Goal: Information Seeking & Learning: Learn about a topic

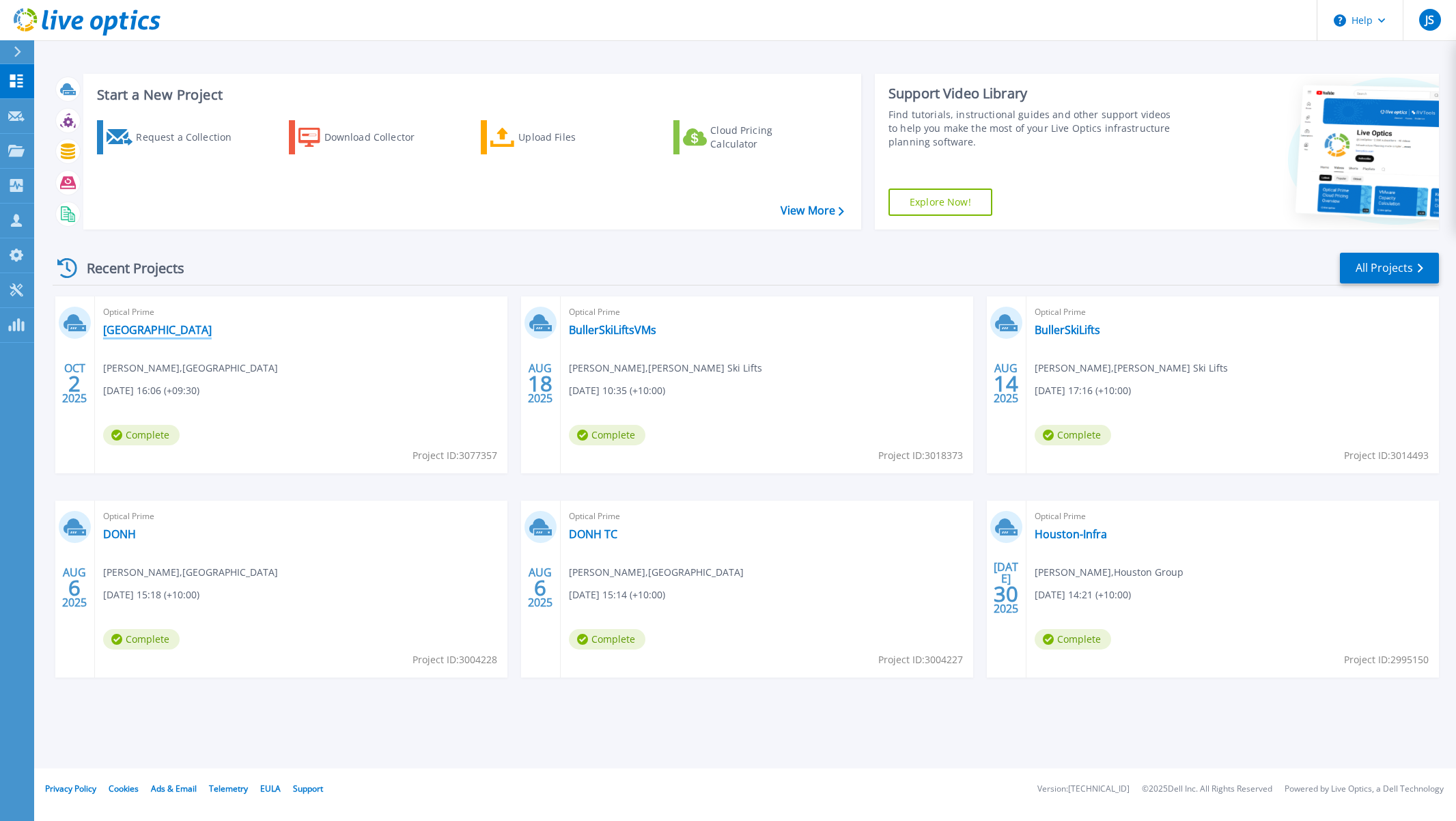
click at [188, 330] on link "[GEOGRAPHIC_DATA]" at bounding box center [157, 329] width 108 height 14
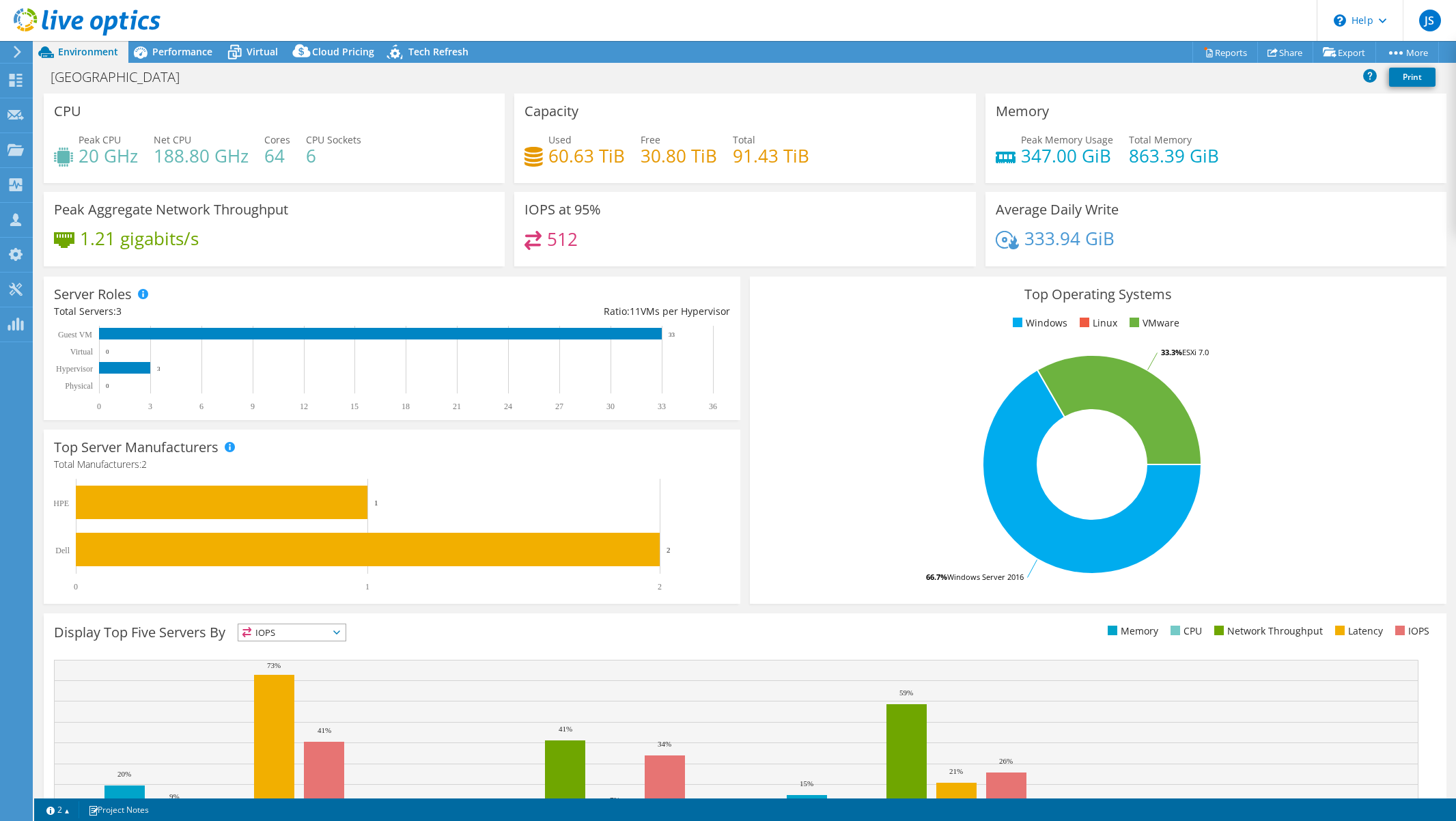
select select "USD"
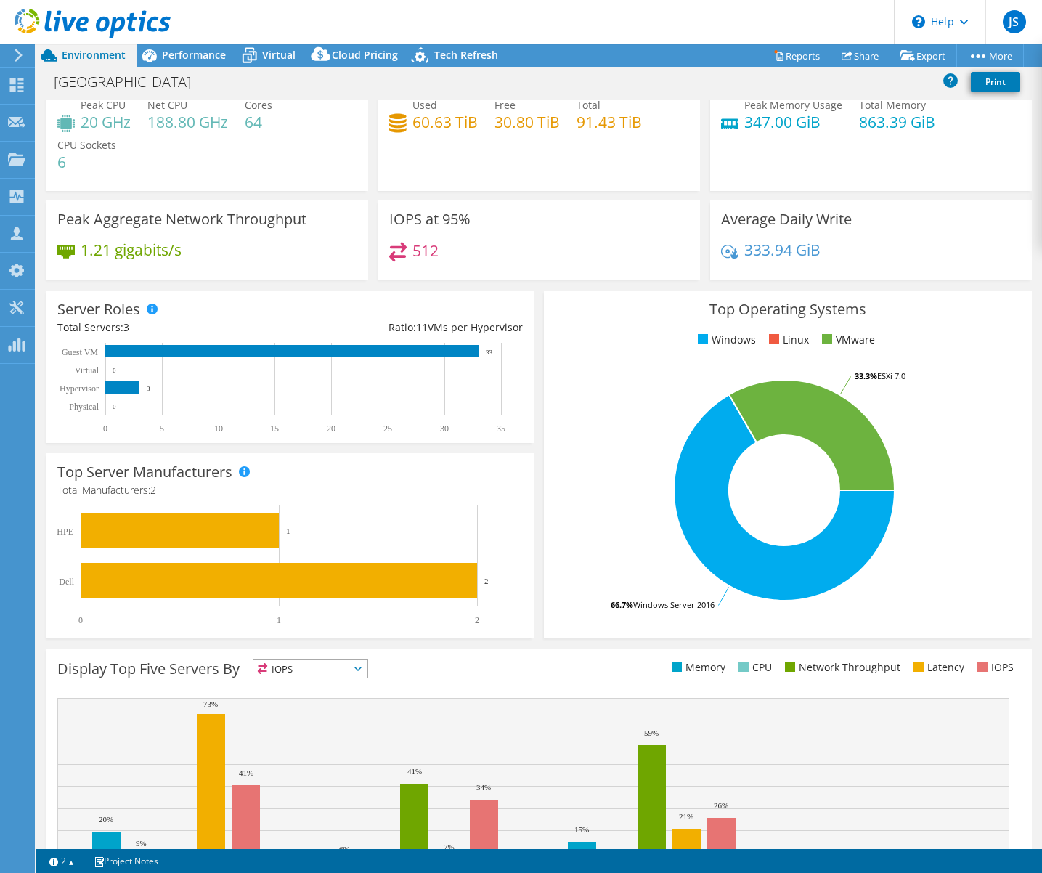
scroll to position [136, 0]
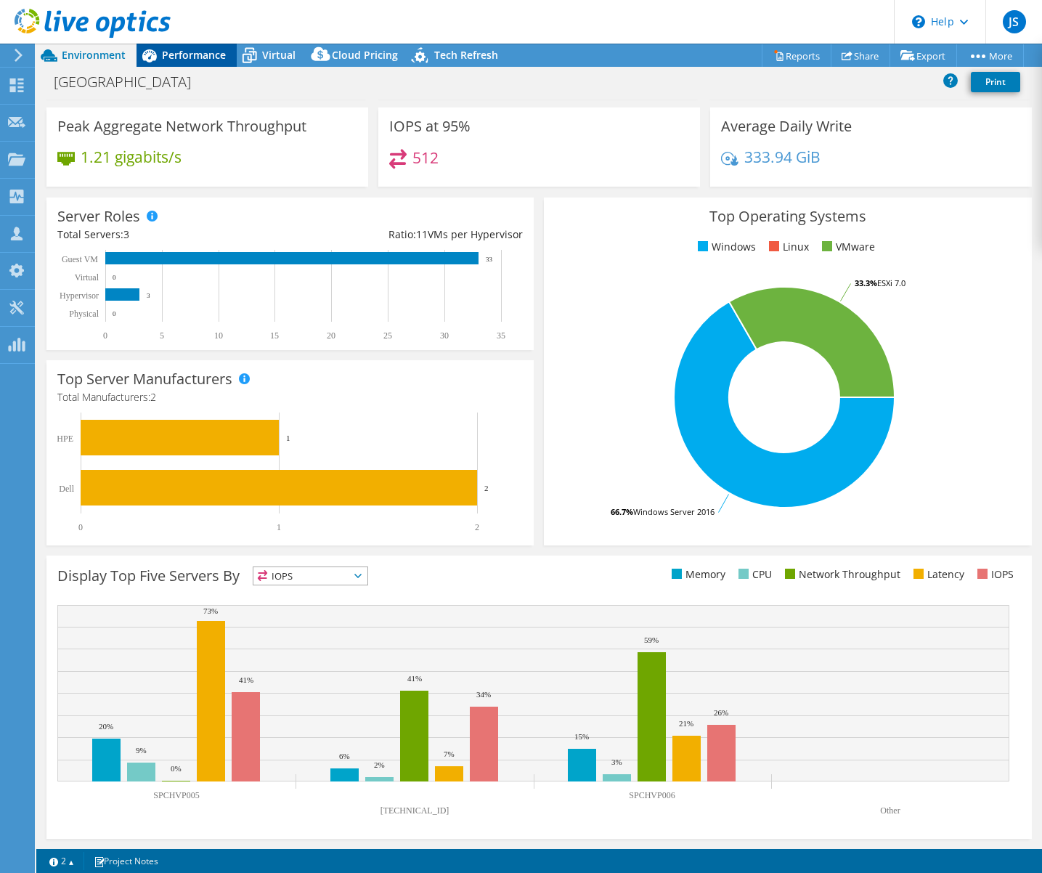
click at [192, 54] on span "Performance" at bounding box center [194, 55] width 64 height 14
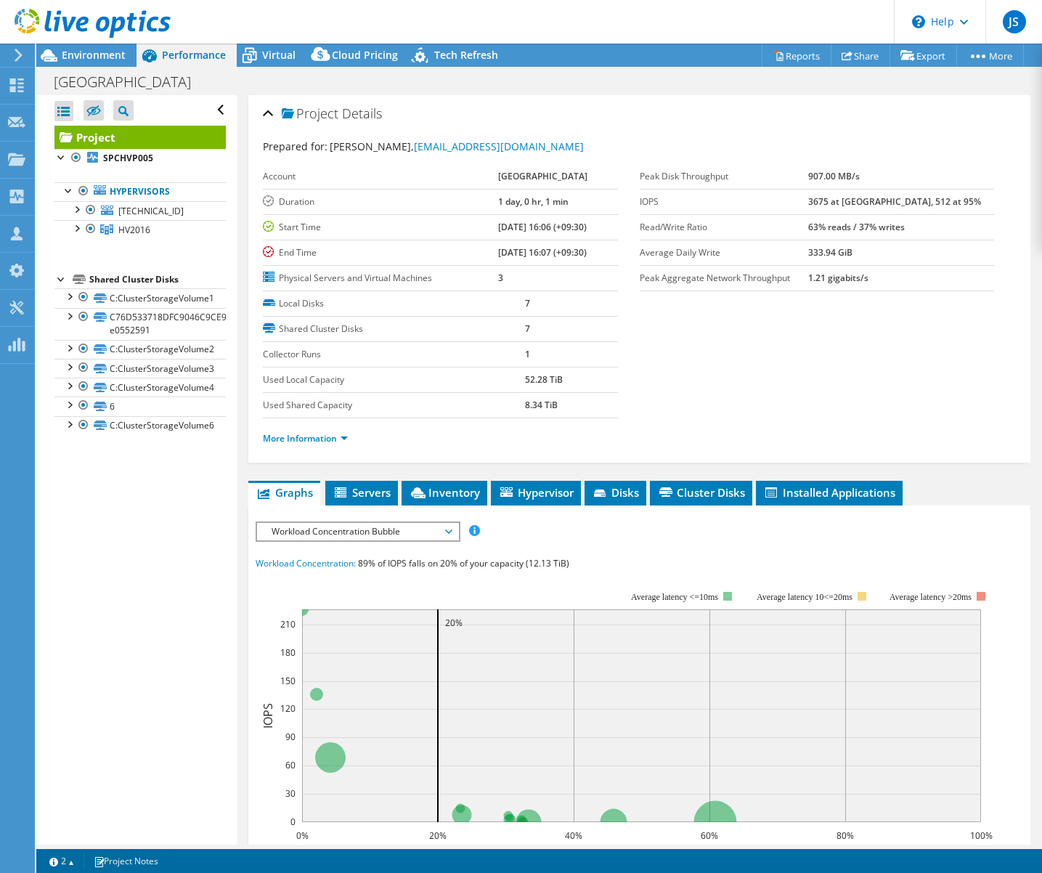
scroll to position [0, 0]
click at [76, 227] on div at bounding box center [76, 227] width 15 height 15
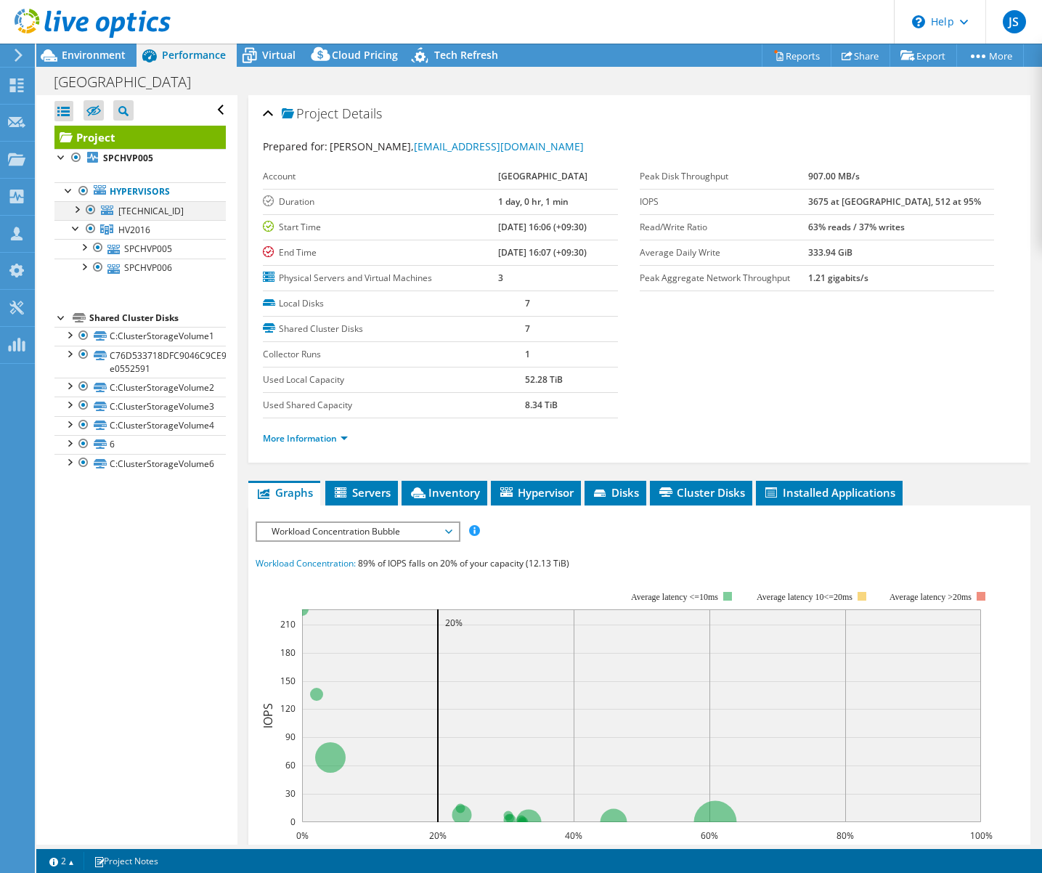
click at [76, 207] on div at bounding box center [76, 208] width 15 height 15
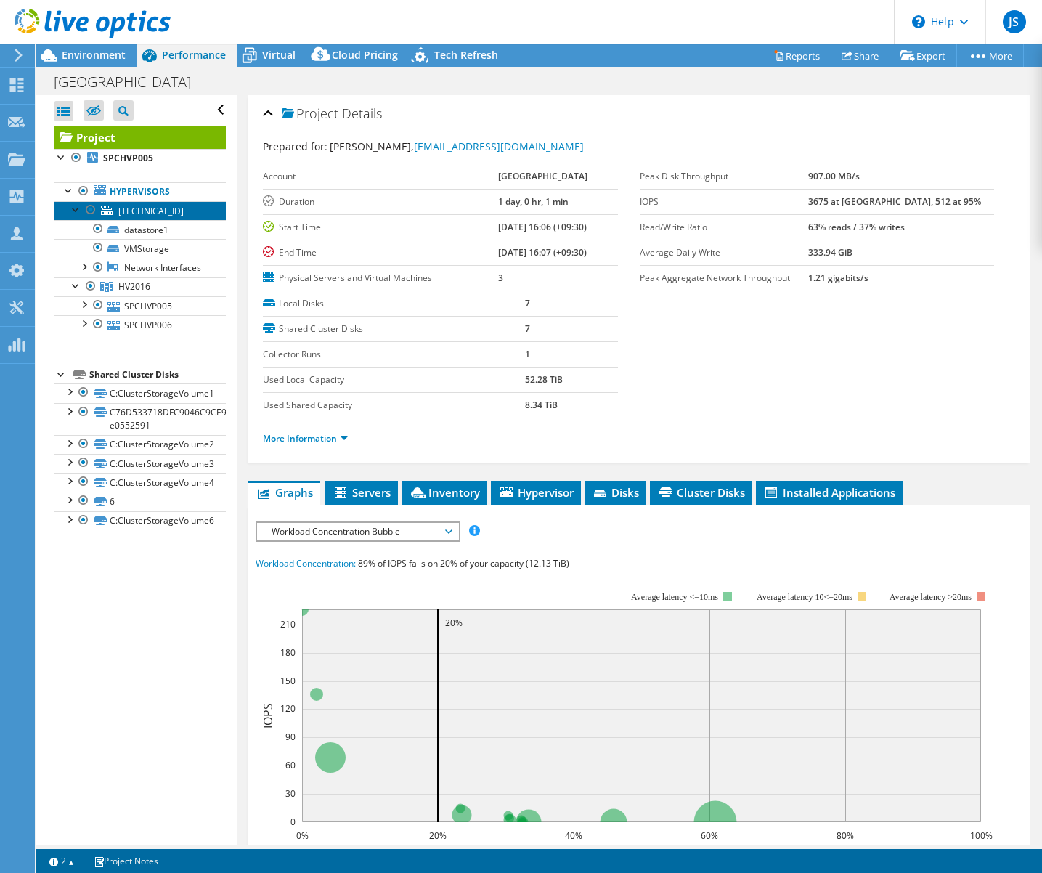
click at [143, 211] on span "[TECHNICAL_ID]" at bounding box center [150, 211] width 65 height 12
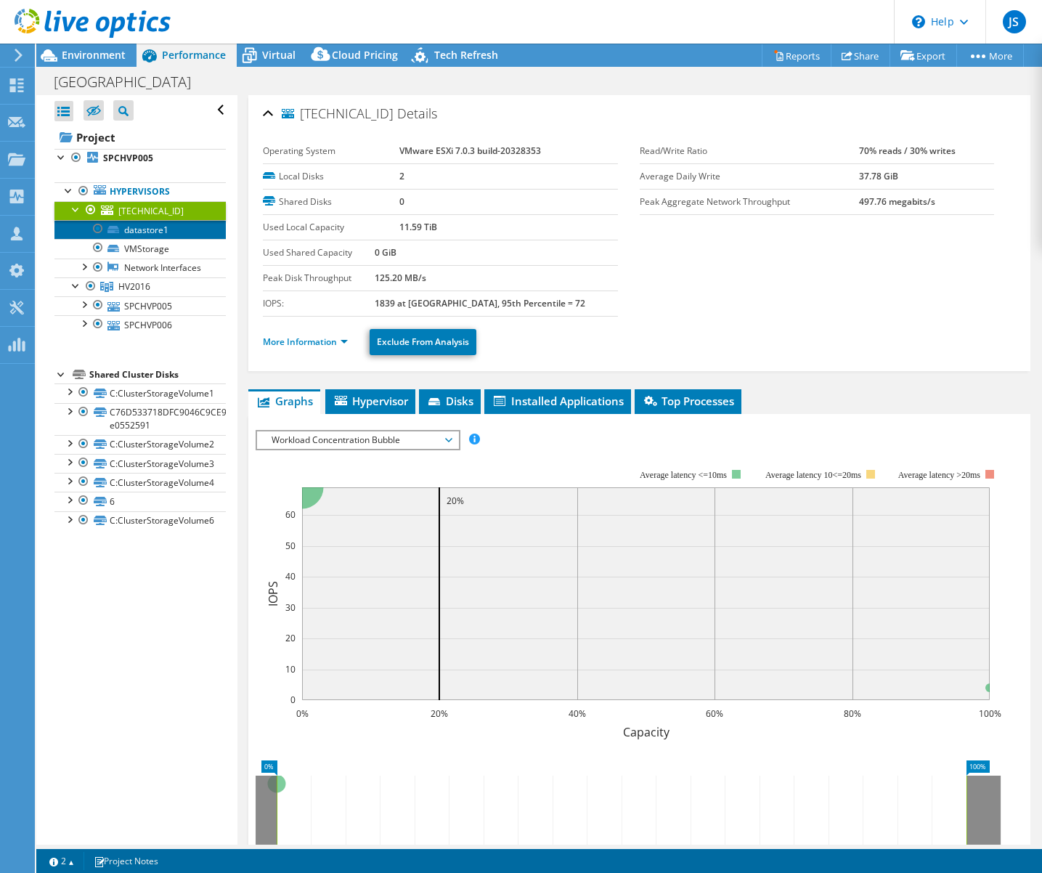
click at [148, 229] on link "datastore1" at bounding box center [139, 229] width 171 height 19
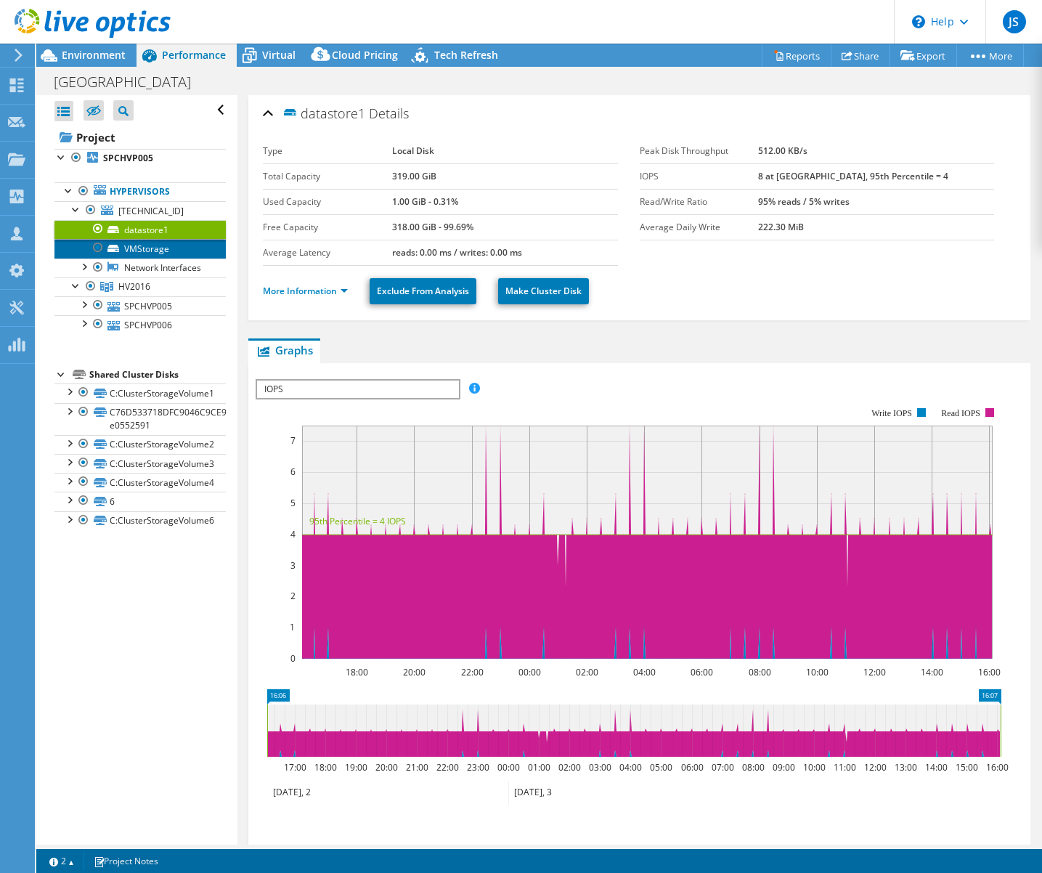
click at [137, 251] on link "VMStorage" at bounding box center [139, 248] width 171 height 19
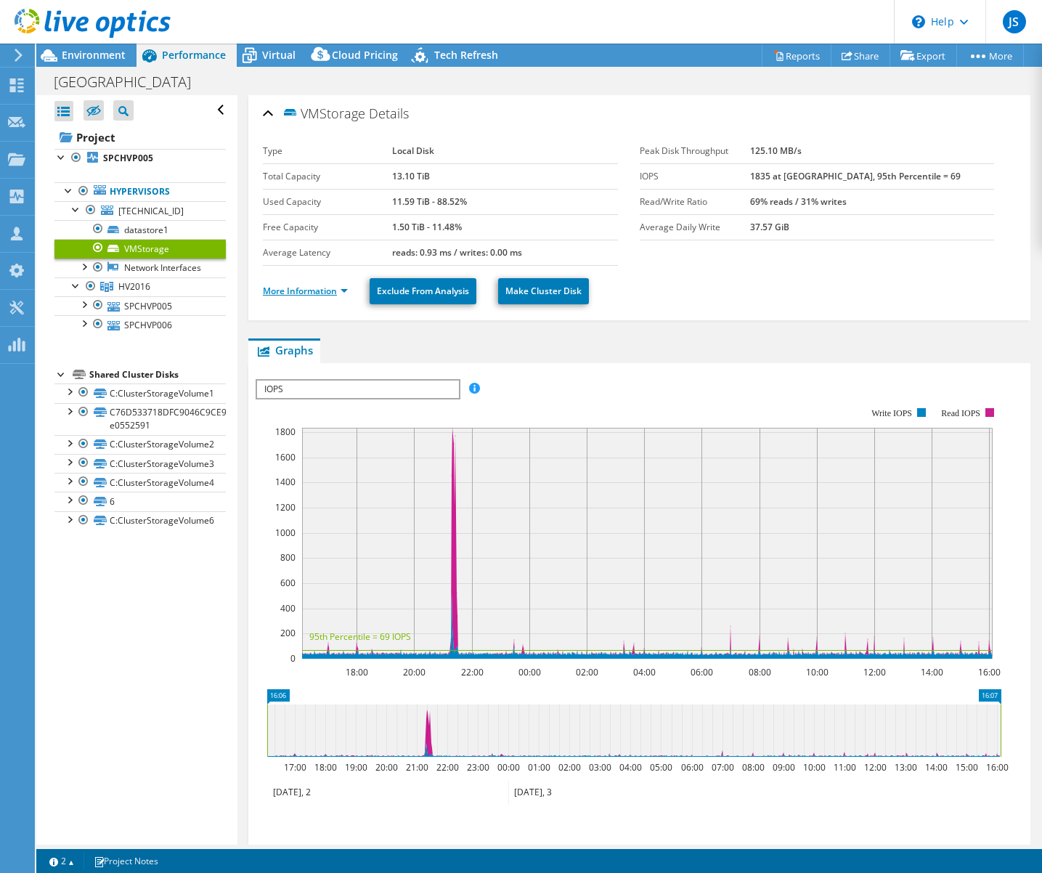
click at [286, 287] on link "More Information" at bounding box center [305, 291] width 85 height 12
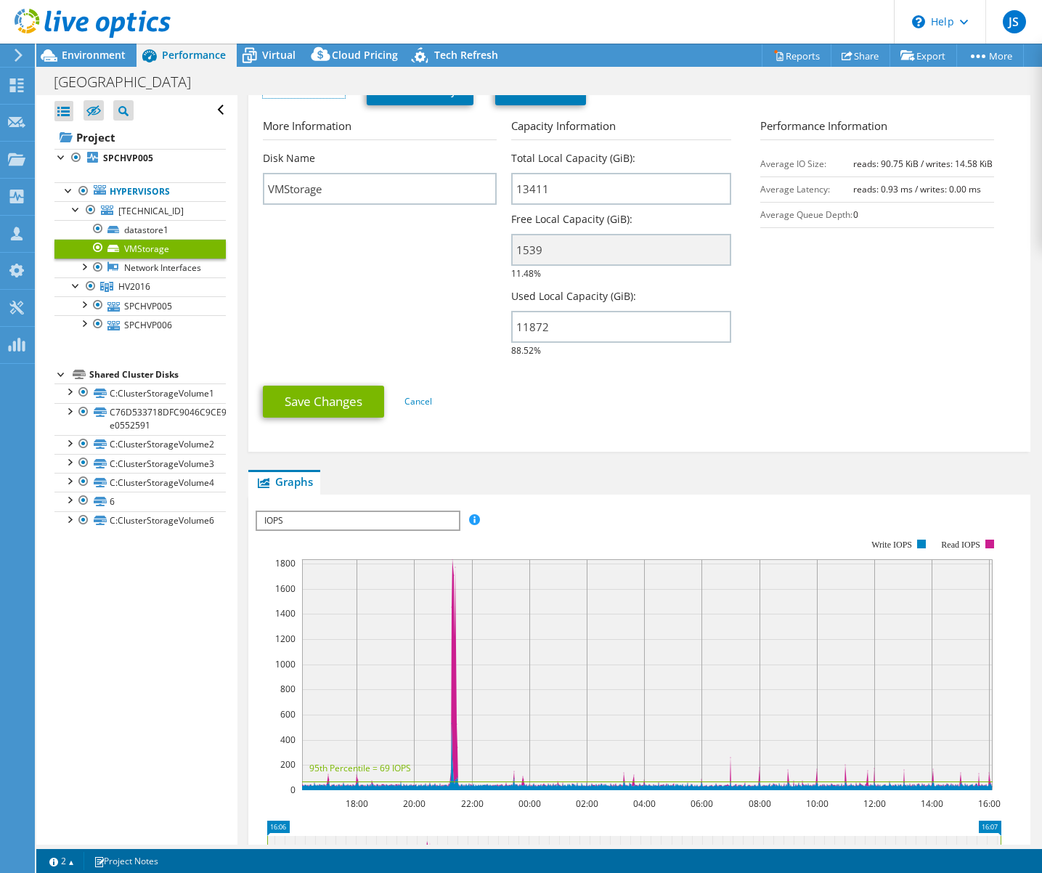
scroll to position [73, 0]
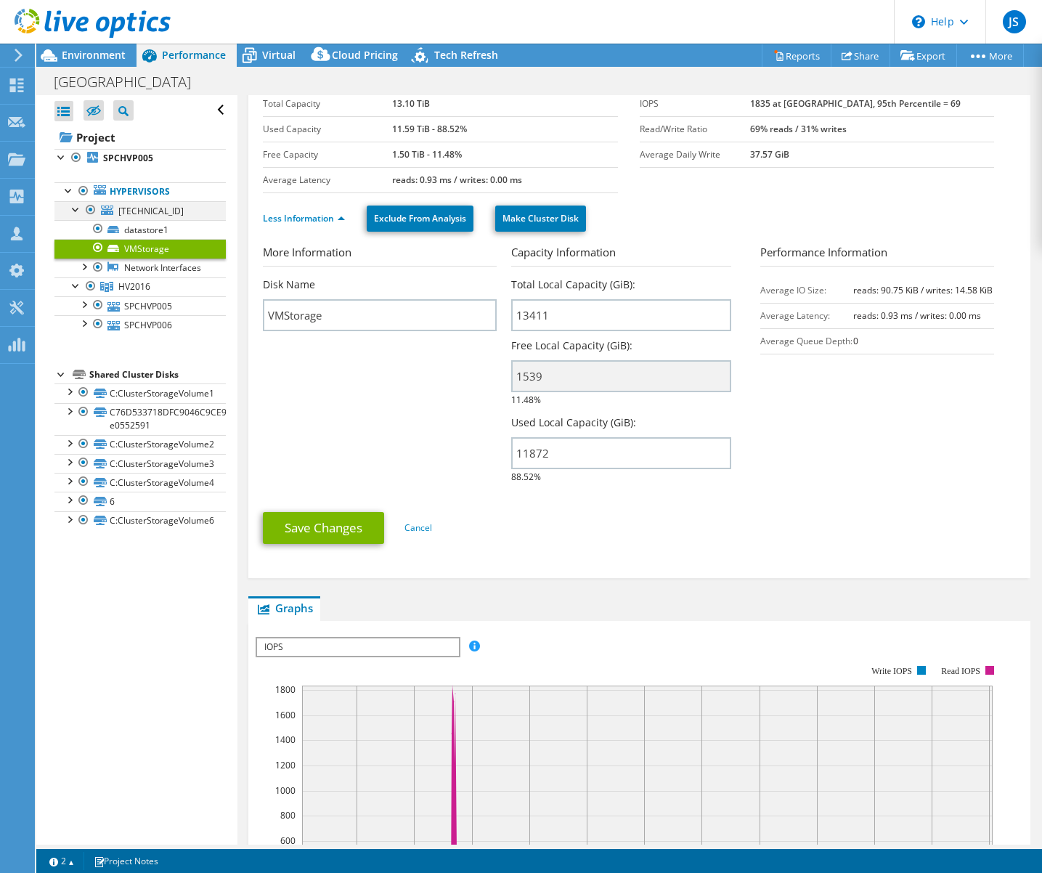
click at [91, 210] on div at bounding box center [90, 209] width 15 height 17
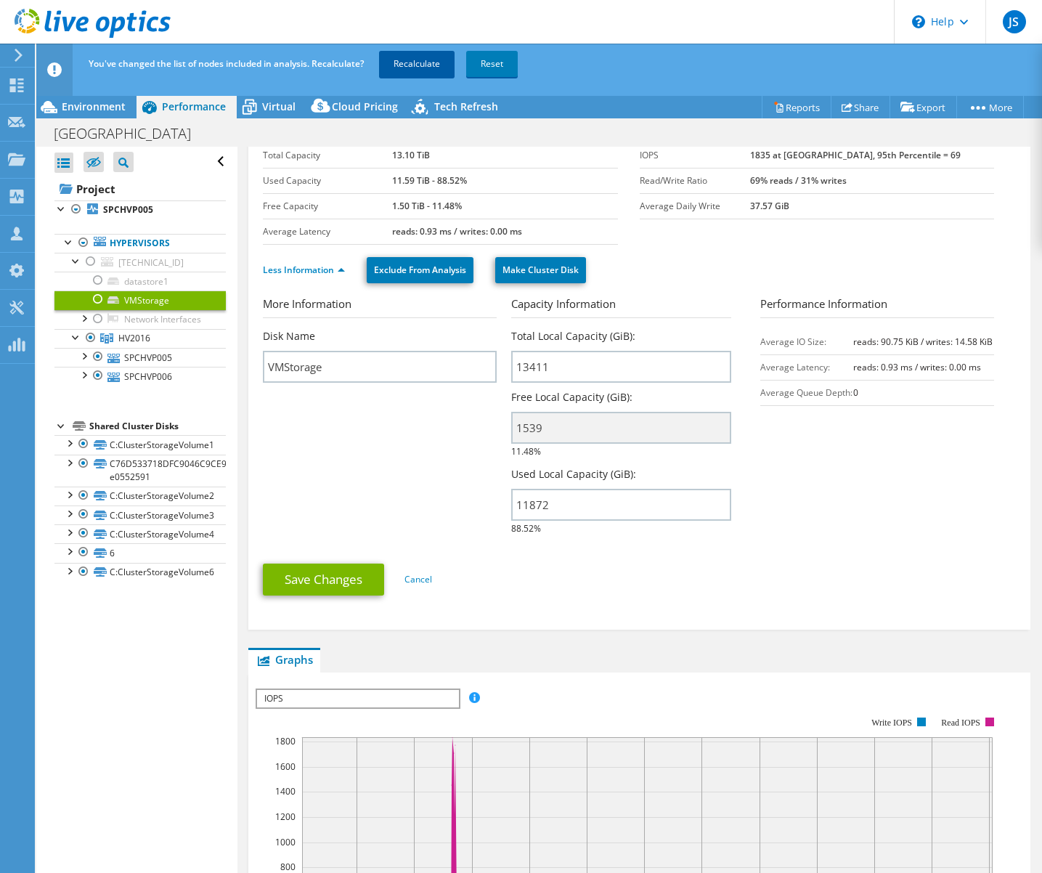
click at [437, 64] on link "Recalculate" at bounding box center [417, 64] width 76 height 26
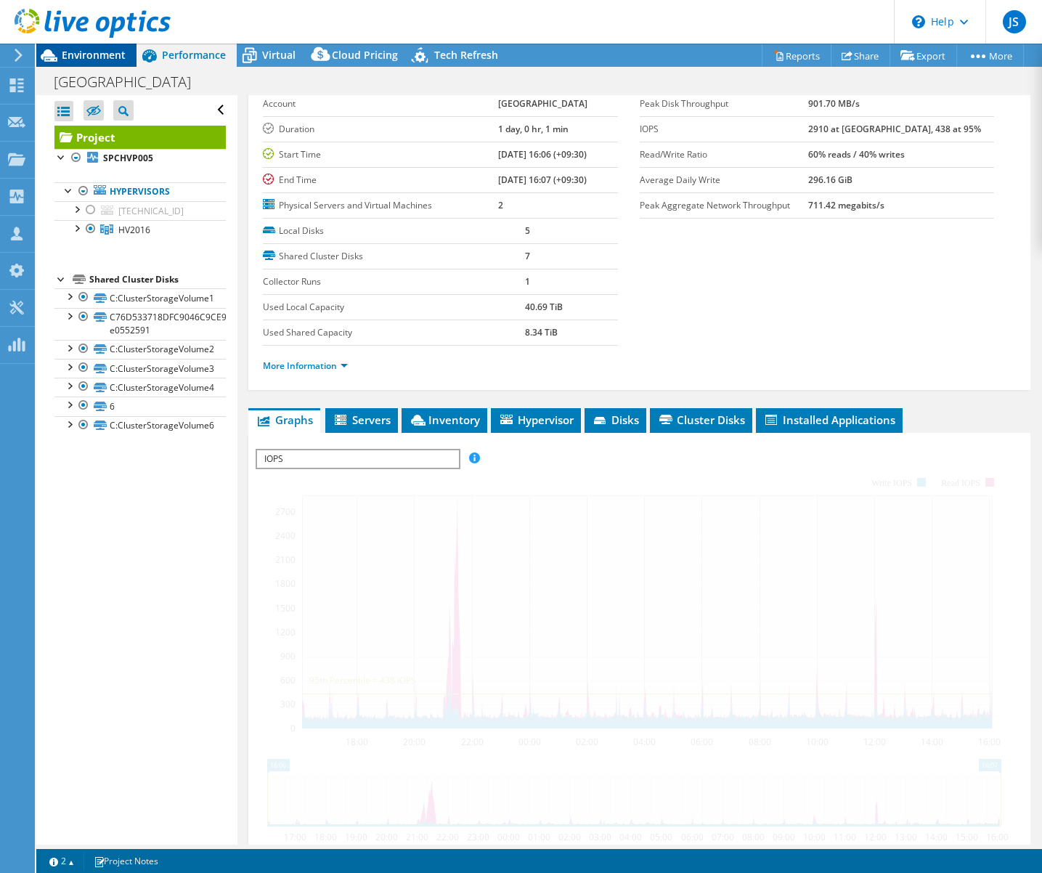
click at [85, 52] on span "Environment" at bounding box center [94, 55] width 64 height 14
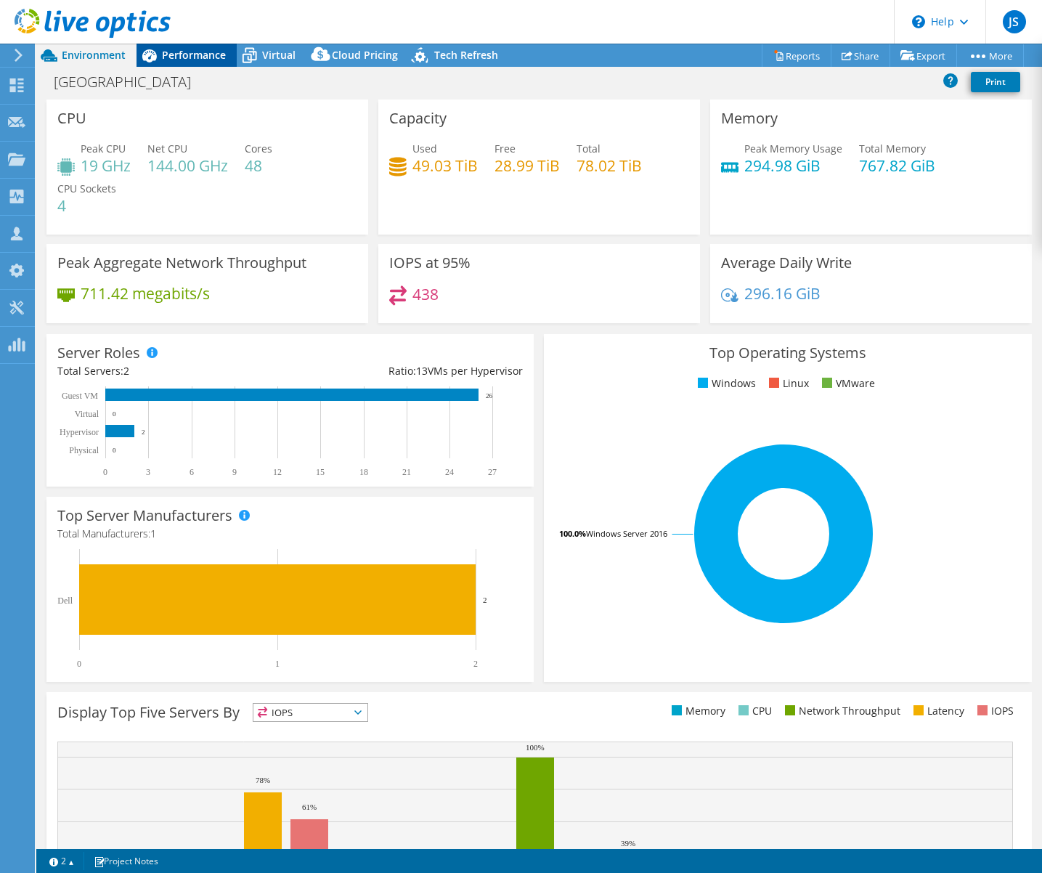
click at [169, 52] on span "Performance" at bounding box center [194, 55] width 64 height 14
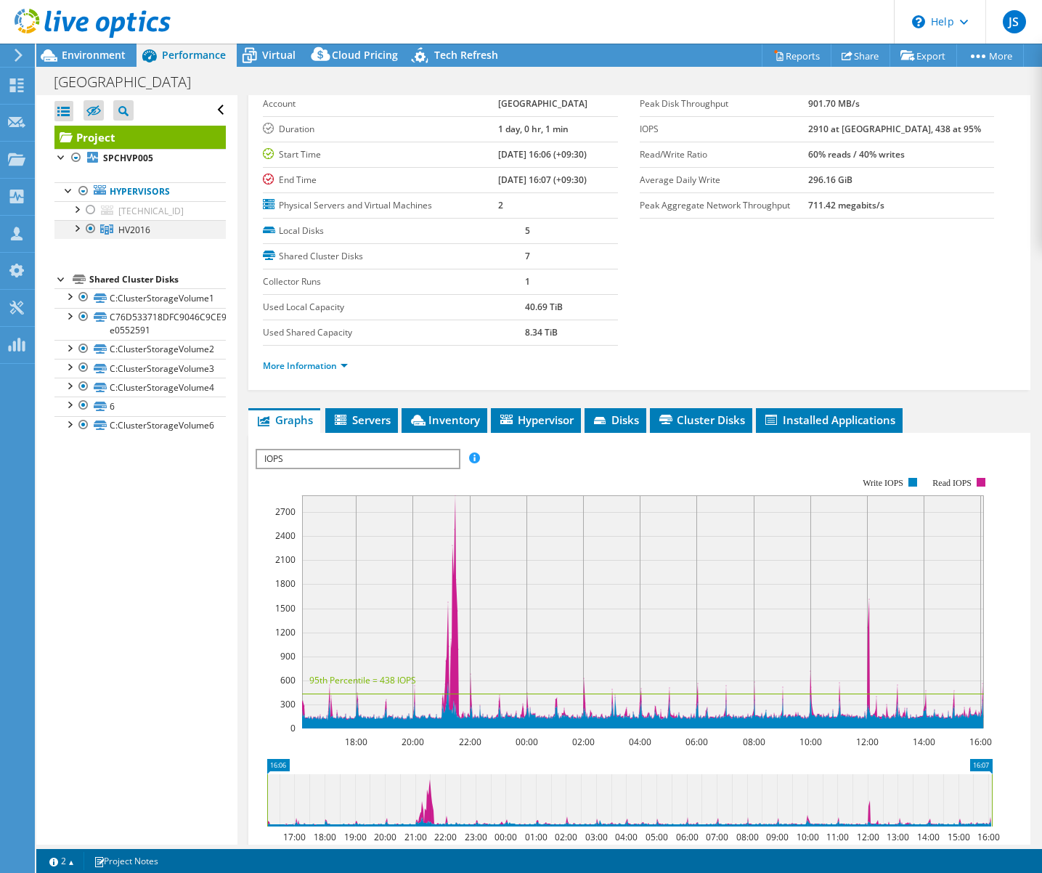
click at [76, 227] on div at bounding box center [76, 227] width 15 height 15
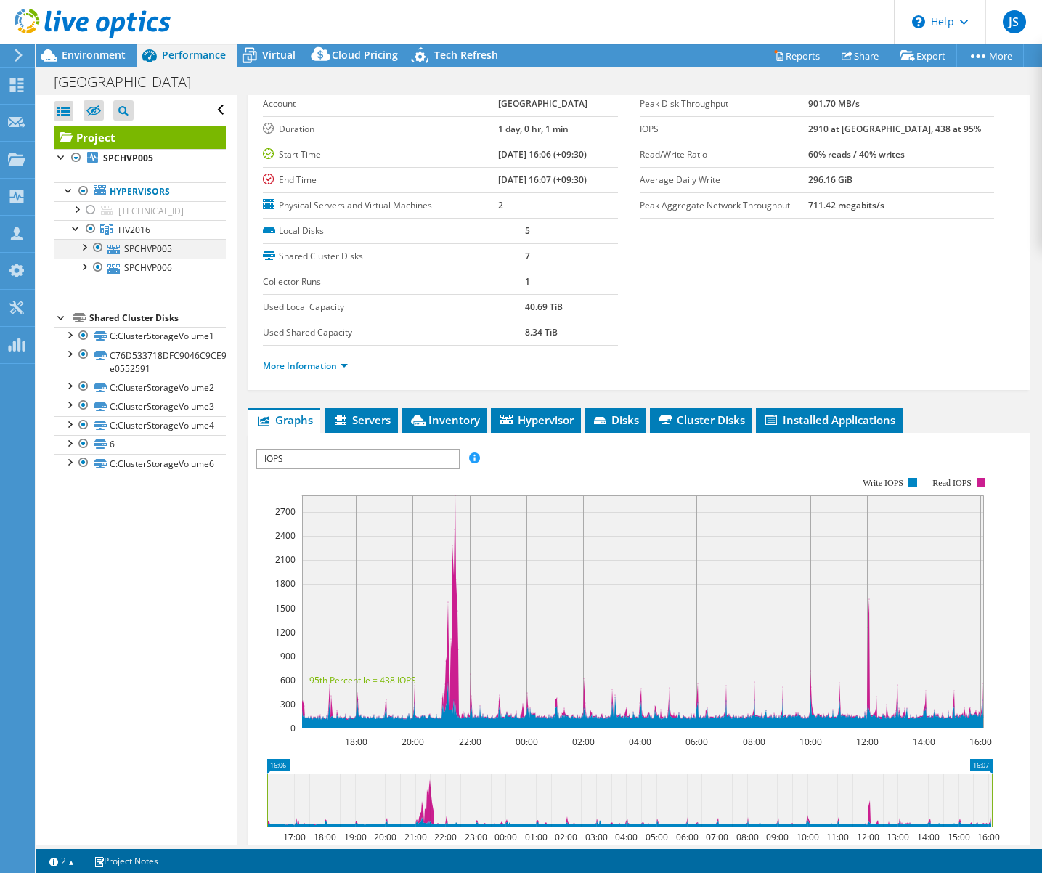
click at [85, 249] on div at bounding box center [83, 246] width 15 height 15
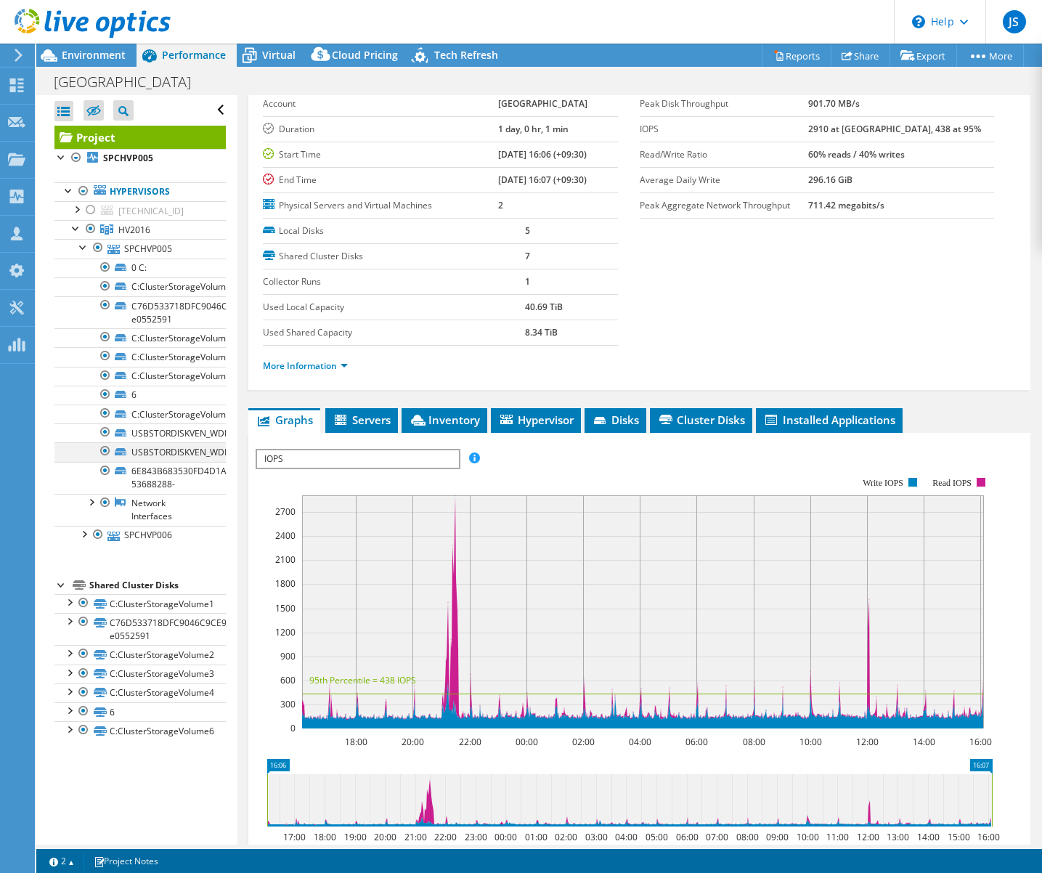
click at [105, 453] on div at bounding box center [105, 450] width 15 height 17
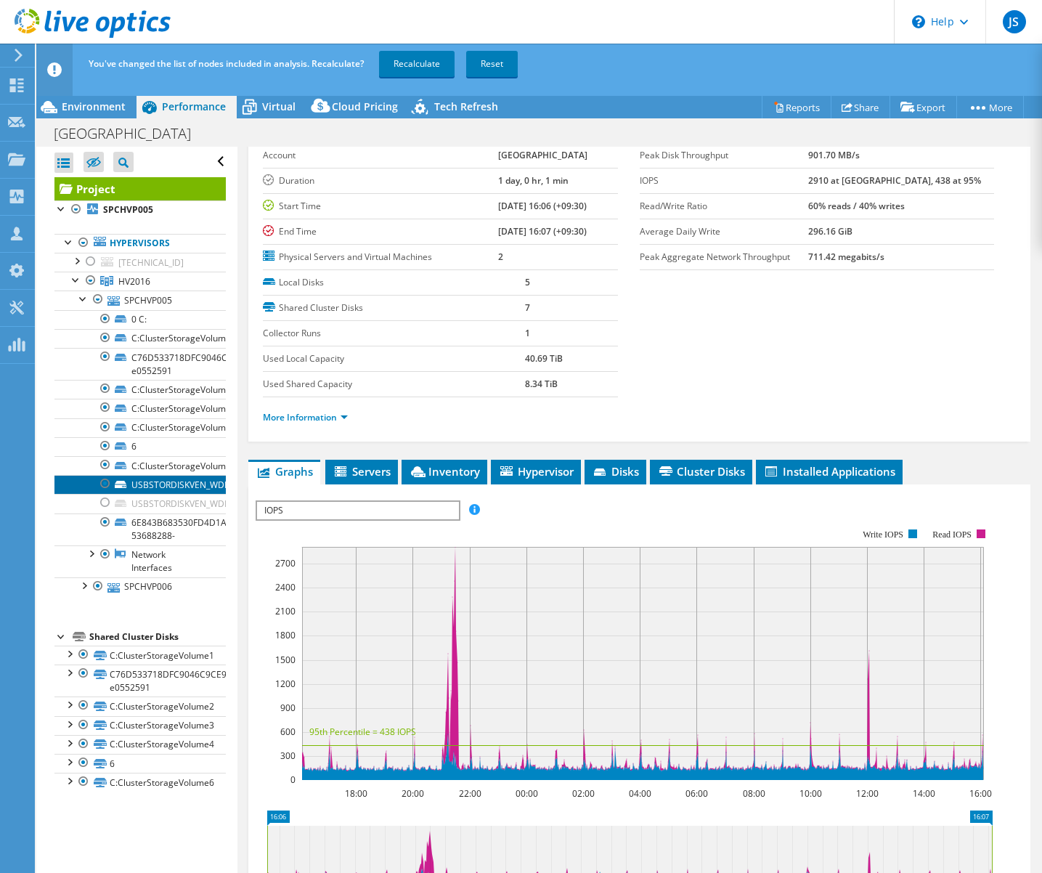
click at [177, 484] on link "USBSTORDISKVEN_WDPROD_ELEMENTS_25A3REV_103" at bounding box center [139, 484] width 171 height 19
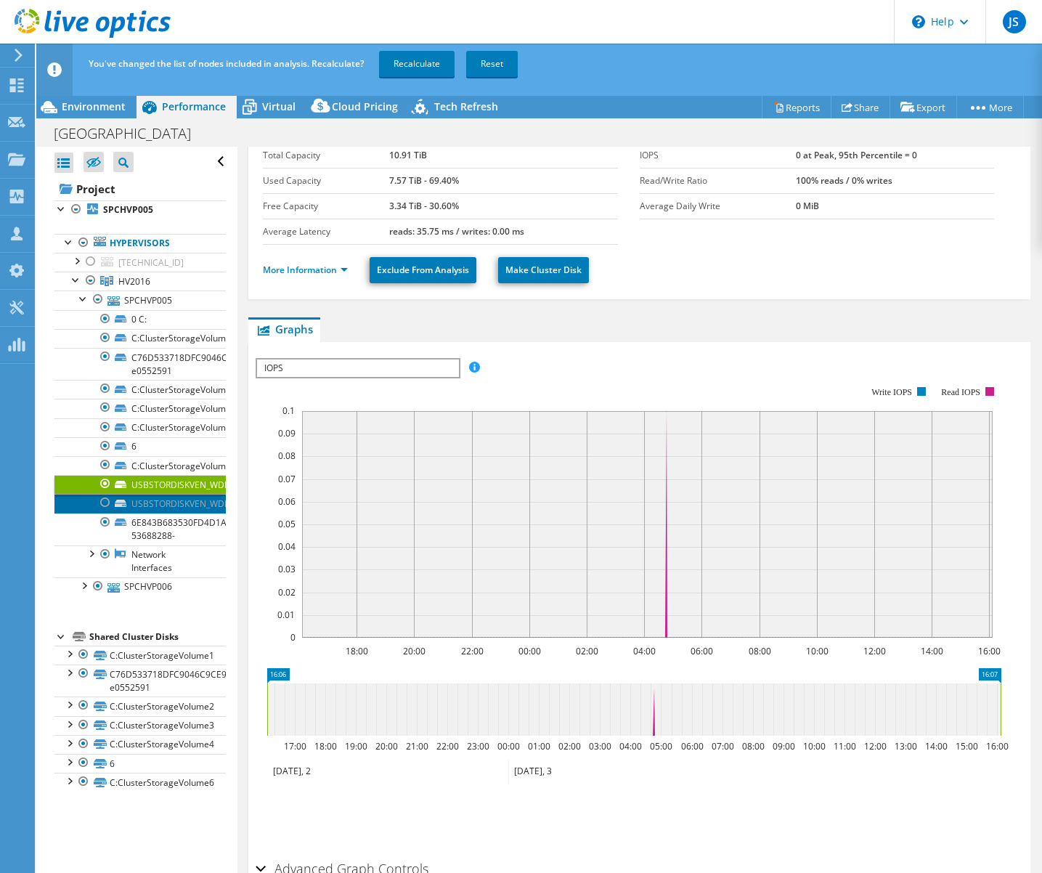
click at [147, 500] on link "USBSTORDISKVEN_WDPROD_ELEMENTS_25A3REV_103" at bounding box center [139, 503] width 171 height 19
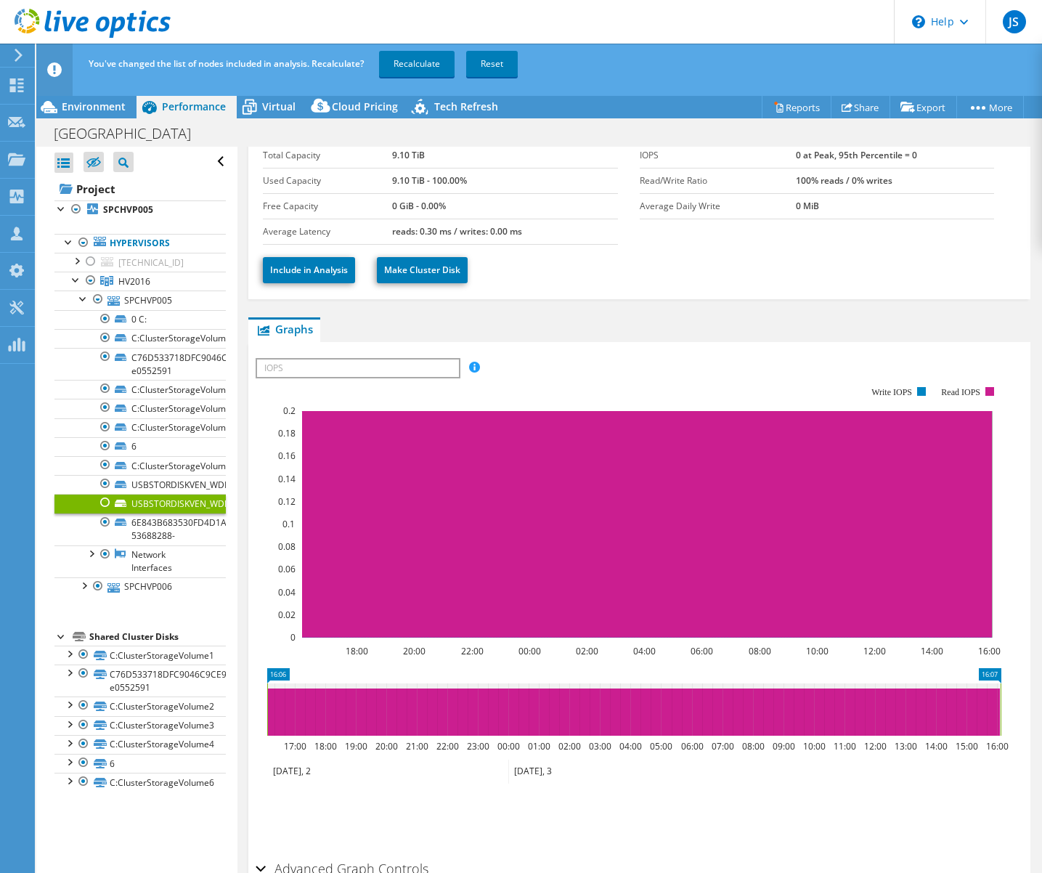
click at [104, 501] on div at bounding box center [105, 502] width 15 height 17
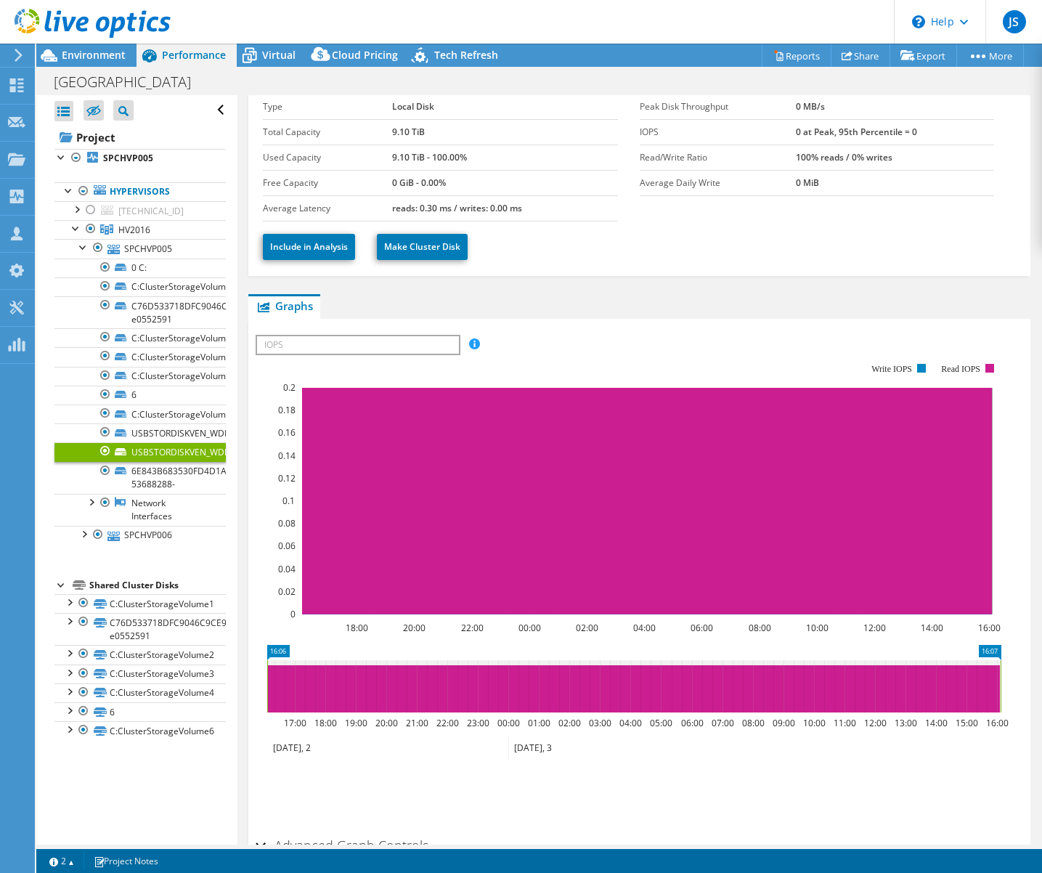
scroll to position [0, 0]
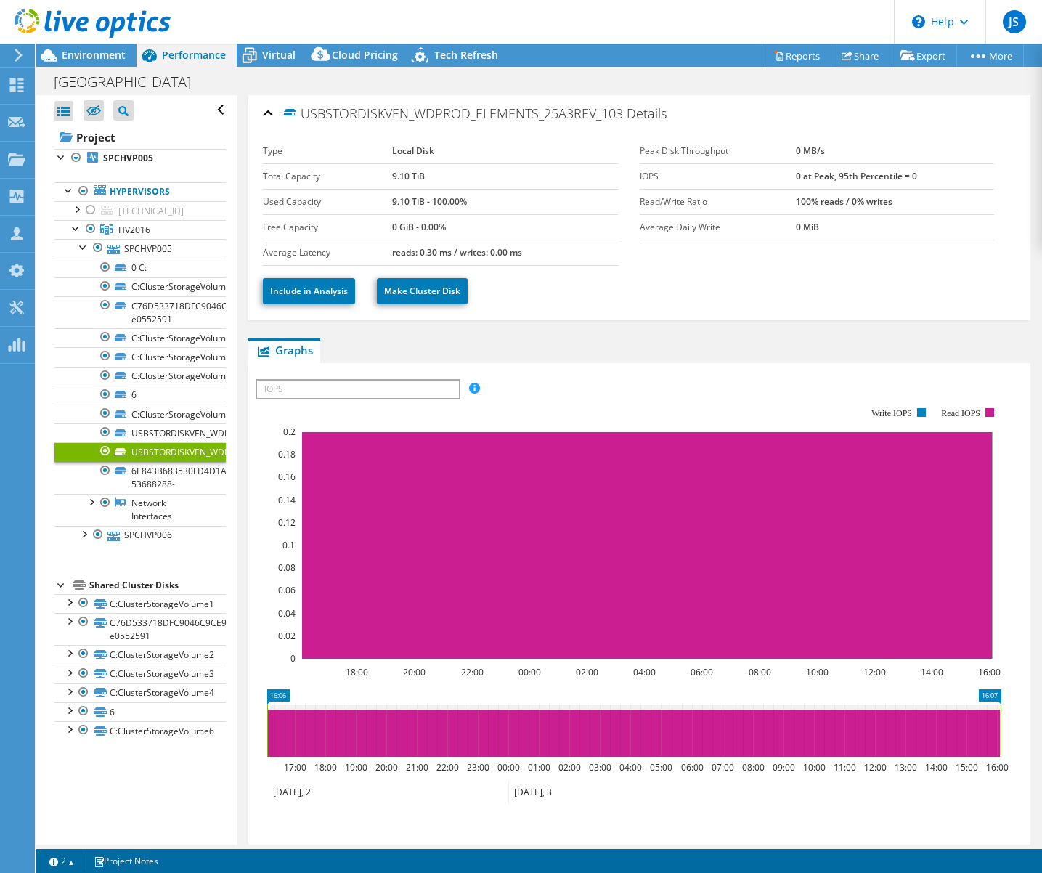
click at [105, 448] on div at bounding box center [105, 450] width 15 height 17
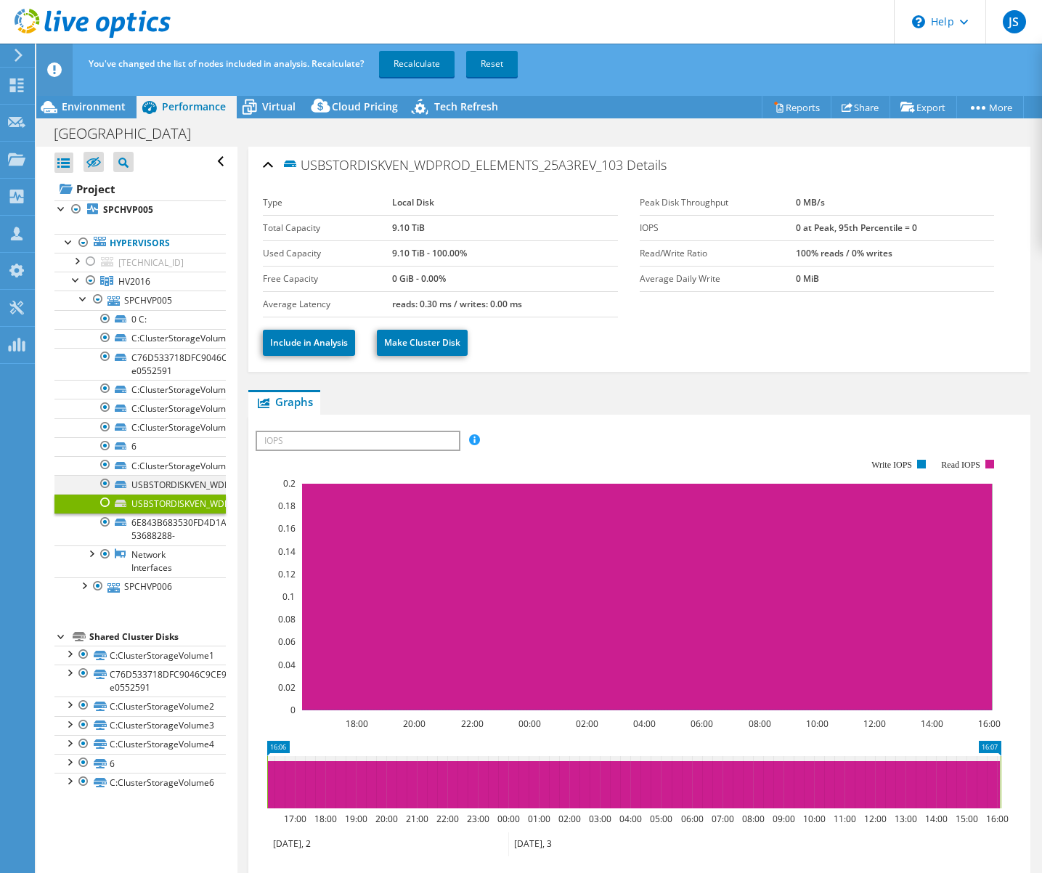
click at [106, 480] on div at bounding box center [105, 483] width 15 height 17
click at [160, 522] on link "6E843B683530FD4D1A18D4A5EDB983D0-53688288-" at bounding box center [139, 529] width 171 height 32
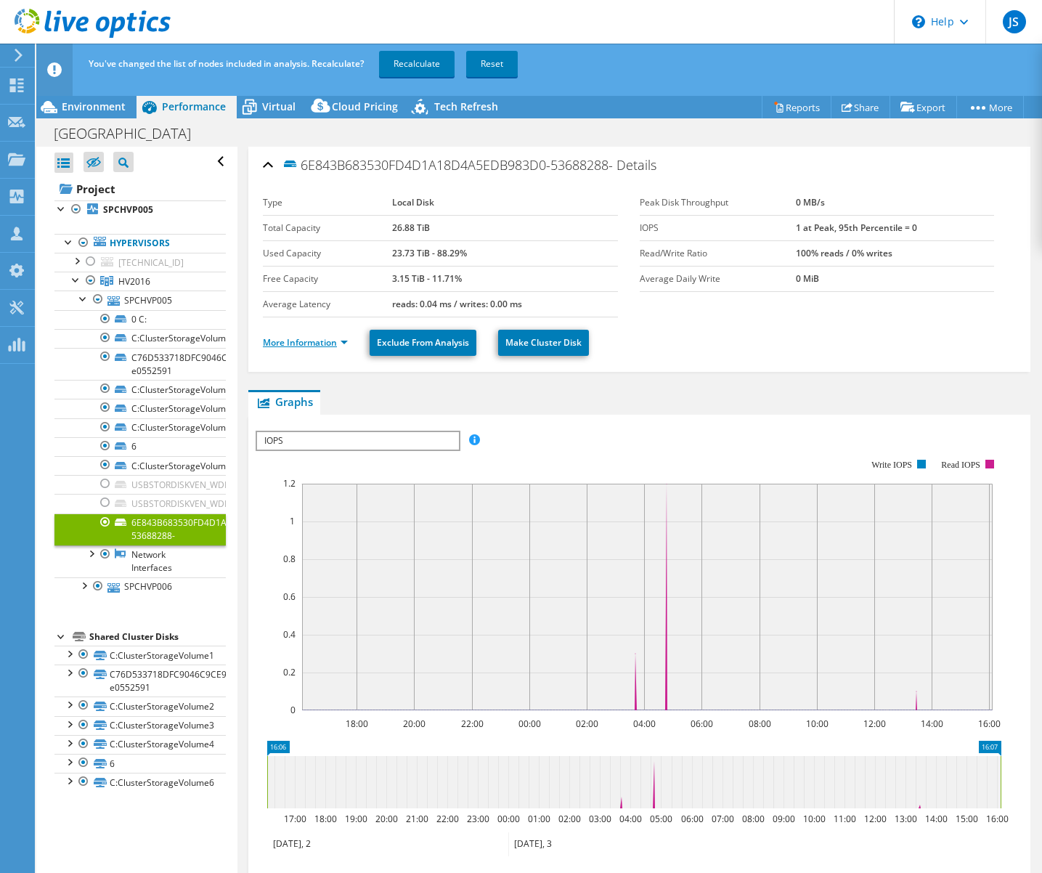
click at [344, 336] on link "More Information" at bounding box center [305, 342] width 85 height 12
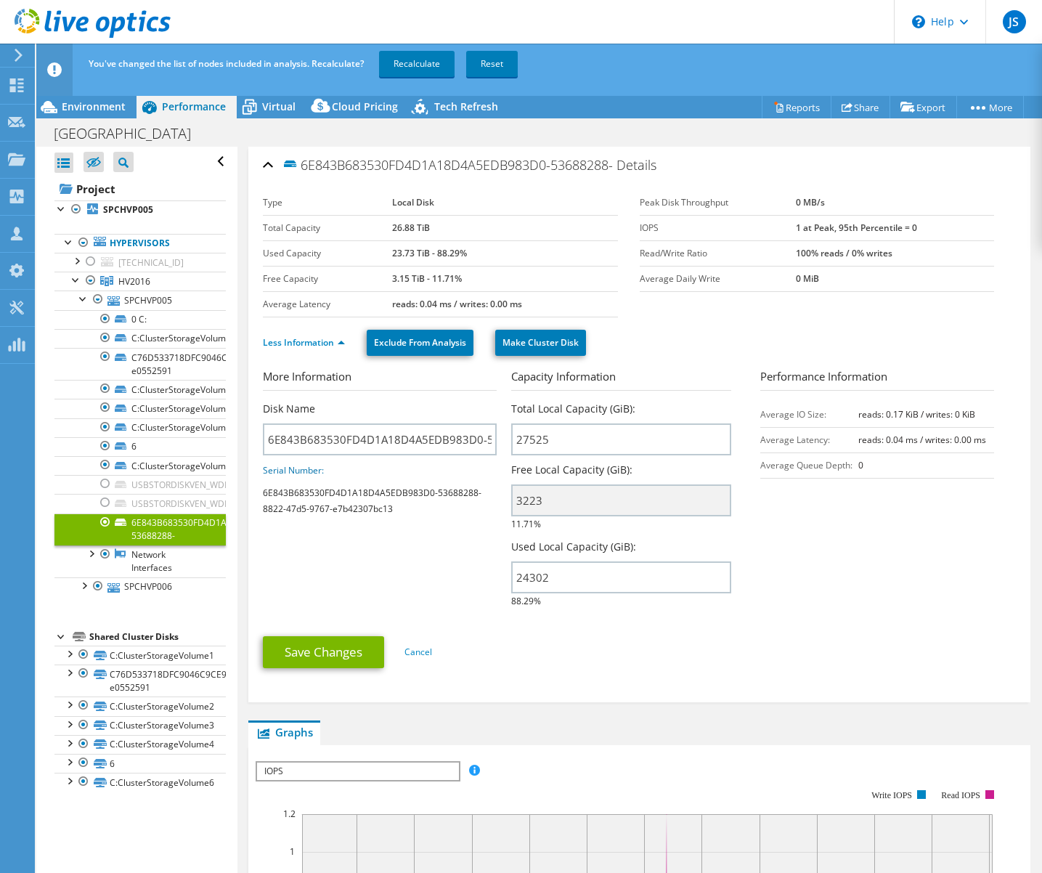
click at [104, 521] on div at bounding box center [105, 521] width 15 height 17
click at [155, 360] on link "C76D533718DFC9046C9CE9001B0169C9-e0552591" at bounding box center [139, 364] width 171 height 32
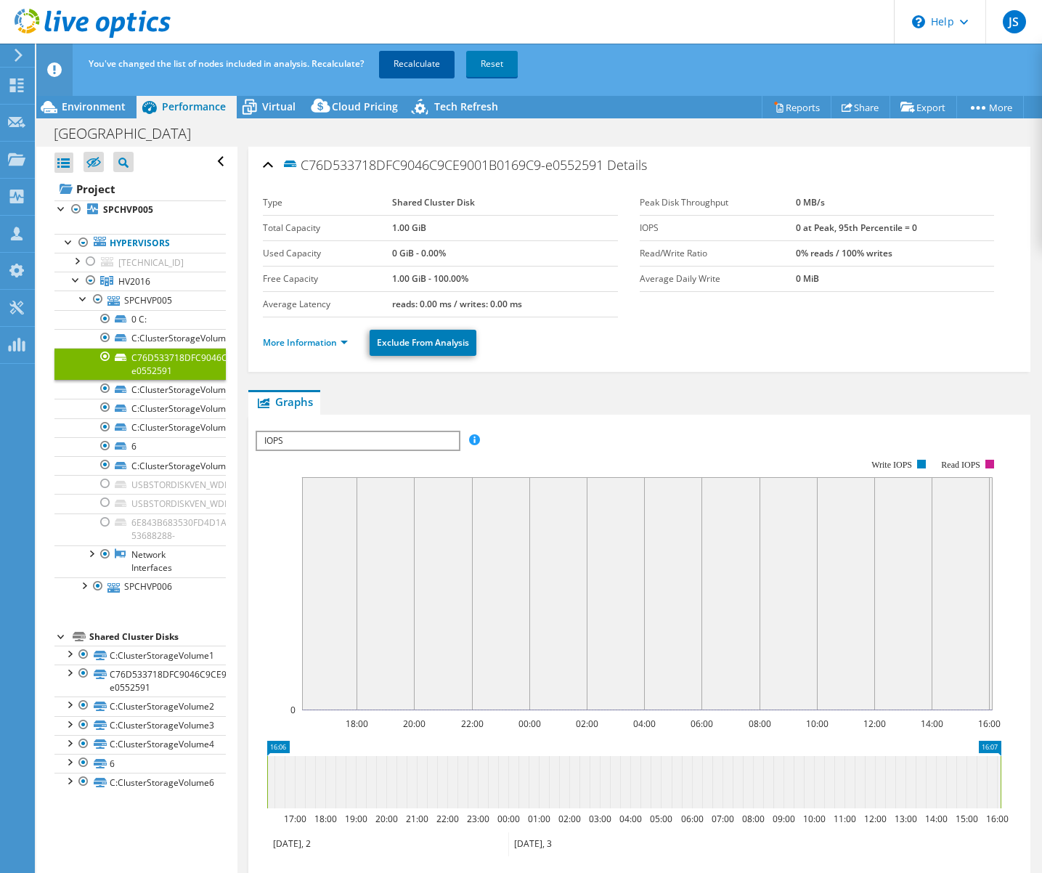
click at [388, 76] on link "Recalculate" at bounding box center [417, 64] width 76 height 26
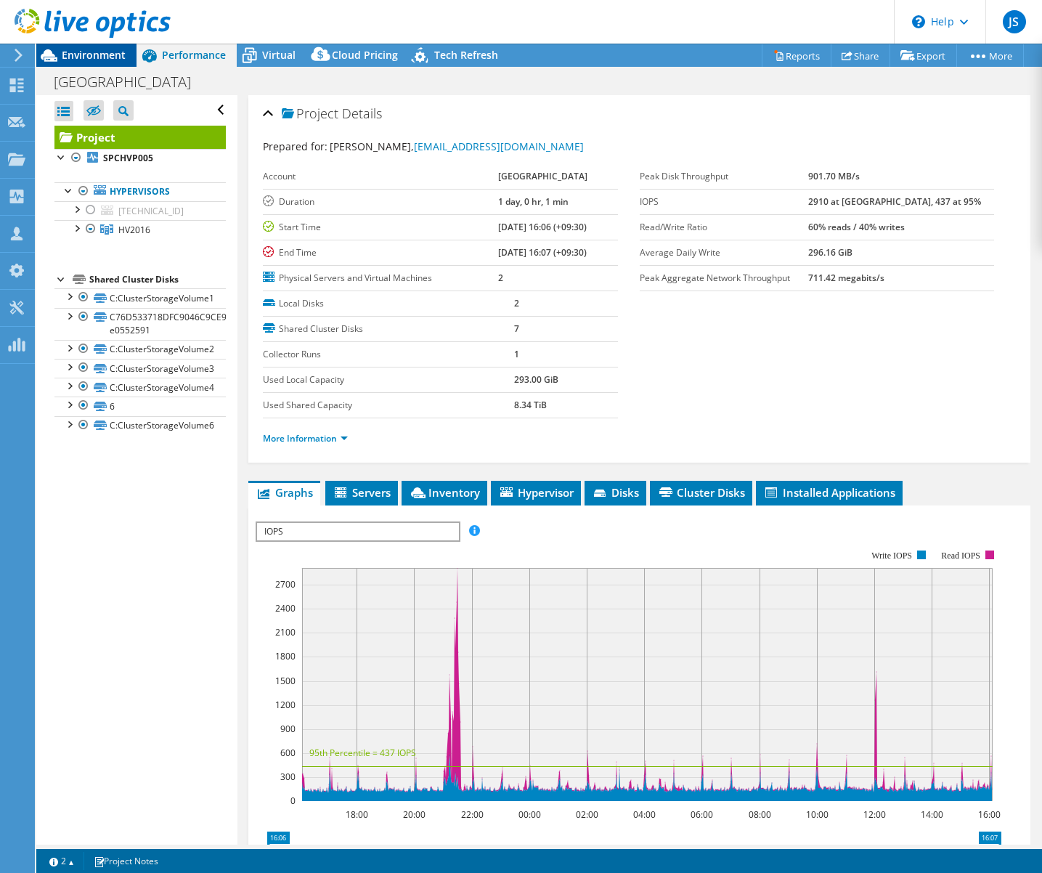
click at [83, 58] on span "Environment" at bounding box center [94, 55] width 64 height 14
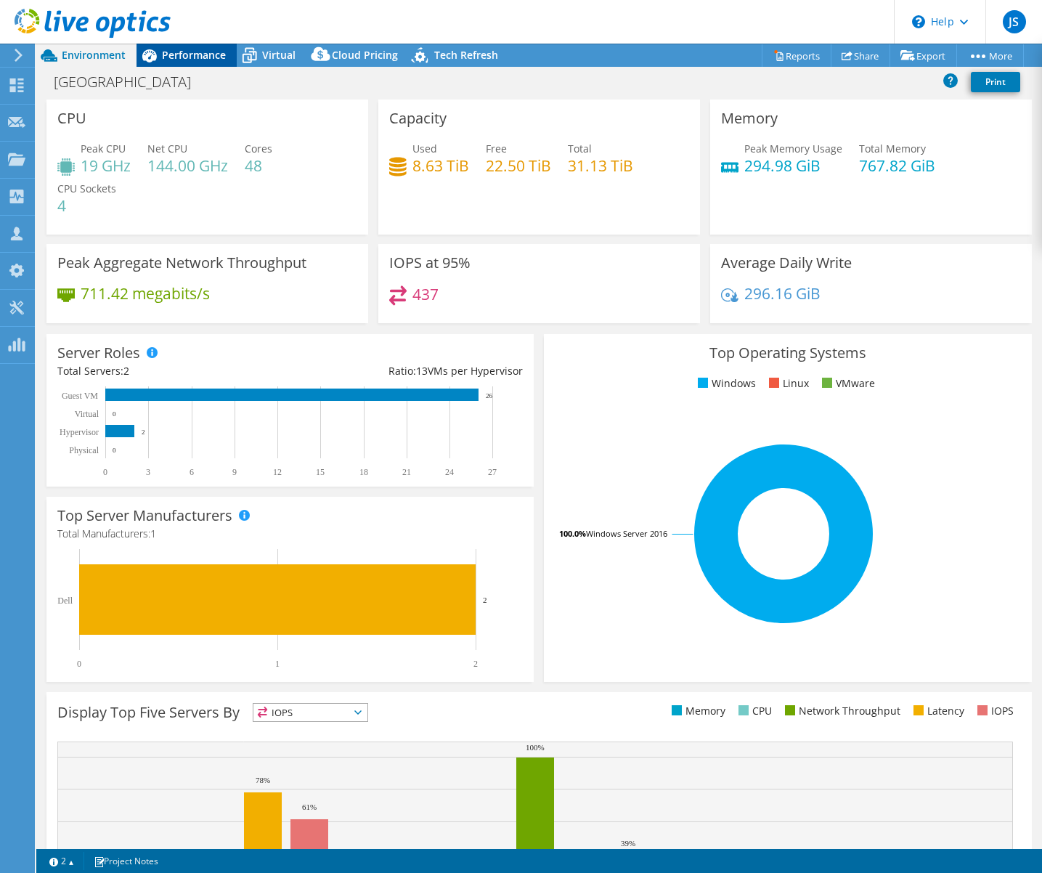
click at [184, 47] on div "Performance" at bounding box center [186, 55] width 100 height 23
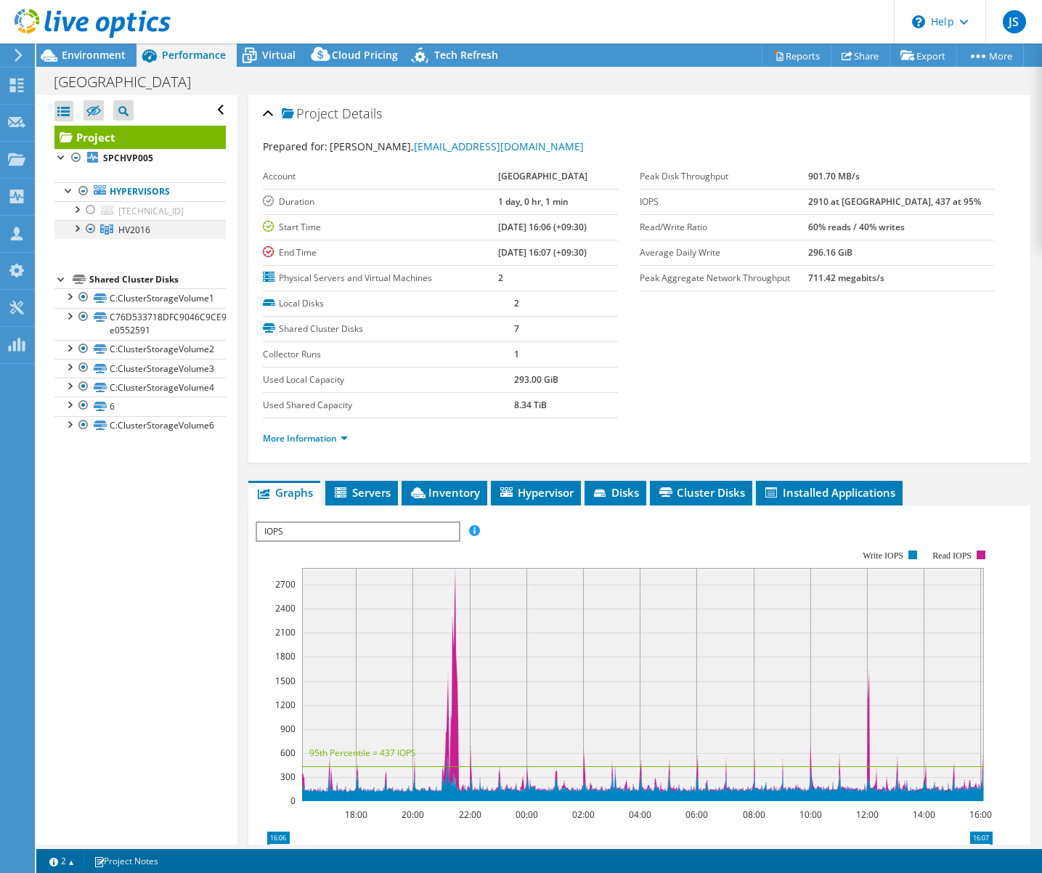
click at [76, 228] on div at bounding box center [76, 227] width 15 height 15
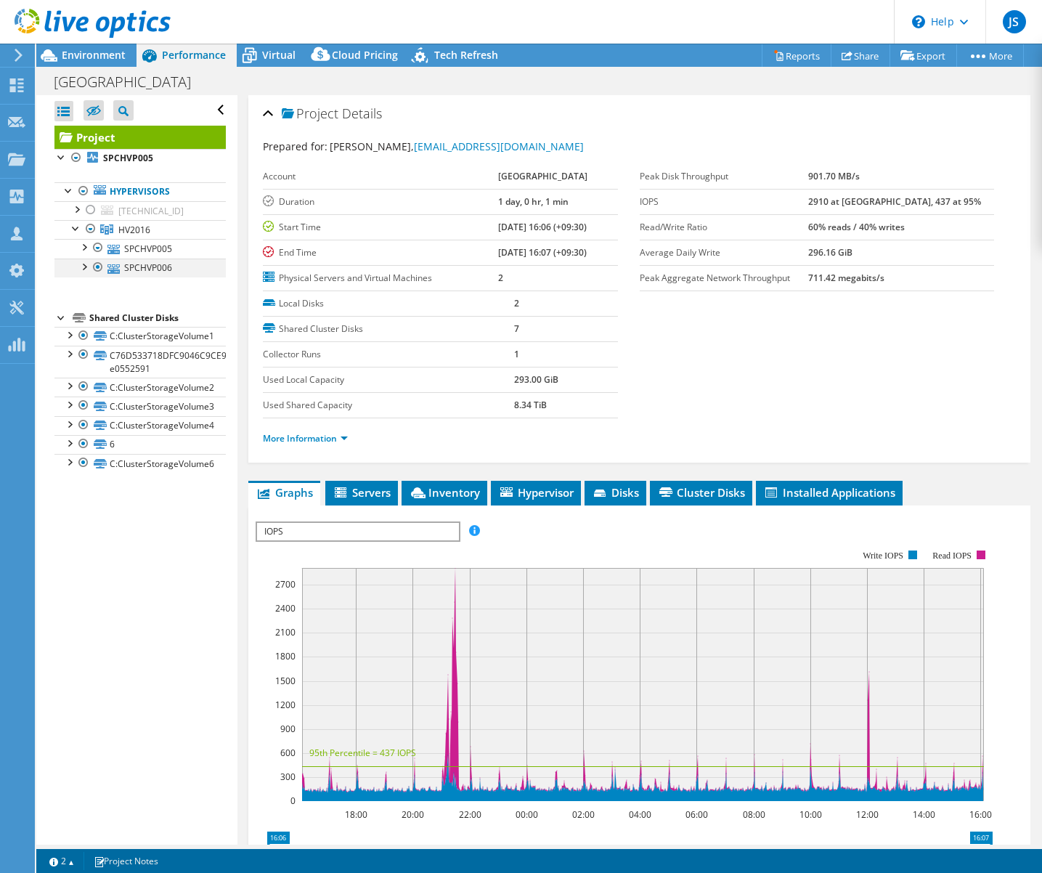
click at [84, 266] on div at bounding box center [83, 265] width 15 height 15
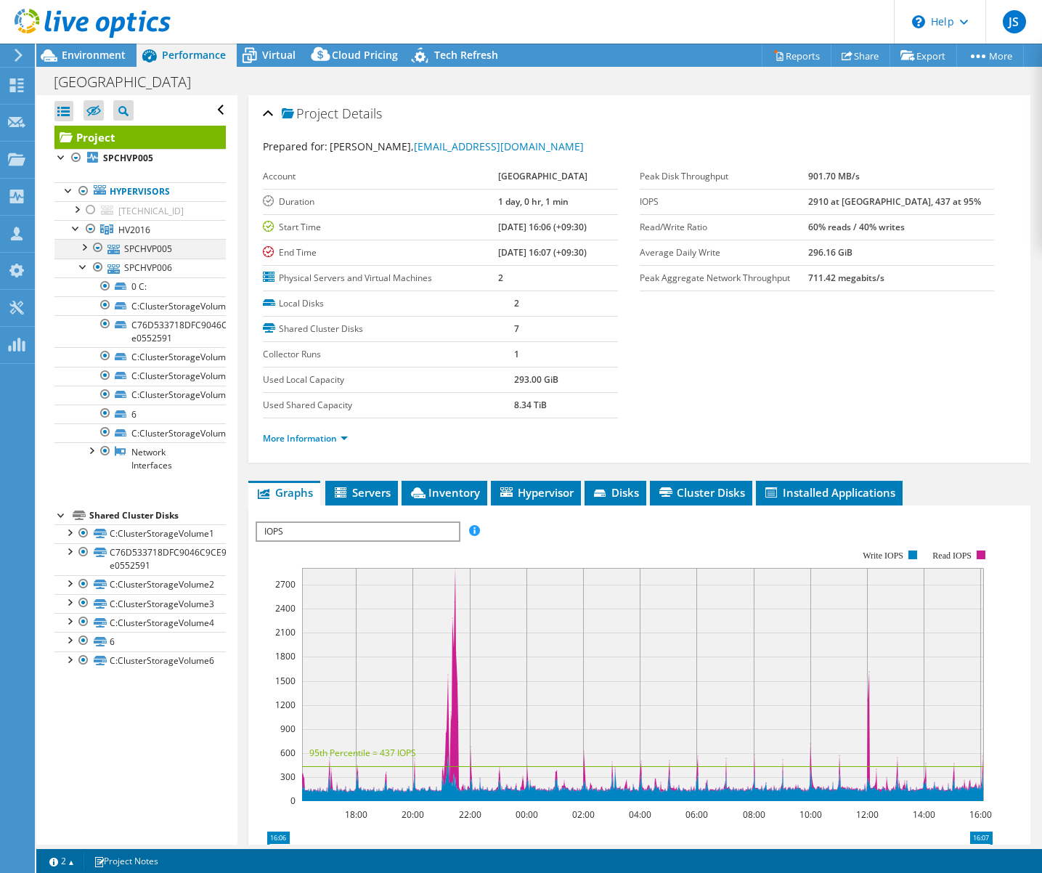
click at [84, 247] on div at bounding box center [83, 246] width 15 height 15
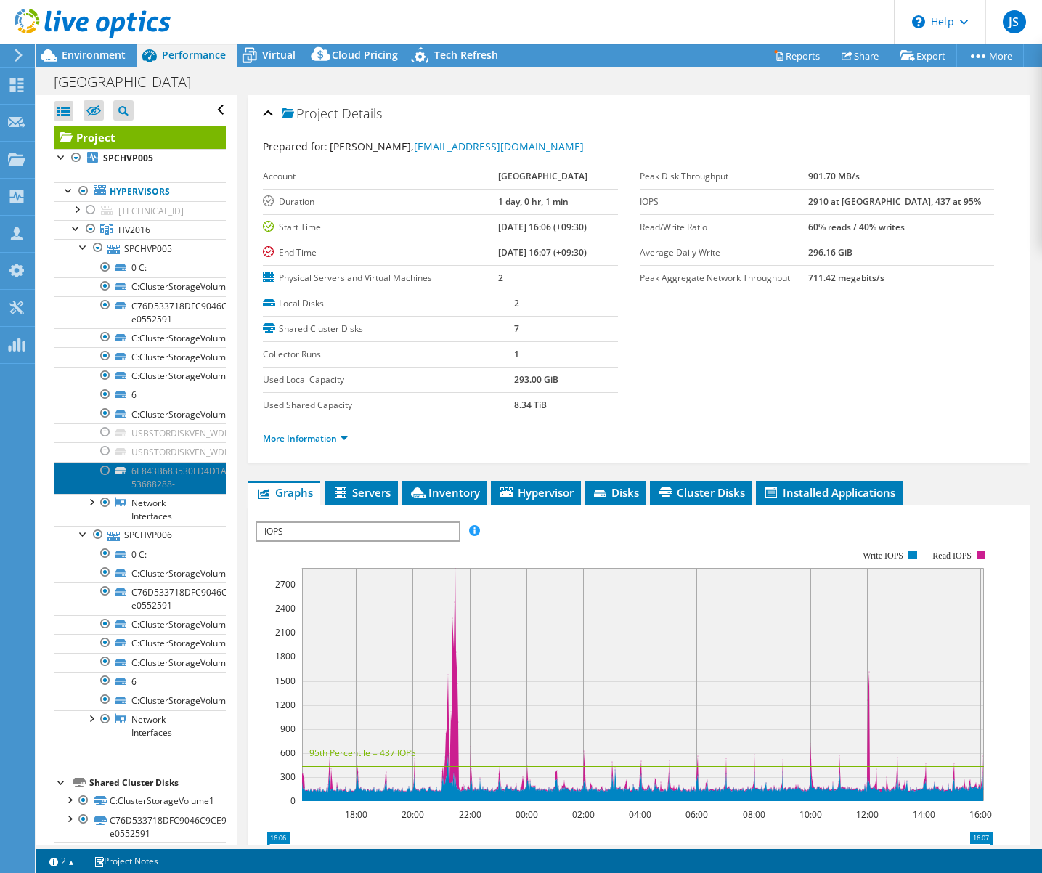
click at [159, 476] on link "6E843B683530FD4D1A18D4A5EDB983D0-53688288-" at bounding box center [139, 478] width 171 height 32
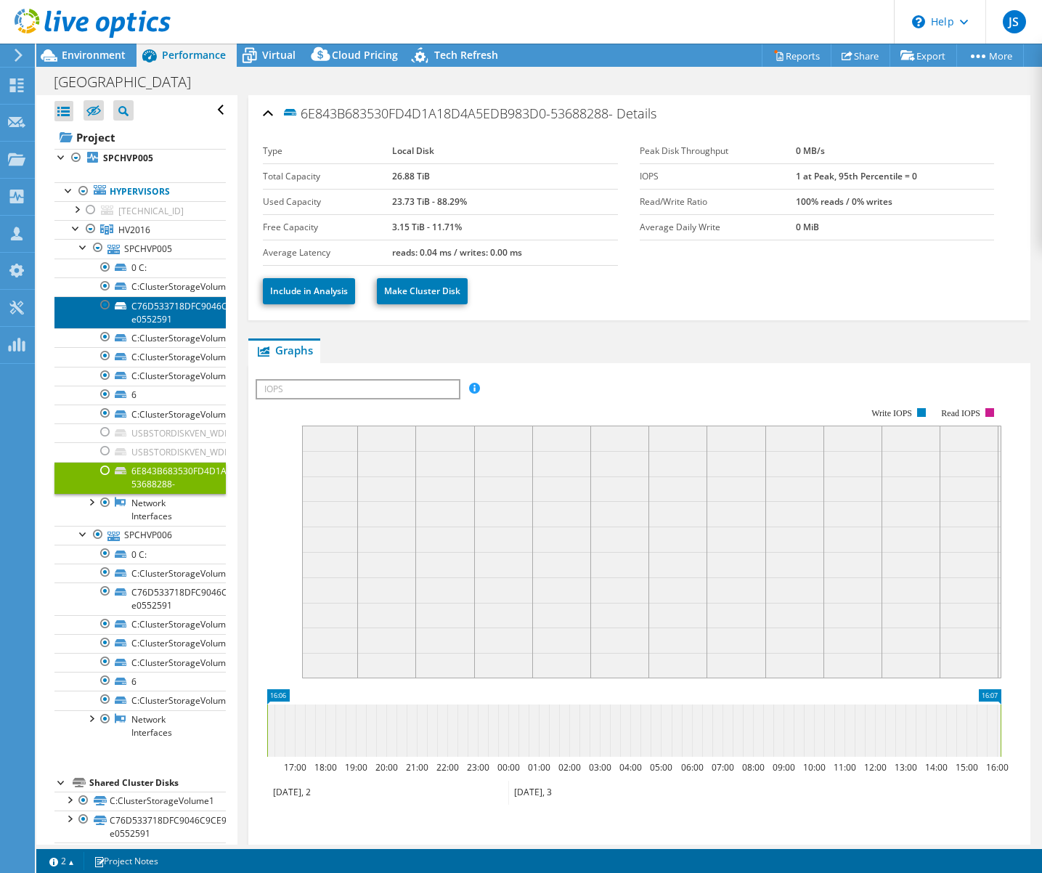
click at [169, 320] on link "C76D533718DFC9046C9CE9001B0169C9-e0552591" at bounding box center [139, 312] width 171 height 32
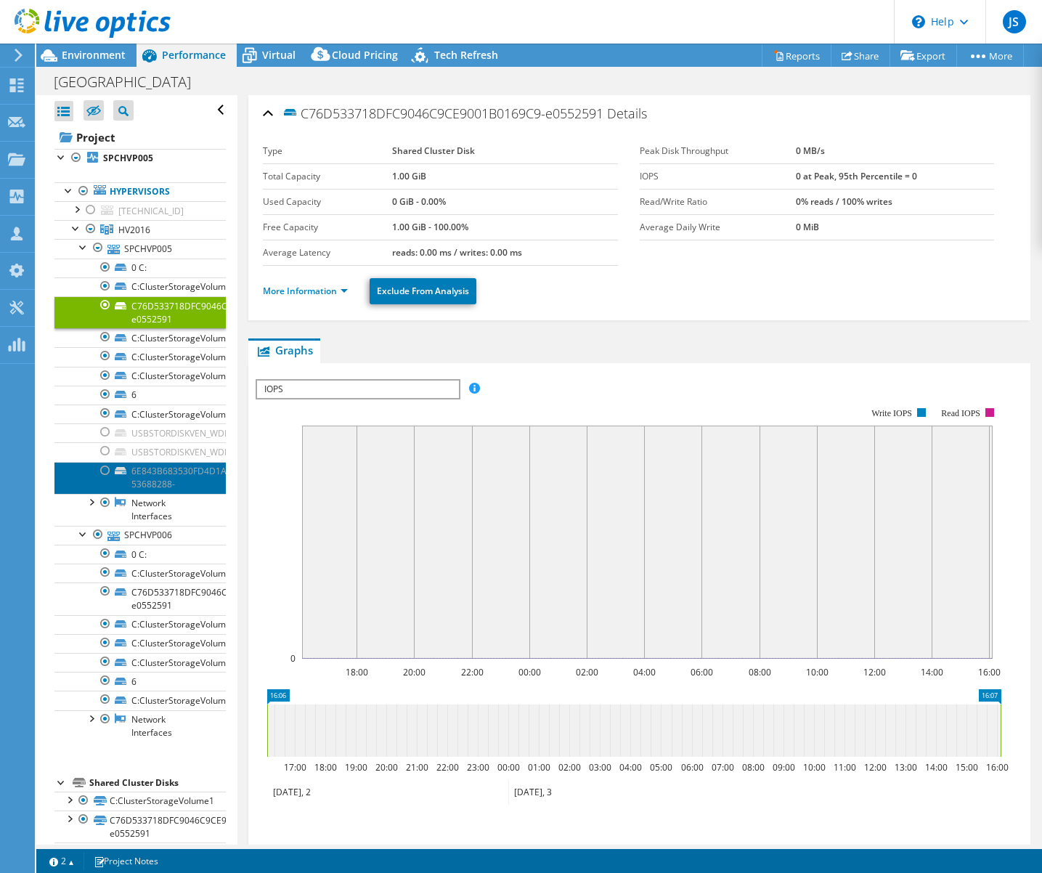
click at [164, 473] on link "6E843B683530FD4D1A18D4A5EDB983D0-53688288-" at bounding box center [139, 478] width 171 height 32
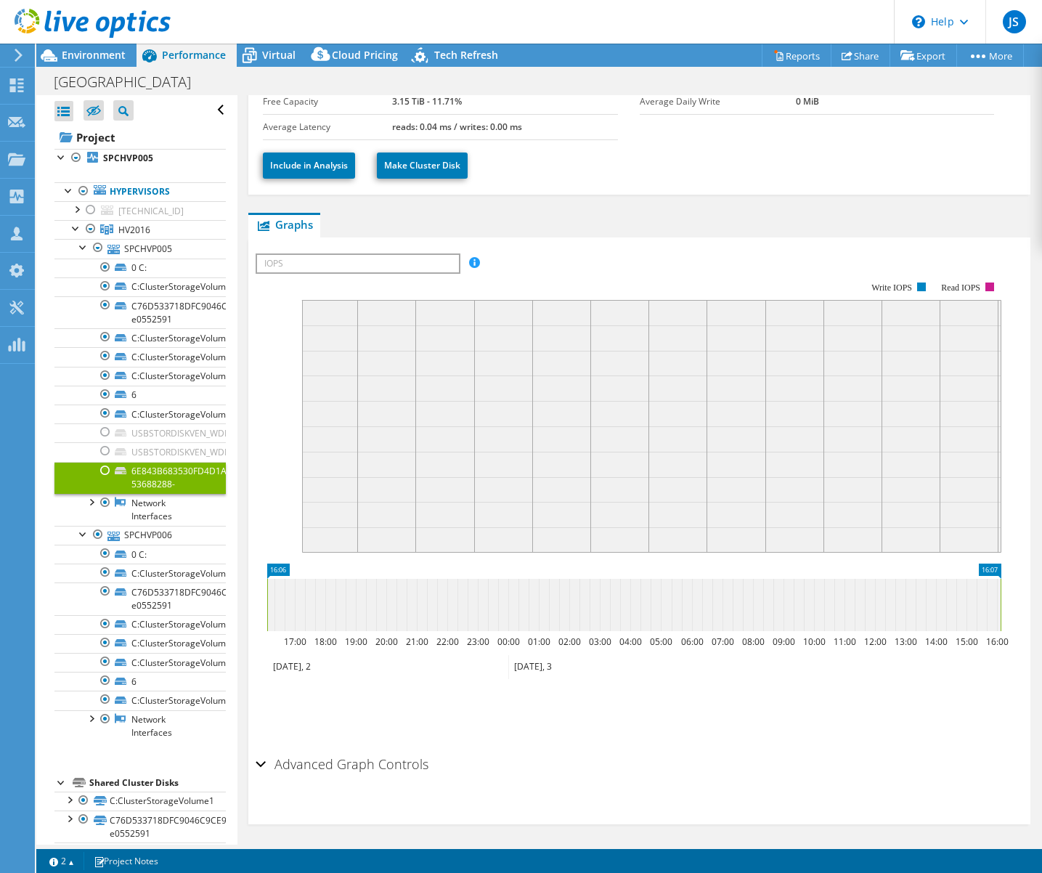
scroll to position [131, 0]
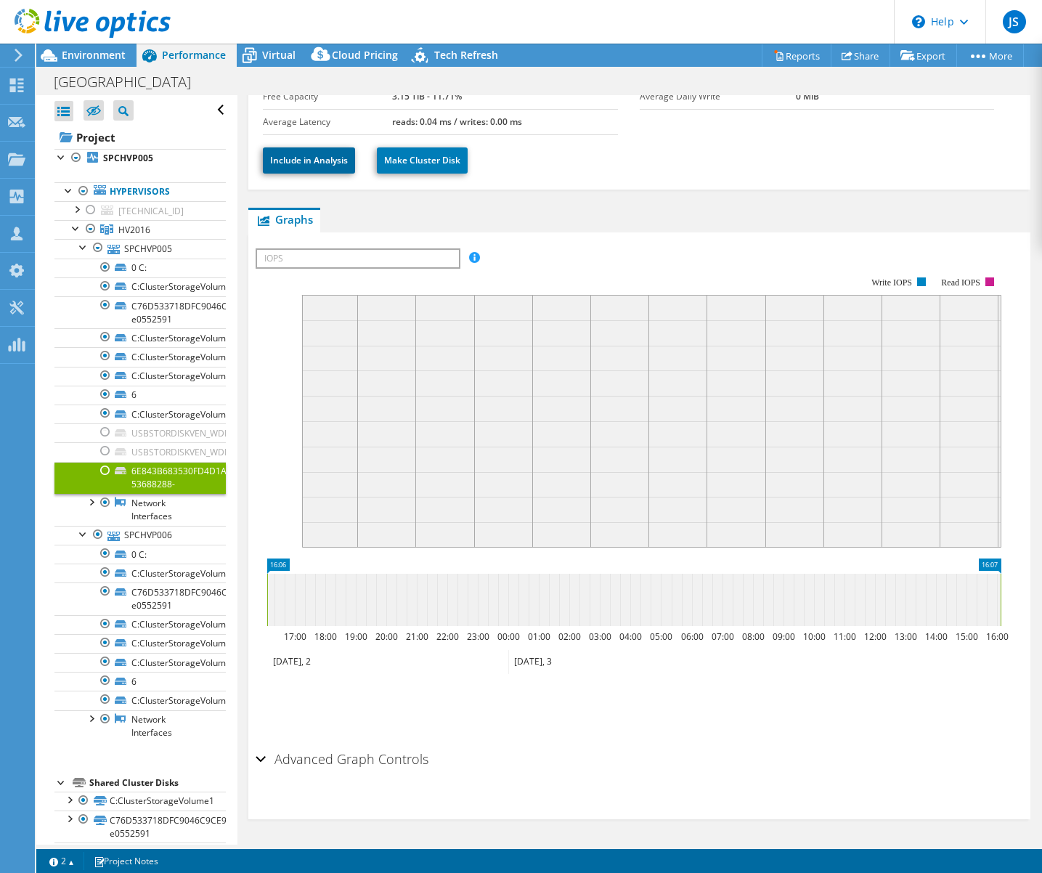
click at [309, 155] on link "Include in Analysis" at bounding box center [309, 160] width 92 height 26
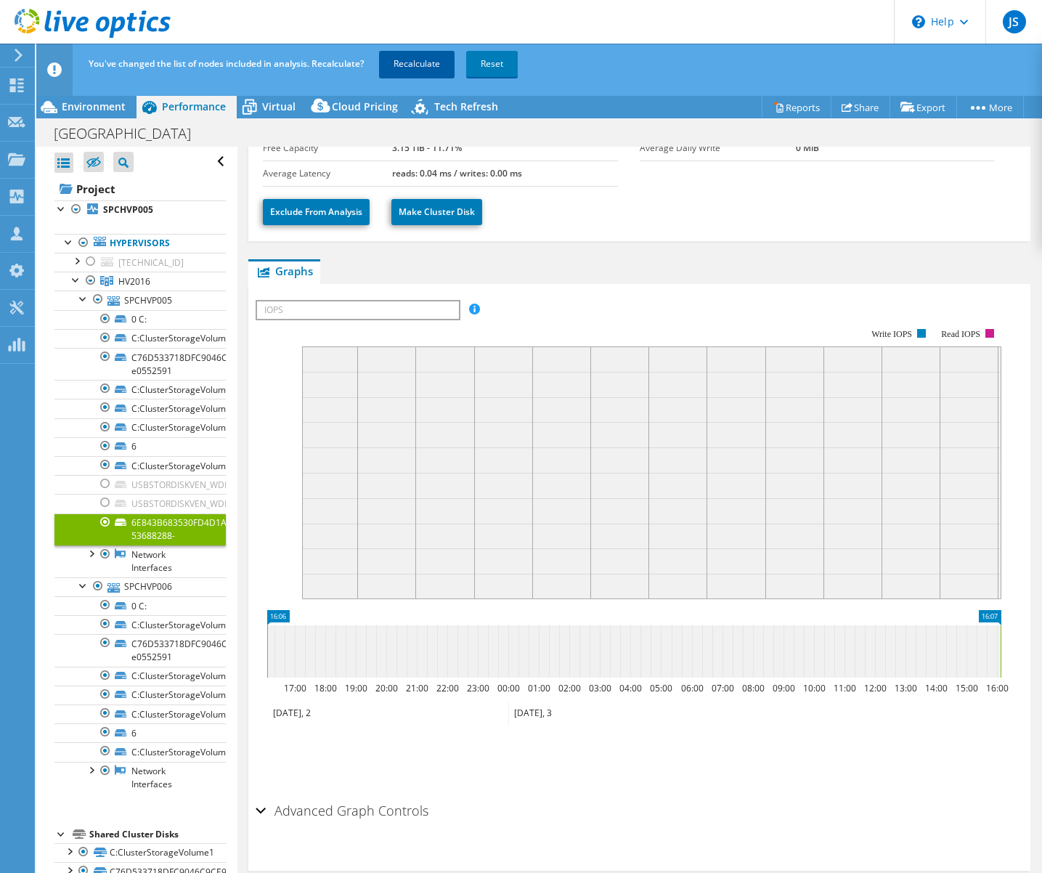
click at [411, 70] on link "Recalculate" at bounding box center [417, 64] width 76 height 26
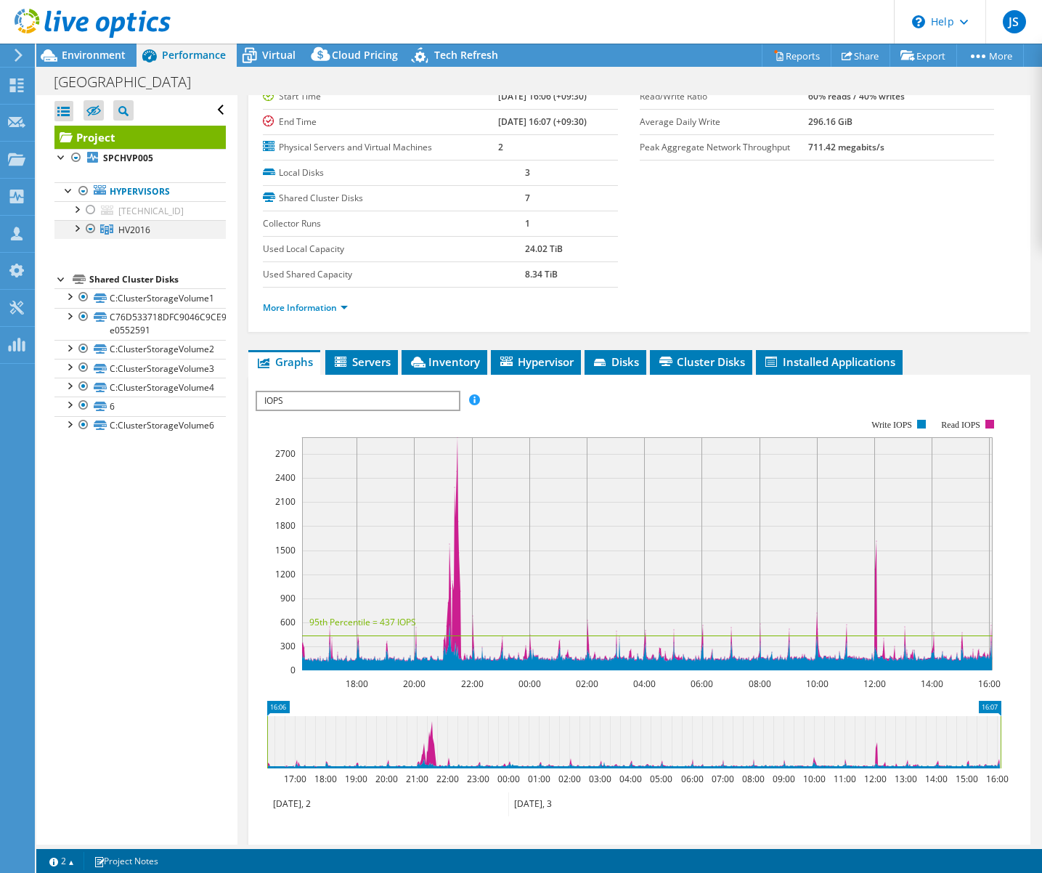
click at [77, 229] on div at bounding box center [76, 227] width 15 height 15
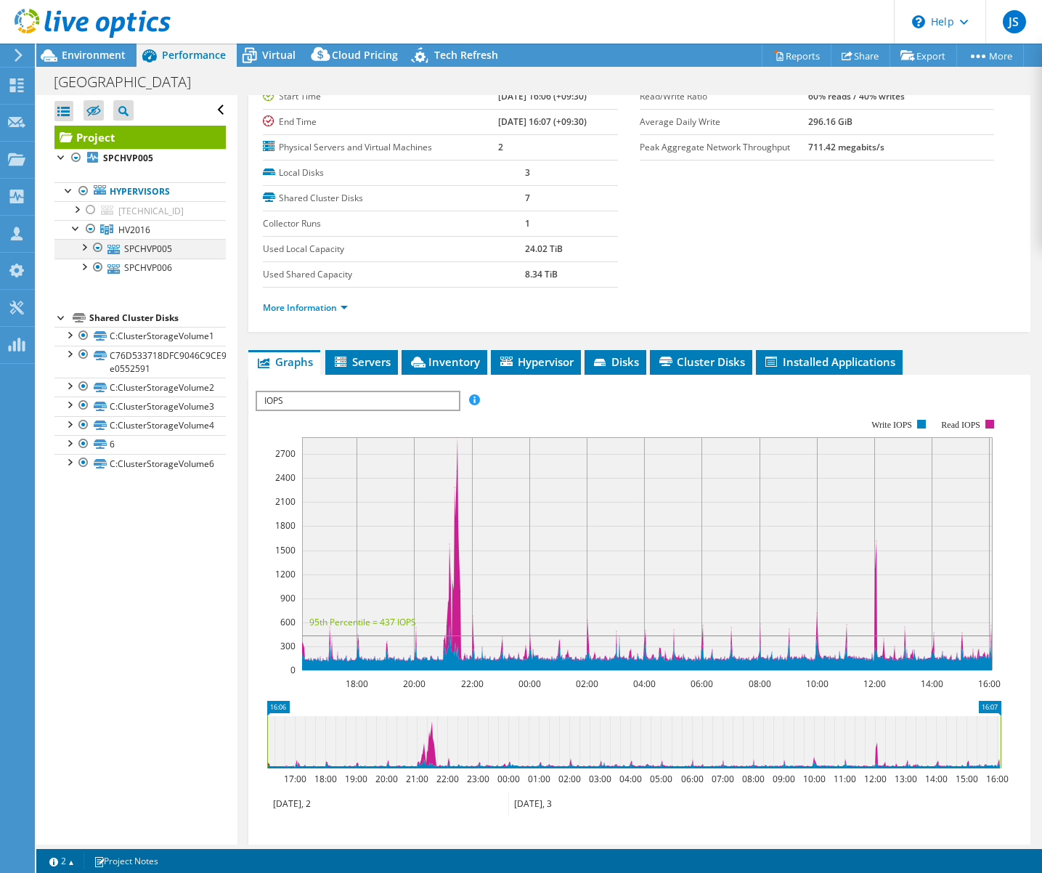
click at [83, 248] on div at bounding box center [83, 246] width 15 height 15
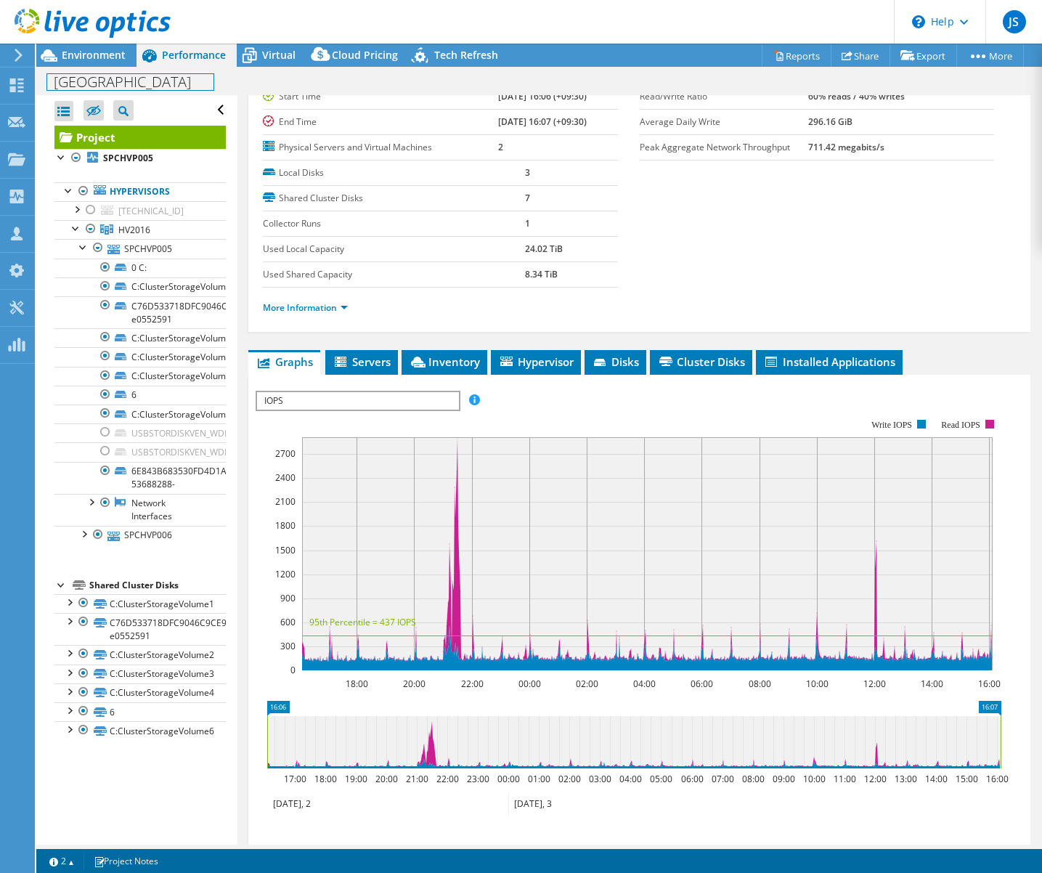
click at [92, 67] on div "[GEOGRAPHIC_DATA] Print" at bounding box center [539, 81] width 1006 height 28
click at [92, 52] on span "Environment" at bounding box center [94, 55] width 64 height 14
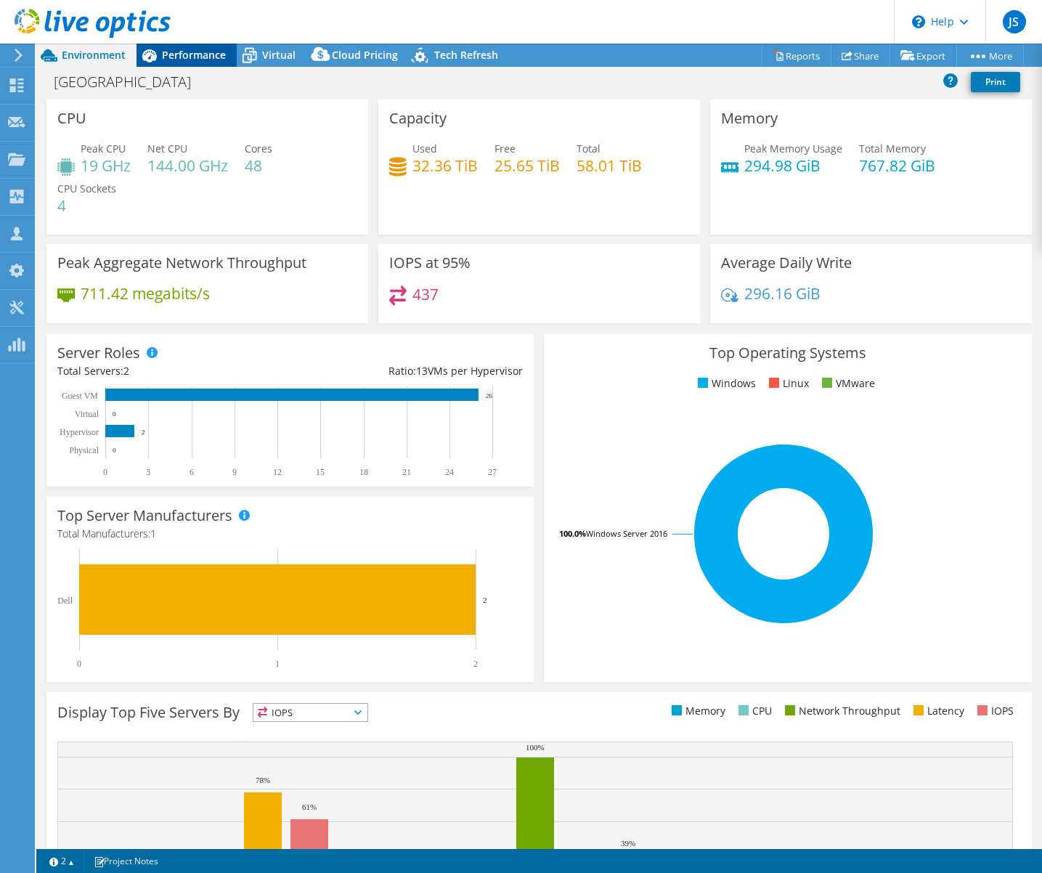
click at [186, 58] on span "Performance" at bounding box center [194, 55] width 64 height 14
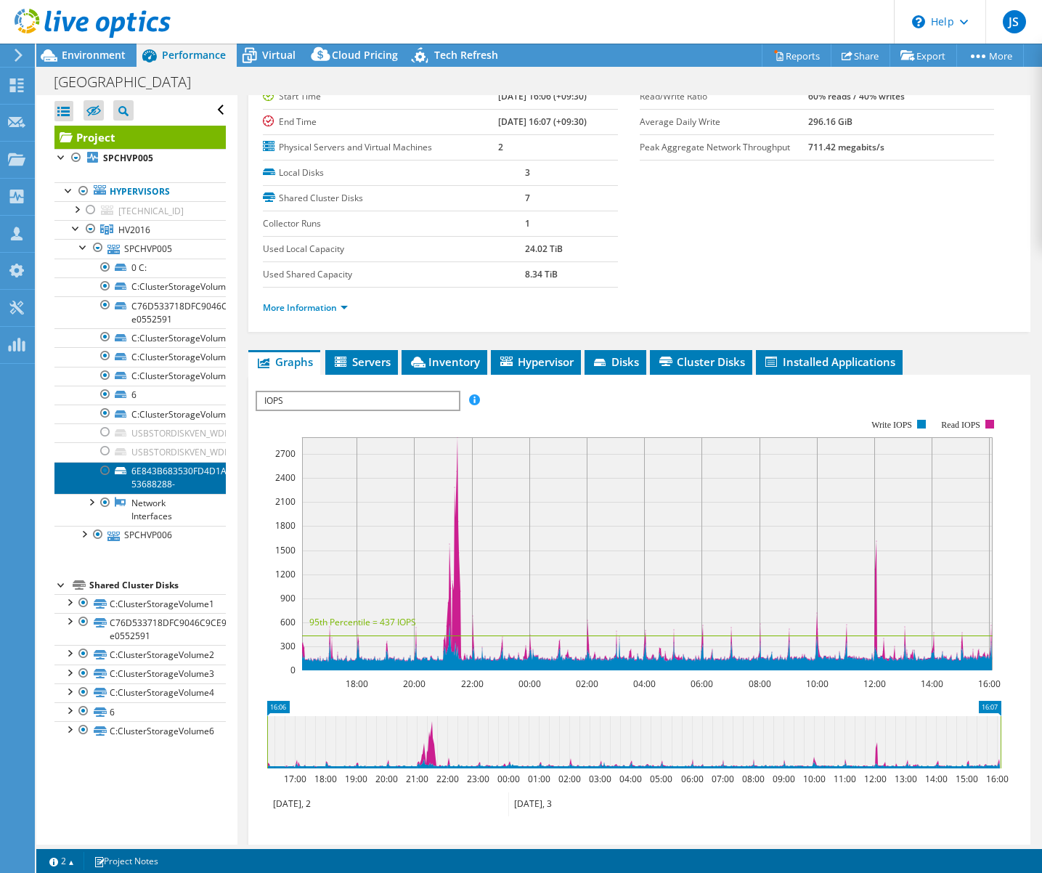
click at [171, 466] on link "6E843B683530FD4D1A18D4A5EDB983D0-53688288-" at bounding box center [139, 478] width 171 height 32
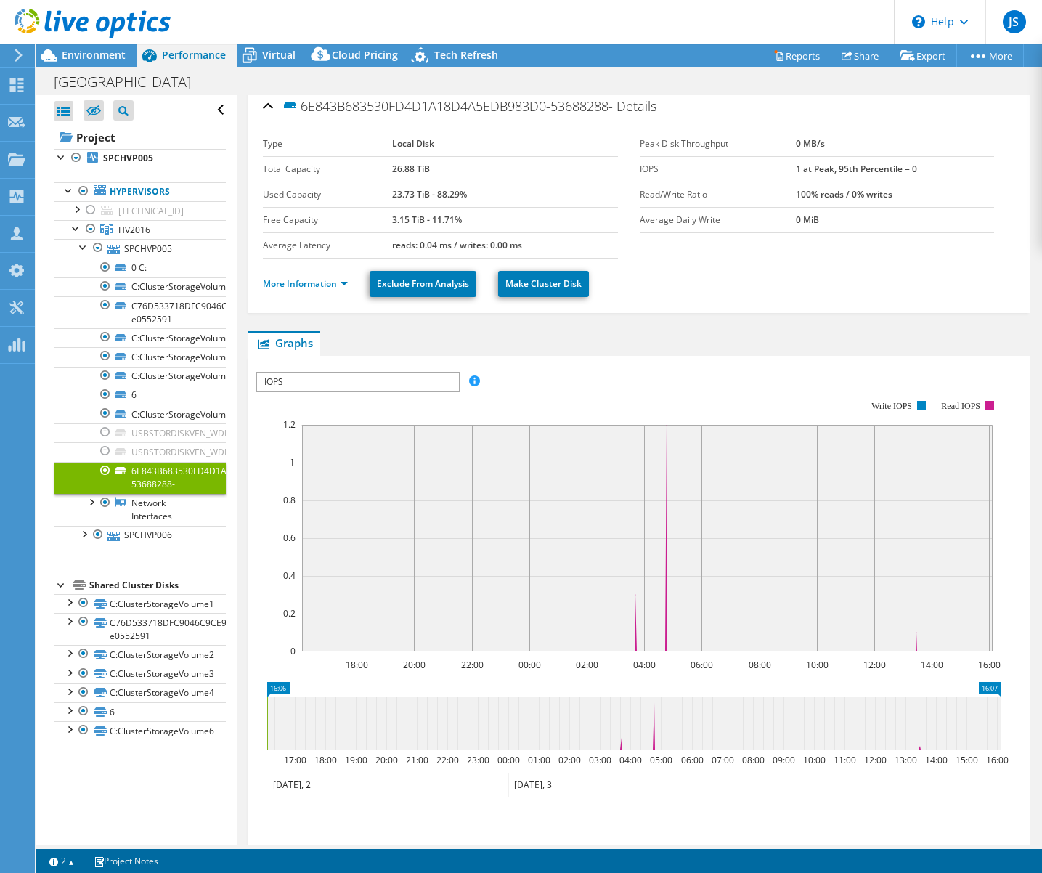
scroll to position [0, 0]
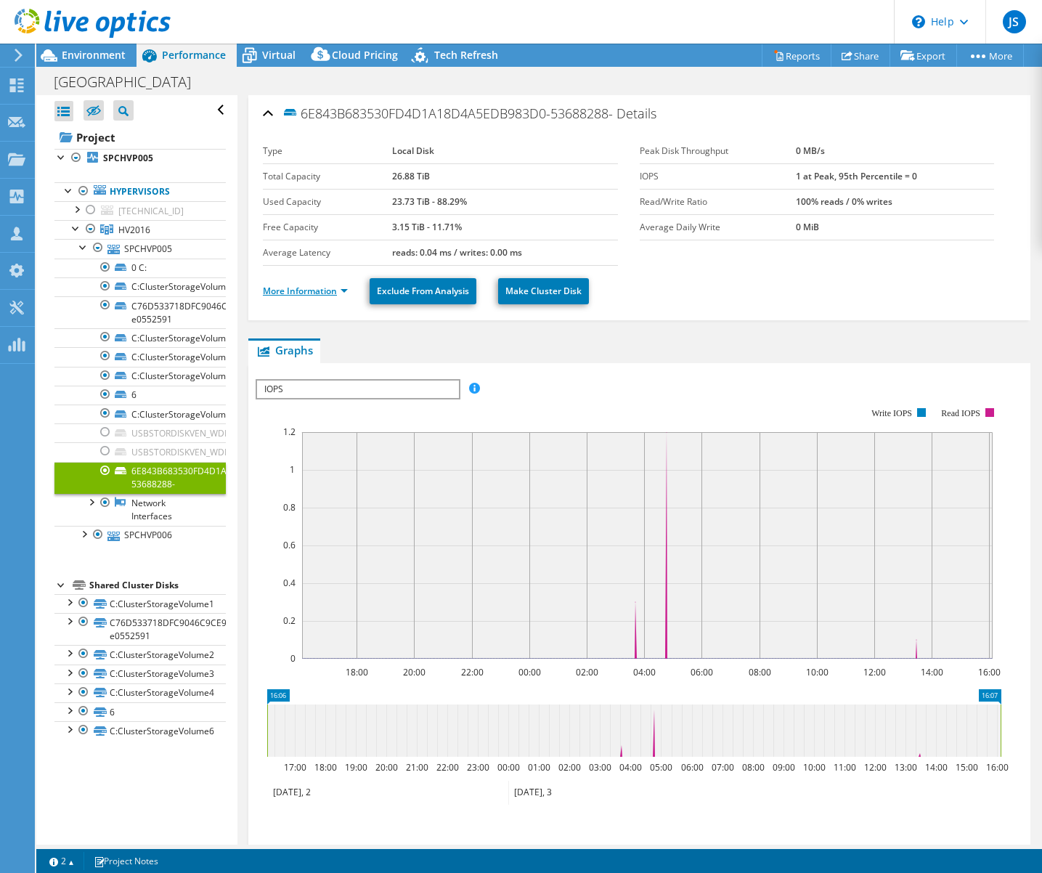
click at [312, 292] on link "More Information" at bounding box center [305, 291] width 85 height 12
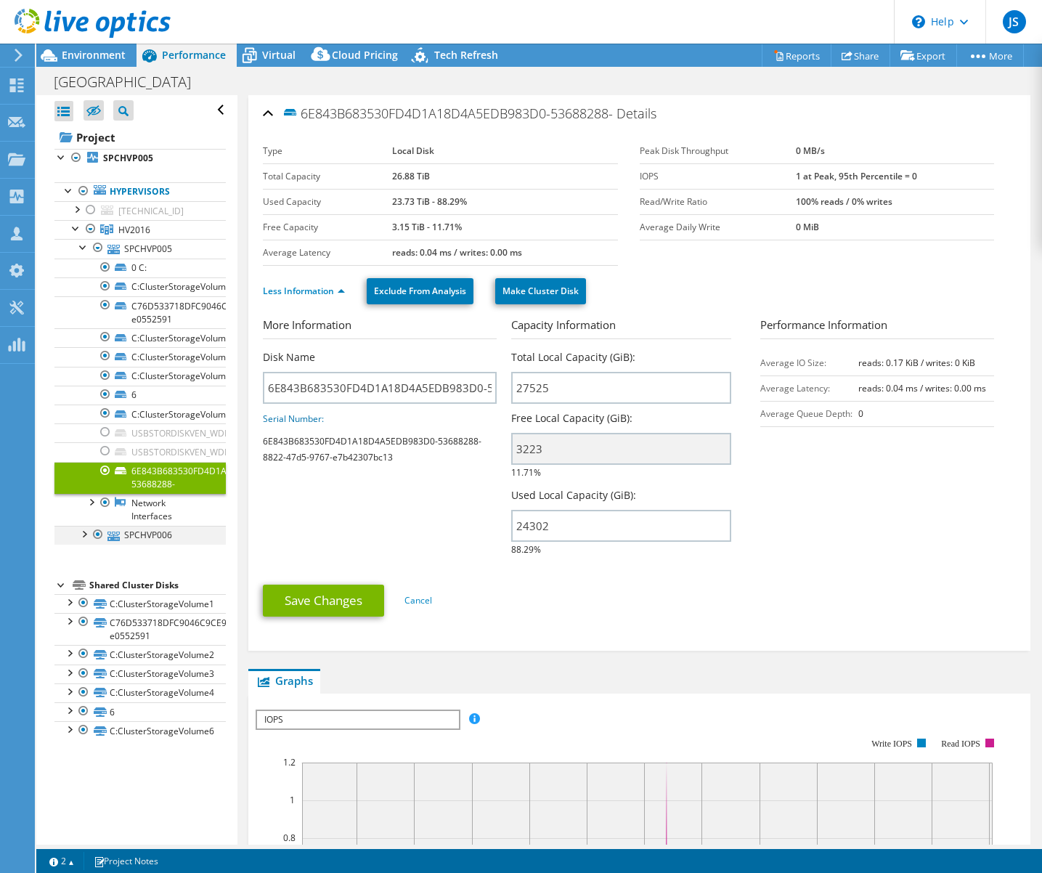
click at [83, 534] on div at bounding box center [83, 533] width 15 height 15
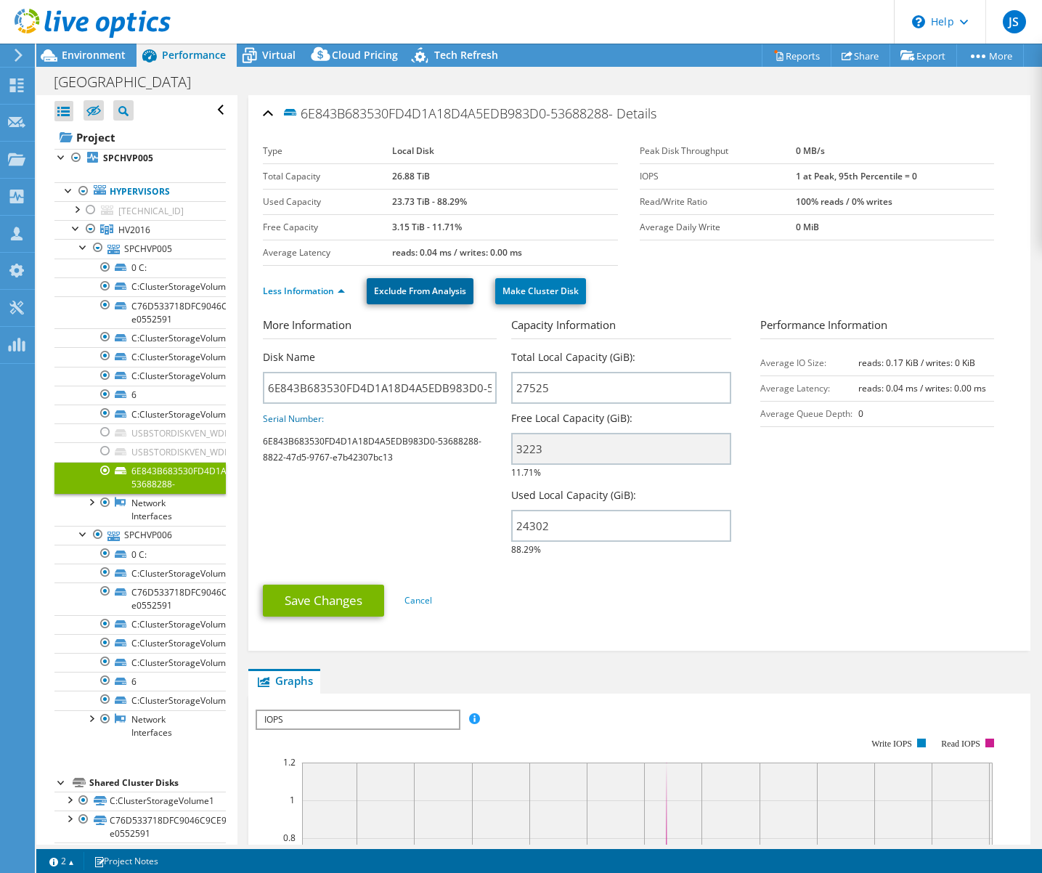
click at [407, 289] on link "Exclude From Analysis" at bounding box center [420, 291] width 107 height 26
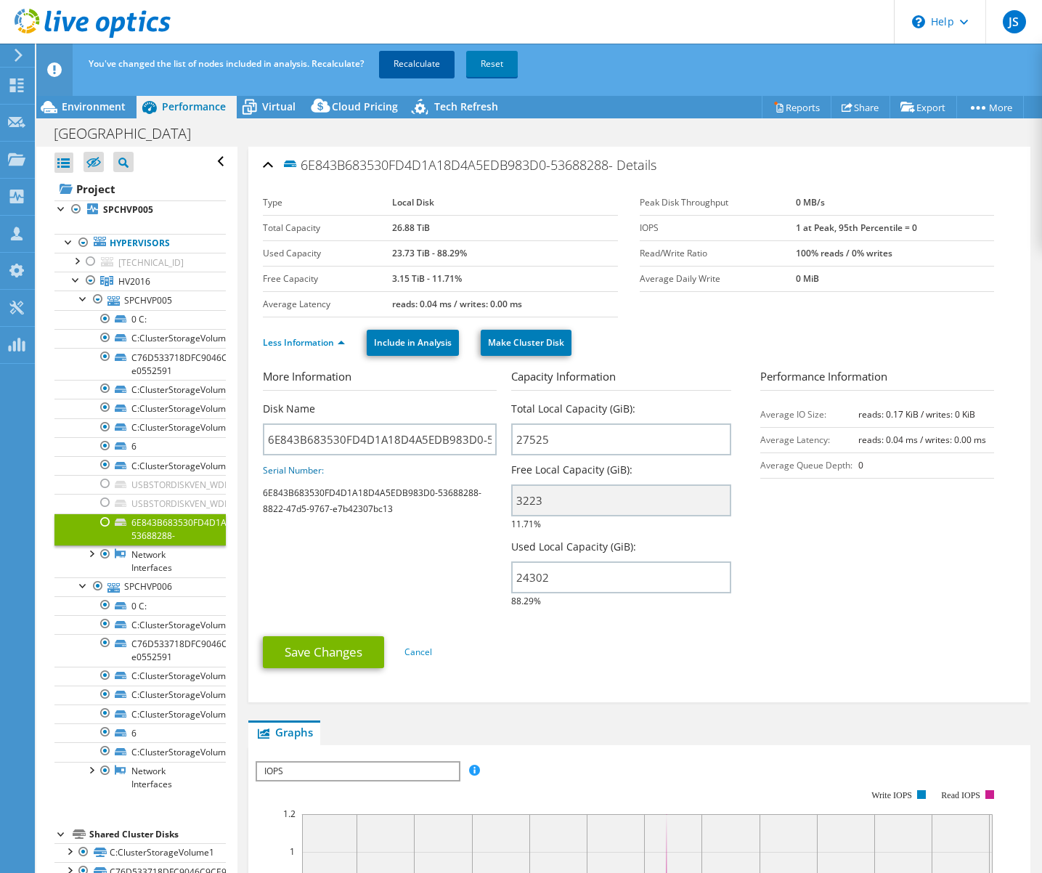
click at [417, 68] on link "Recalculate" at bounding box center [417, 64] width 76 height 26
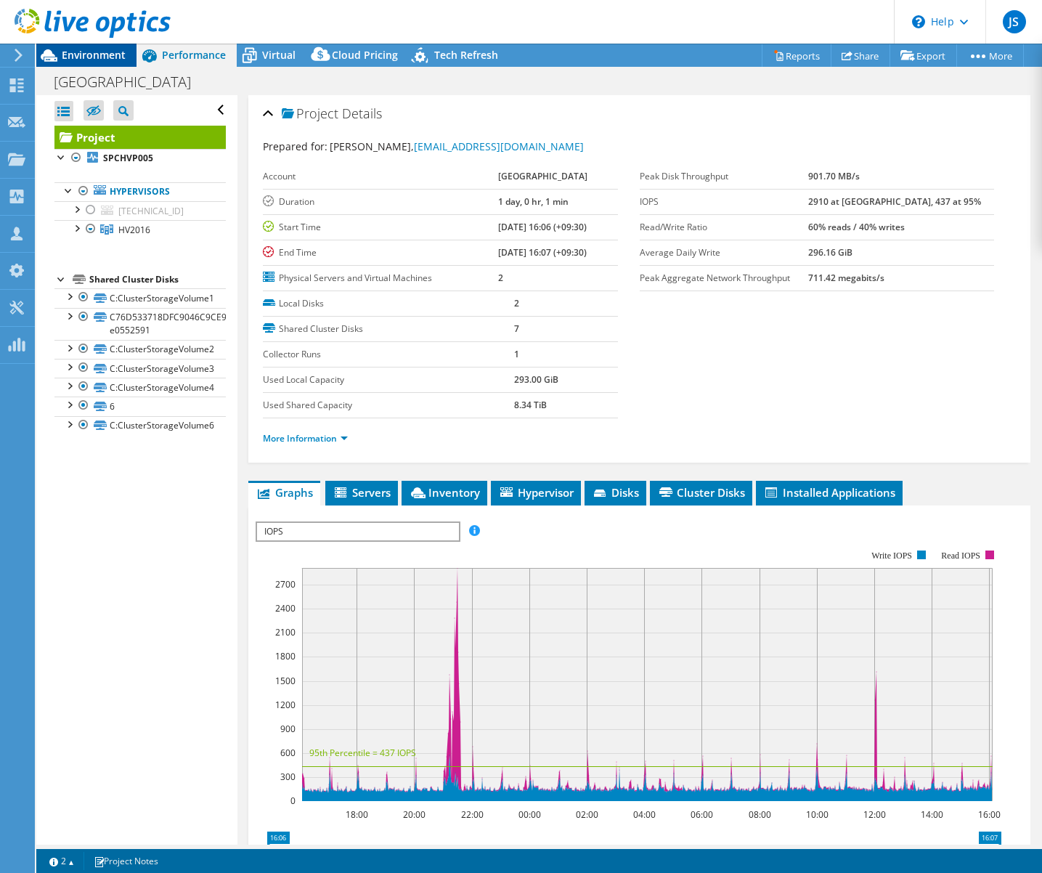
click at [78, 51] on span "Environment" at bounding box center [94, 55] width 64 height 14
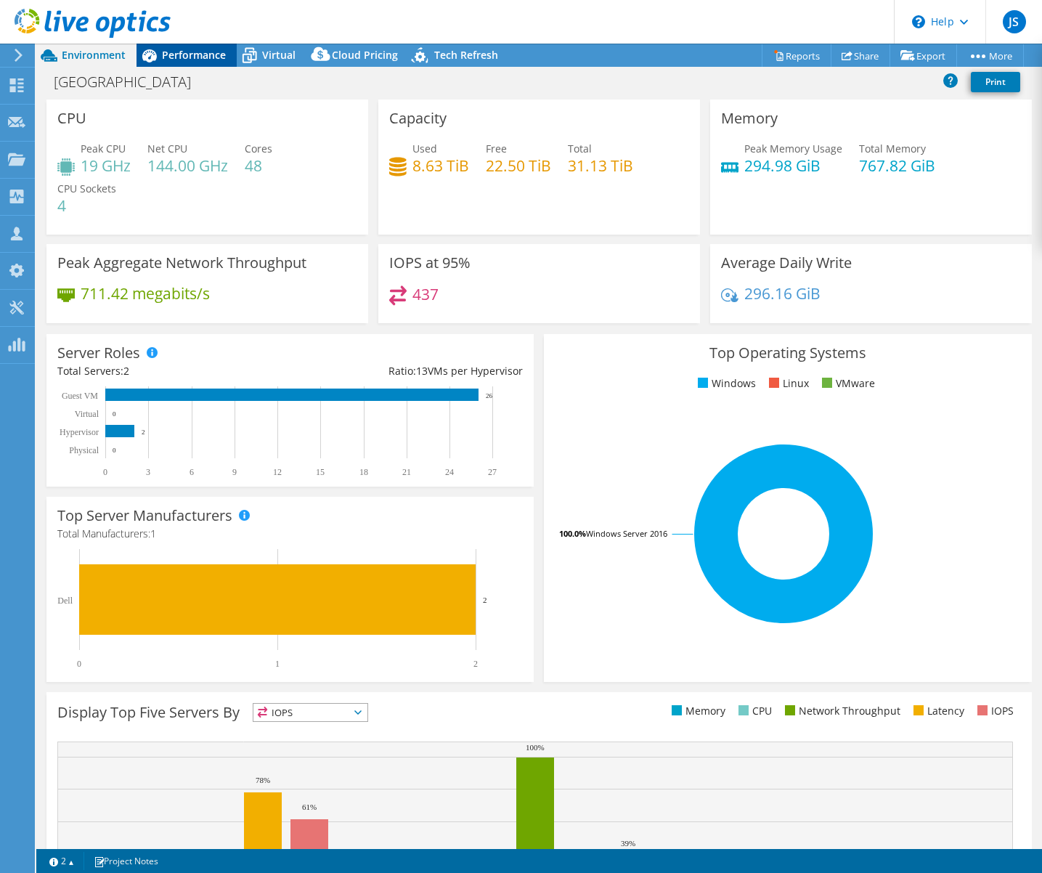
click at [166, 55] on span "Performance" at bounding box center [194, 55] width 64 height 14
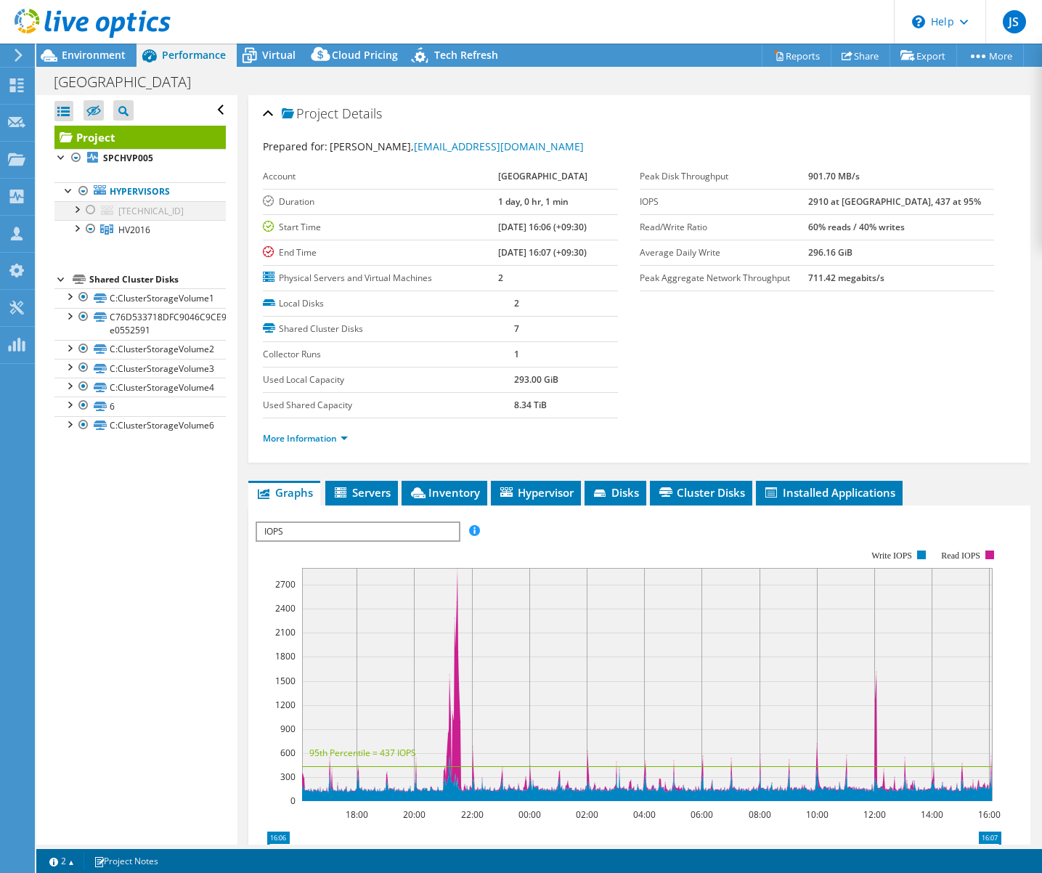
click at [76, 210] on div at bounding box center [76, 208] width 15 height 15
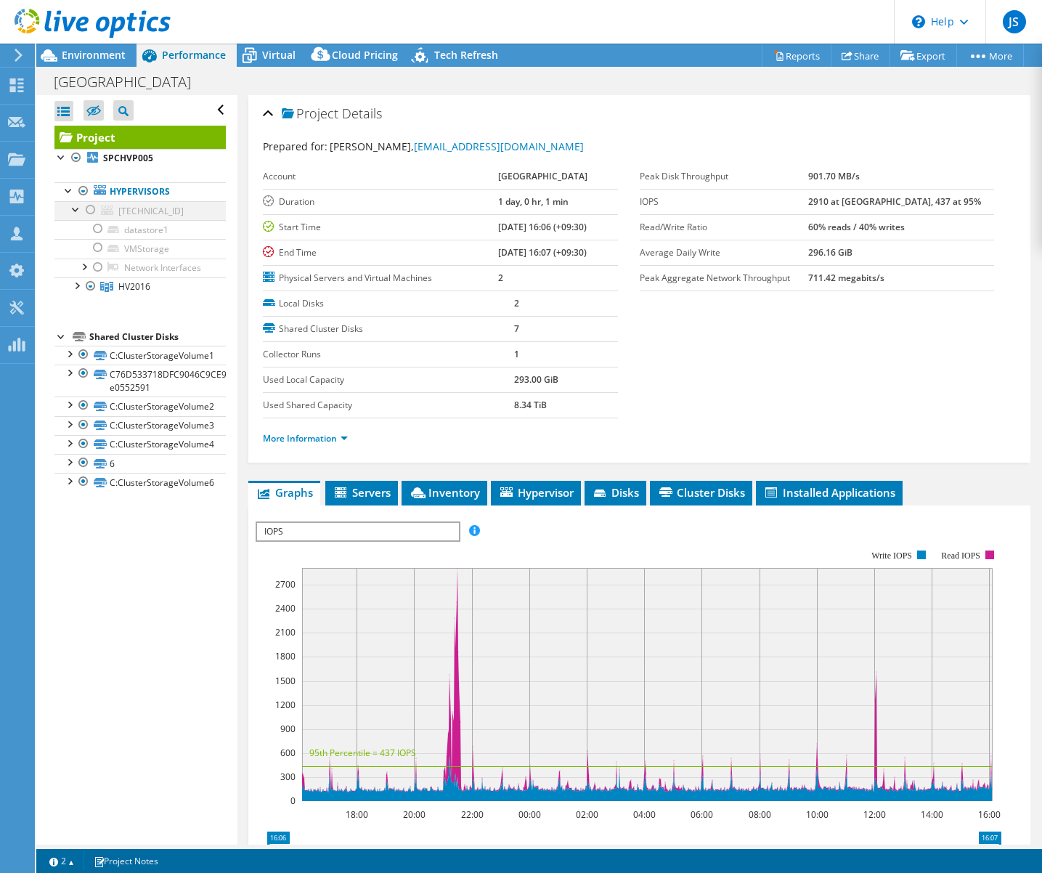
click at [89, 208] on div at bounding box center [90, 209] width 15 height 17
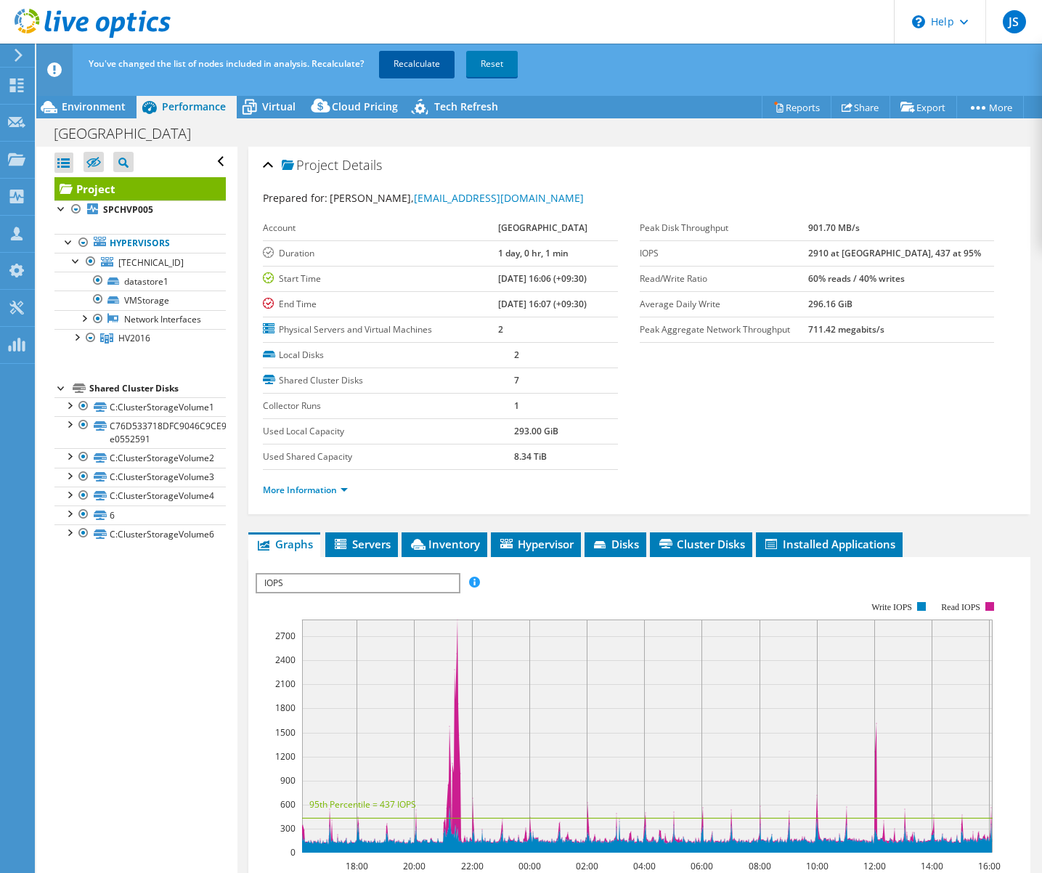
click at [402, 60] on link "Recalculate" at bounding box center [417, 64] width 76 height 26
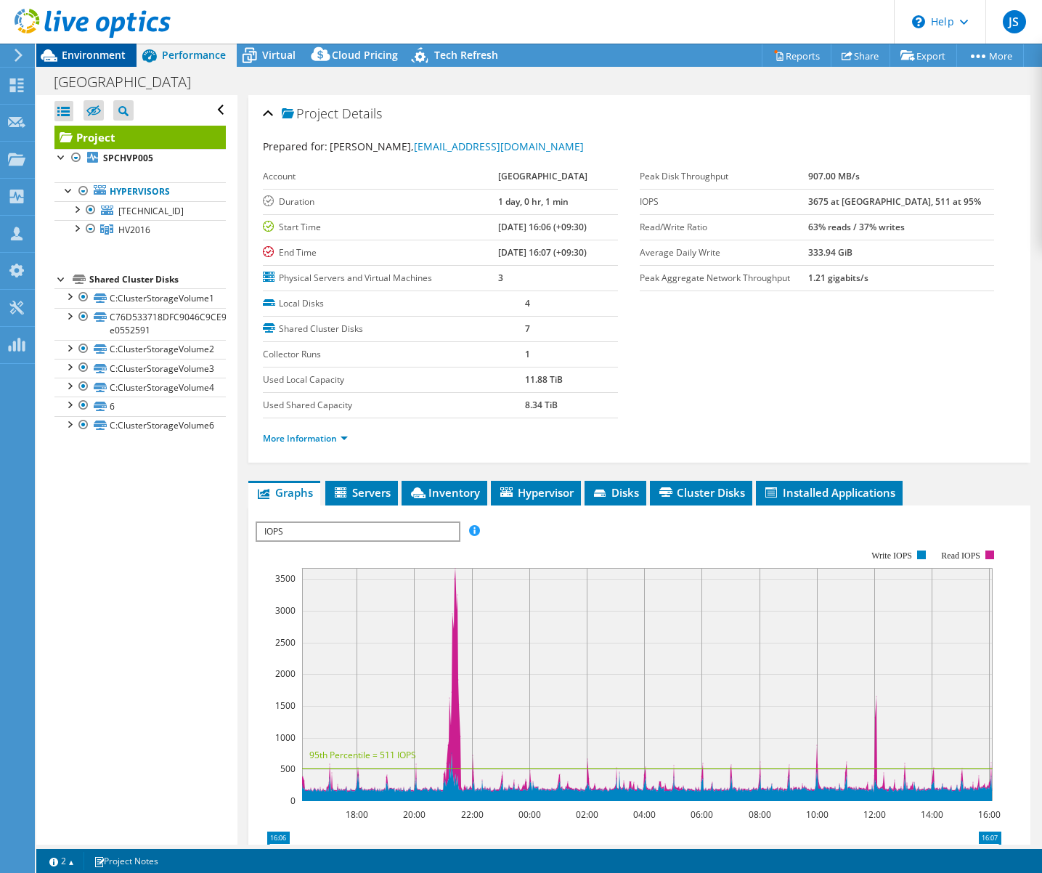
click at [98, 52] on span "Environment" at bounding box center [94, 55] width 64 height 14
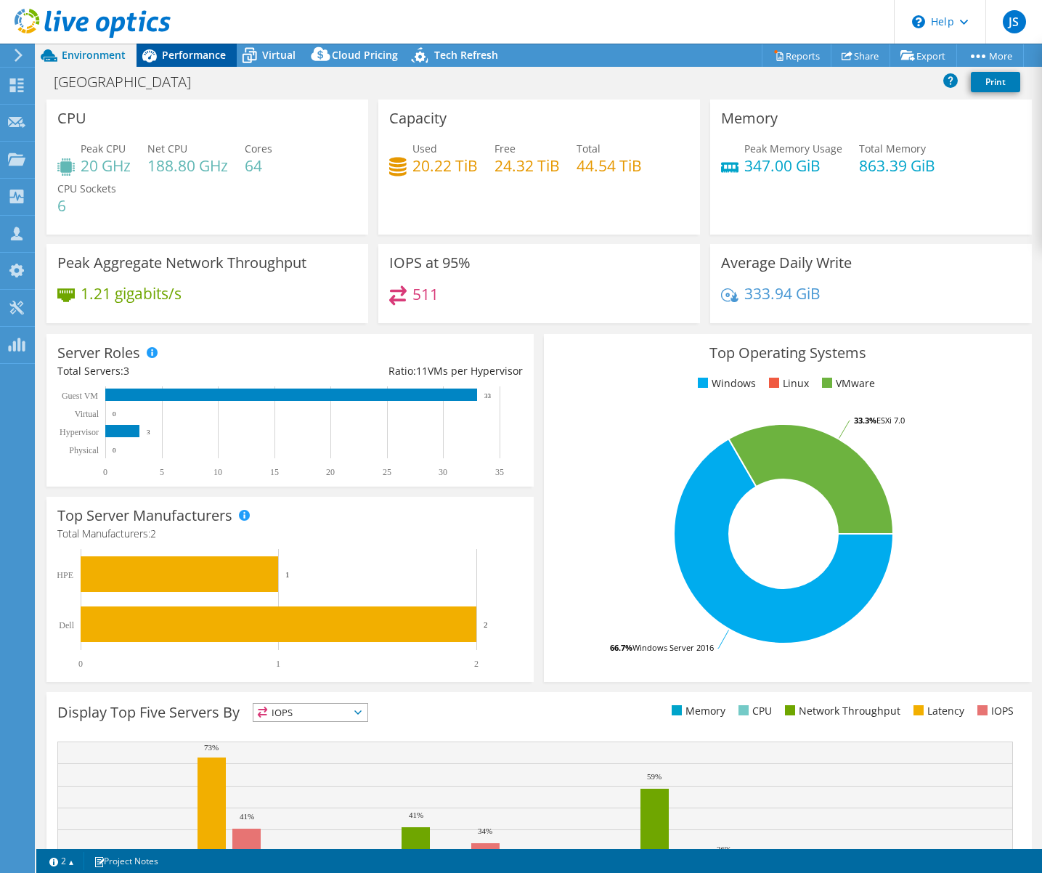
click at [200, 56] on span "Performance" at bounding box center [194, 55] width 64 height 14
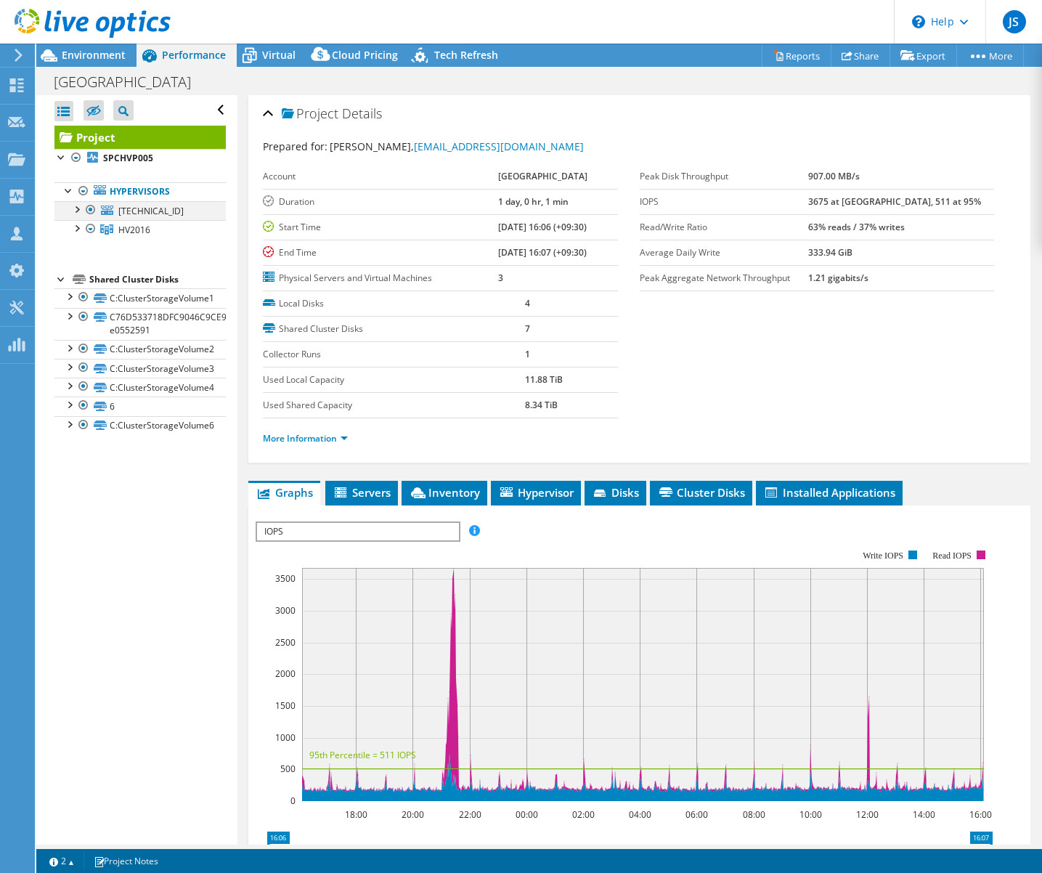
click at [75, 208] on div at bounding box center [76, 208] width 15 height 15
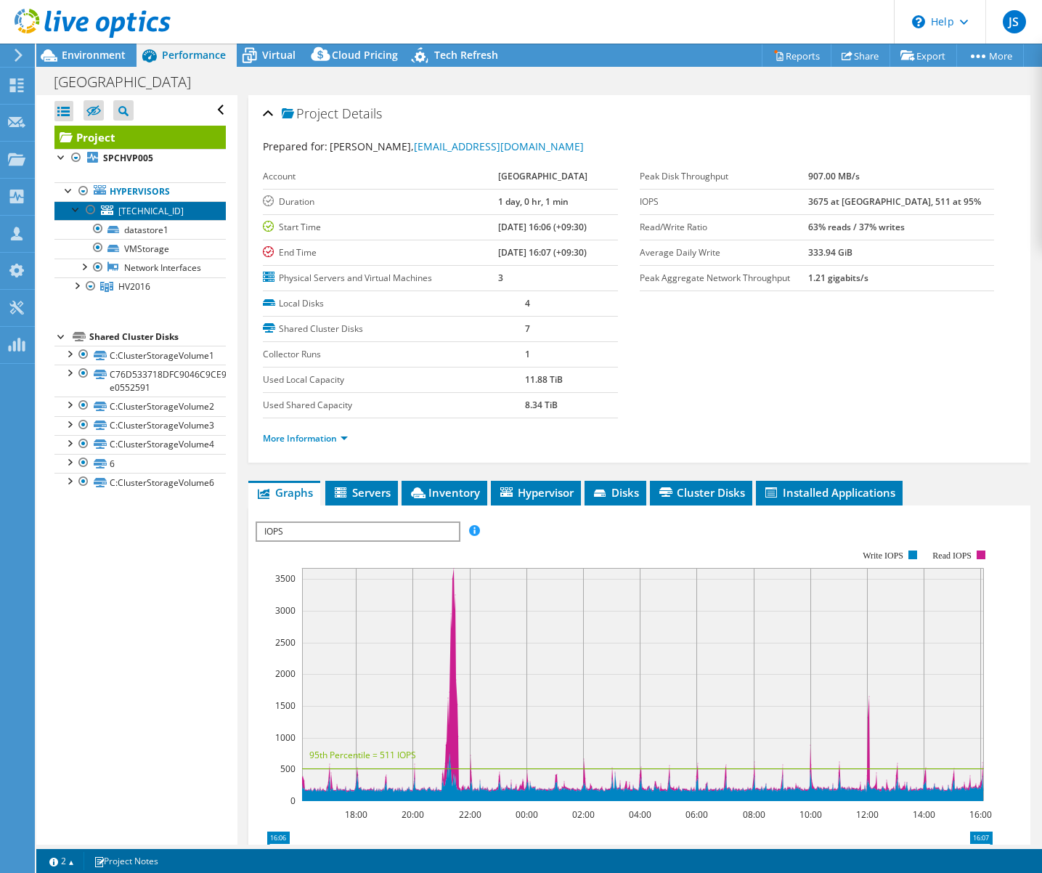
click at [160, 213] on span "[TECHNICAL_ID]" at bounding box center [150, 211] width 65 height 12
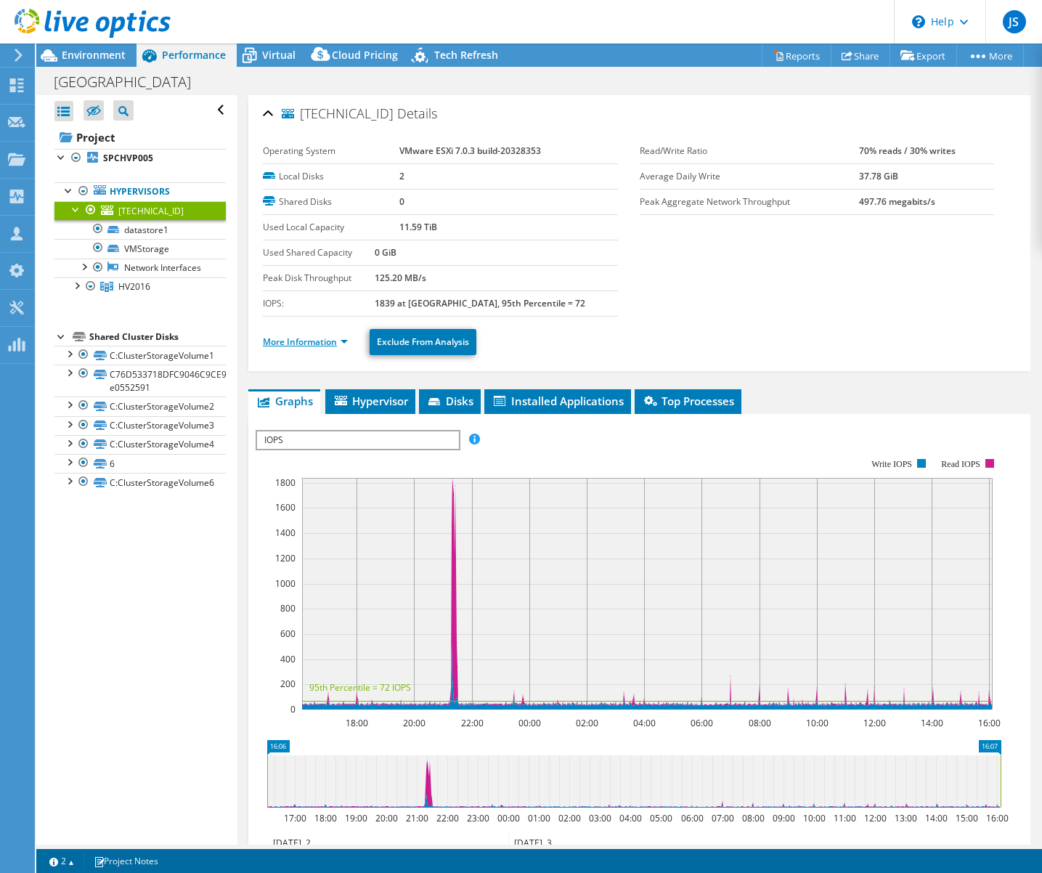
click at [319, 342] on link "More Information" at bounding box center [305, 341] width 85 height 12
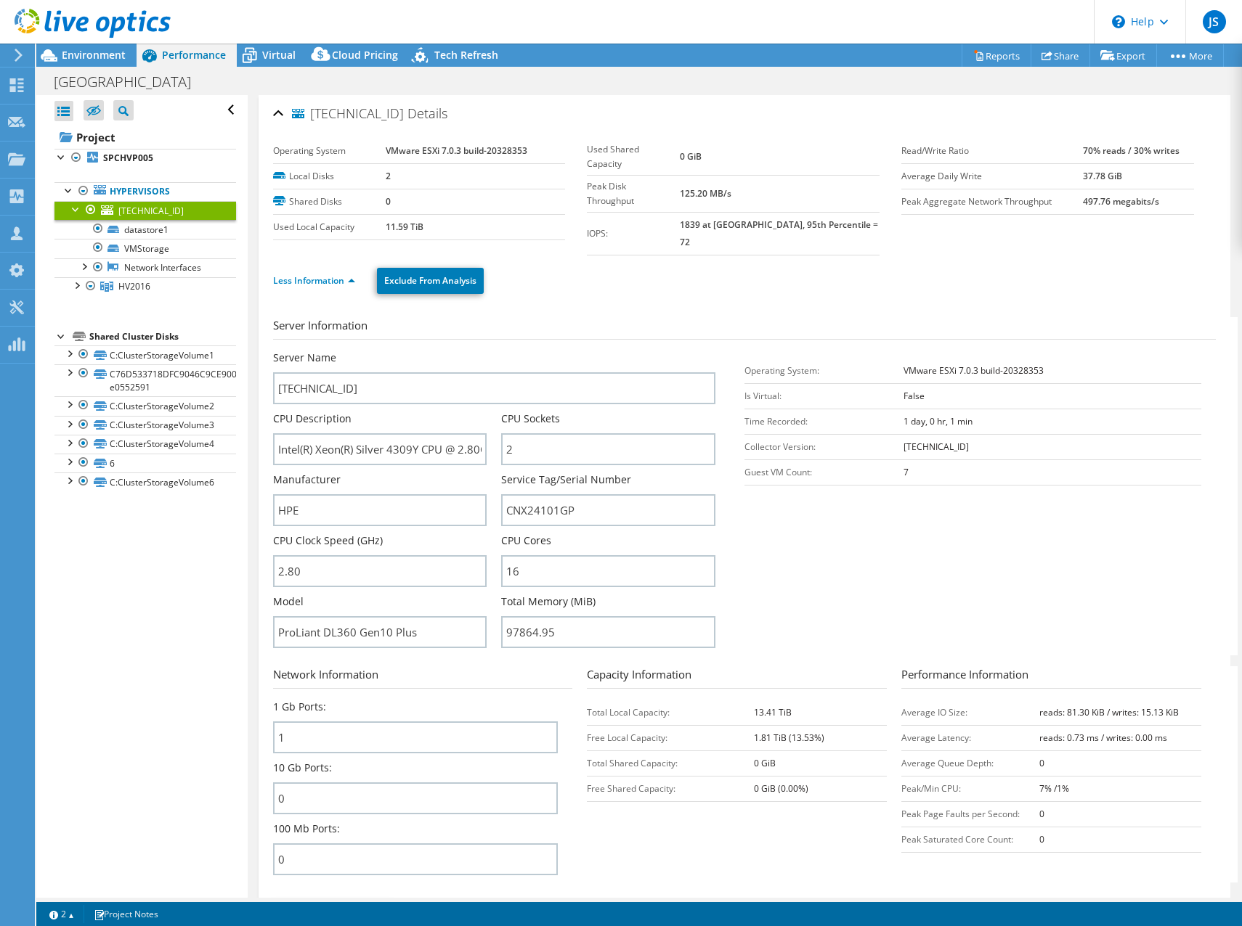
click at [559, 284] on div "Less Information Exclude From Analysis" at bounding box center [744, 281] width 942 height 51
click at [89, 210] on div at bounding box center [90, 209] width 15 height 17
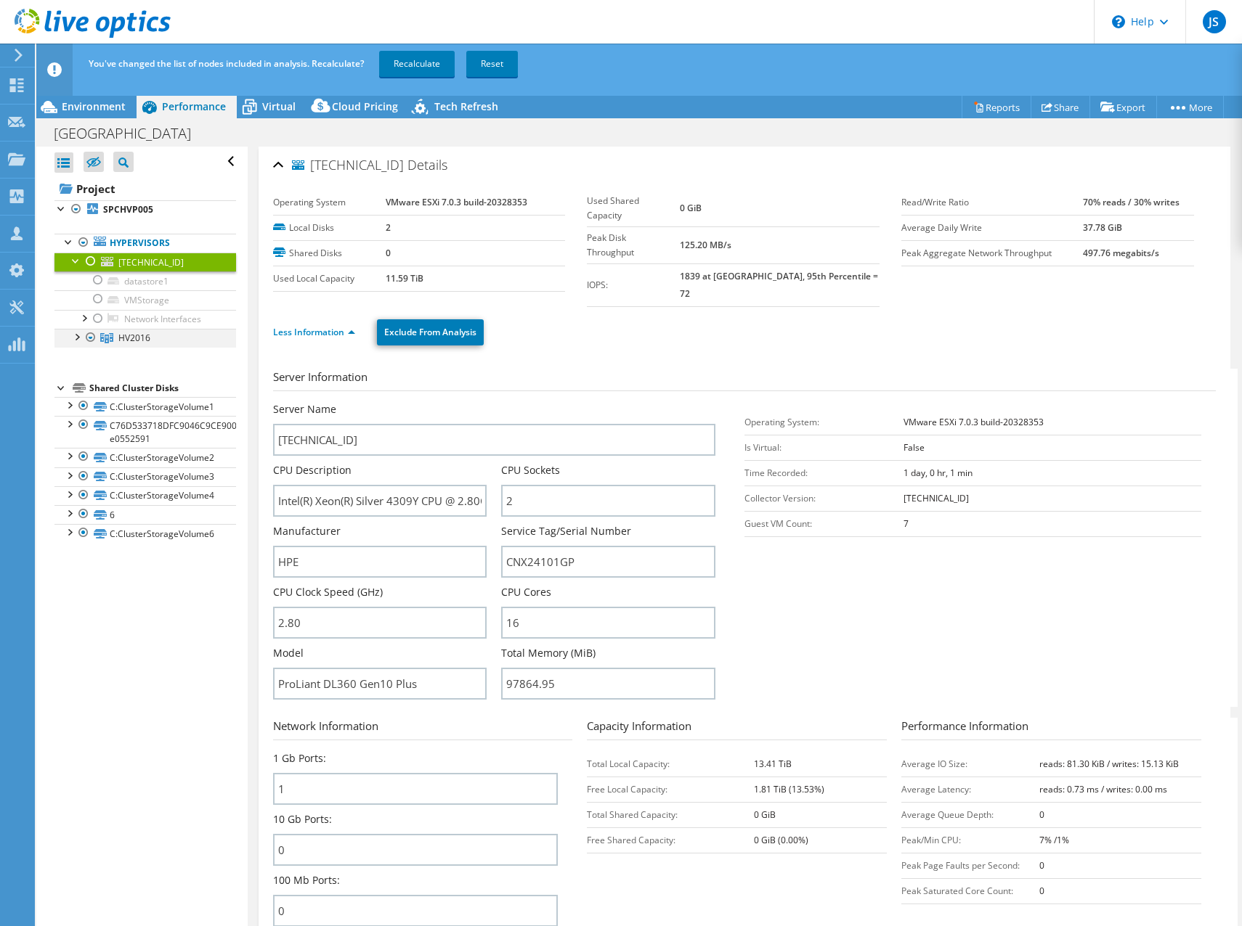
click at [73, 337] on div at bounding box center [76, 336] width 15 height 15
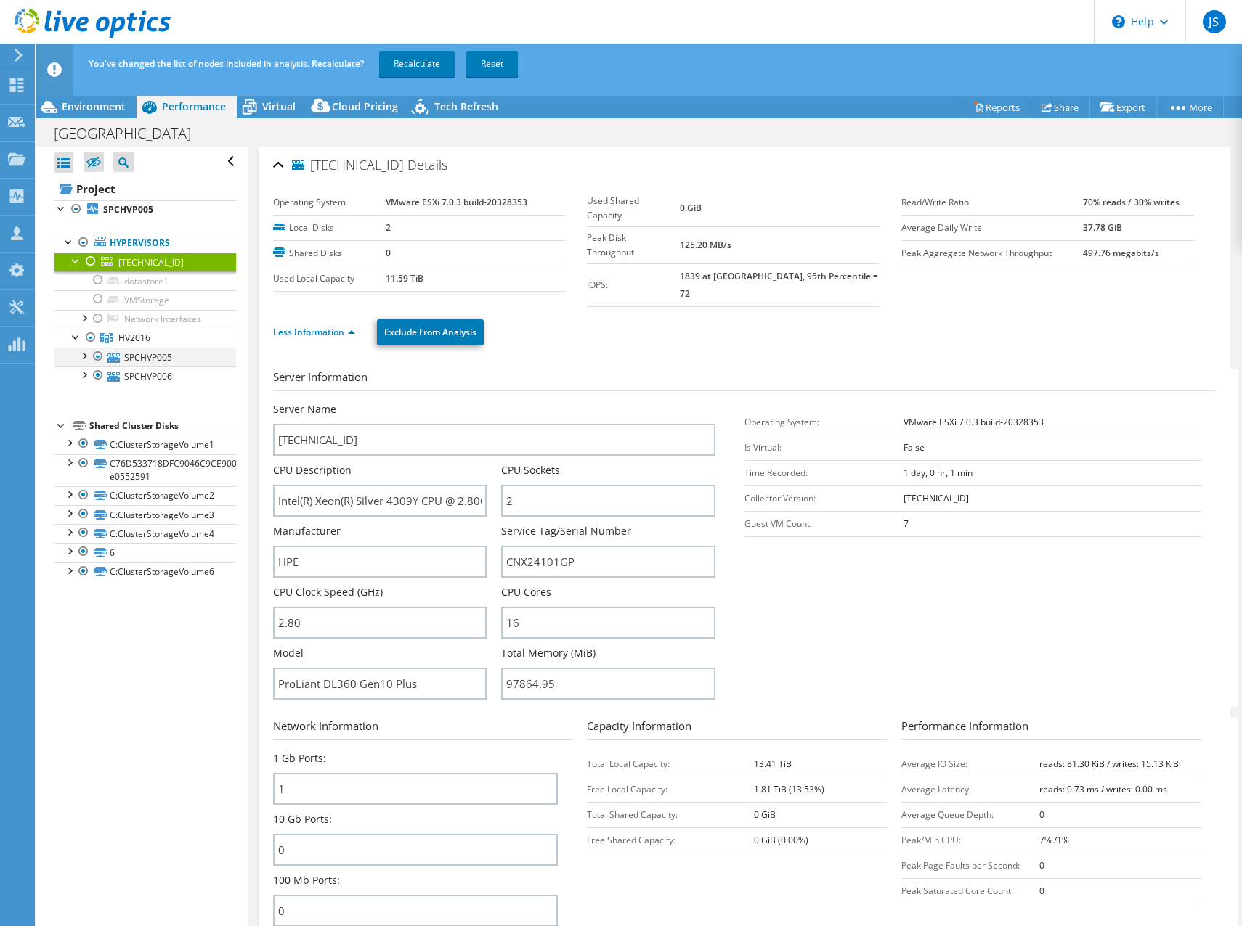
click at [86, 356] on div at bounding box center [83, 355] width 15 height 15
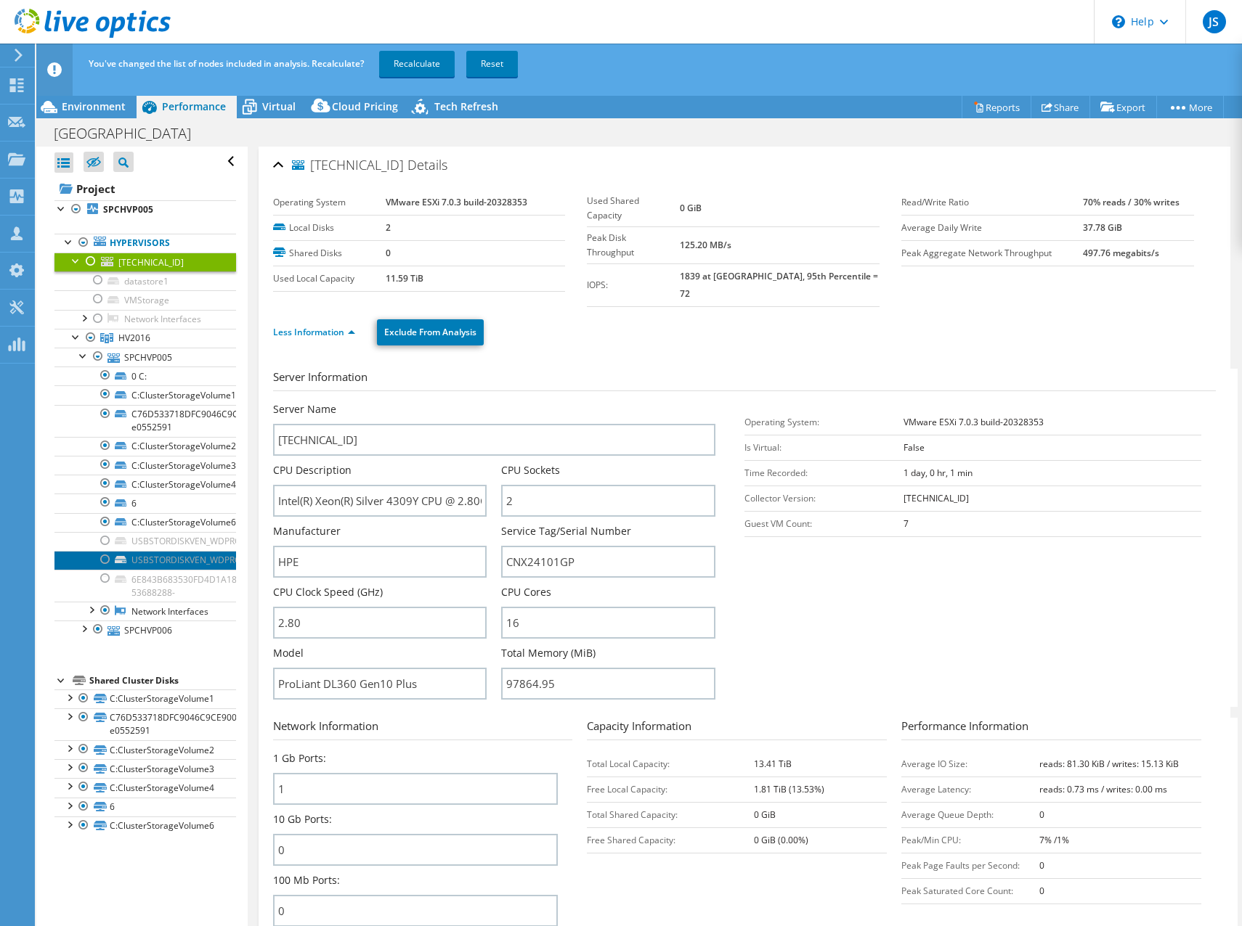
click at [189, 557] on link "USBSTORDISKVEN_WDPROD_ELEMENTS_25A3REV_103" at bounding box center [145, 560] width 182 height 19
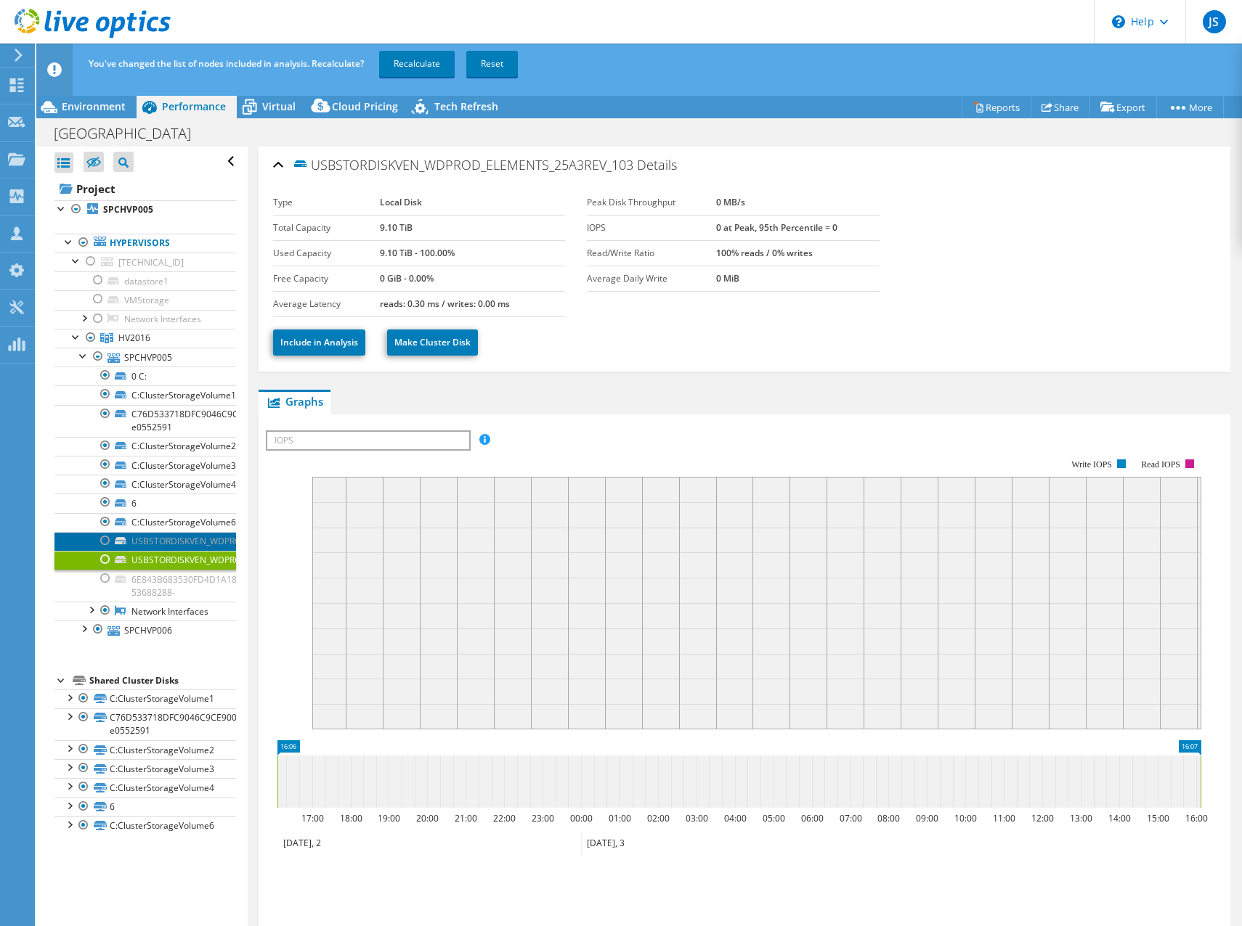
click at [169, 539] on link "USBSTORDISKVEN_WDPROD_ELEMENTS_25A3REV_103" at bounding box center [145, 541] width 182 height 19
click at [418, 58] on link "Recalculate" at bounding box center [417, 64] width 76 height 26
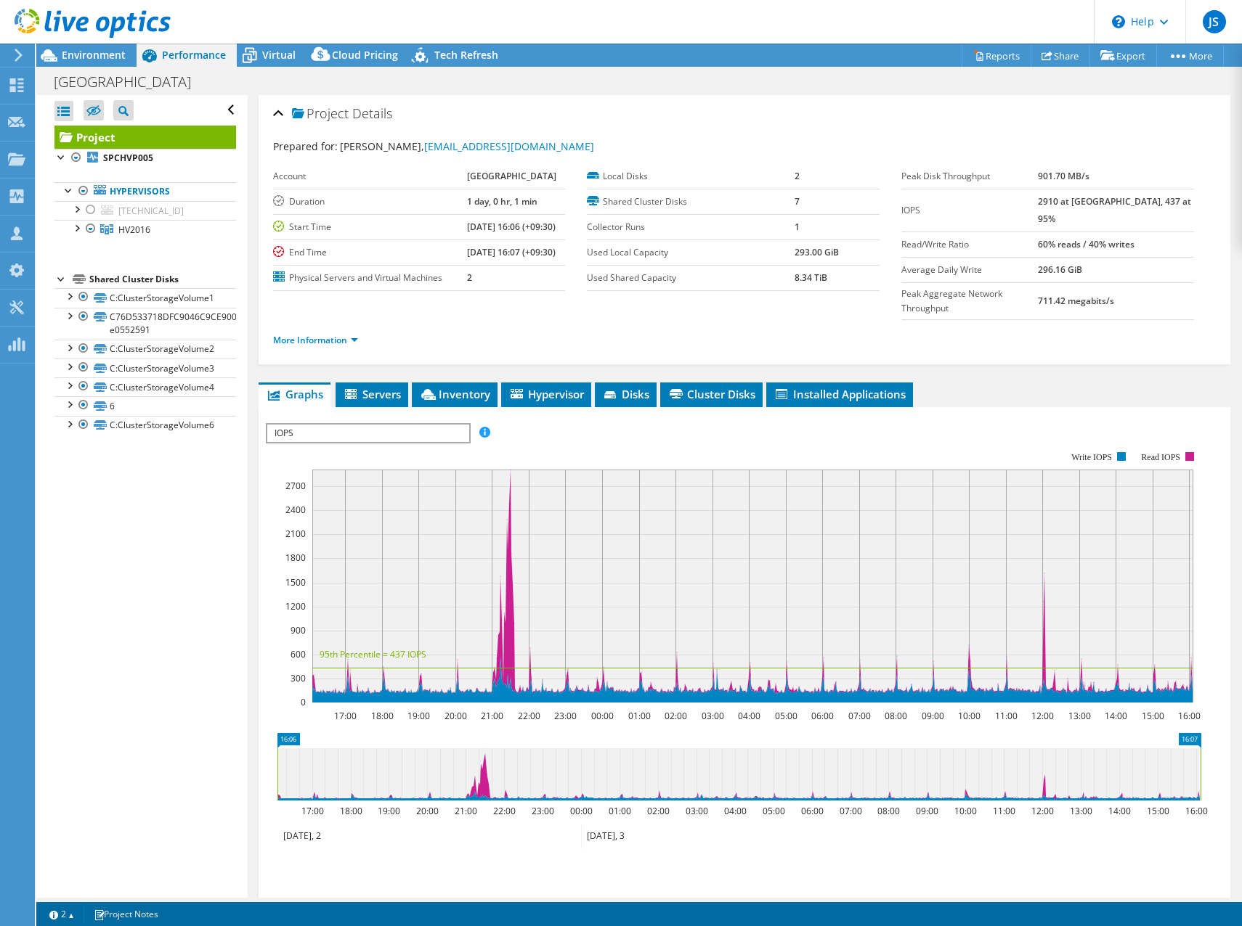
click at [668, 332] on ul "More Information" at bounding box center [744, 339] width 943 height 20
click at [258, 44] on icon at bounding box center [249, 55] width 25 height 25
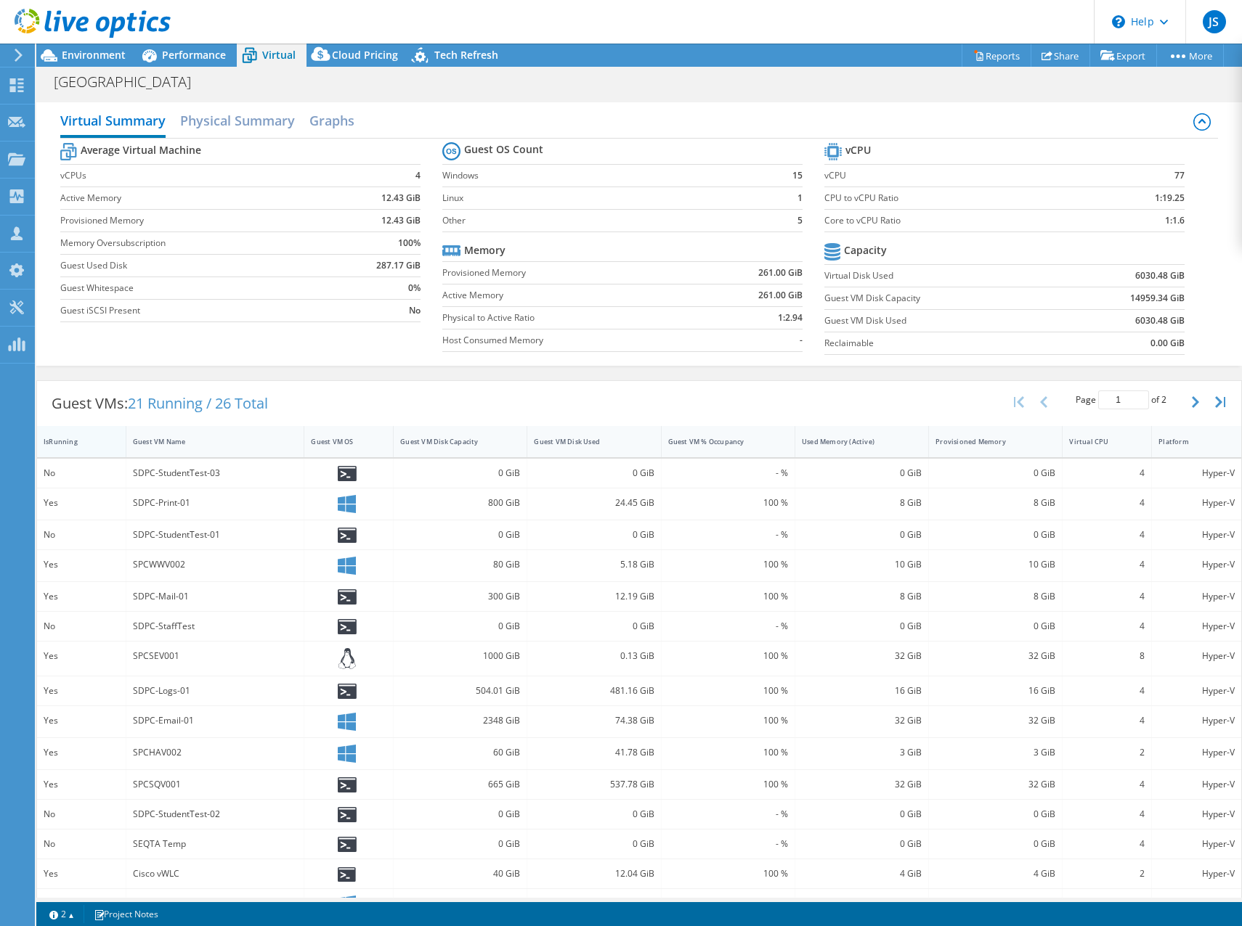
click at [57, 439] on div "IsRunning" at bounding box center [73, 441] width 58 height 9
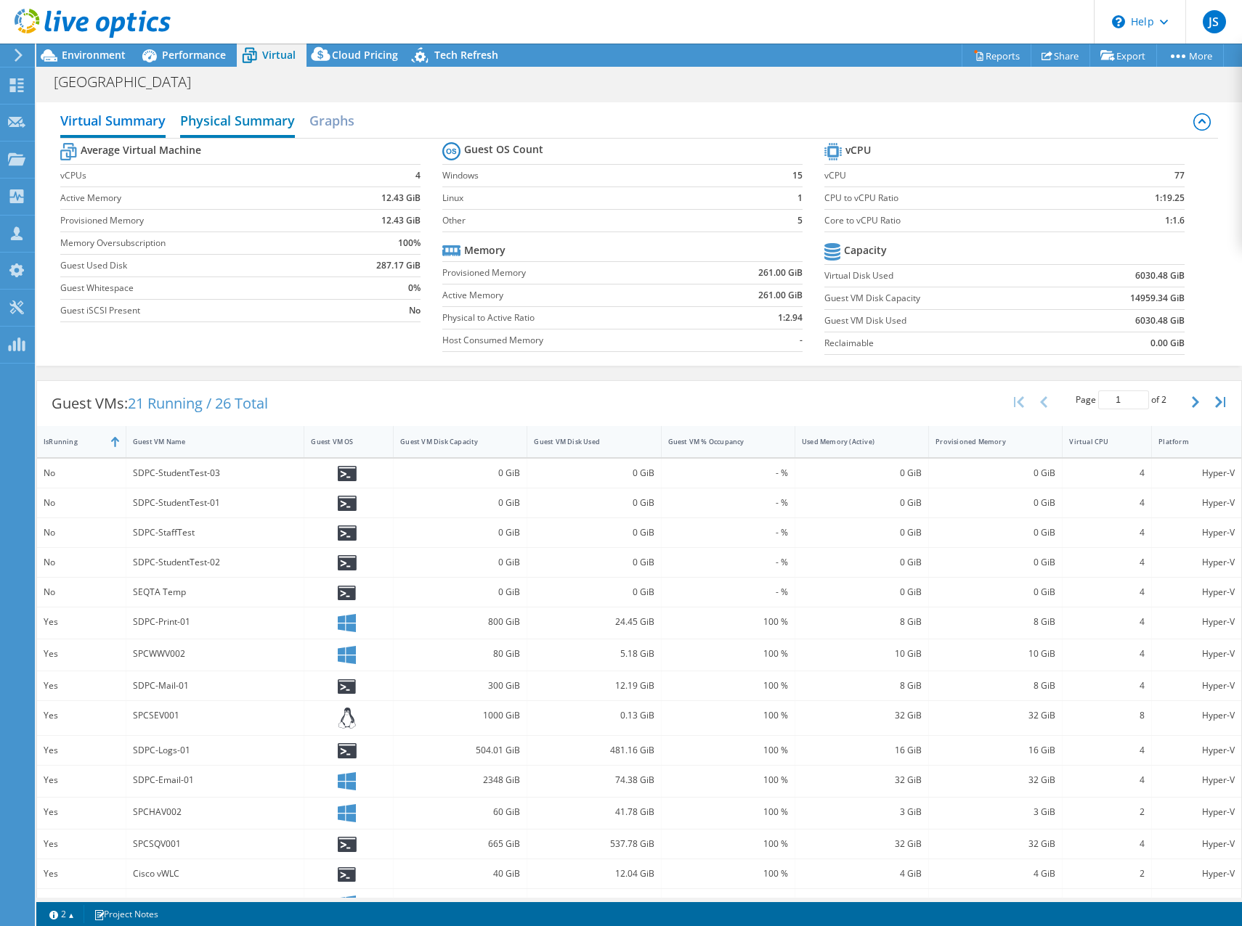
click at [232, 125] on h2 "Physical Summary" at bounding box center [237, 122] width 115 height 32
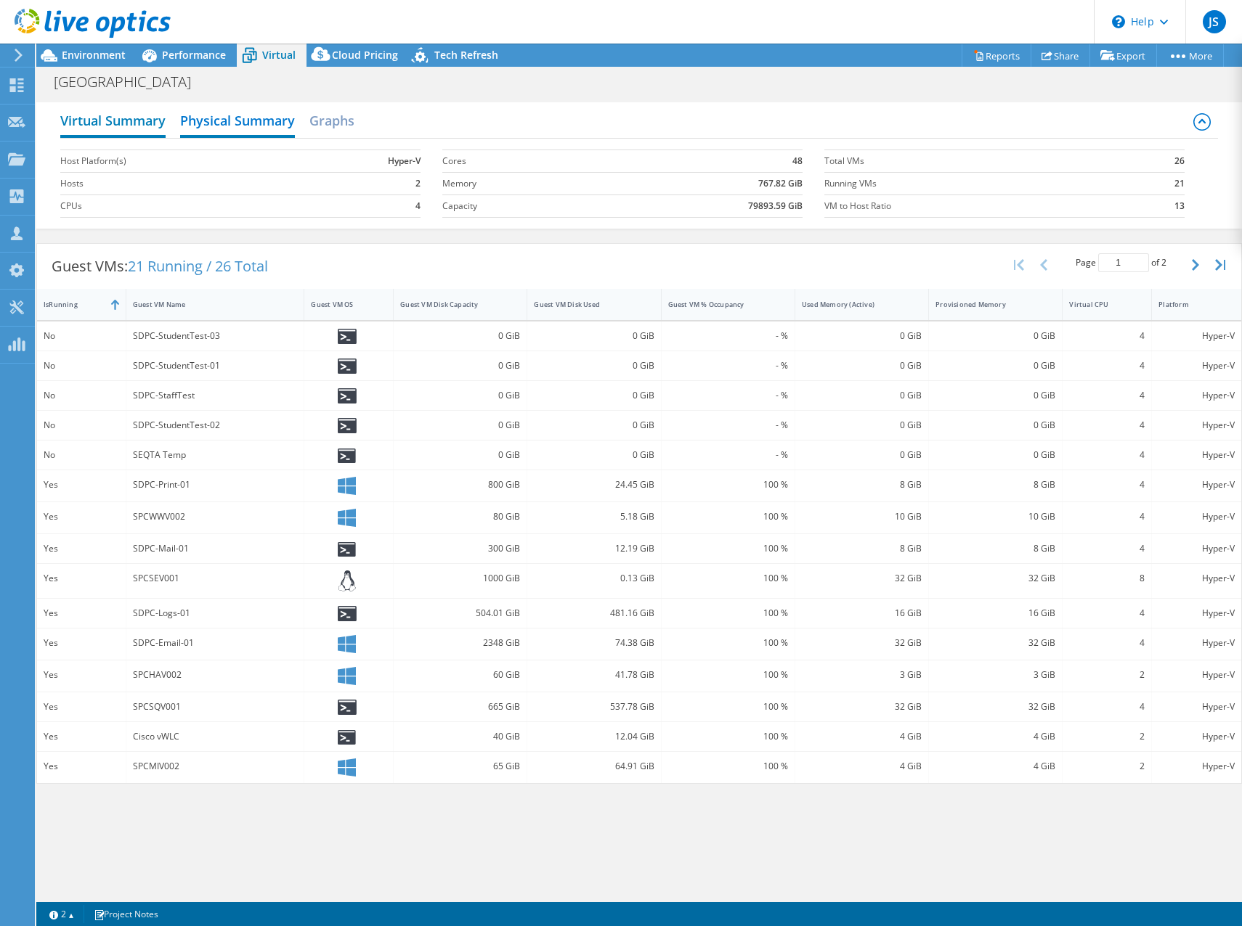
click at [139, 122] on h2 "Virtual Summary" at bounding box center [112, 122] width 105 height 32
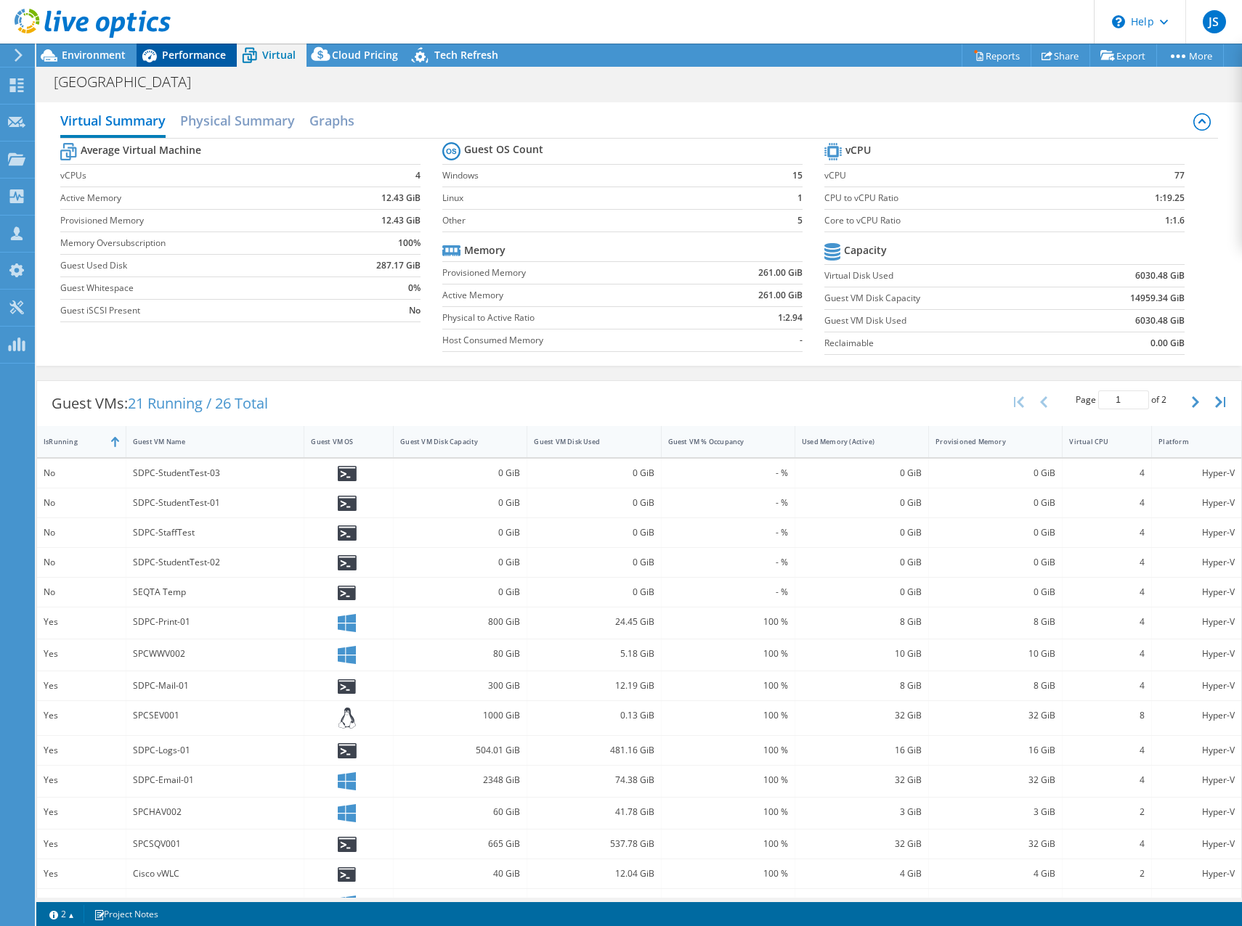
click at [183, 49] on span "Performance" at bounding box center [194, 55] width 64 height 14
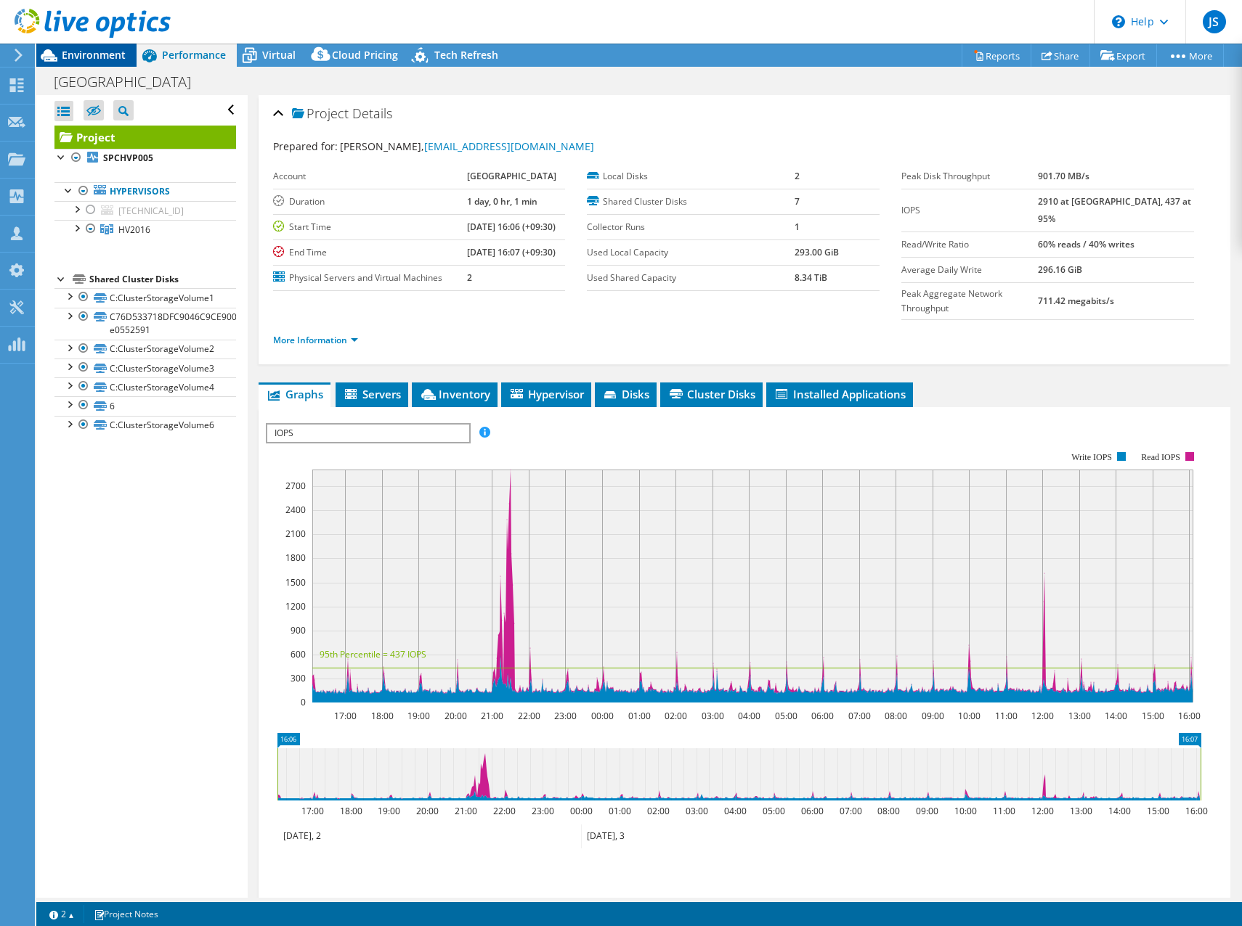
click at [97, 49] on span "Environment" at bounding box center [94, 55] width 64 height 14
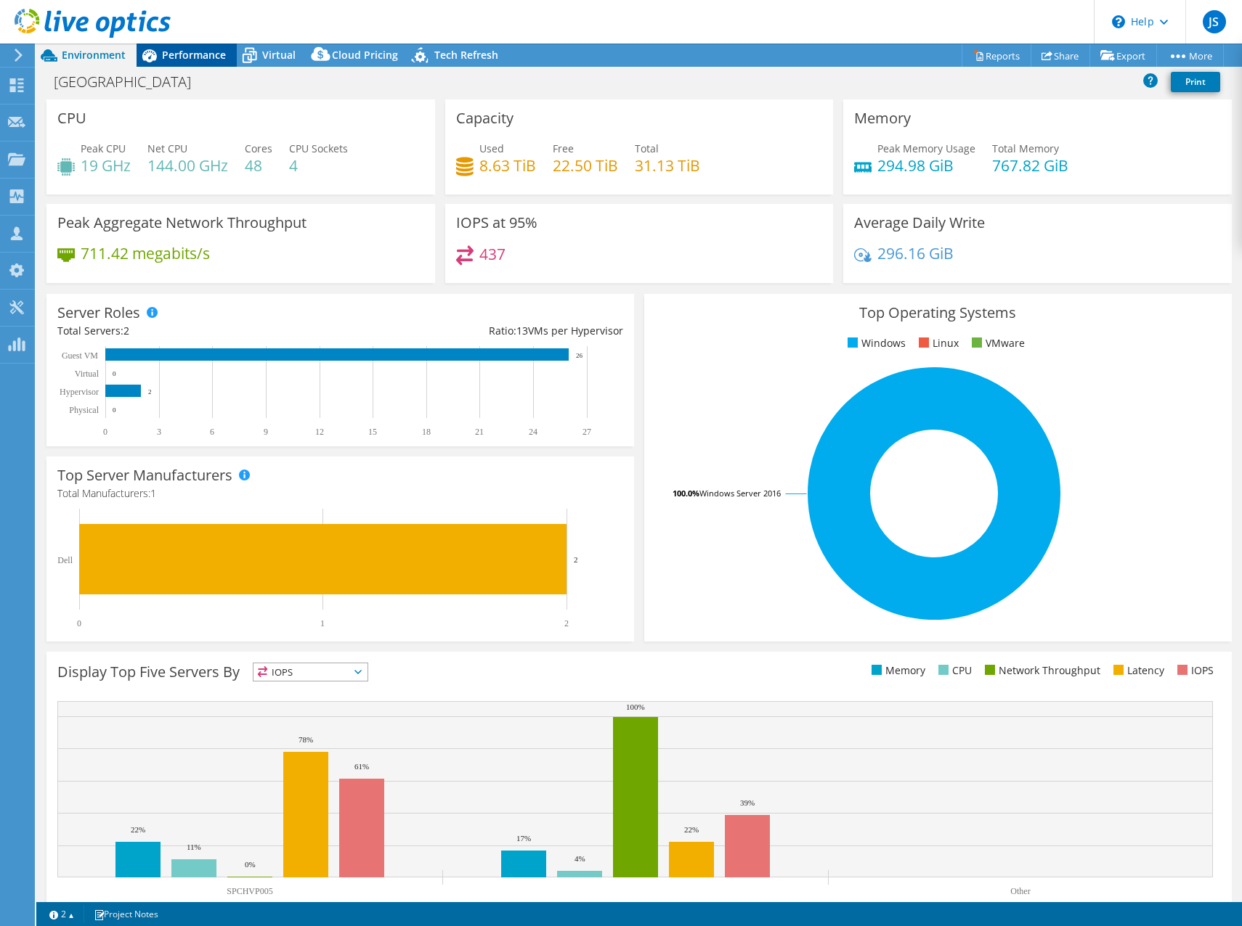
click at [177, 46] on div "Performance" at bounding box center [186, 55] width 100 height 23
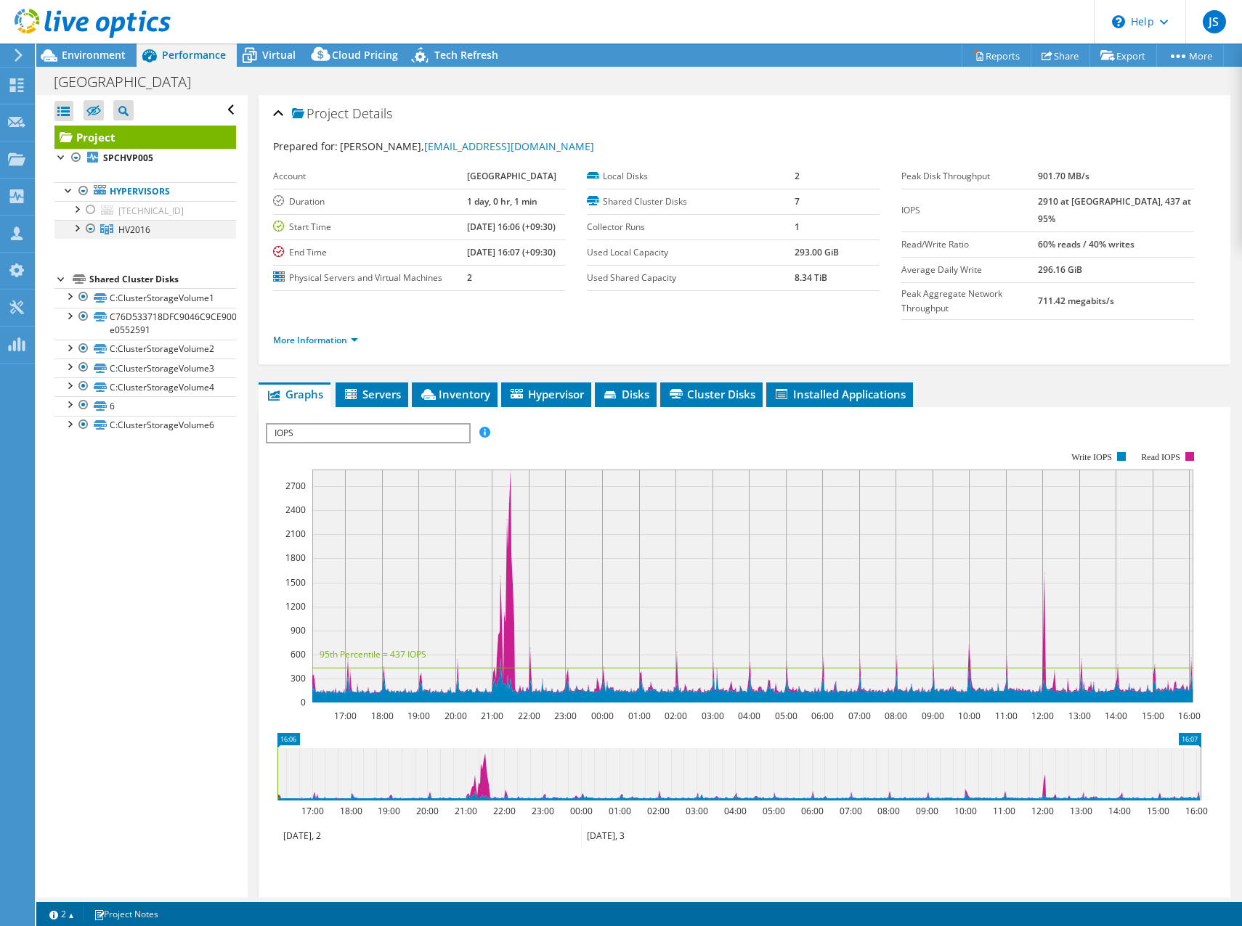
click at [79, 227] on div at bounding box center [76, 227] width 15 height 15
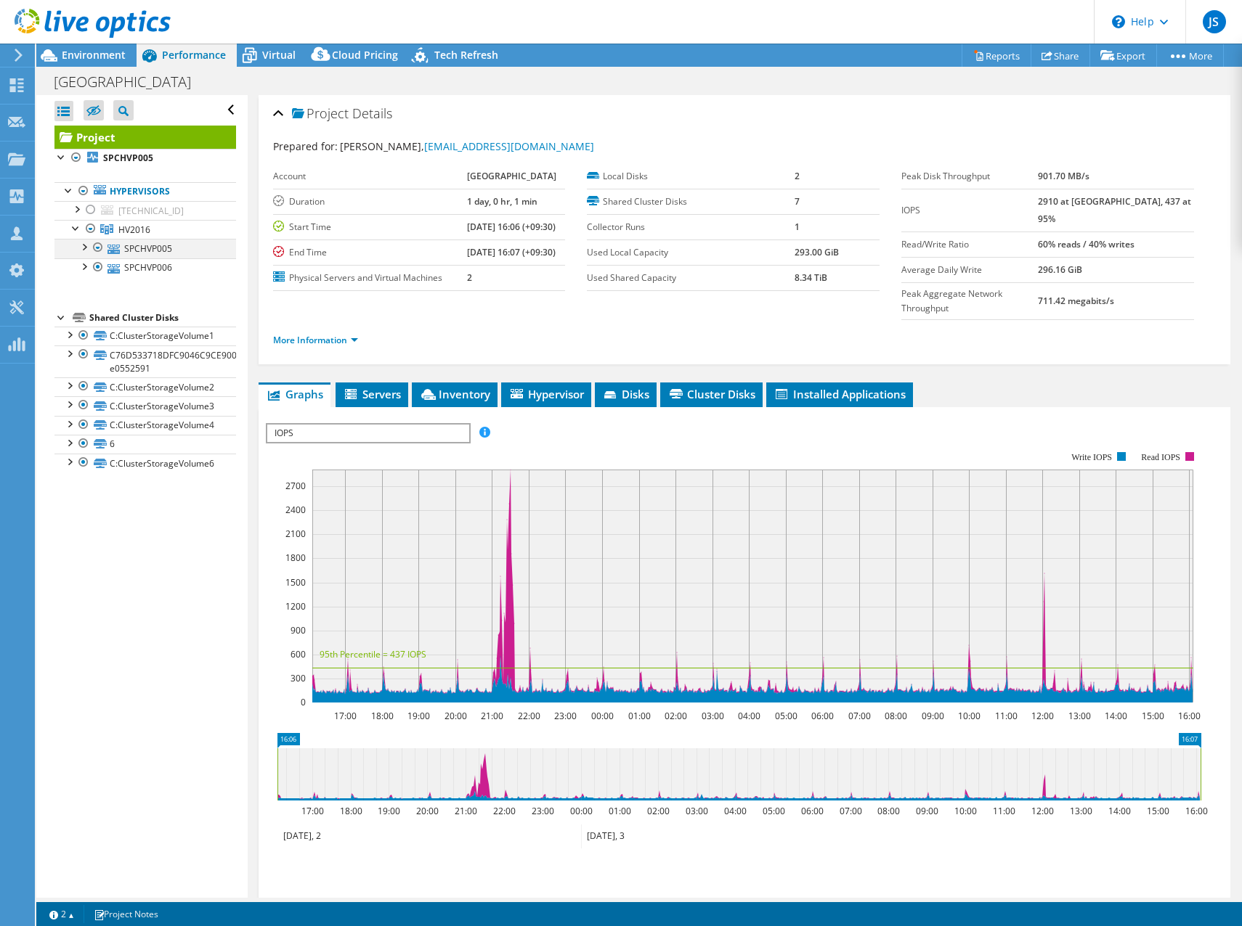
click at [81, 247] on div at bounding box center [83, 246] width 15 height 15
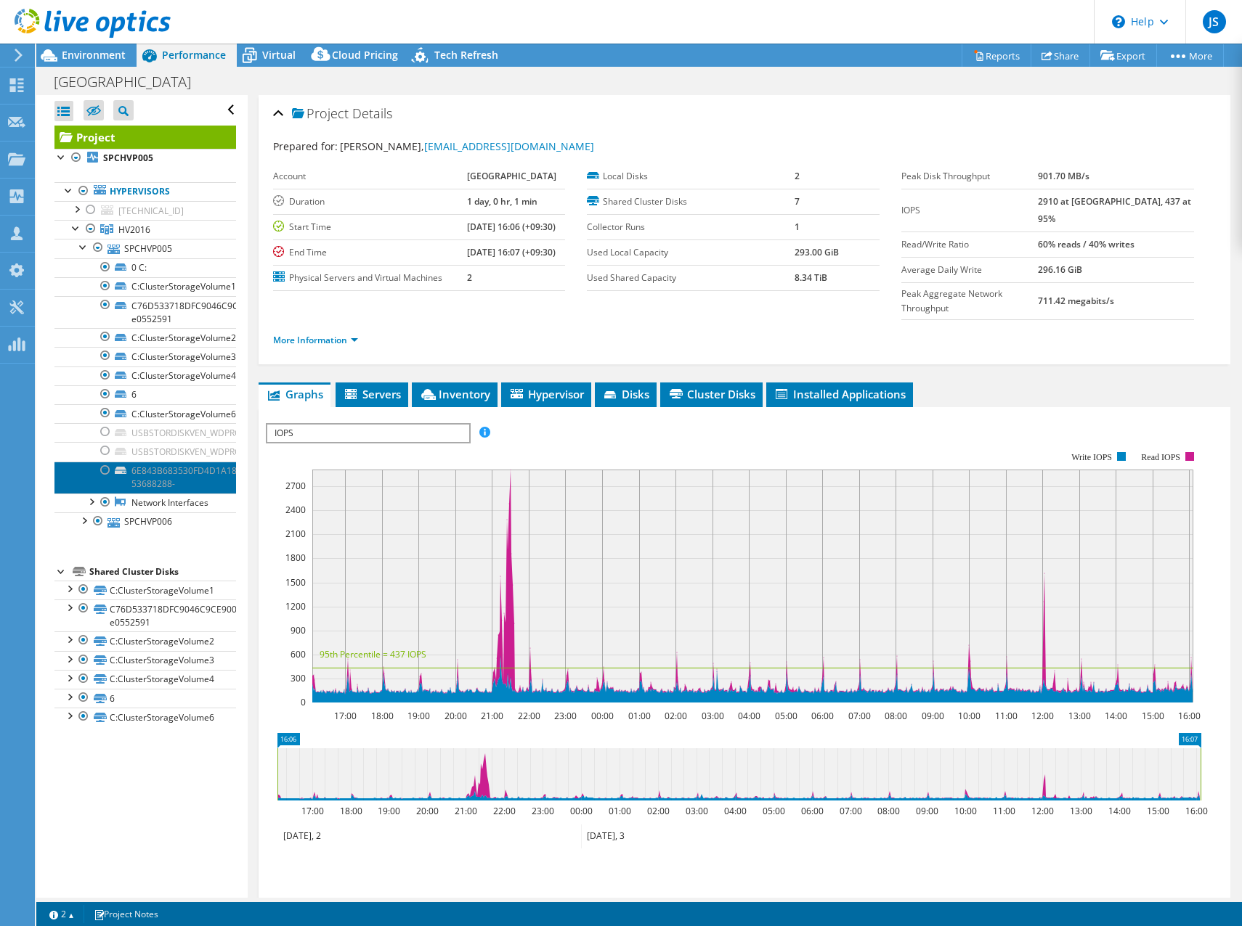
click at [177, 481] on link "6E843B683530FD4D1A18D4A5EDB983D0-53688288-" at bounding box center [145, 478] width 182 height 32
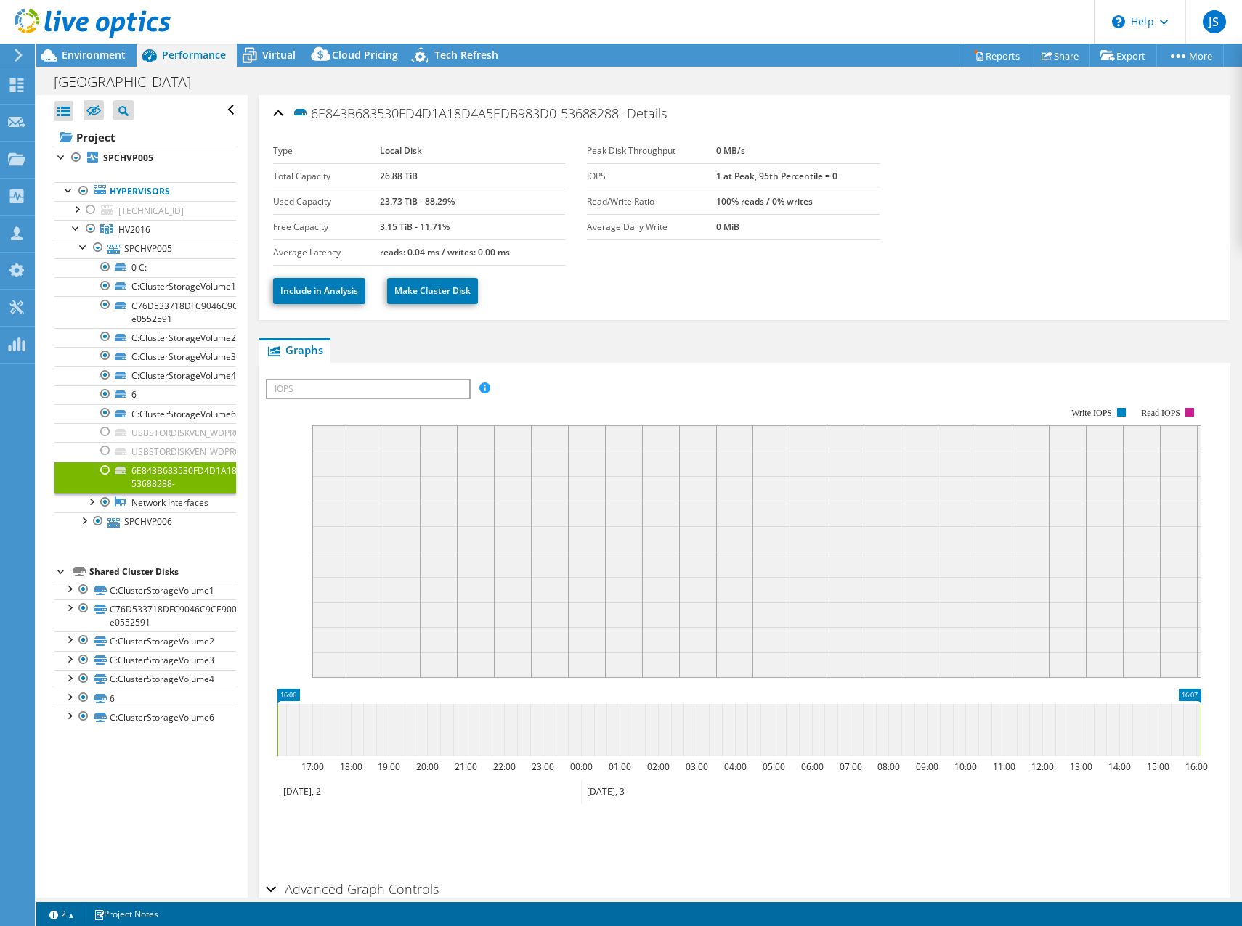
drag, startPoint x: 318, startPoint y: 112, endPoint x: 623, endPoint y: 116, distance: 305.0
click at [623, 116] on span "6E843B683530FD4D1A18D4A5EDB983D0-53688288-" at bounding box center [457, 113] width 331 height 17
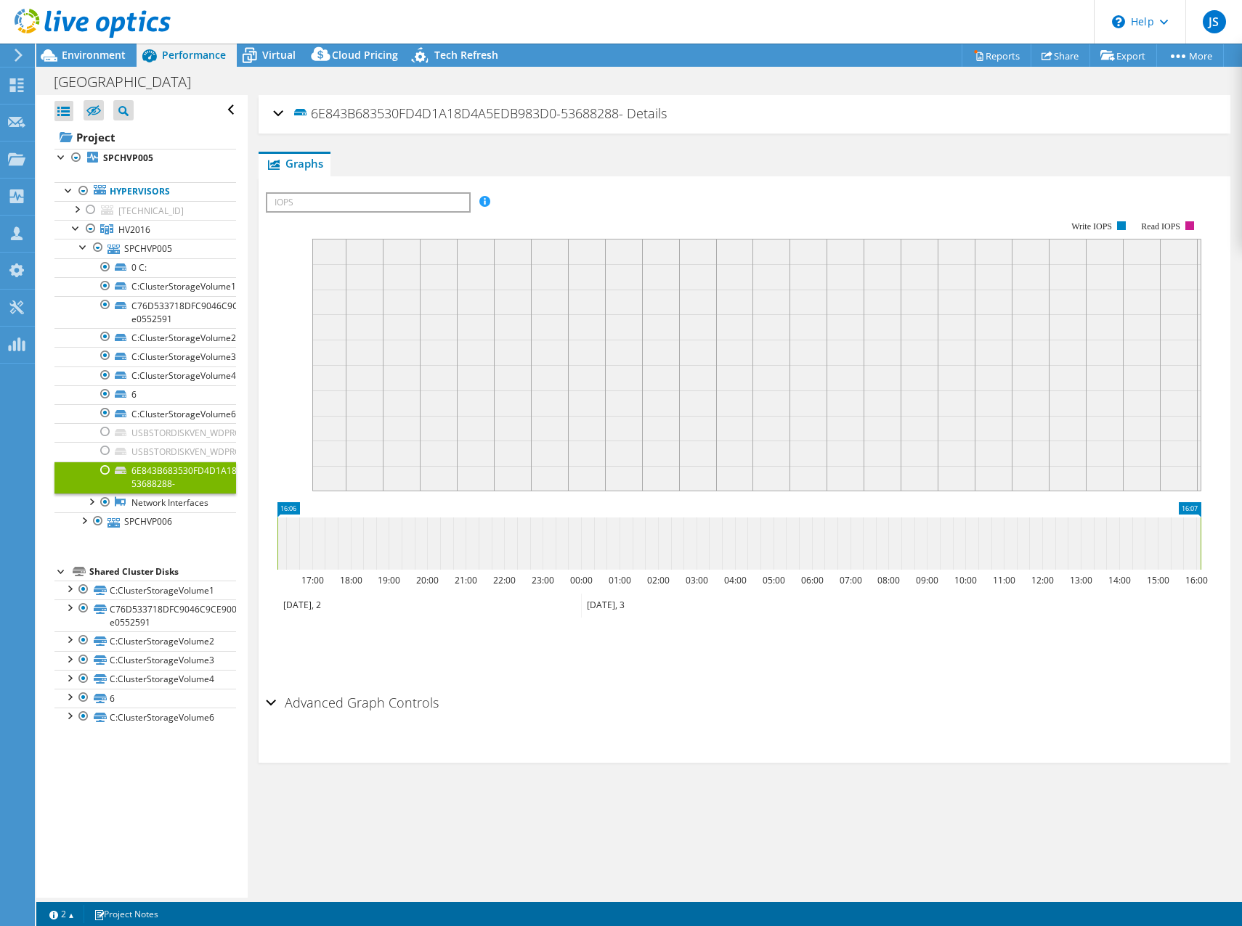
copy span "E843B683530FD4D1A18D4A5EDB983D0-53688288"
click at [275, 52] on span "Virtual" at bounding box center [278, 55] width 33 height 14
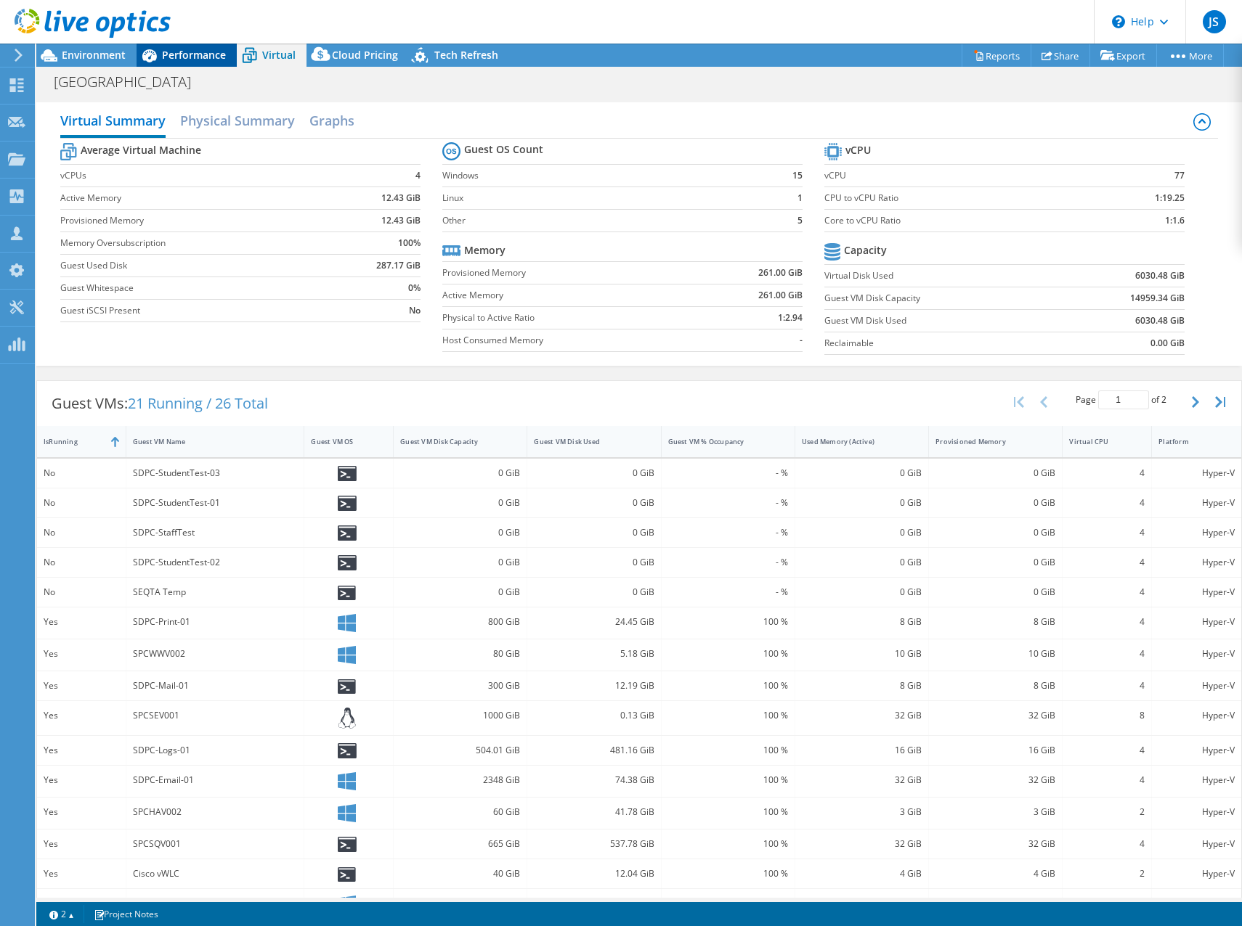
click at [170, 58] on span "Performance" at bounding box center [194, 55] width 64 height 14
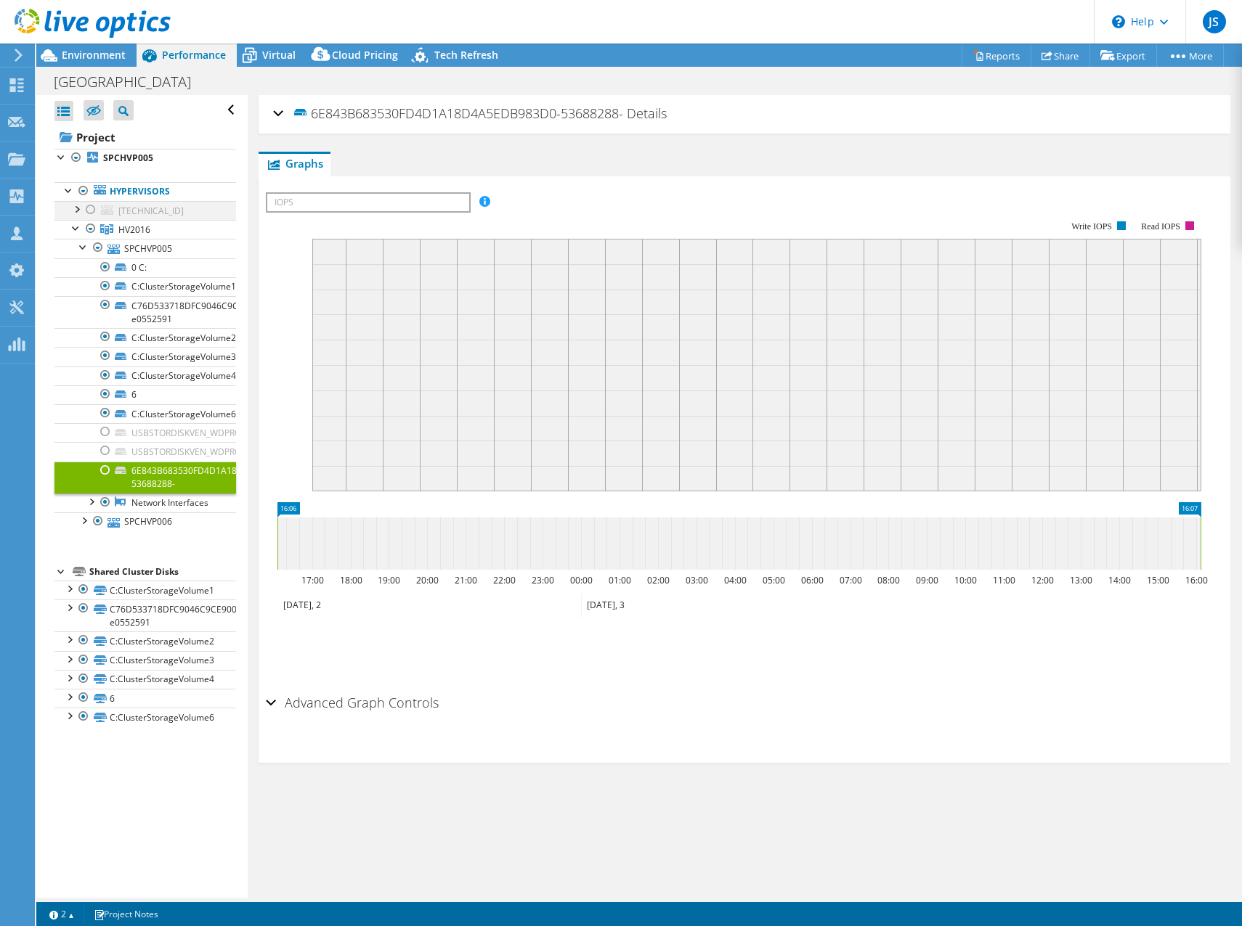
click at [89, 209] on div at bounding box center [90, 209] width 15 height 17
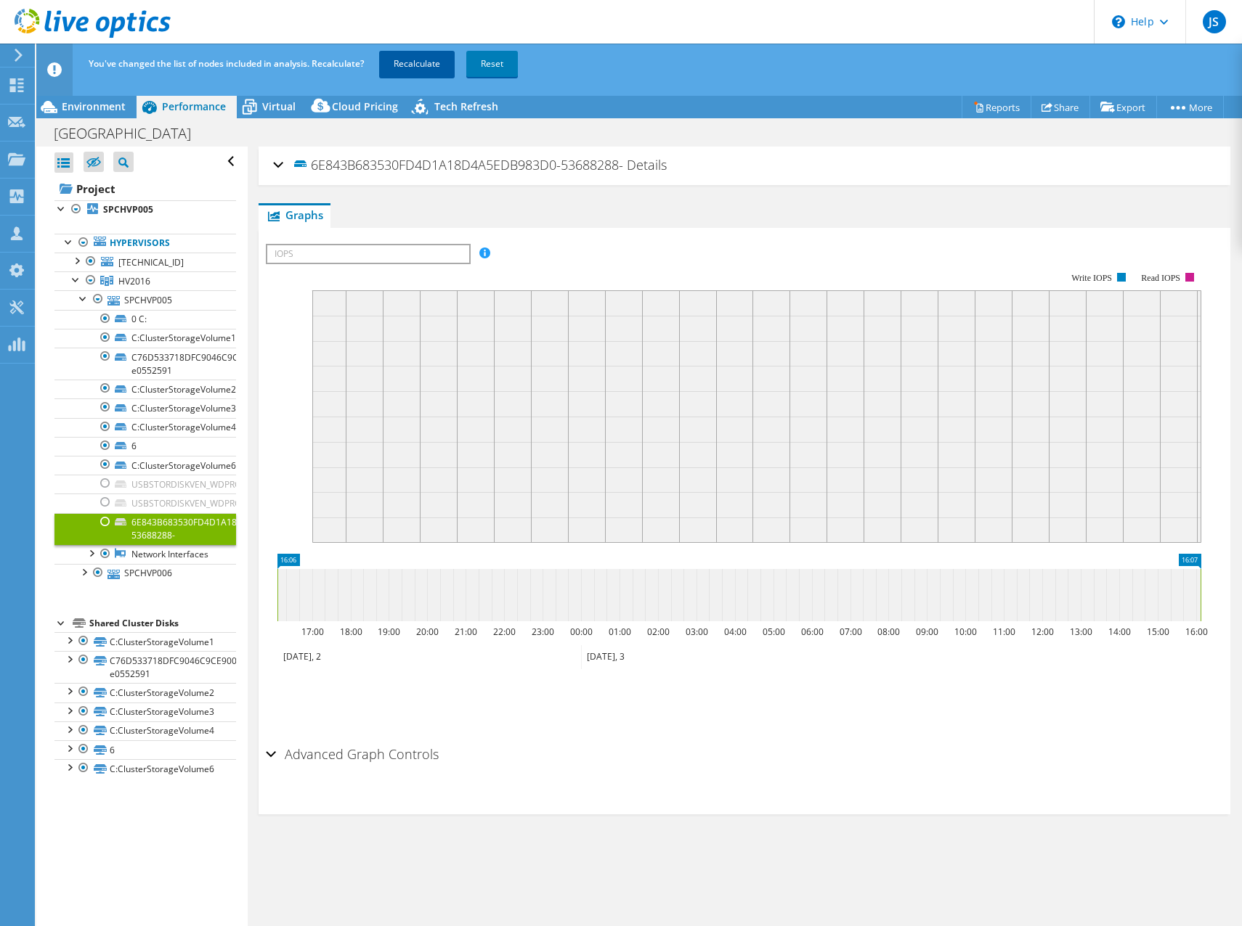
click at [417, 68] on link "Recalculate" at bounding box center [417, 64] width 76 height 26
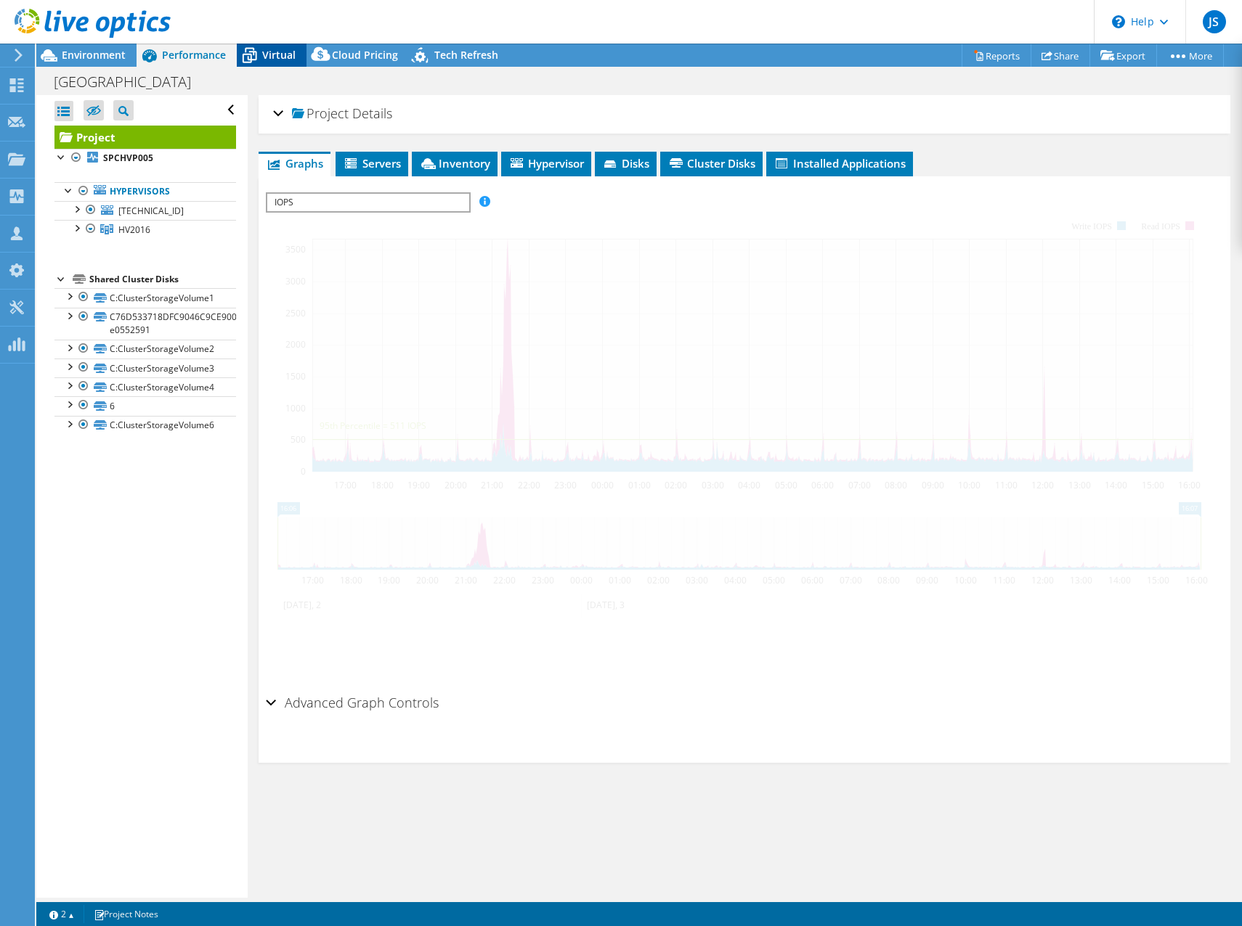
click at [268, 46] on div "Virtual" at bounding box center [272, 55] width 70 height 23
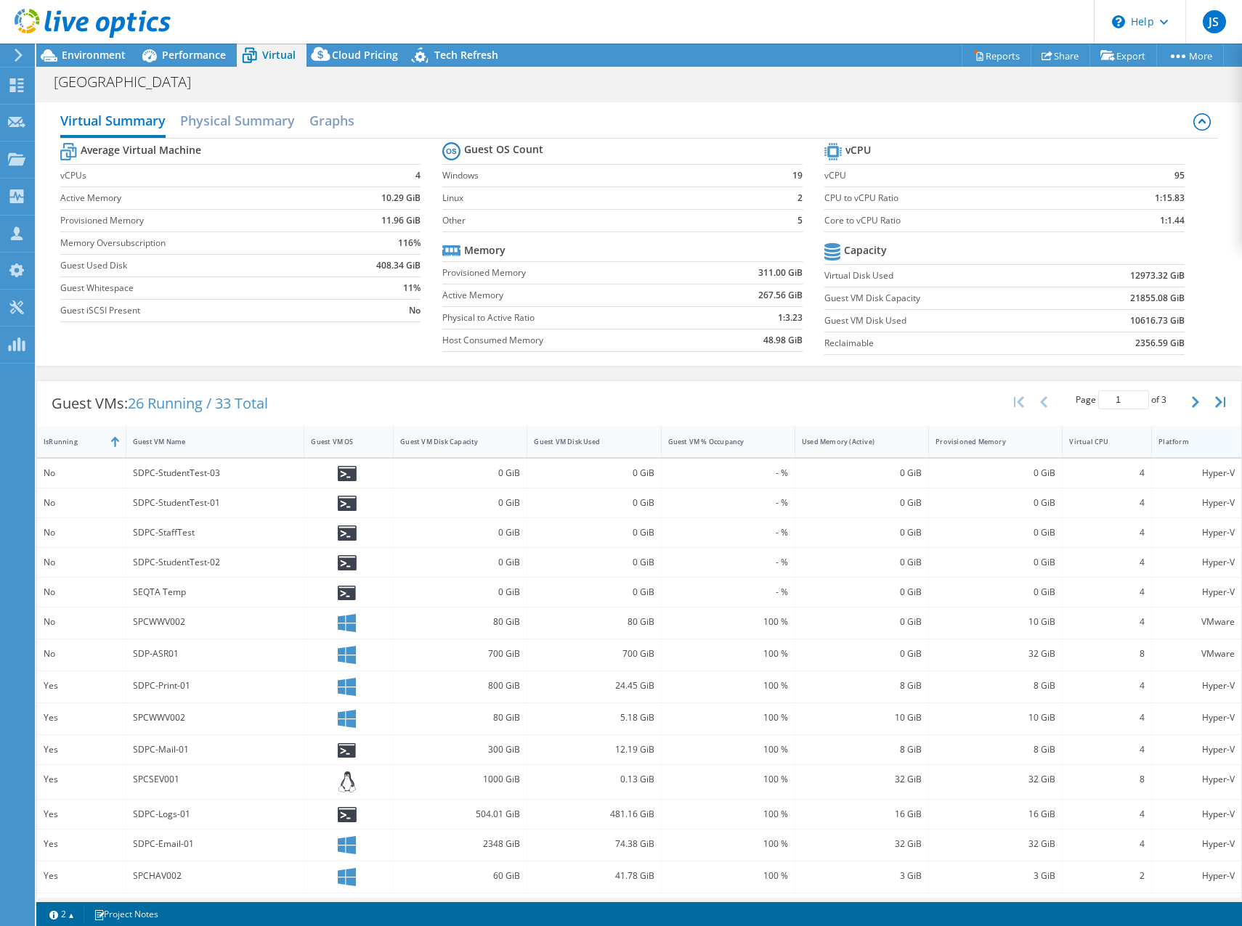
click at [1187, 447] on div "Platform" at bounding box center [1187, 442] width 72 height 23
click at [1187, 439] on div "Platform" at bounding box center [1187, 441] width 59 height 9
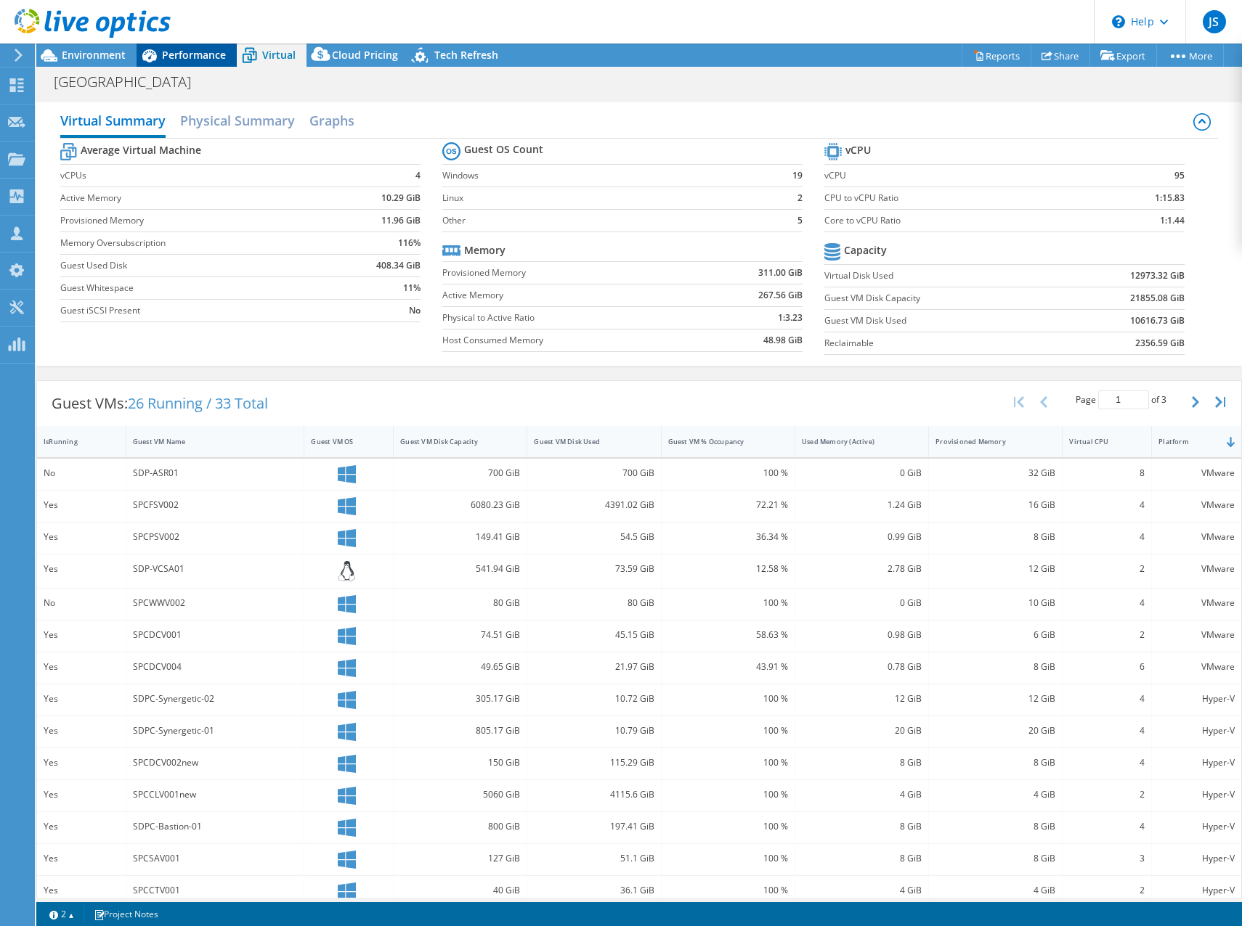
click at [175, 55] on span "Performance" at bounding box center [194, 55] width 64 height 14
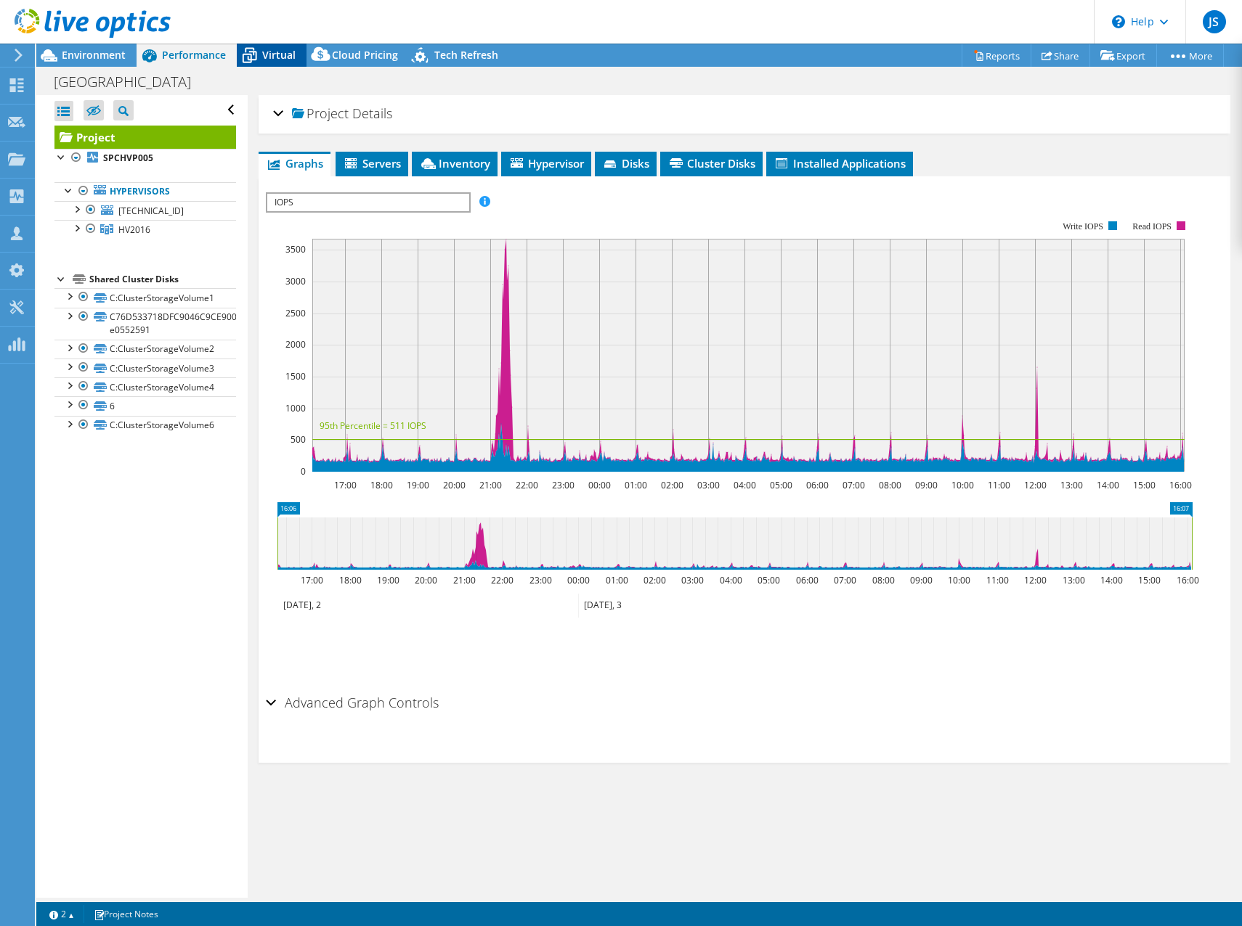
click at [274, 46] on div "Virtual" at bounding box center [272, 55] width 70 height 23
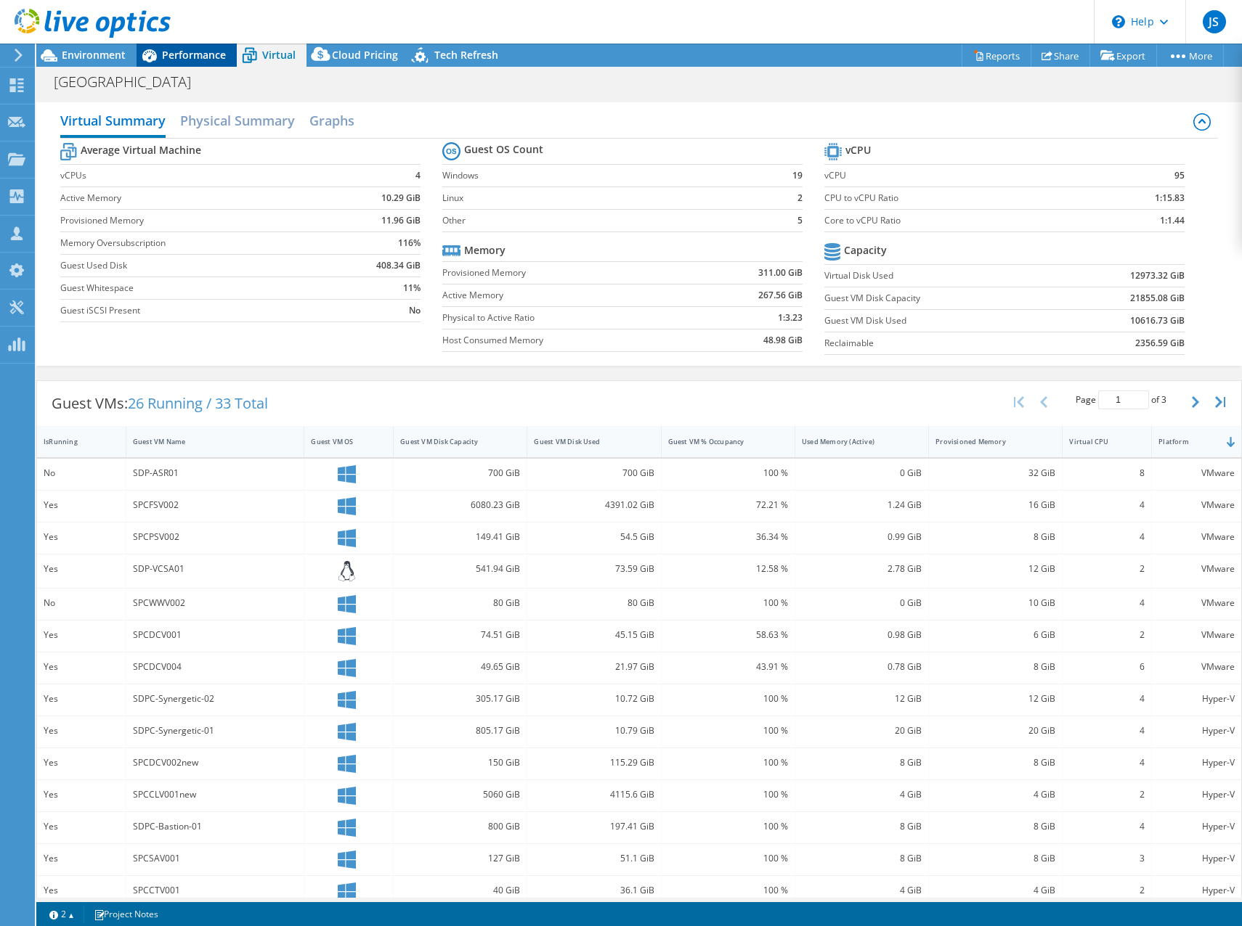
click at [174, 57] on span "Performance" at bounding box center [194, 55] width 64 height 14
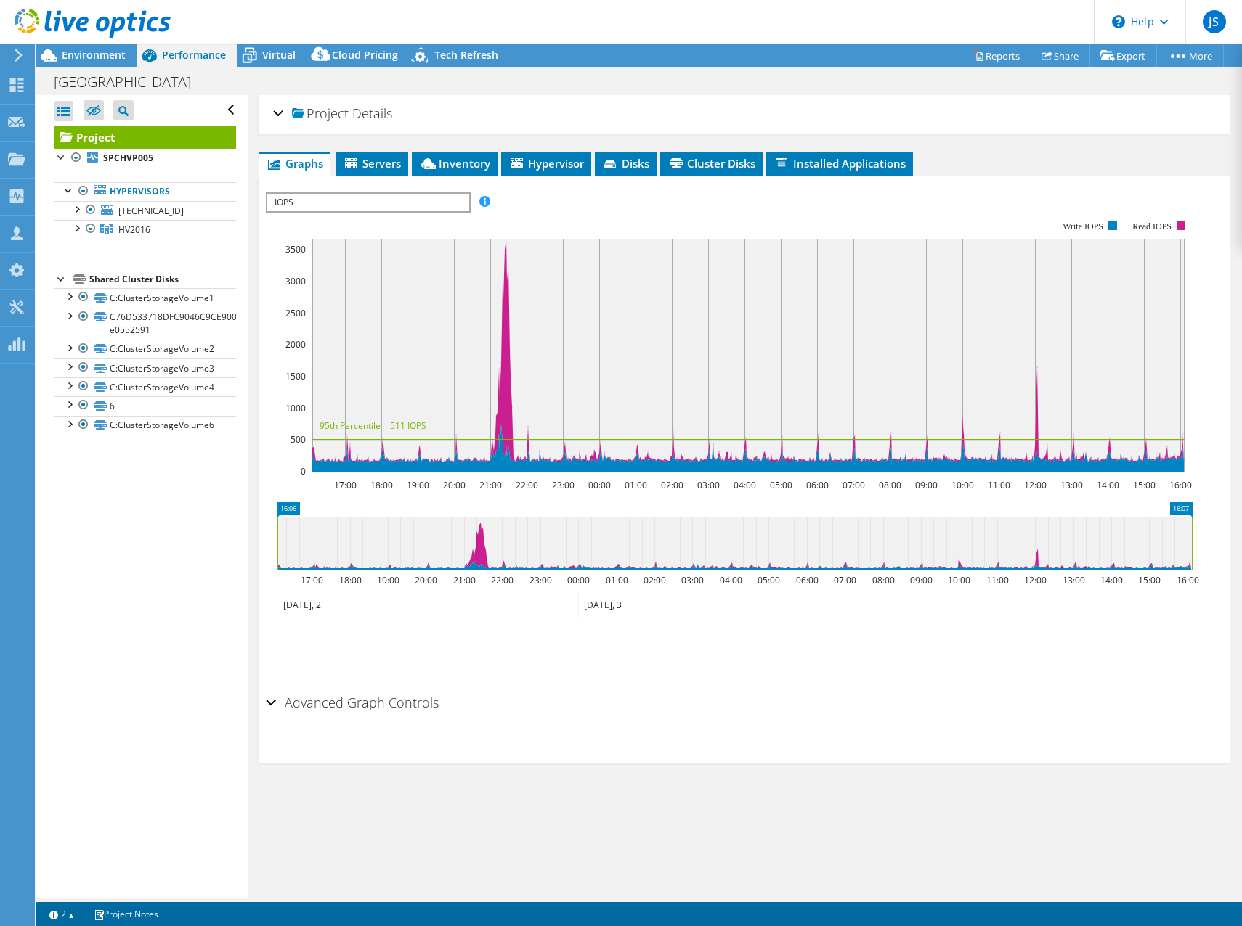
click at [83, 48] on div at bounding box center [85, 24] width 171 height 49
click at [81, 62] on div "Environment" at bounding box center [86, 55] width 100 height 23
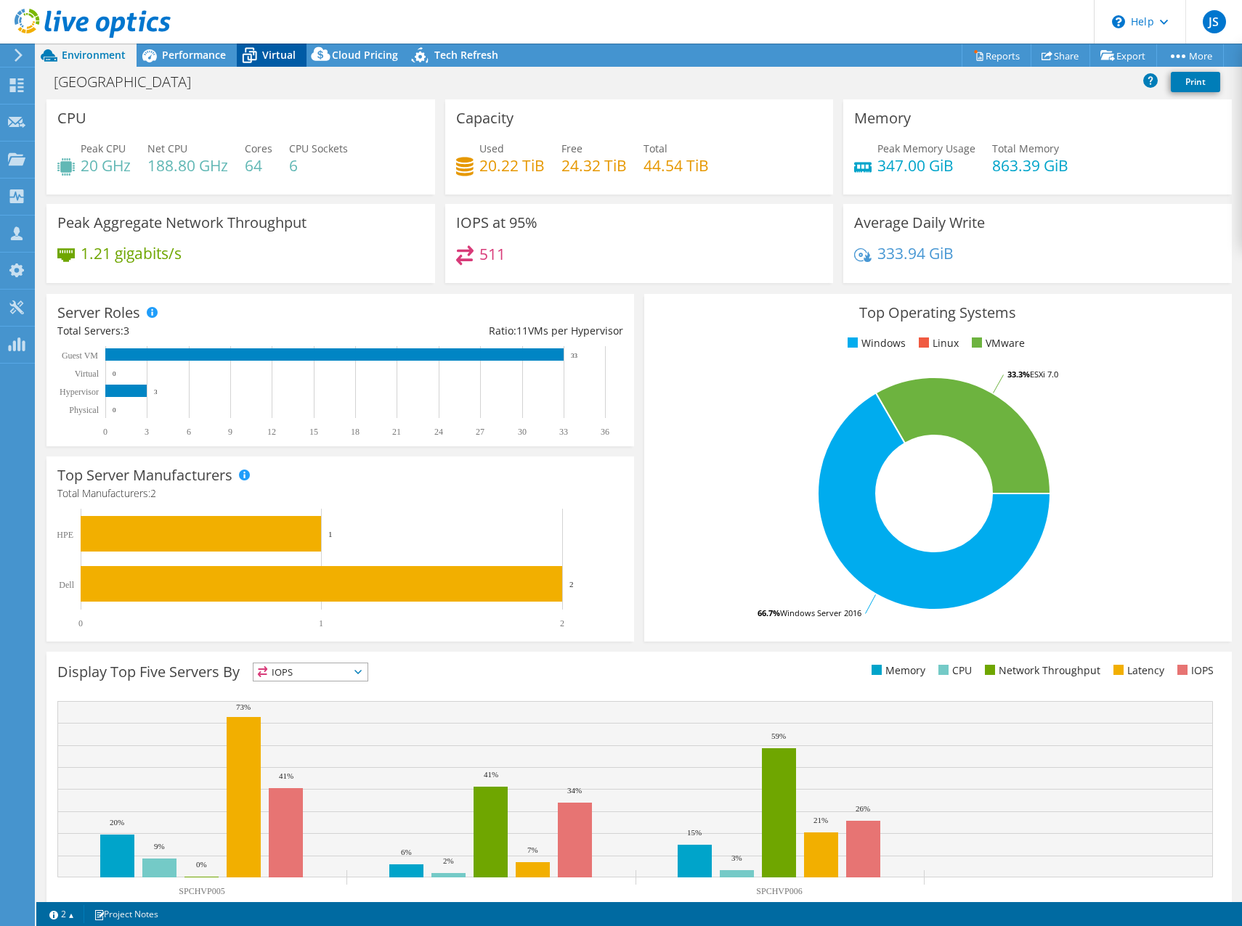
click at [265, 56] on span "Virtual" at bounding box center [278, 55] width 33 height 14
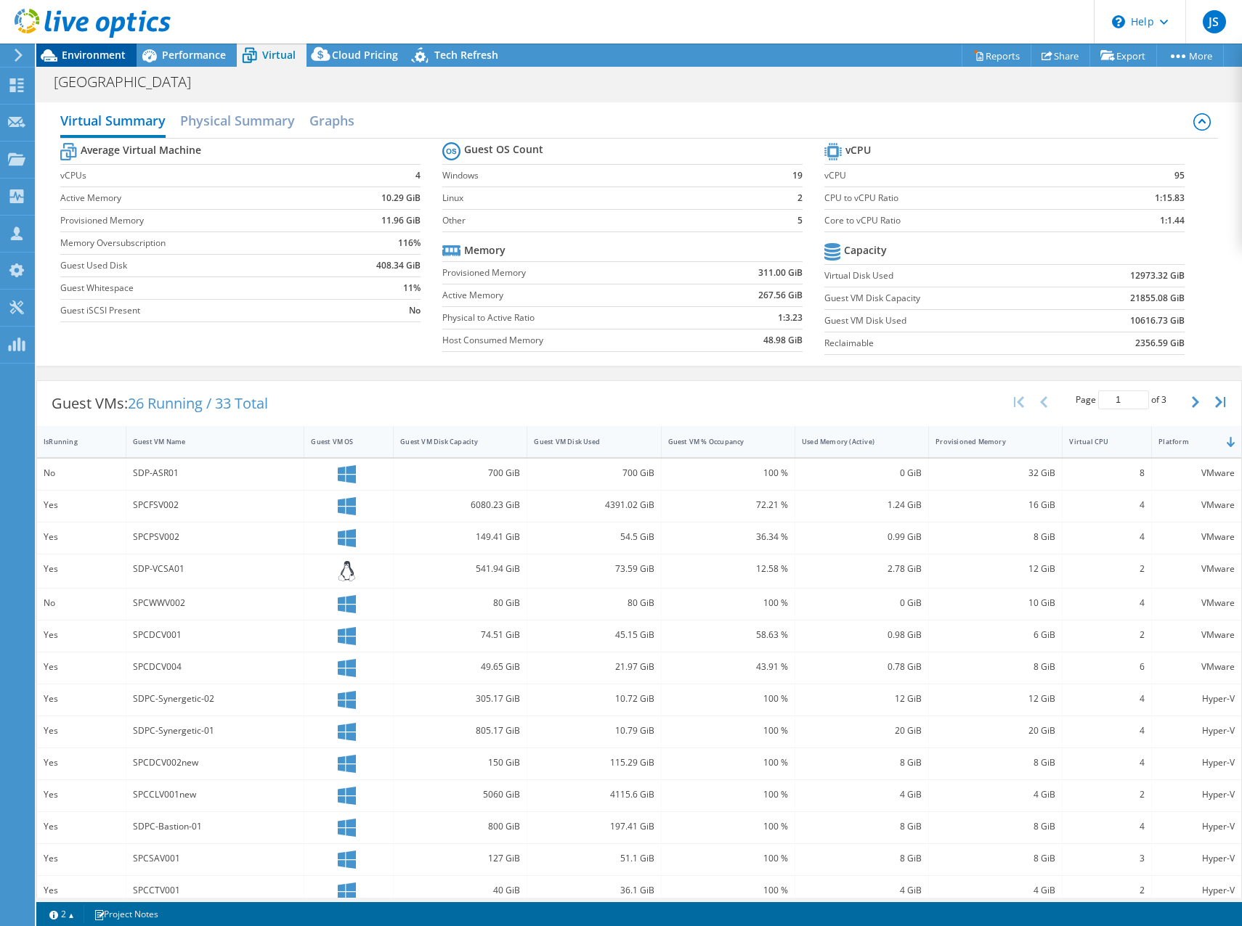
click at [79, 52] on span "Environment" at bounding box center [94, 55] width 64 height 14
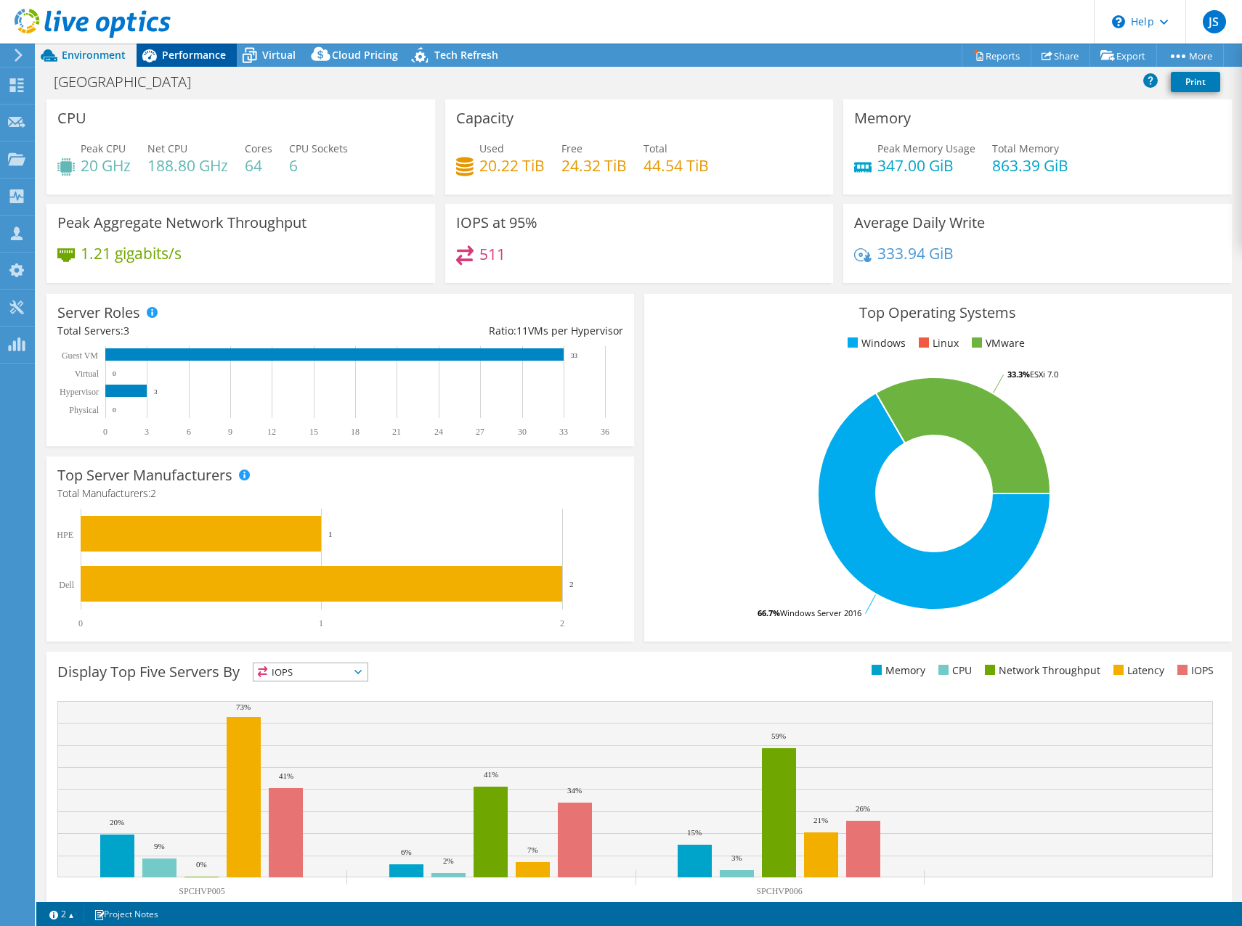
click at [145, 52] on icon at bounding box center [149, 55] width 15 height 13
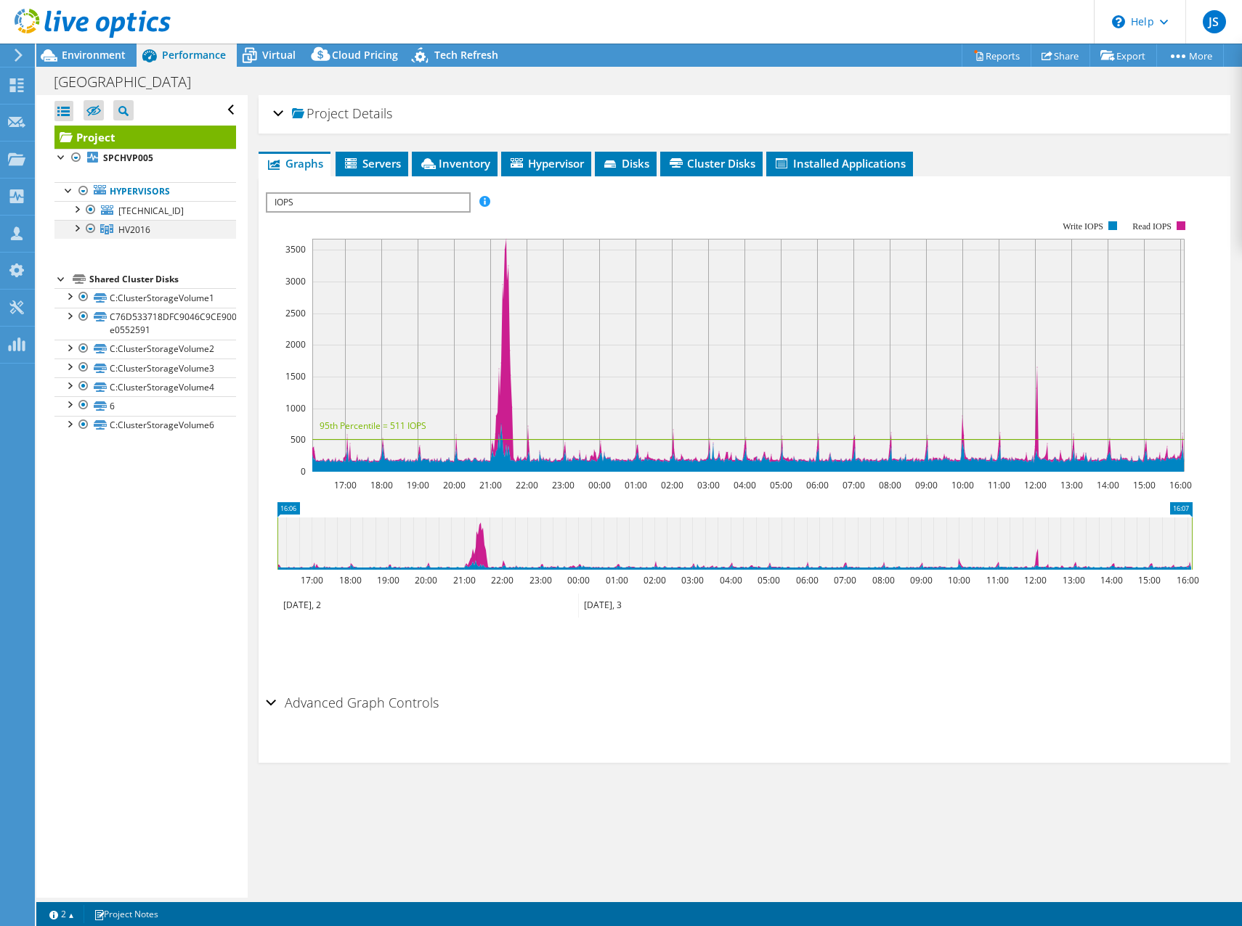
click at [90, 228] on div at bounding box center [90, 228] width 15 height 17
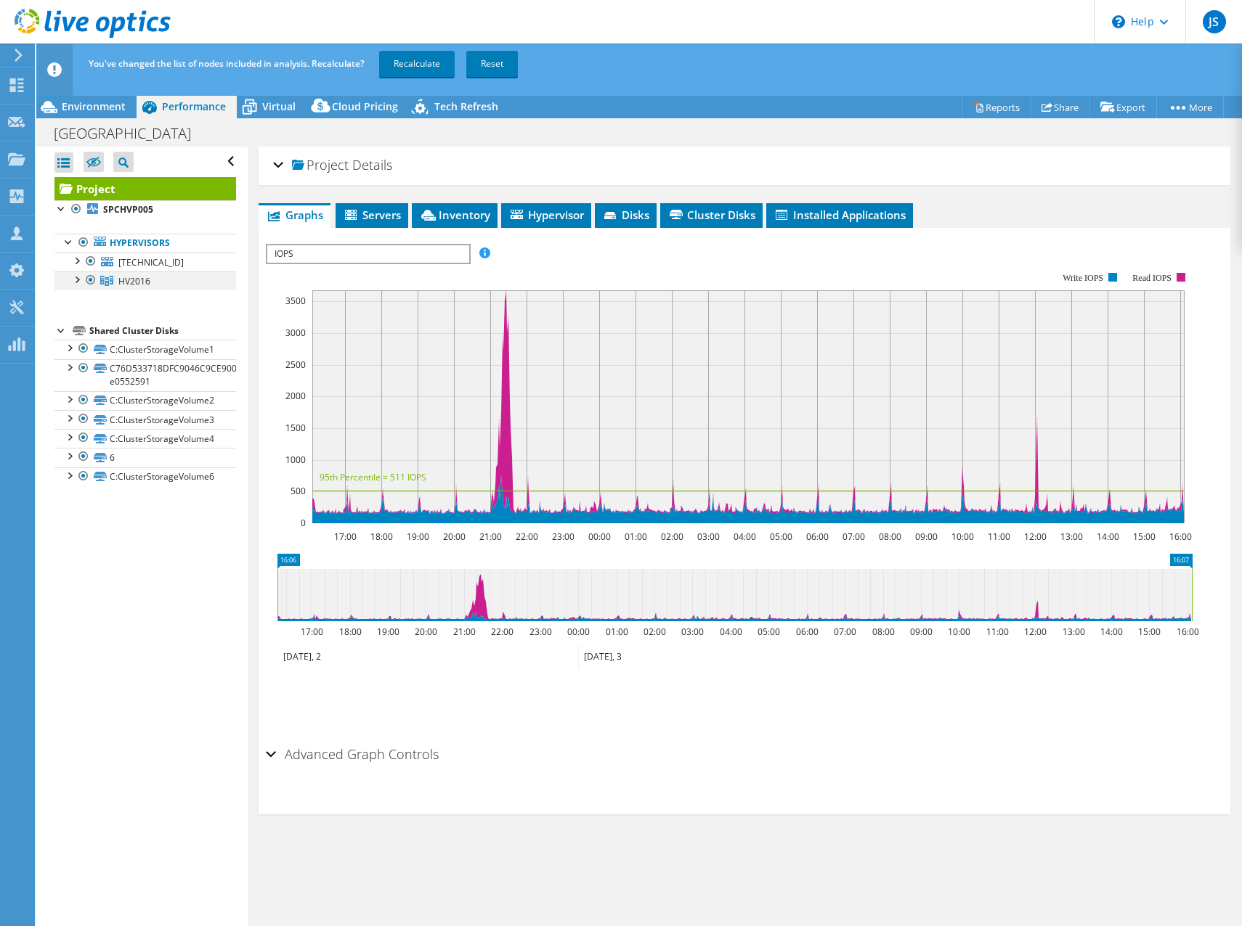
click at [91, 281] on div at bounding box center [90, 280] width 15 height 17
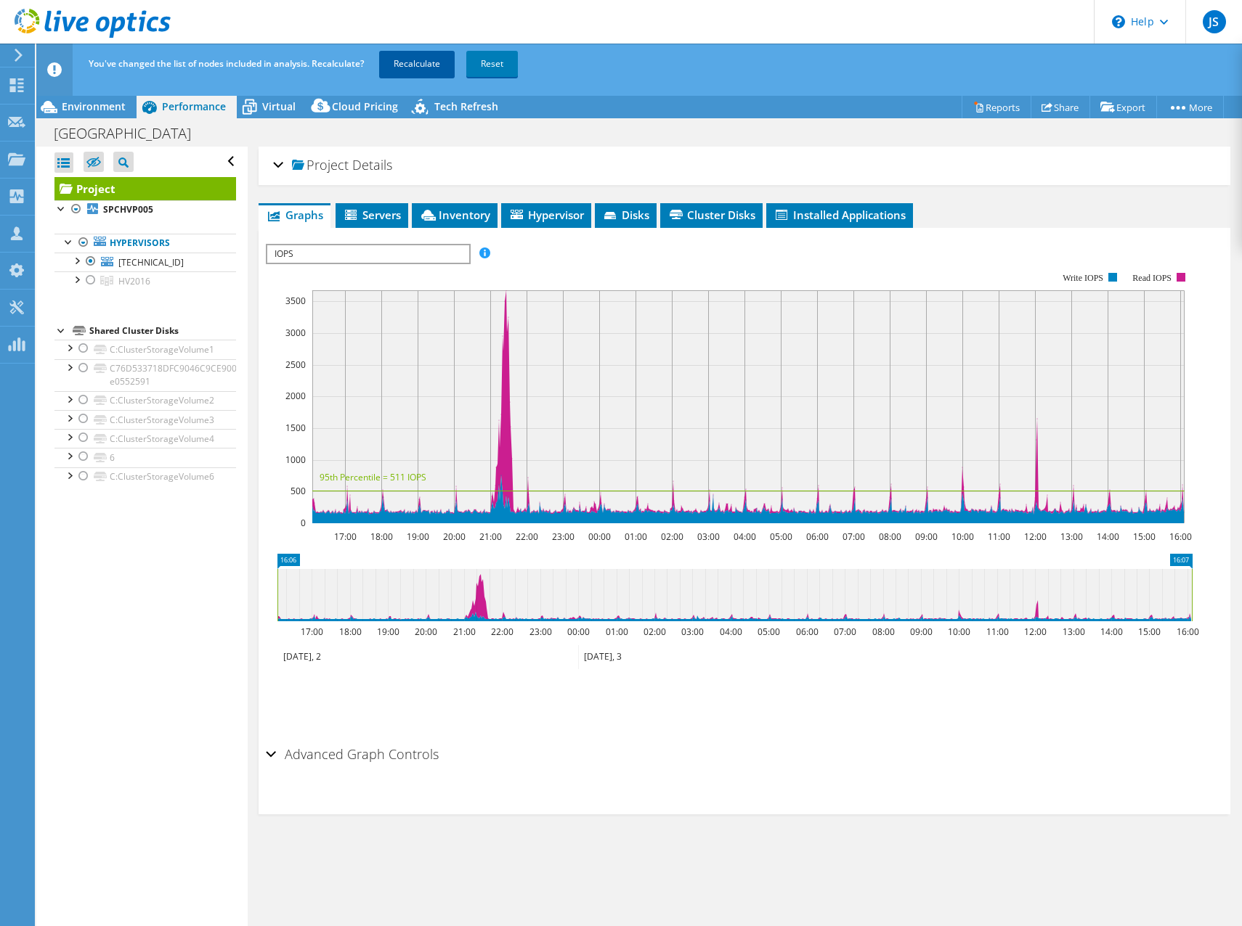
click at [432, 58] on link "Recalculate" at bounding box center [417, 64] width 76 height 26
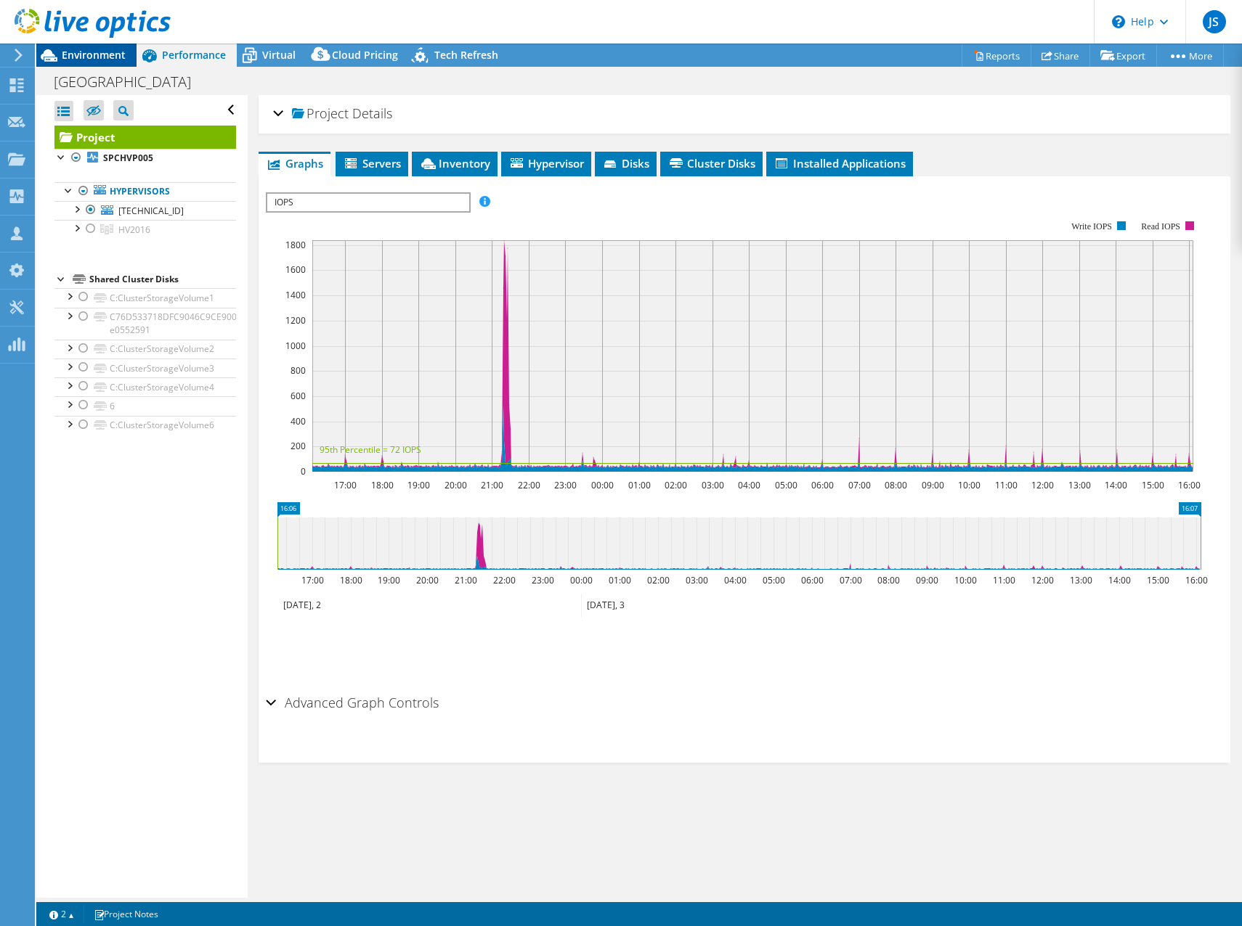
click at [81, 53] on span "Environment" at bounding box center [94, 55] width 64 height 14
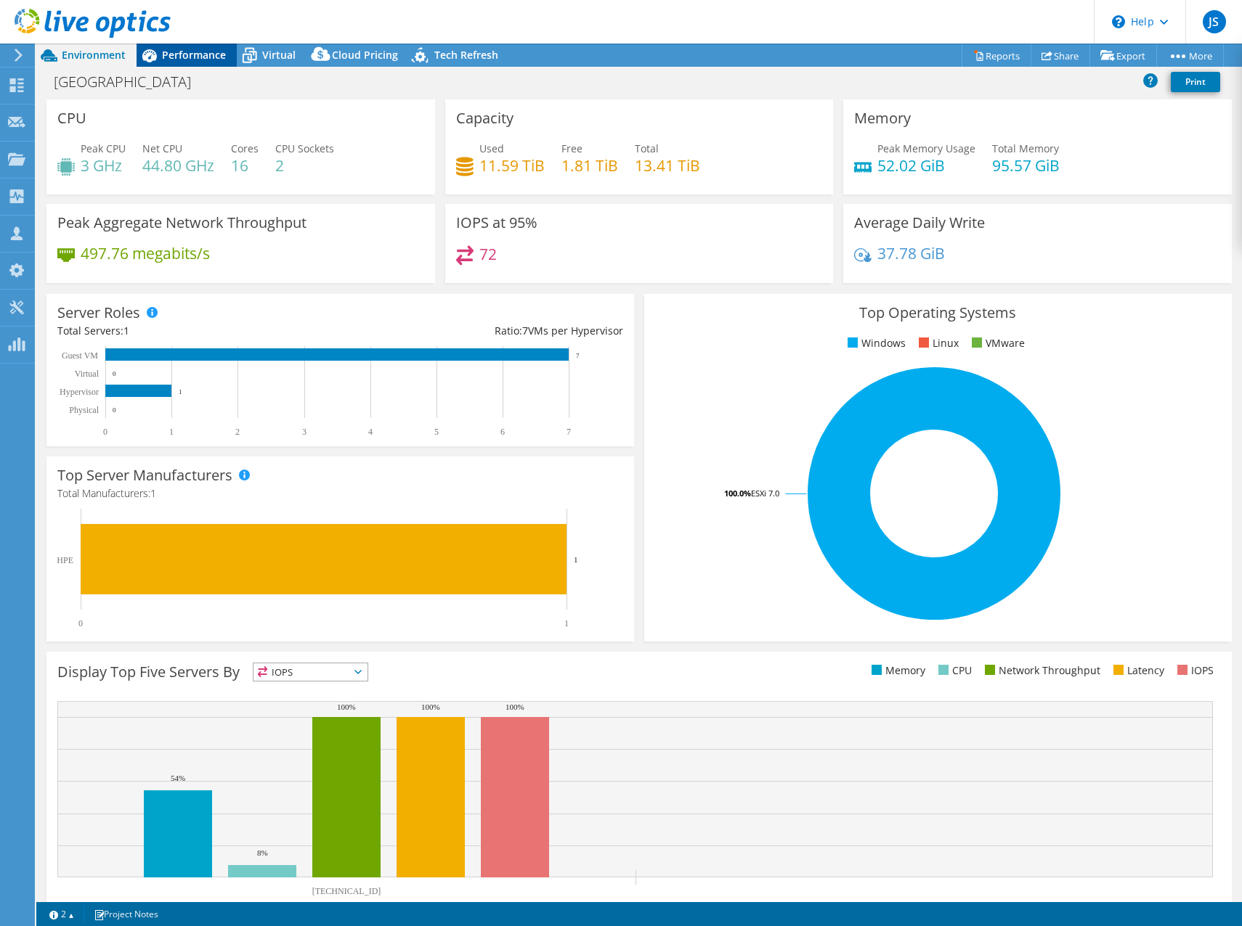
click at [170, 62] on div "Performance" at bounding box center [186, 55] width 100 height 23
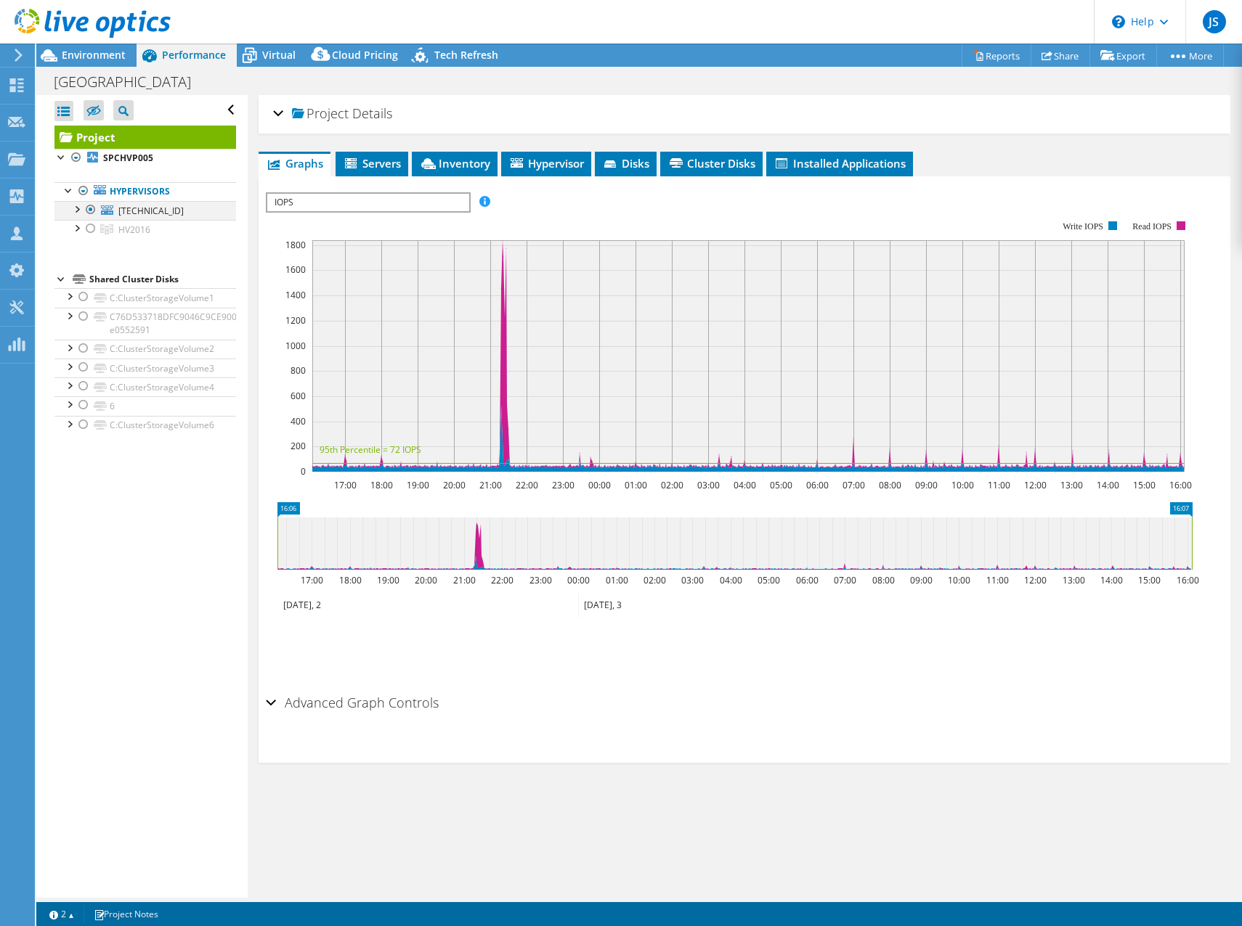
click at [91, 211] on div at bounding box center [90, 209] width 15 height 17
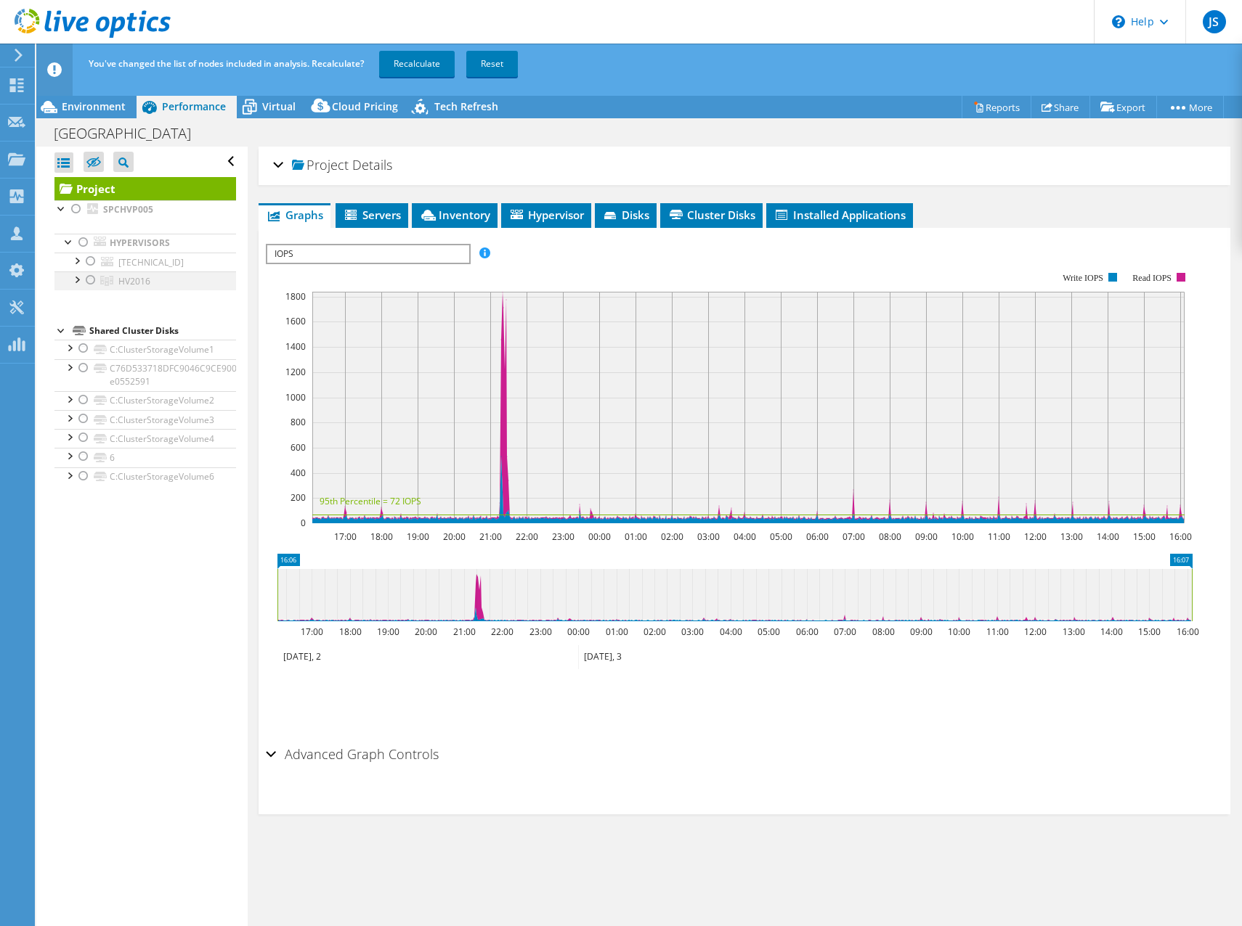
click at [77, 279] on div at bounding box center [76, 279] width 15 height 15
click at [89, 281] on div at bounding box center [90, 280] width 15 height 17
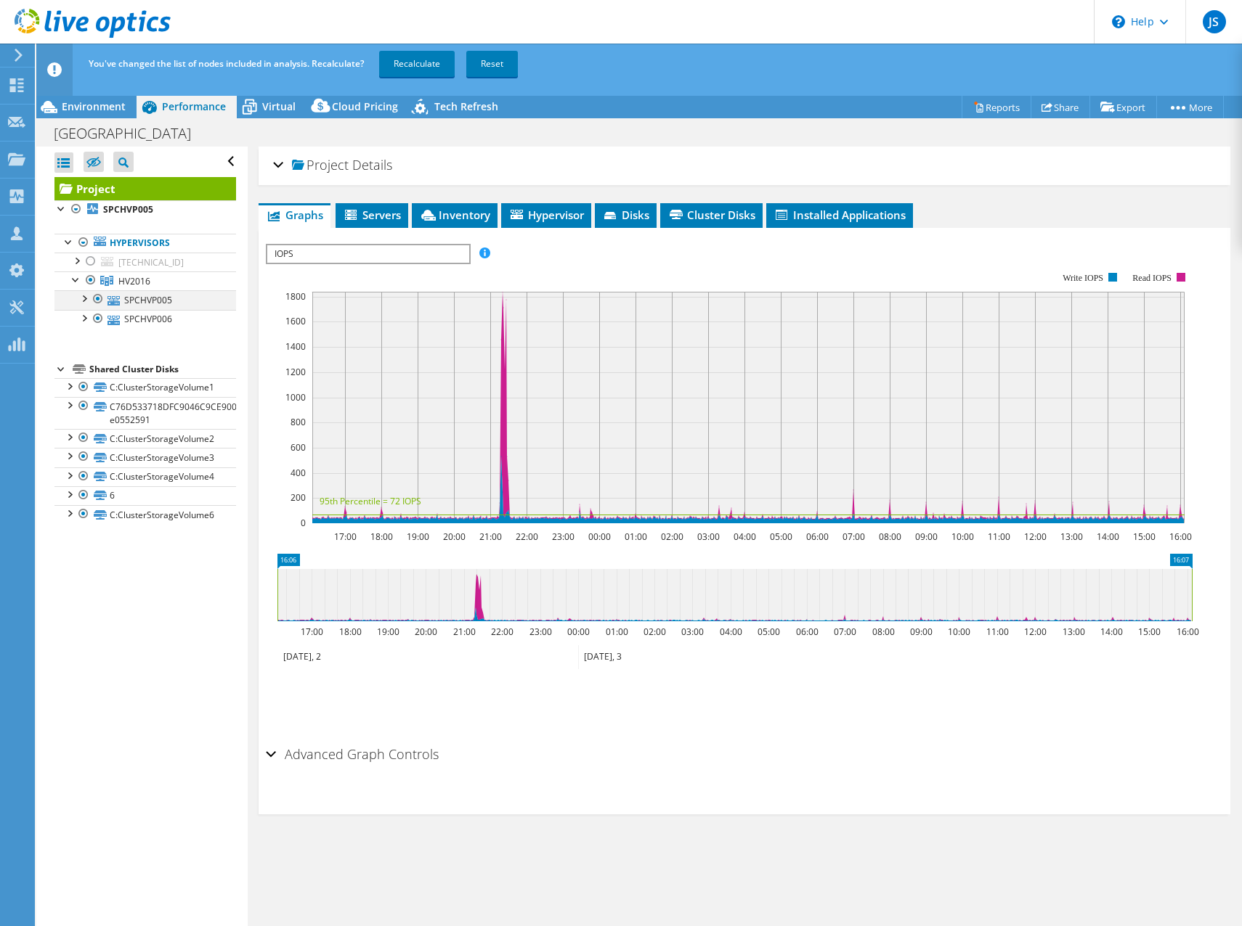
click at [81, 298] on div at bounding box center [83, 297] width 15 height 15
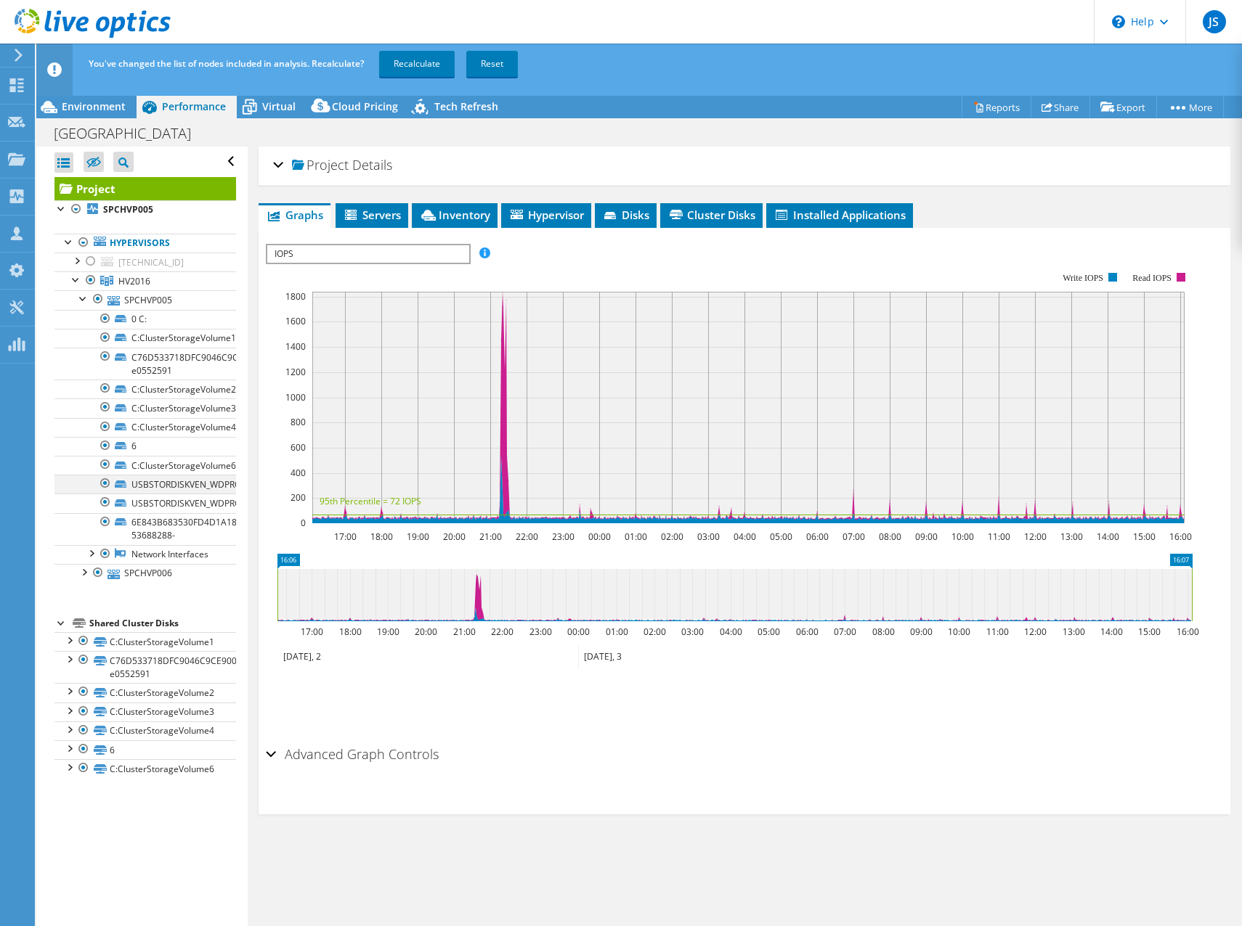
click at [103, 484] on div at bounding box center [105, 483] width 15 height 17
click at [105, 505] on div at bounding box center [105, 502] width 15 height 17
click at [104, 521] on div at bounding box center [105, 521] width 15 height 17
click at [415, 66] on link "Recalculate" at bounding box center [417, 64] width 76 height 26
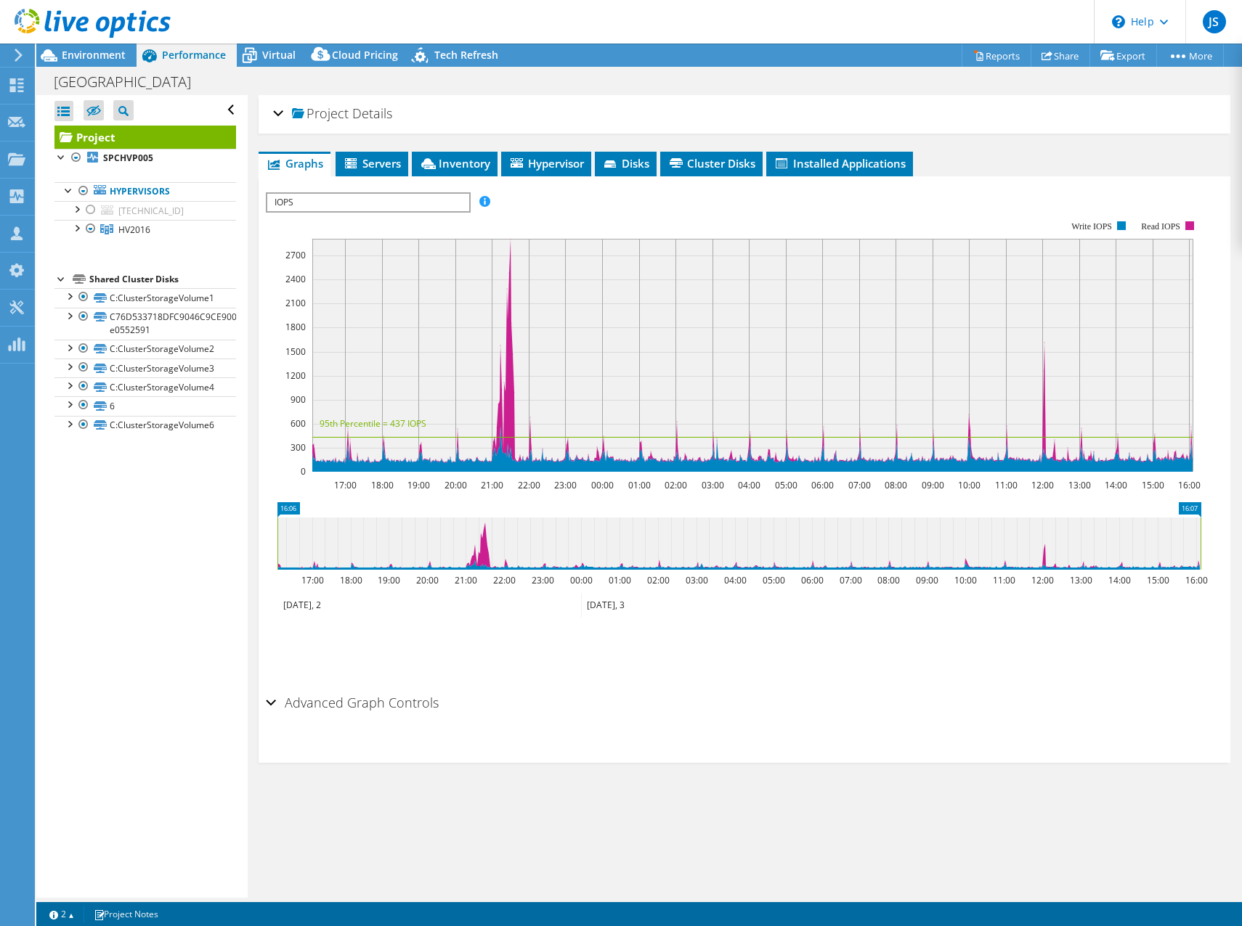
select select "USD"
click at [79, 227] on div at bounding box center [76, 227] width 15 height 15
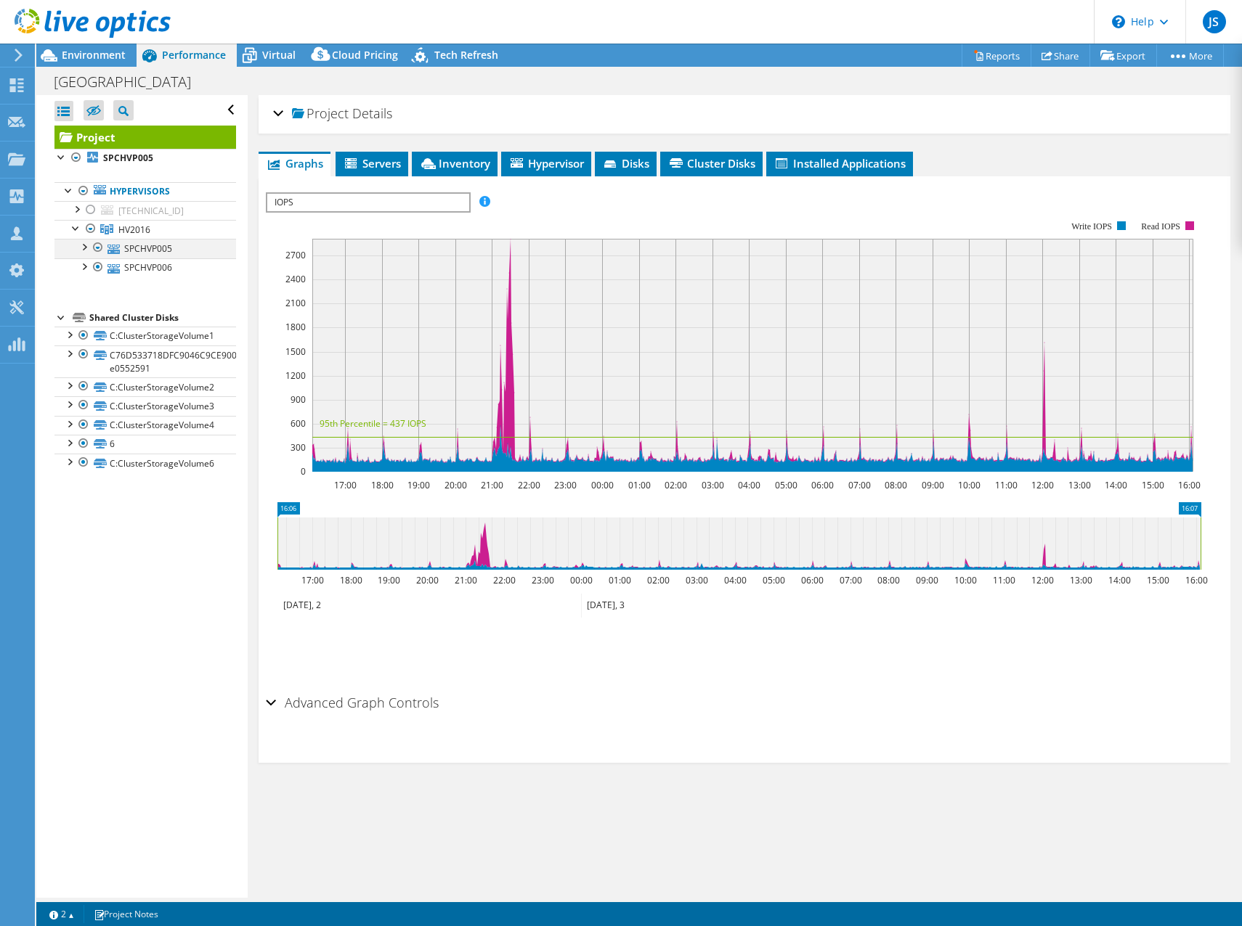
click at [85, 248] on div at bounding box center [83, 246] width 15 height 15
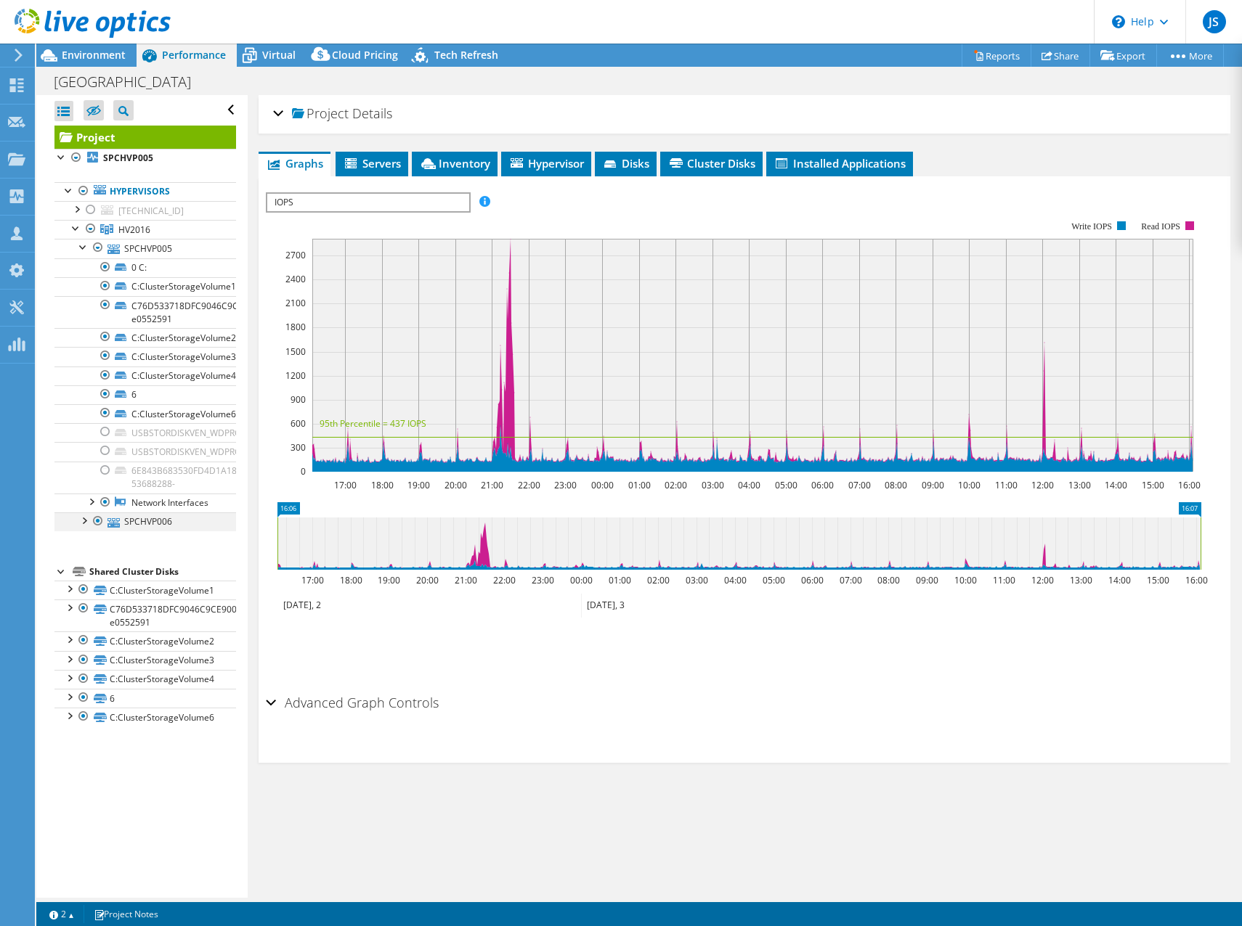
click at [83, 527] on div at bounding box center [83, 520] width 15 height 15
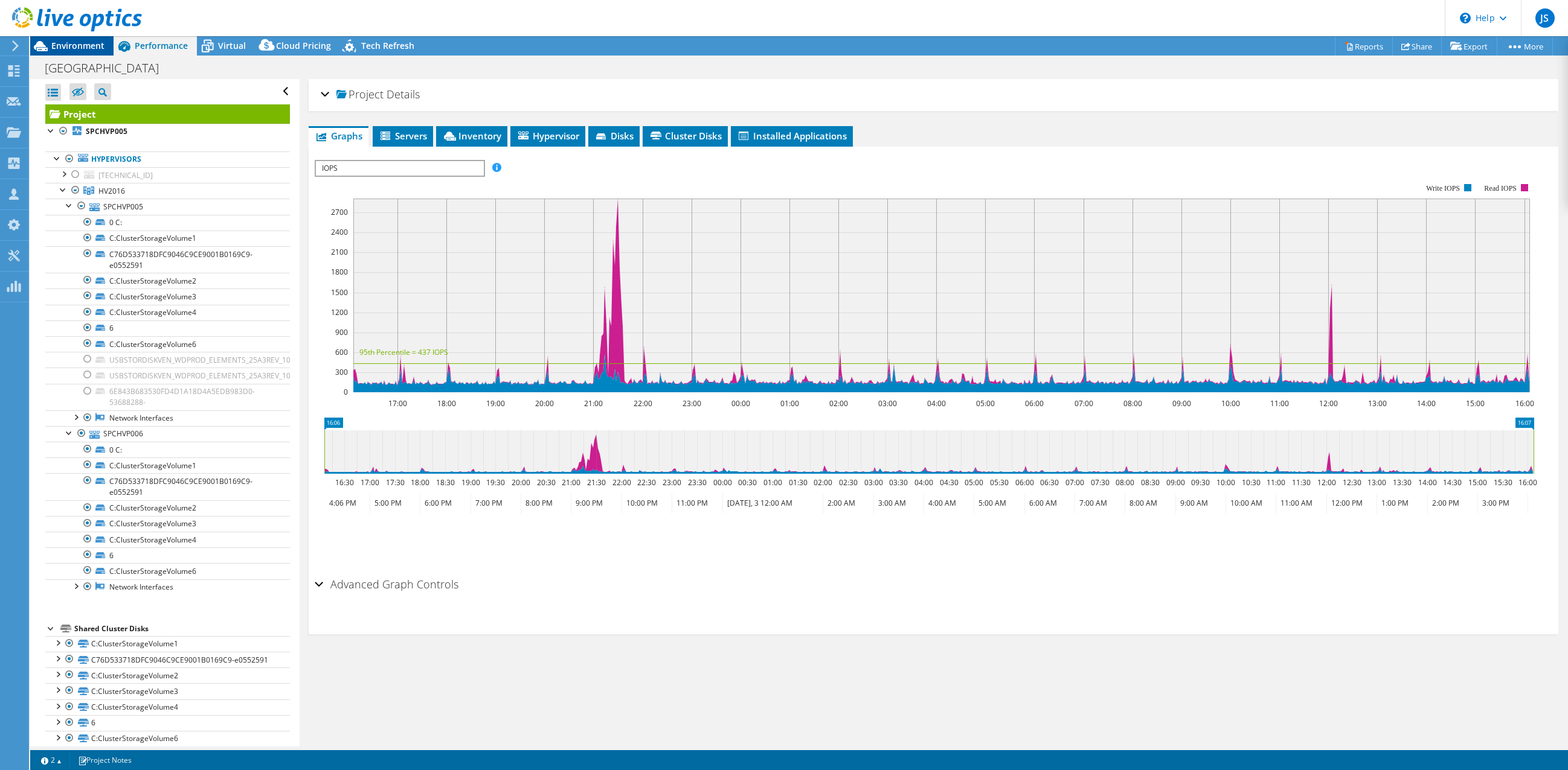
click at [79, 43] on span "Environment" at bounding box center [78, 46] width 53 height 12
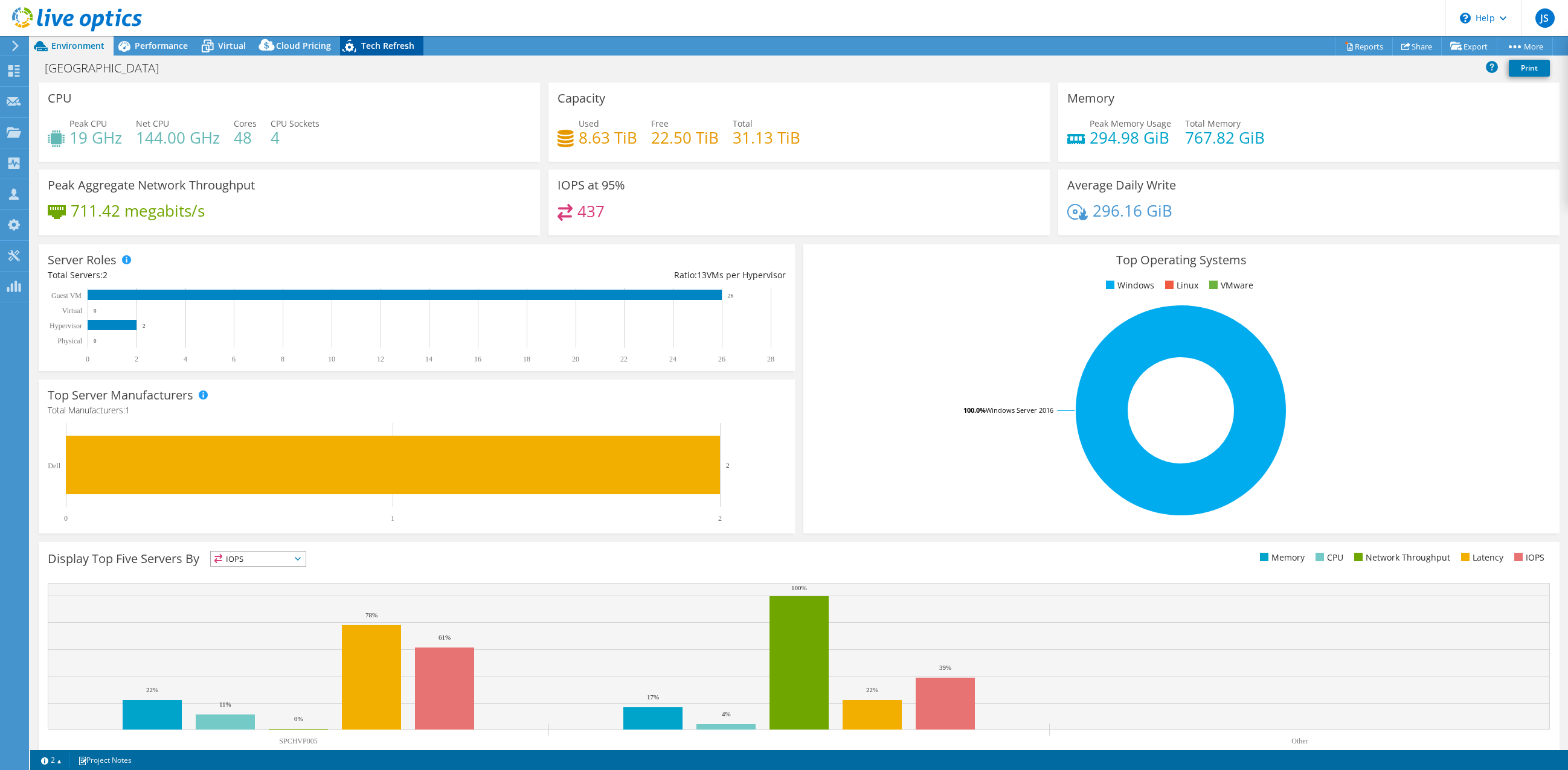
click at [369, 43] on span "Tech Refresh" at bounding box center [388, 46] width 53 height 12
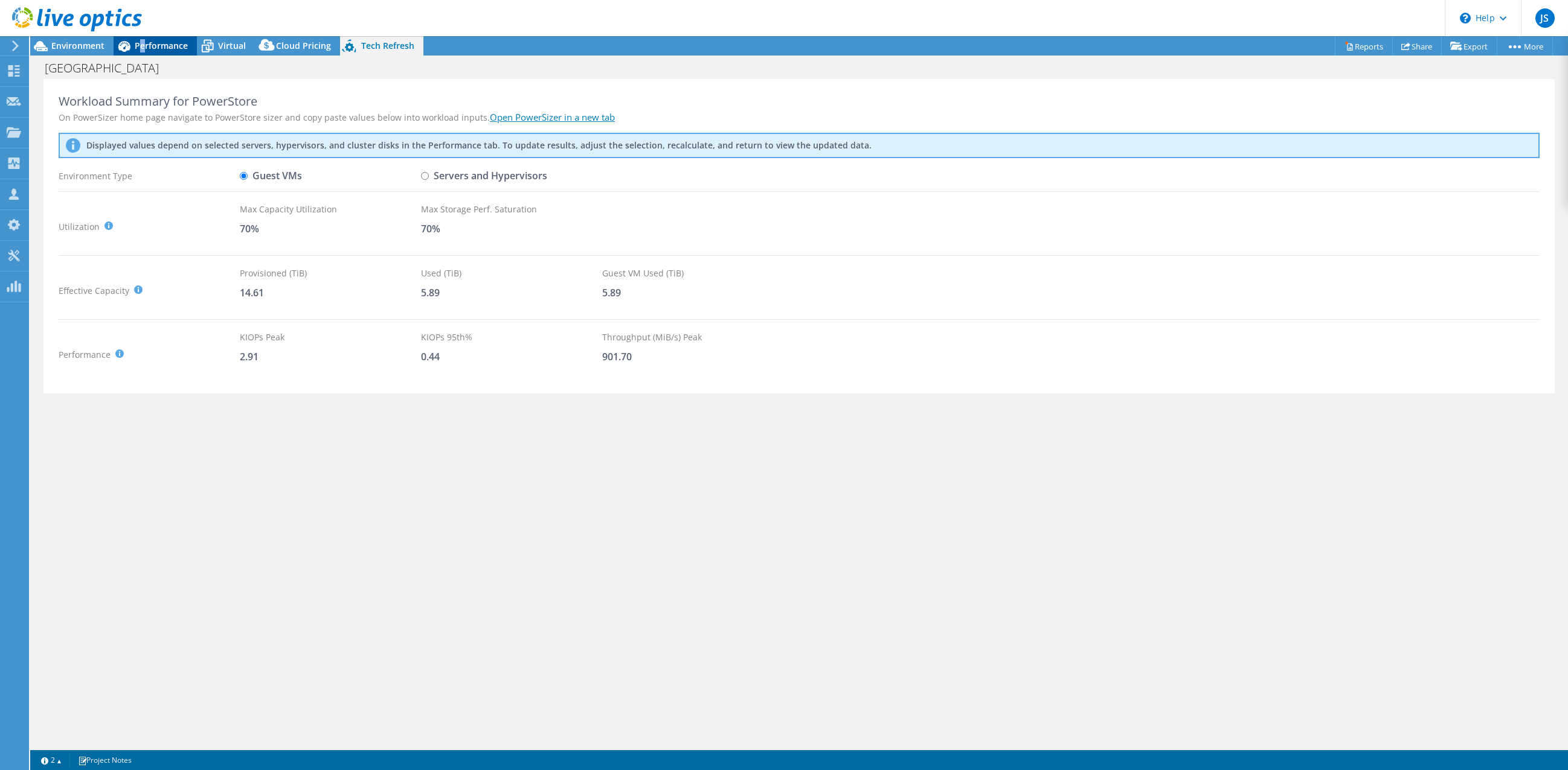
click at [142, 50] on span "Performance" at bounding box center [161, 46] width 53 height 12
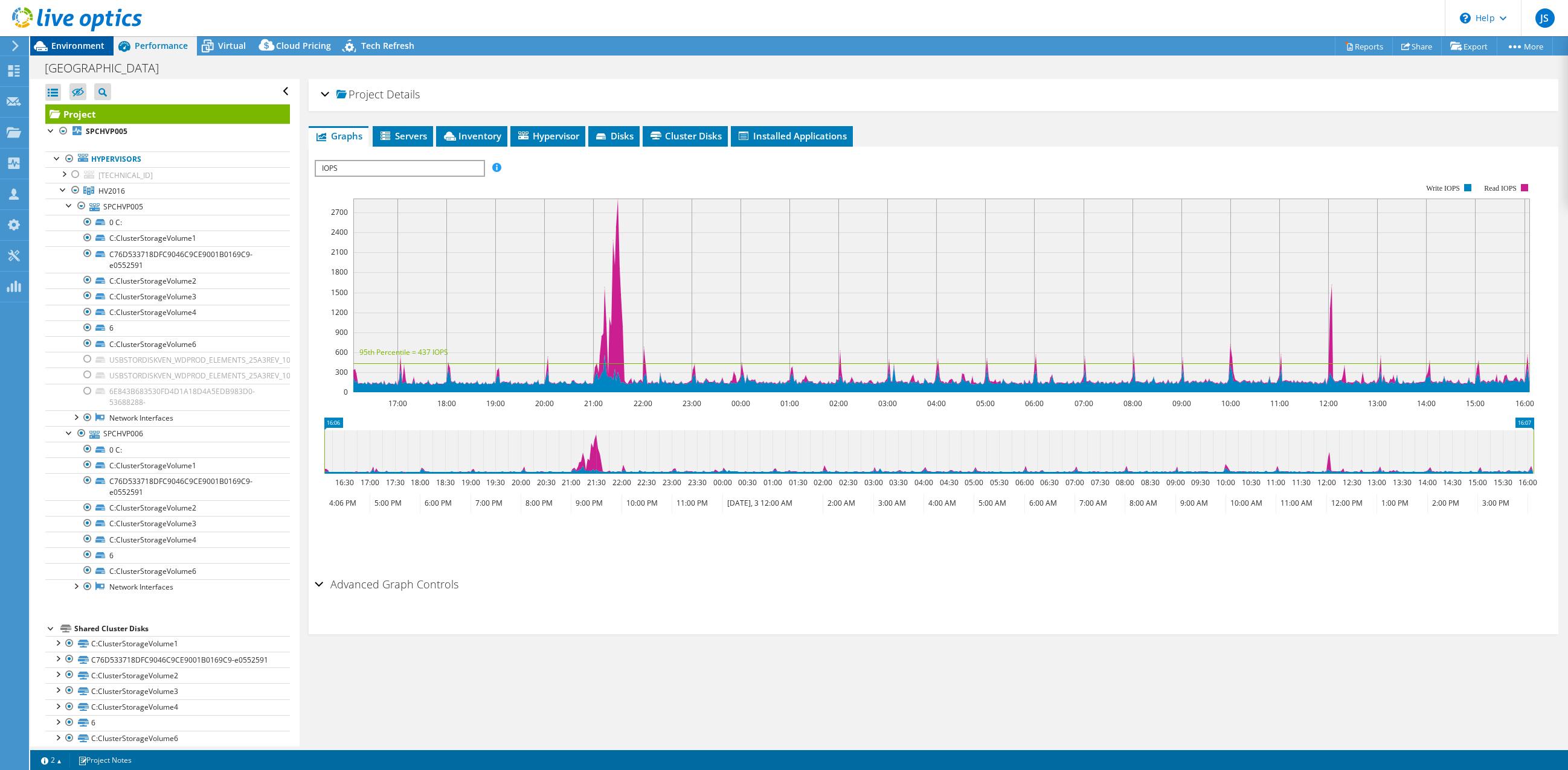
drag, startPoint x: 142, startPoint y: 50, endPoint x: 77, endPoint y: 49, distance: 65.0
click at [77, 49] on span "Environment" at bounding box center [78, 46] width 53 height 12
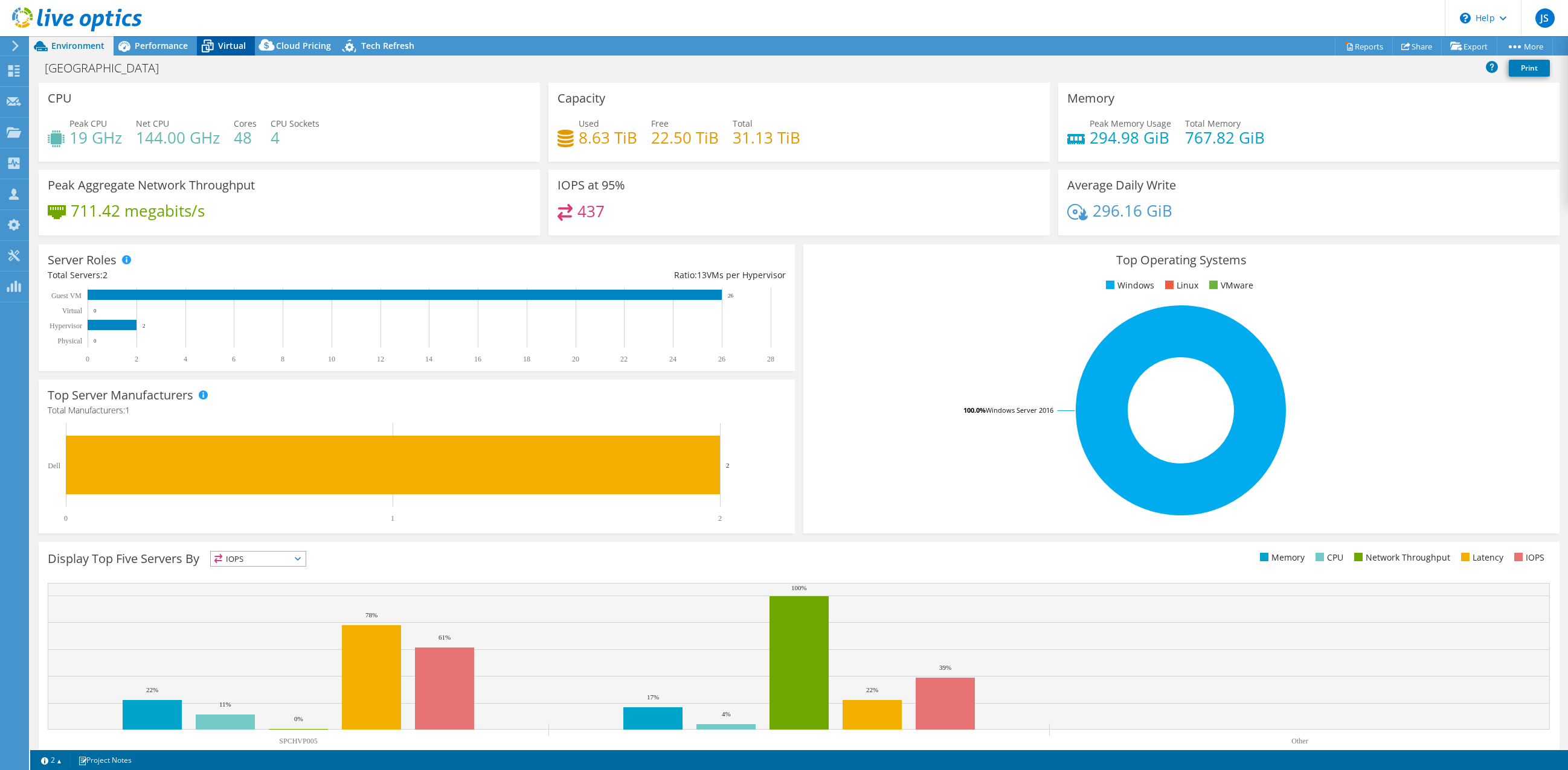
click at [236, 46] on span "Virtual" at bounding box center [231, 46] width 27 height 12
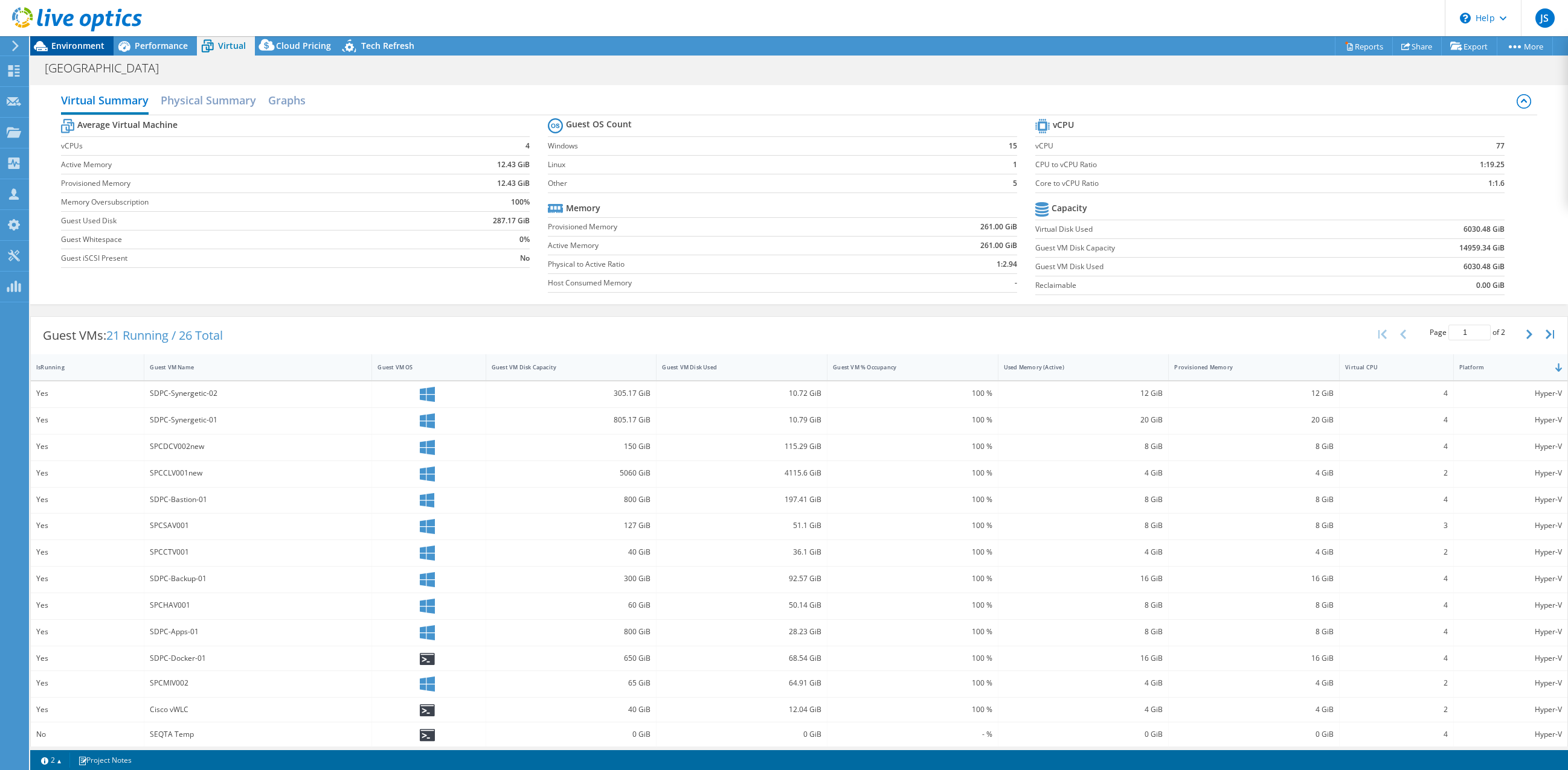
click at [67, 43] on span "Environment" at bounding box center [78, 46] width 53 height 12
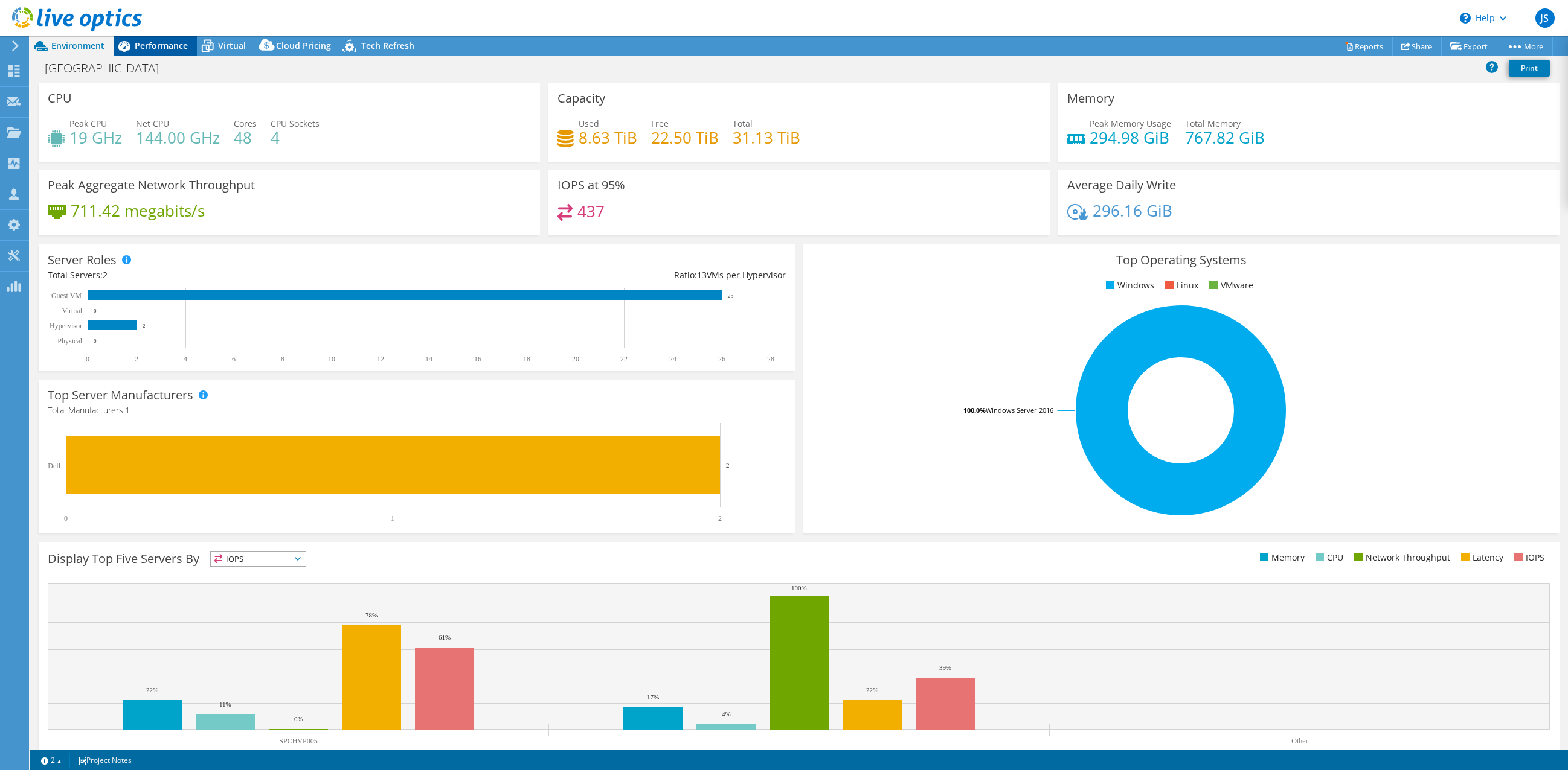
click at [145, 47] on span "Performance" at bounding box center [161, 46] width 53 height 12
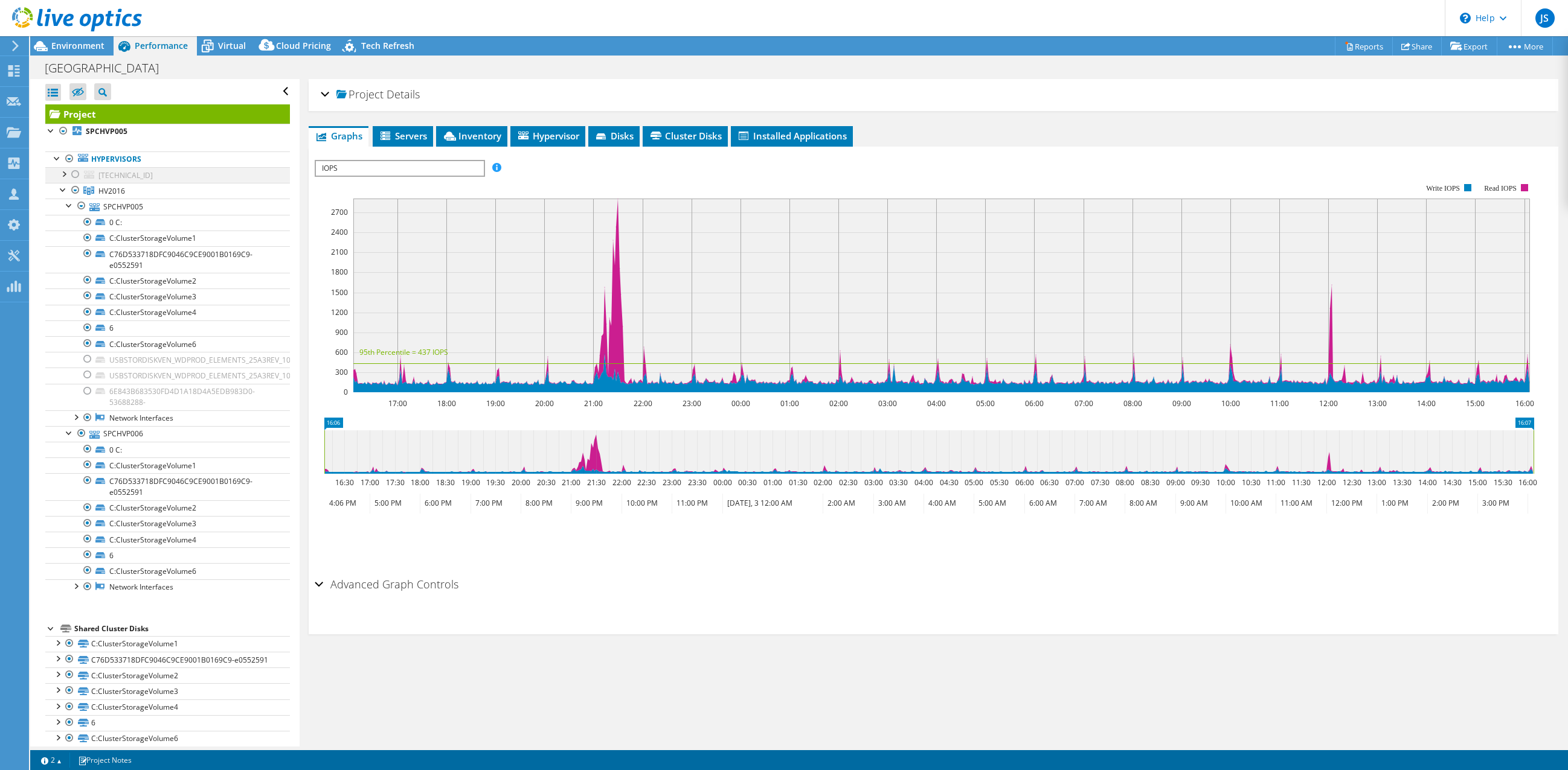
click at [77, 175] on div at bounding box center [75, 174] width 12 height 14
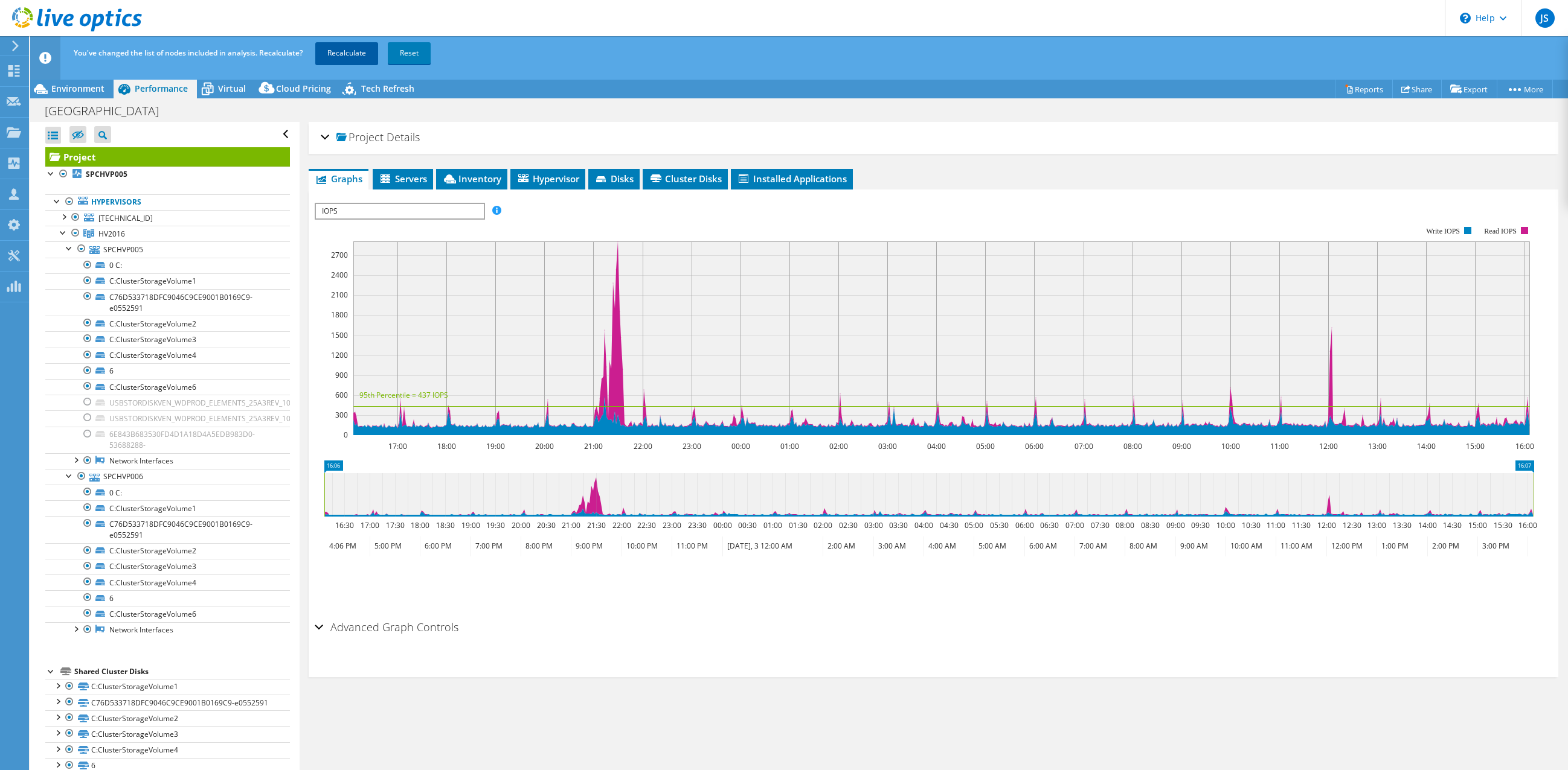
click at [351, 61] on link "Recalculate" at bounding box center [347, 53] width 63 height 22
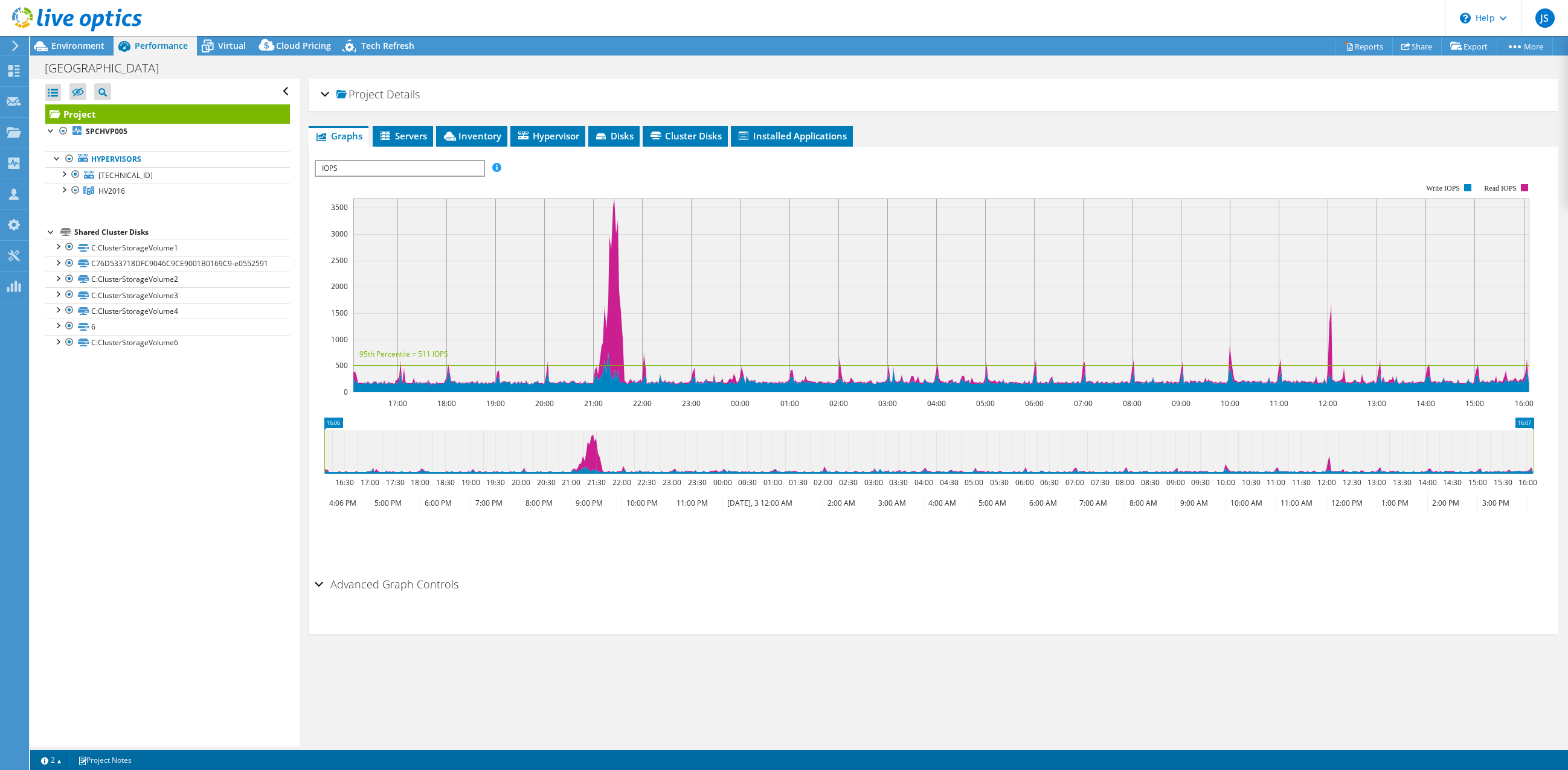
click at [65, 38] on div at bounding box center [71, 20] width 142 height 41
click at [67, 45] on span "Environment" at bounding box center [78, 46] width 53 height 12
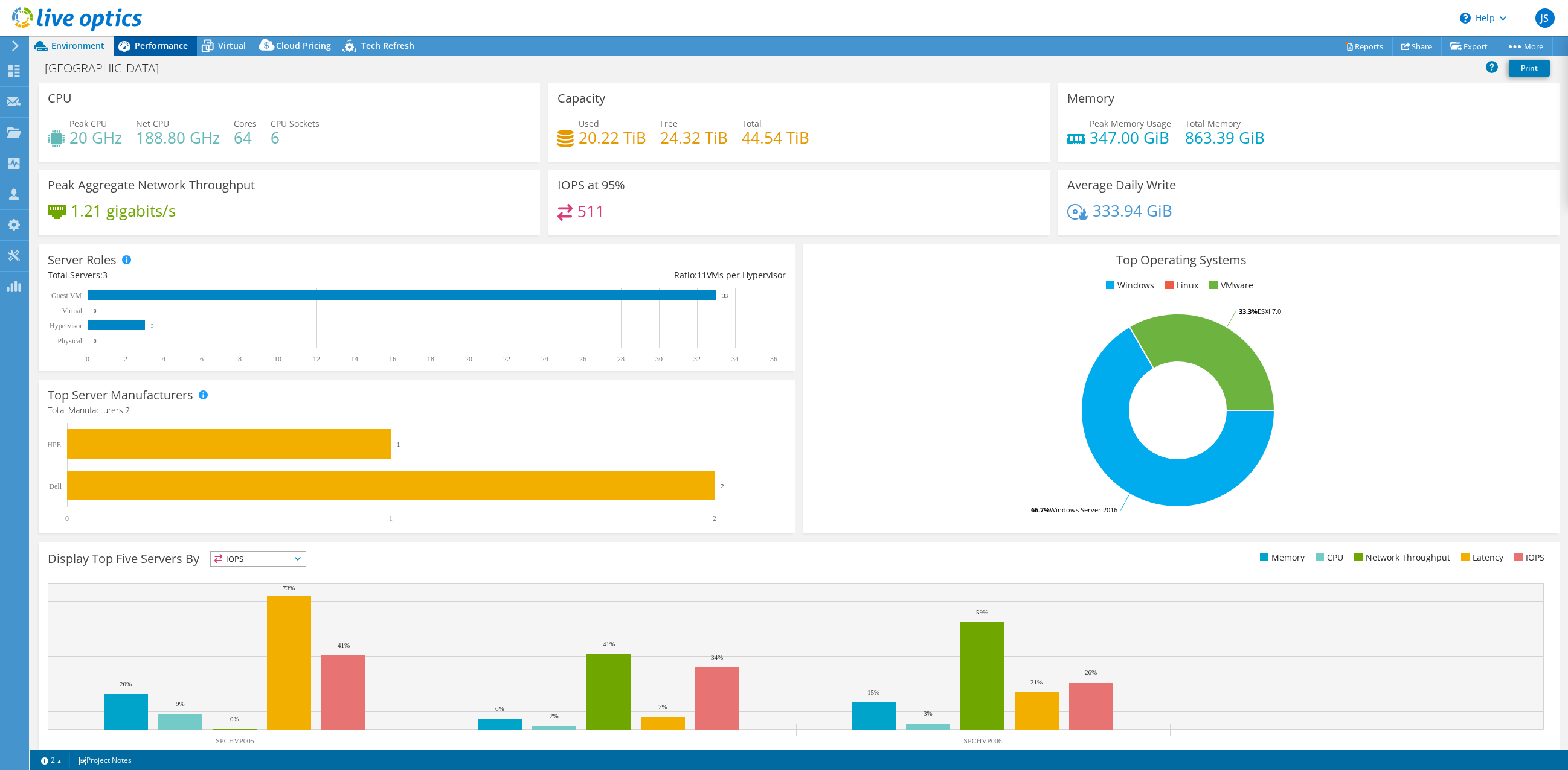
click at [151, 47] on span "Performance" at bounding box center [161, 46] width 53 height 12
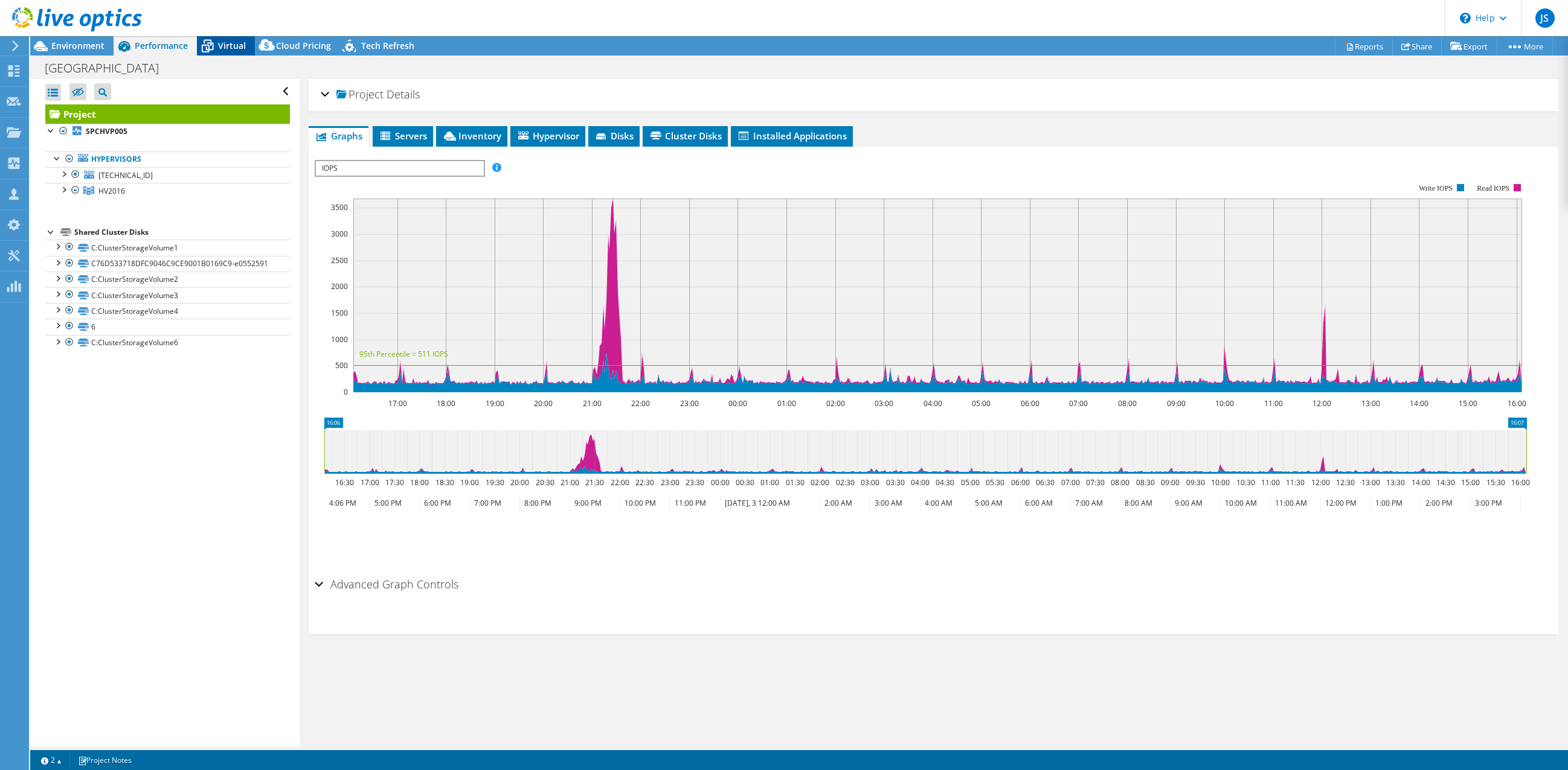
click at [220, 46] on span "Virtual" at bounding box center [231, 46] width 27 height 12
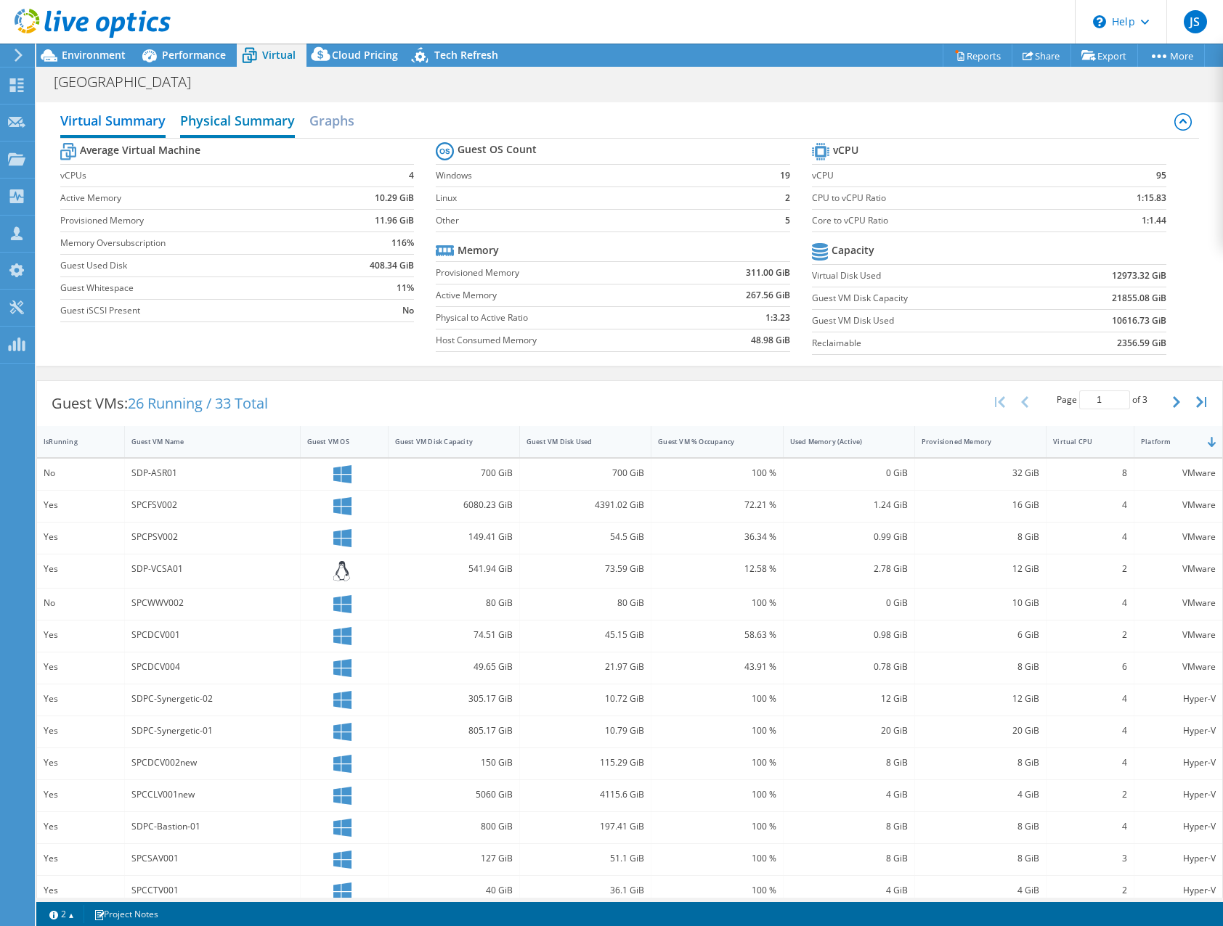
click at [213, 113] on h2 "Physical Summary" at bounding box center [237, 122] width 115 height 32
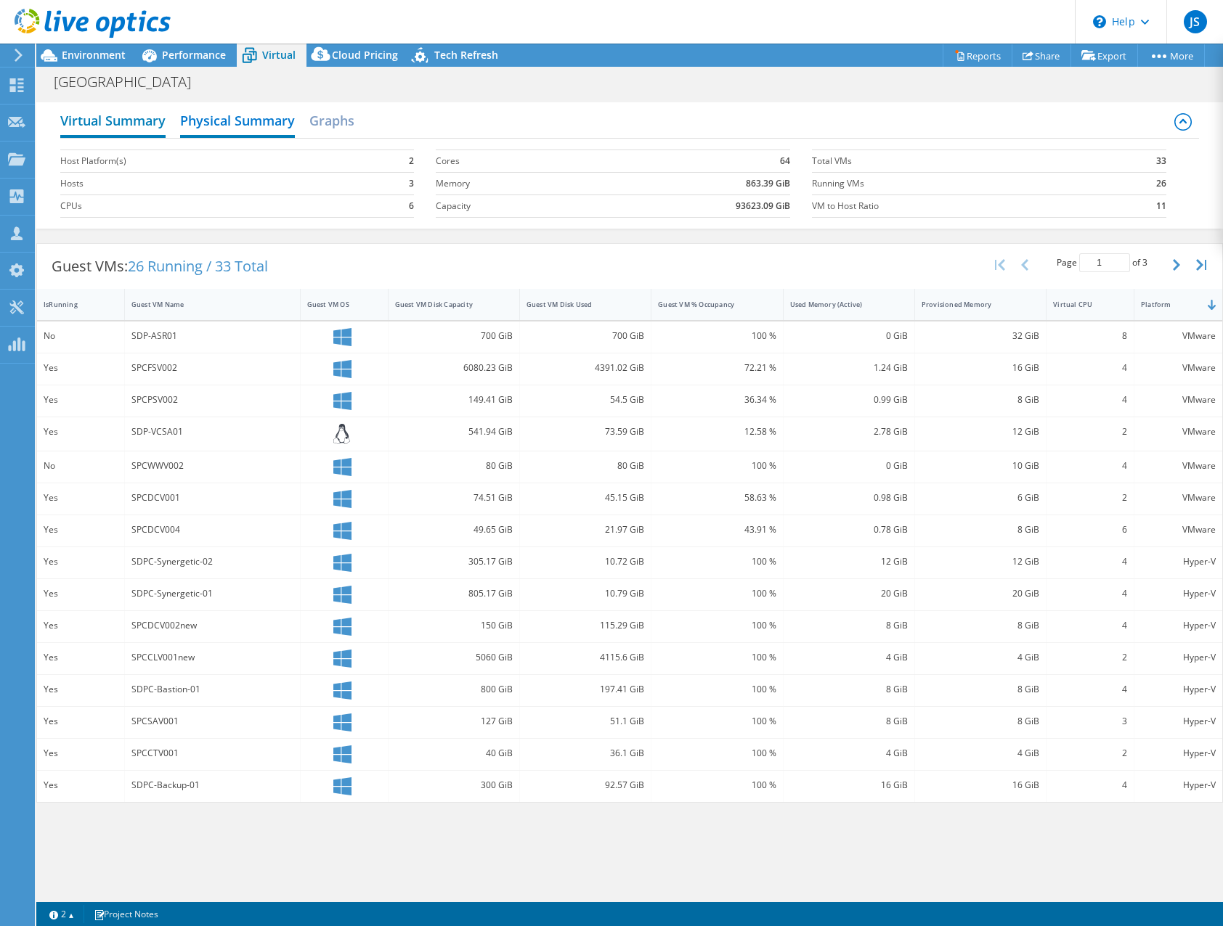
click at [110, 118] on h2 "Virtual Summary" at bounding box center [112, 122] width 105 height 32
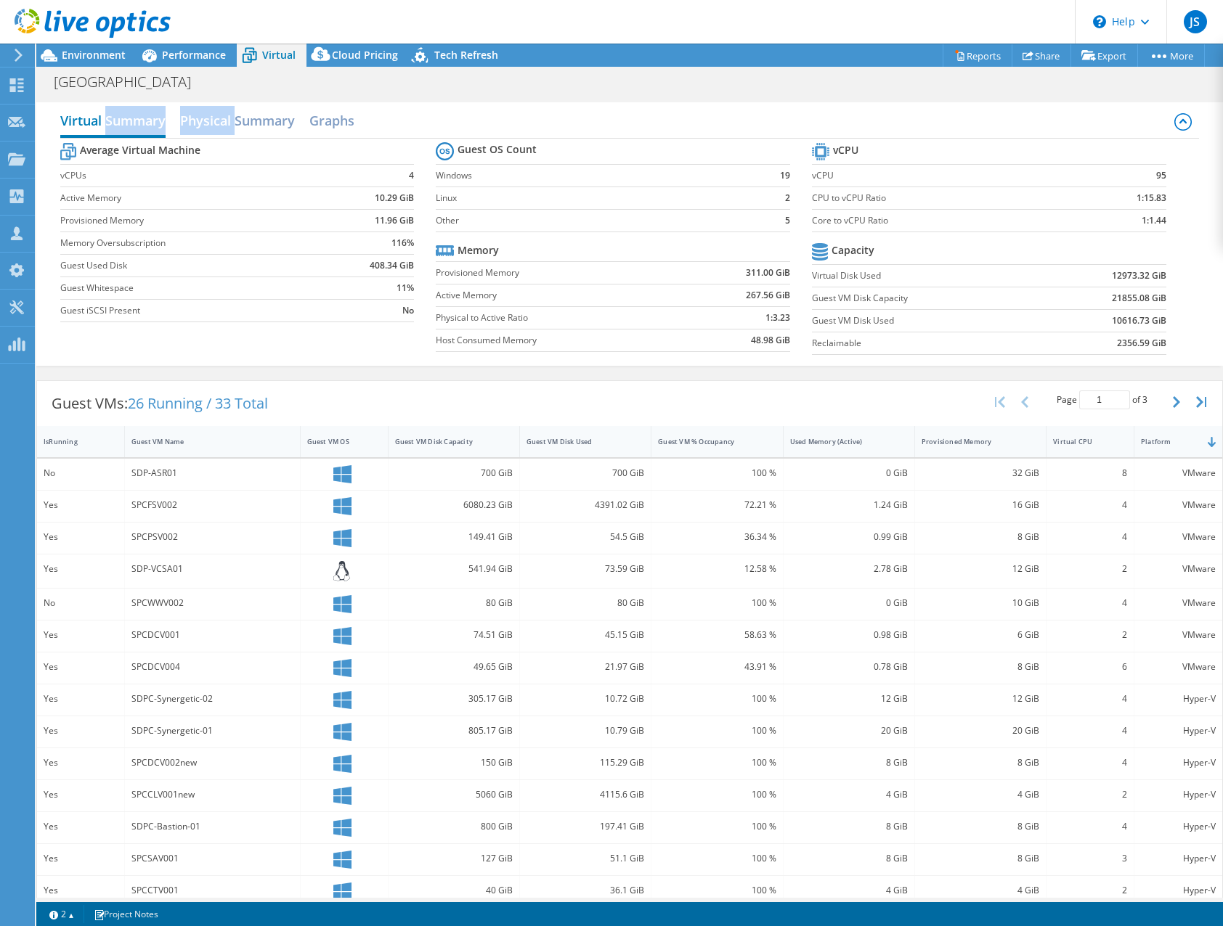
click at [110, 118] on h2 "Virtual Summary" at bounding box center [112, 122] width 105 height 32
click at [360, 99] on div "Virtual Summary Physical Summary Graphs Average Virtual Machine vCPUs 4 Active …" at bounding box center [629, 234] width 1186 height 278
click at [184, 56] on span "Performance" at bounding box center [194, 55] width 64 height 14
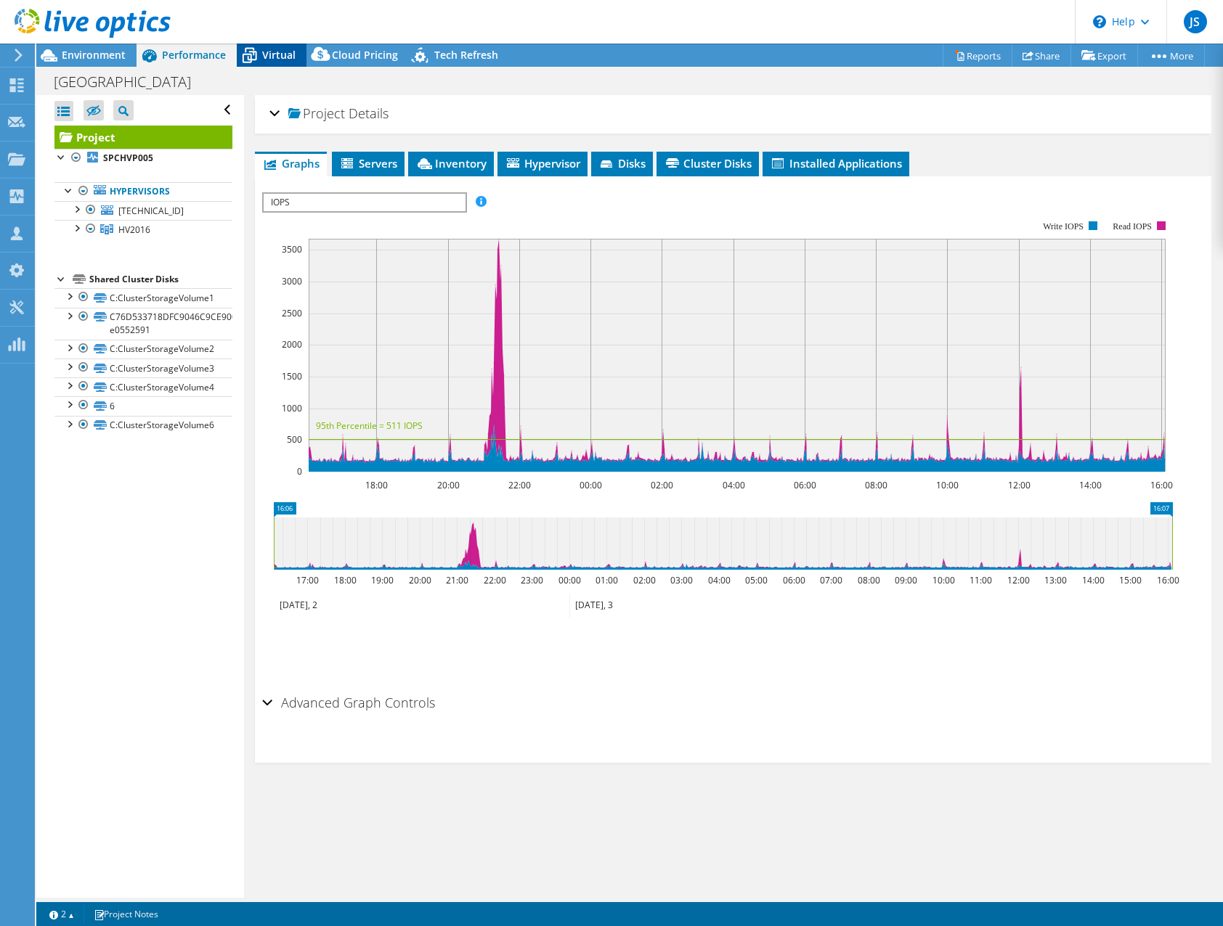
click at [272, 58] on span "Virtual" at bounding box center [278, 55] width 33 height 14
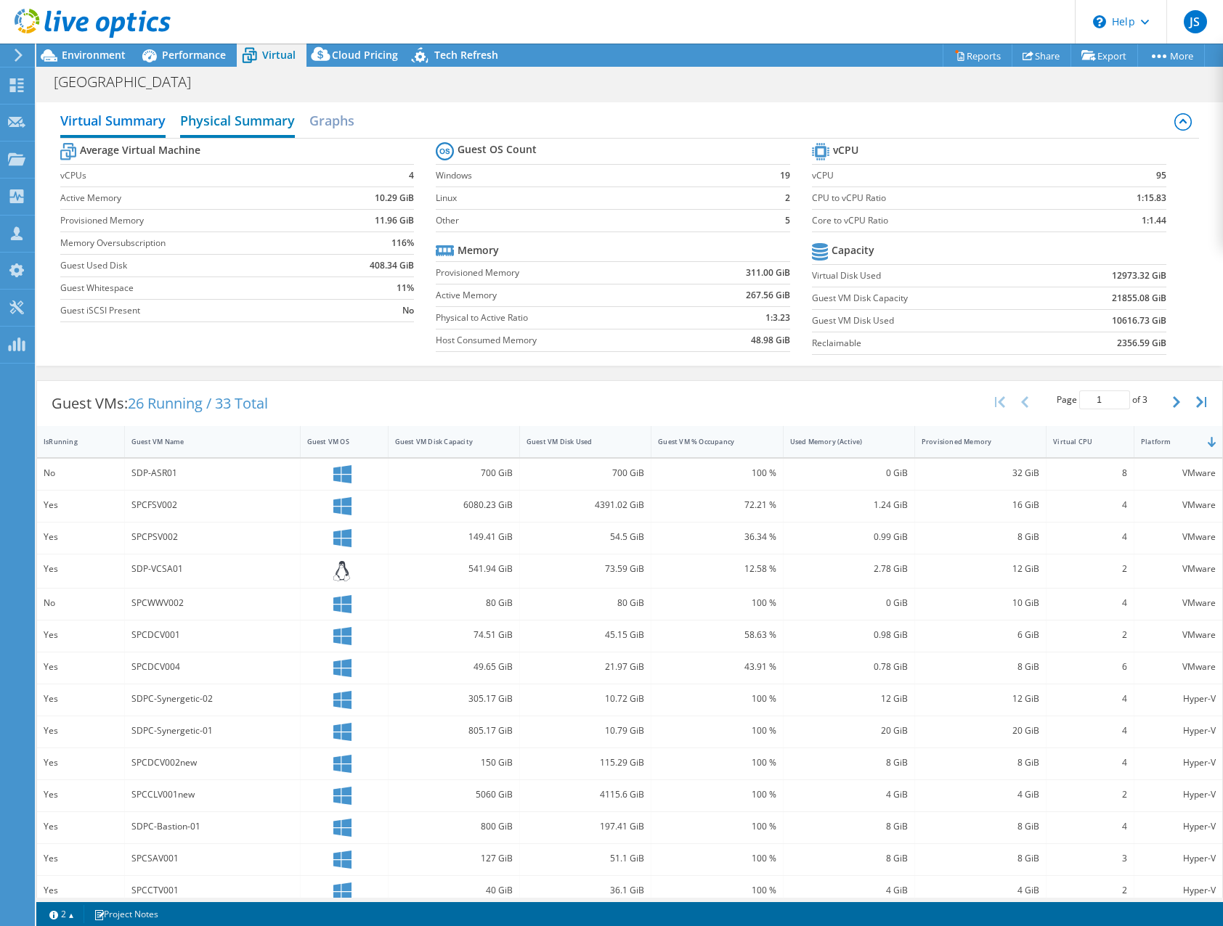
click at [236, 106] on h2 "Physical Summary" at bounding box center [237, 122] width 115 height 32
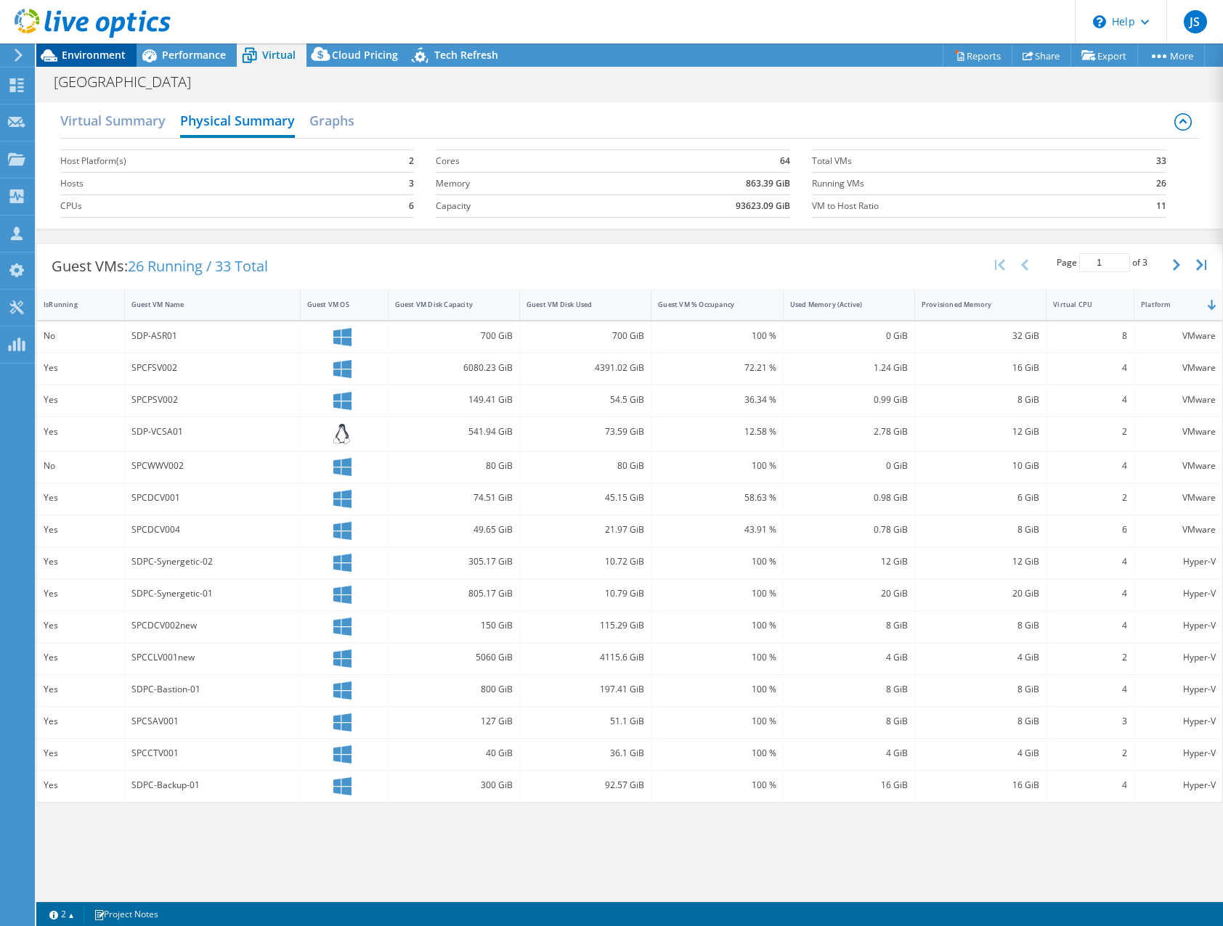
click at [73, 57] on span "Environment" at bounding box center [94, 55] width 64 height 14
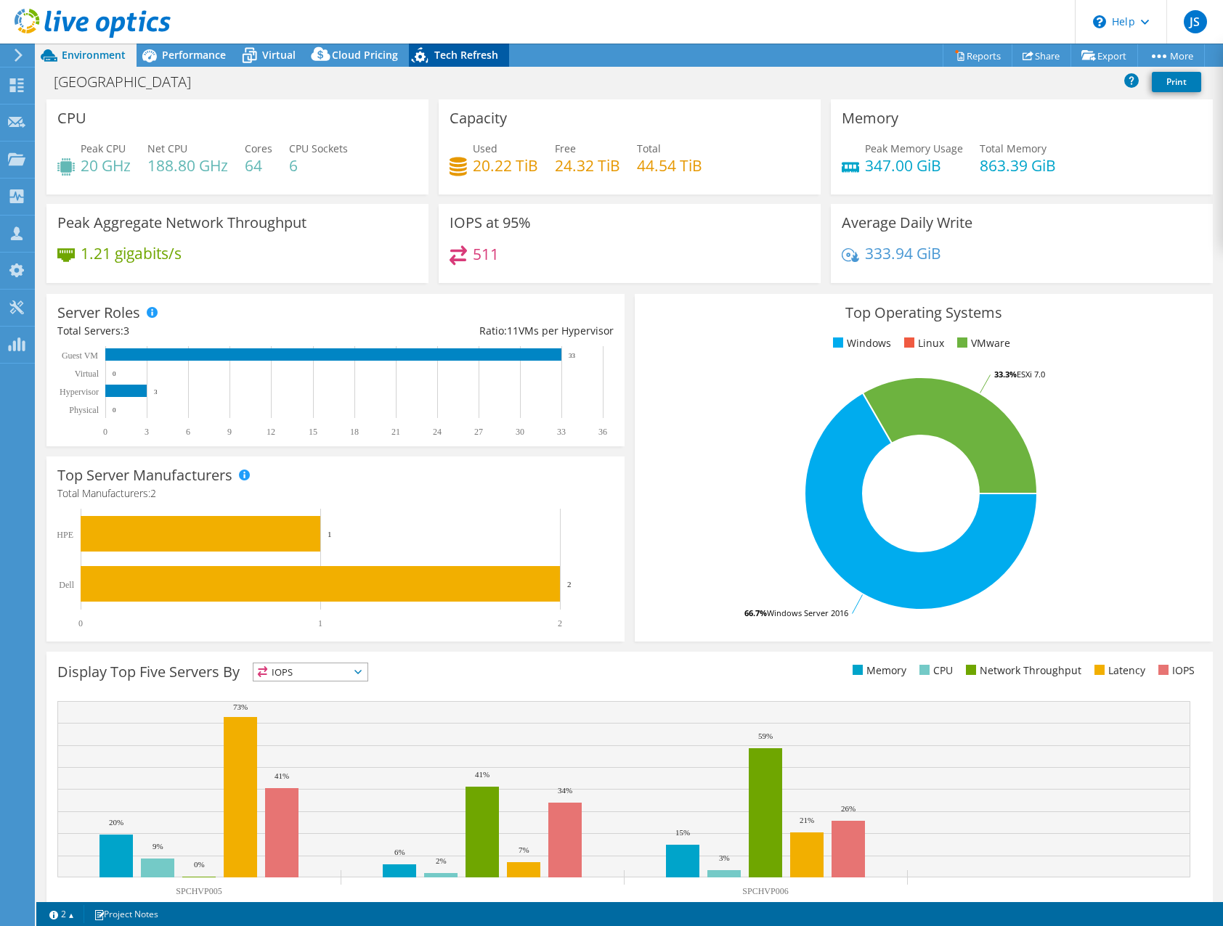
click at [439, 46] on div "Tech Refresh" at bounding box center [459, 55] width 100 height 23
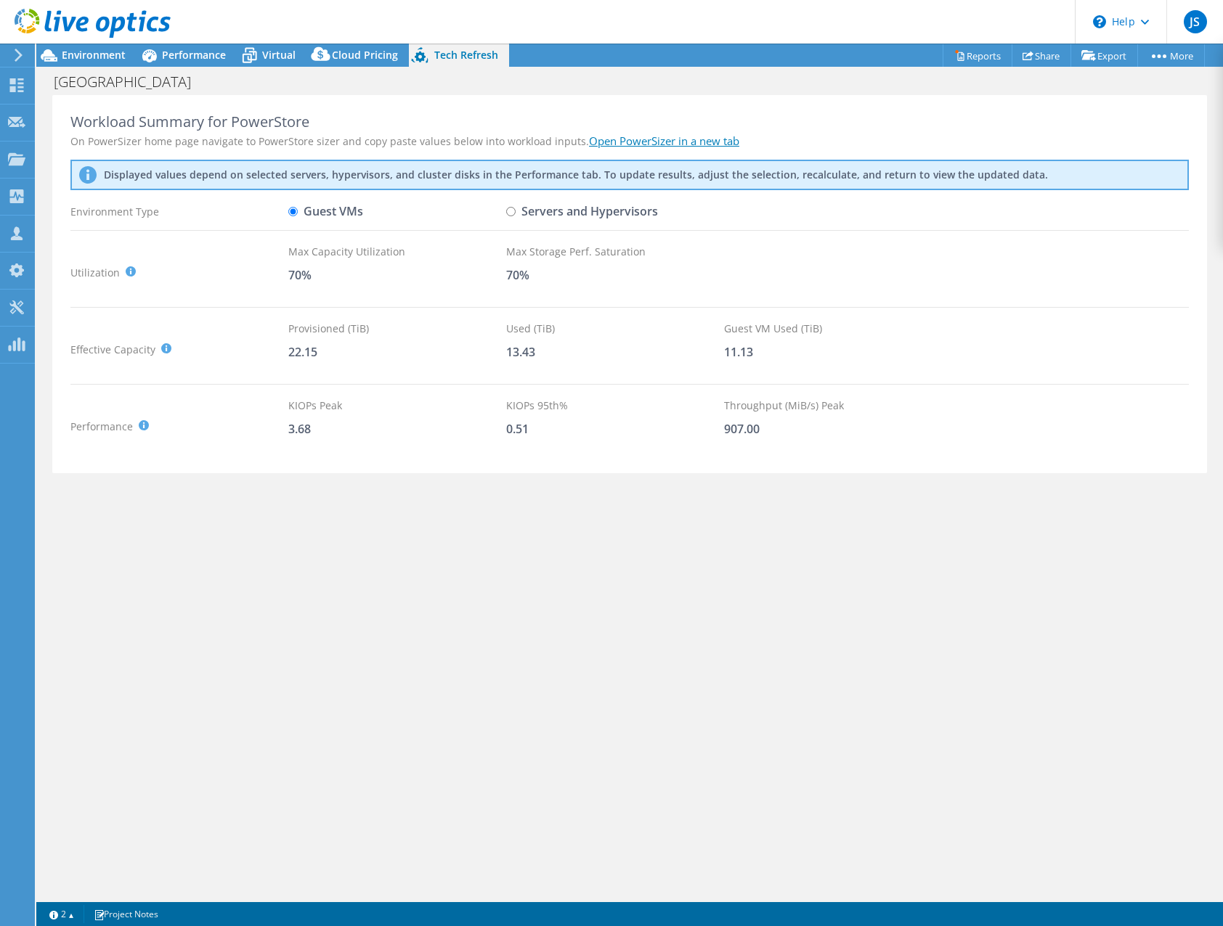
click at [507, 210] on input "Servers and Hypervisors" at bounding box center [510, 211] width 9 height 9
radio input "true"
click at [290, 215] on input "Guest VMs" at bounding box center [292, 211] width 9 height 9
radio input "true"
click at [508, 211] on input "Servers and Hypervisors" at bounding box center [510, 211] width 9 height 9
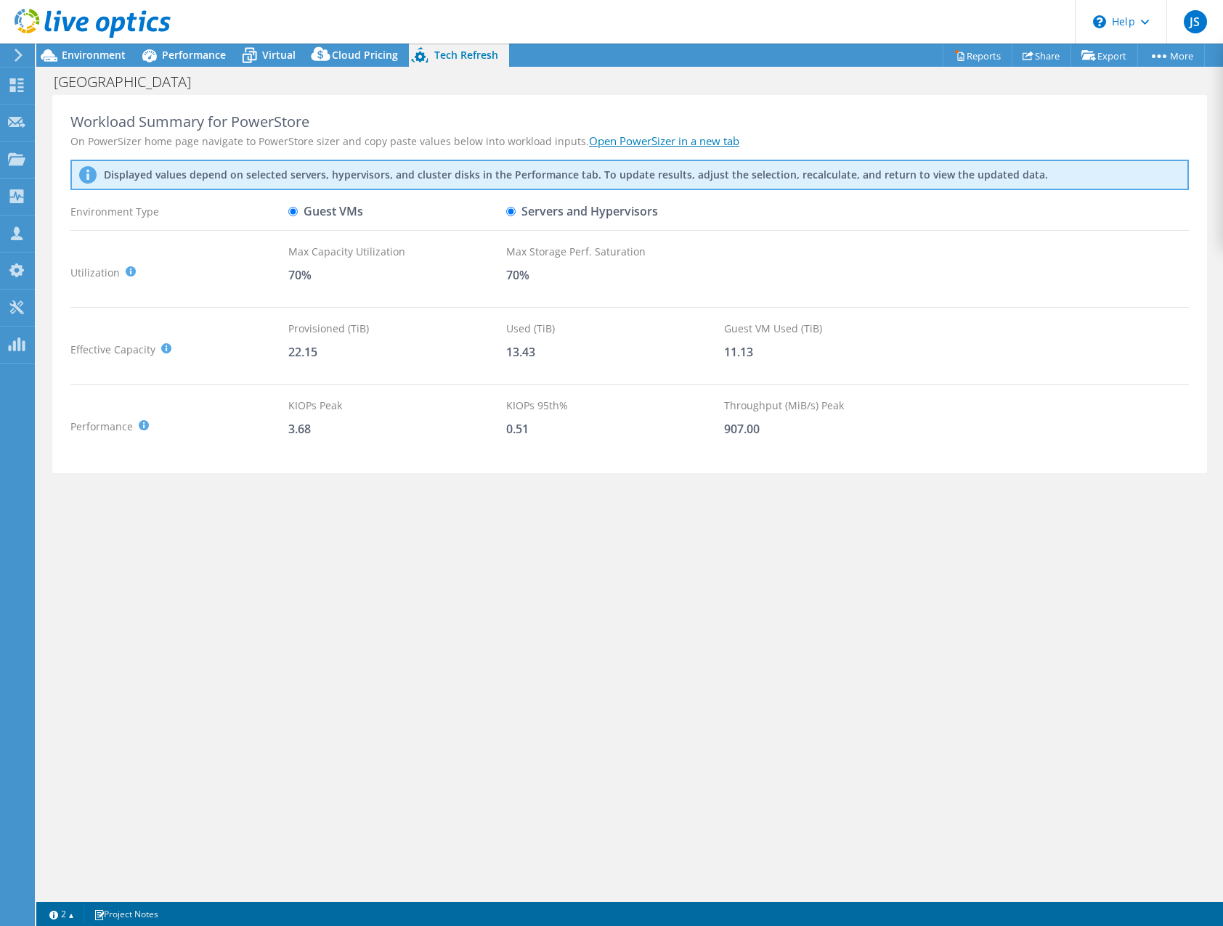
radio input "true"
click at [97, 57] on span "Environment" at bounding box center [94, 55] width 64 height 14
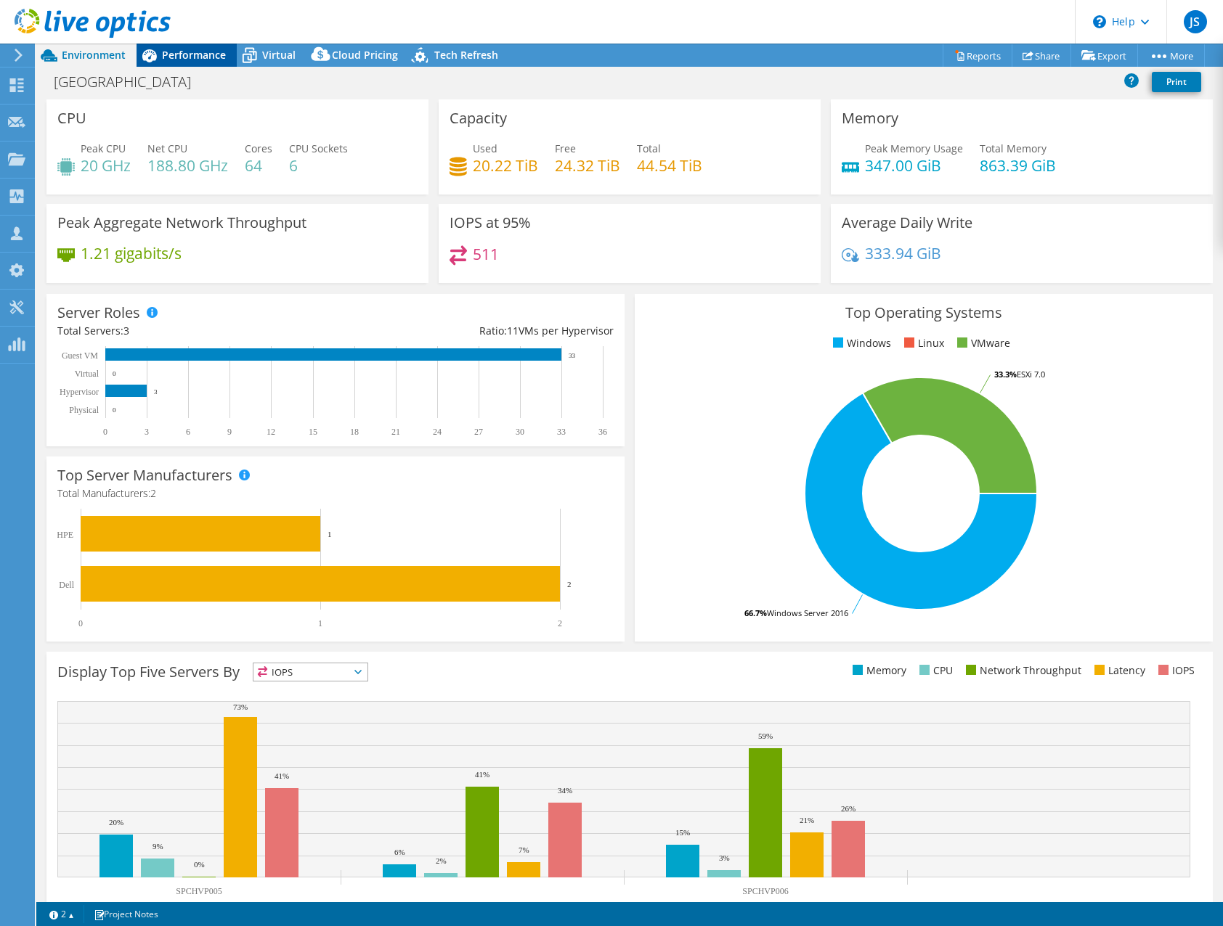
click at [165, 60] on span "Performance" at bounding box center [194, 55] width 64 height 14
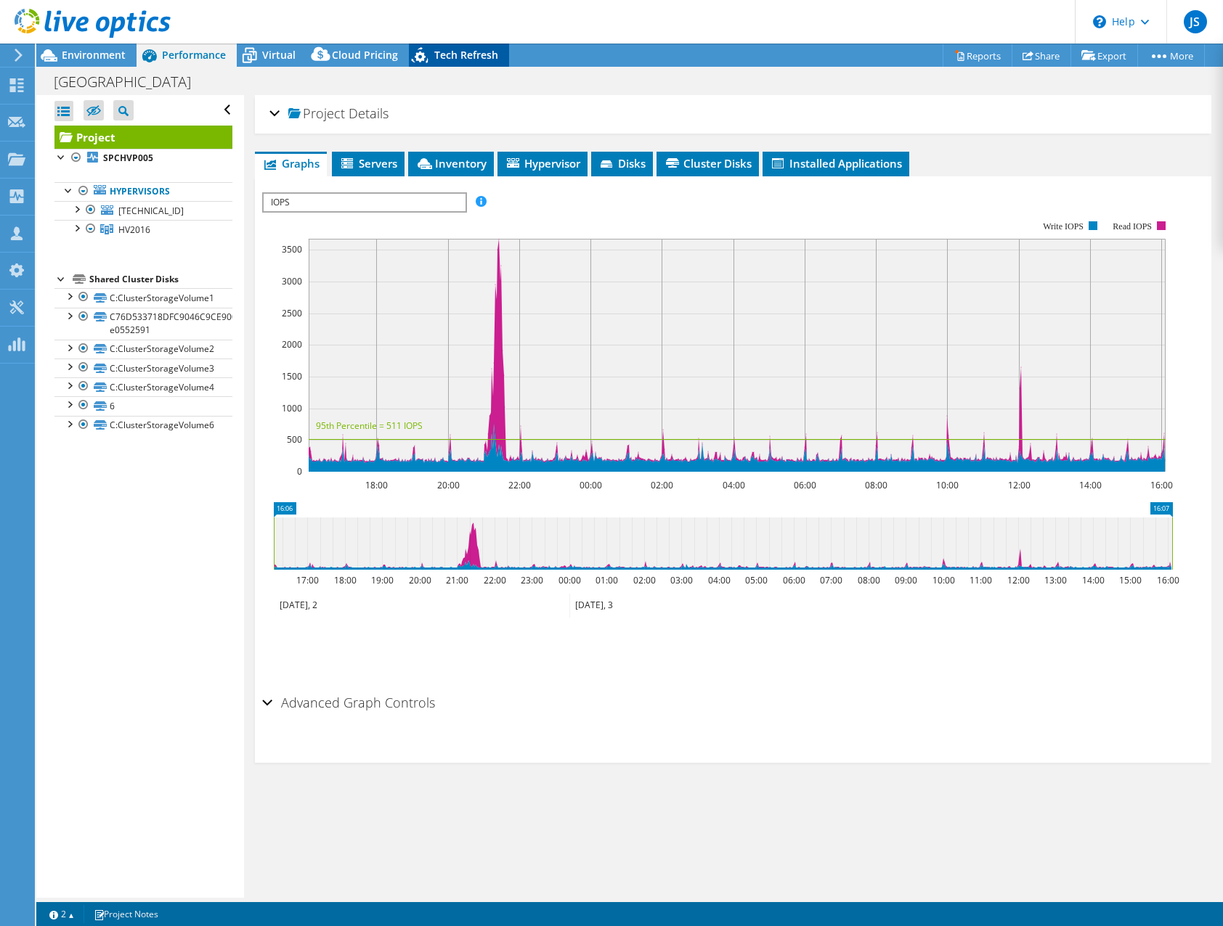
click at [434, 49] on span "Tech Refresh" at bounding box center [466, 55] width 64 height 14
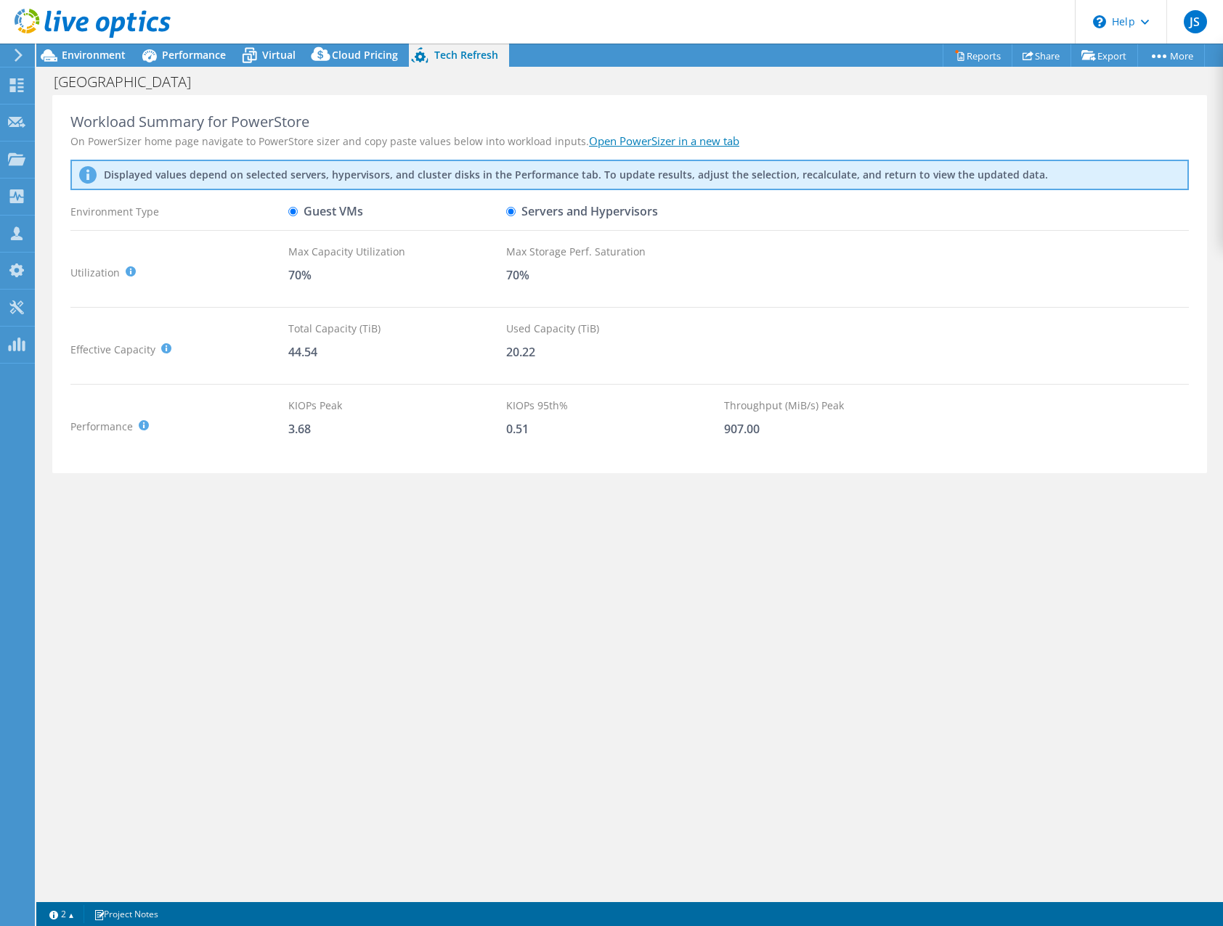
click at [294, 211] on input "Guest VMs" at bounding box center [292, 211] width 9 height 9
radio input "true"
click at [510, 208] on input "Servers and Hypervisors" at bounding box center [510, 211] width 9 height 9
radio input "true"
click at [295, 211] on input "Guest VMs" at bounding box center [292, 211] width 9 height 9
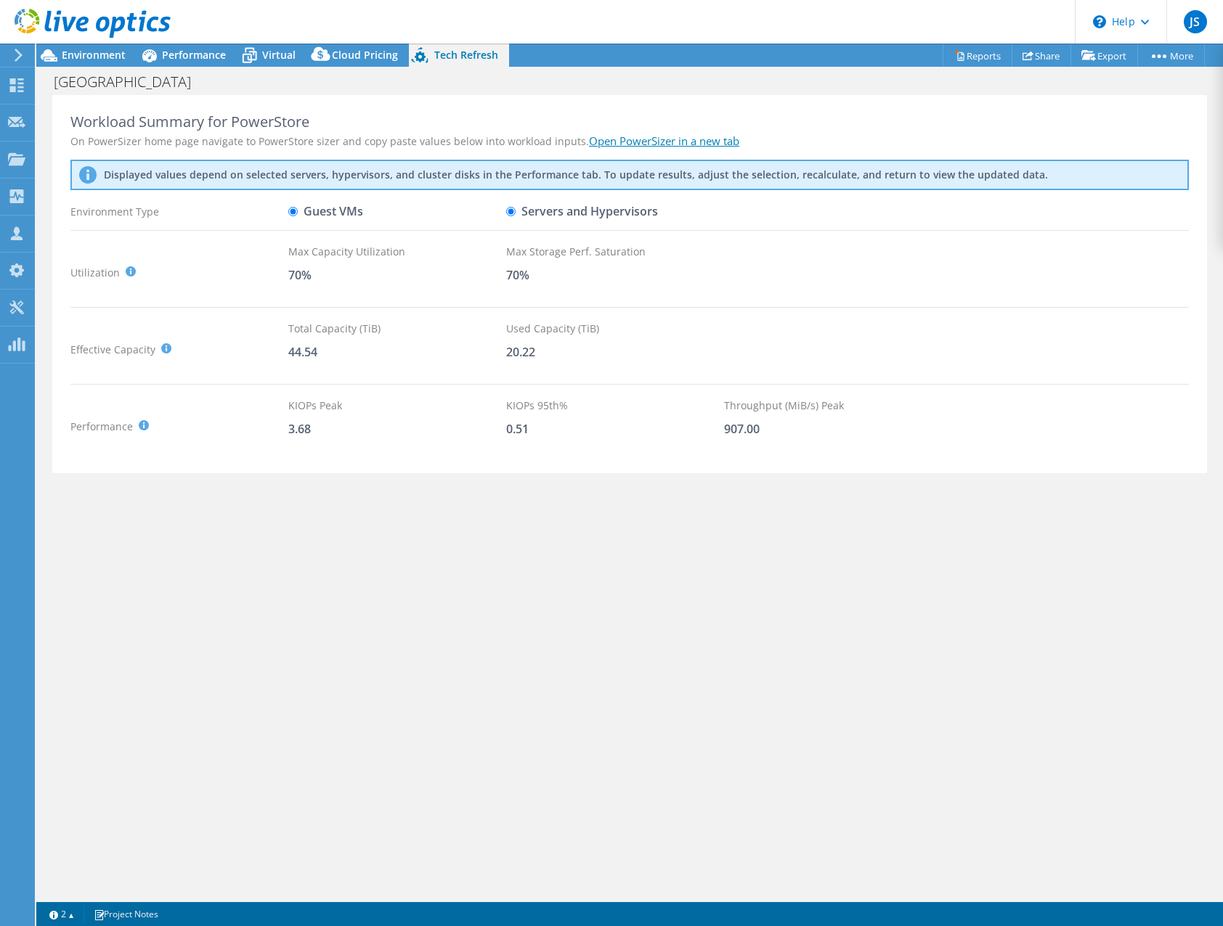
radio input "true"
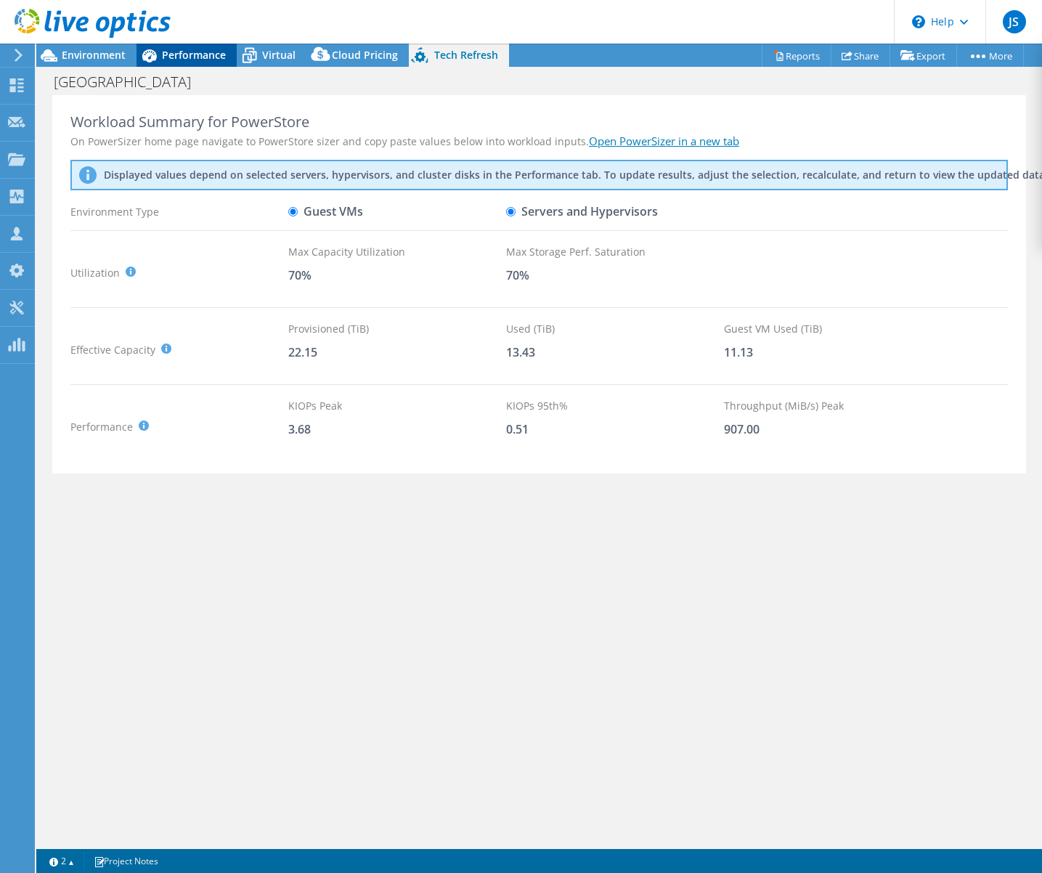
click at [161, 52] on icon at bounding box center [148, 55] width 25 height 25
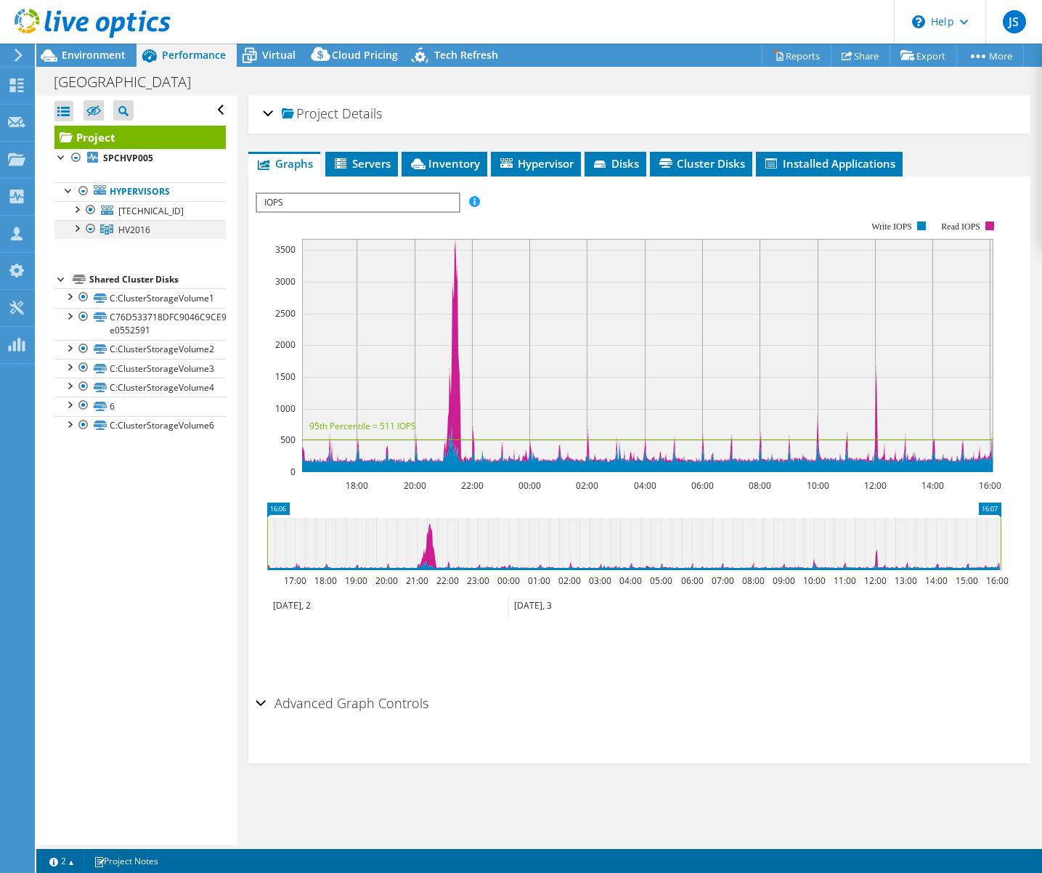
click at [79, 227] on div at bounding box center [76, 227] width 15 height 15
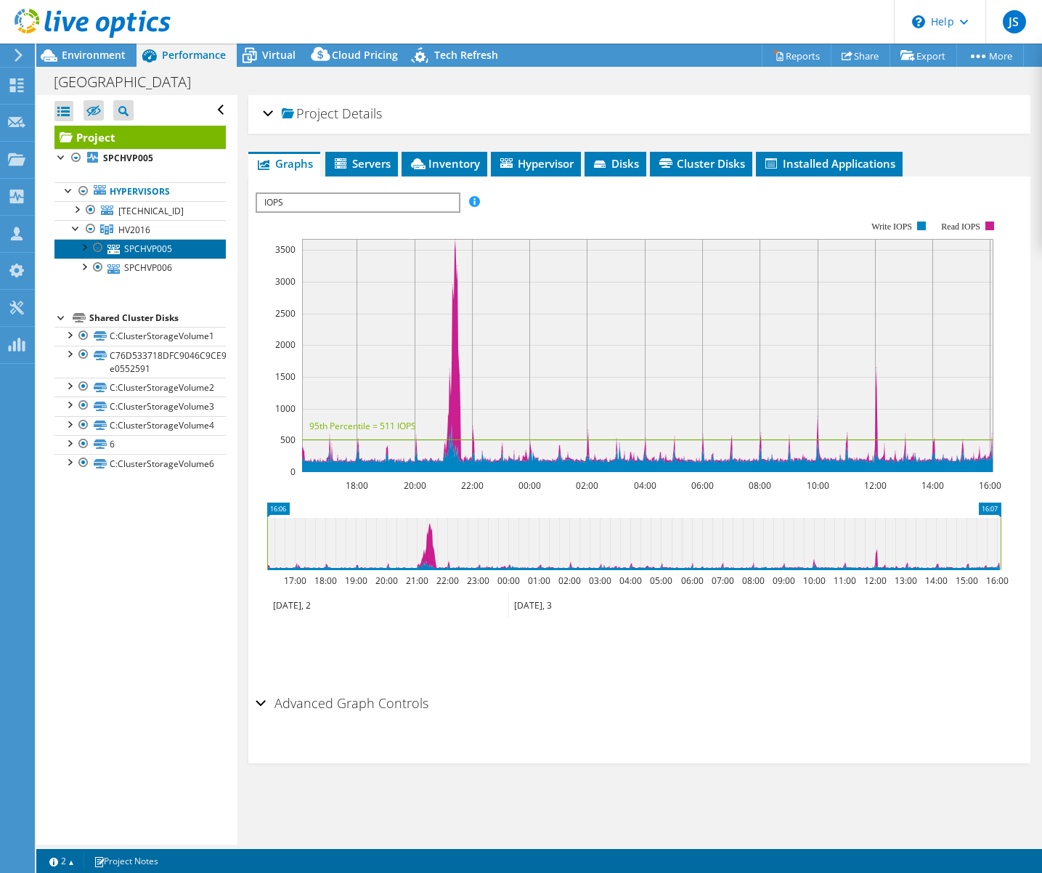
click at [151, 251] on link "SPCHVP005" at bounding box center [139, 248] width 171 height 19
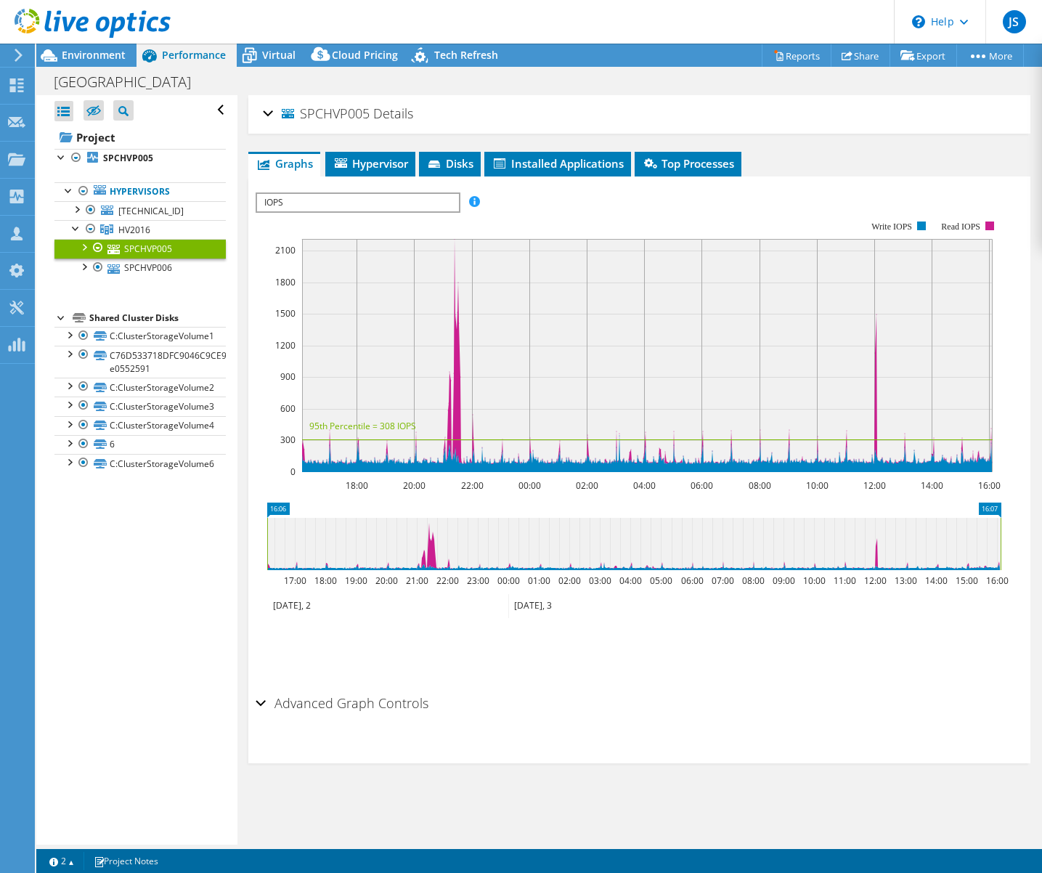
click at [266, 107] on div "SPCHVP005 Details" at bounding box center [639, 114] width 753 height 31
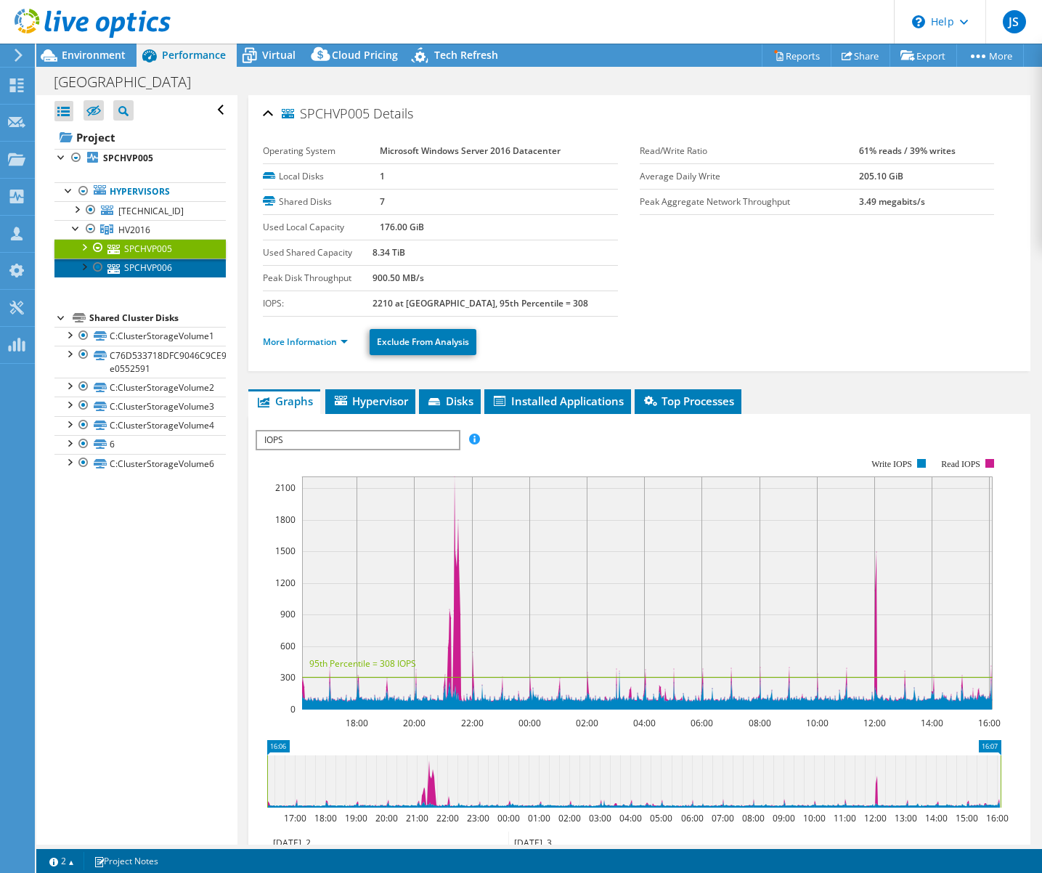
click at [153, 266] on link "SPCHVP006" at bounding box center [139, 267] width 171 height 19
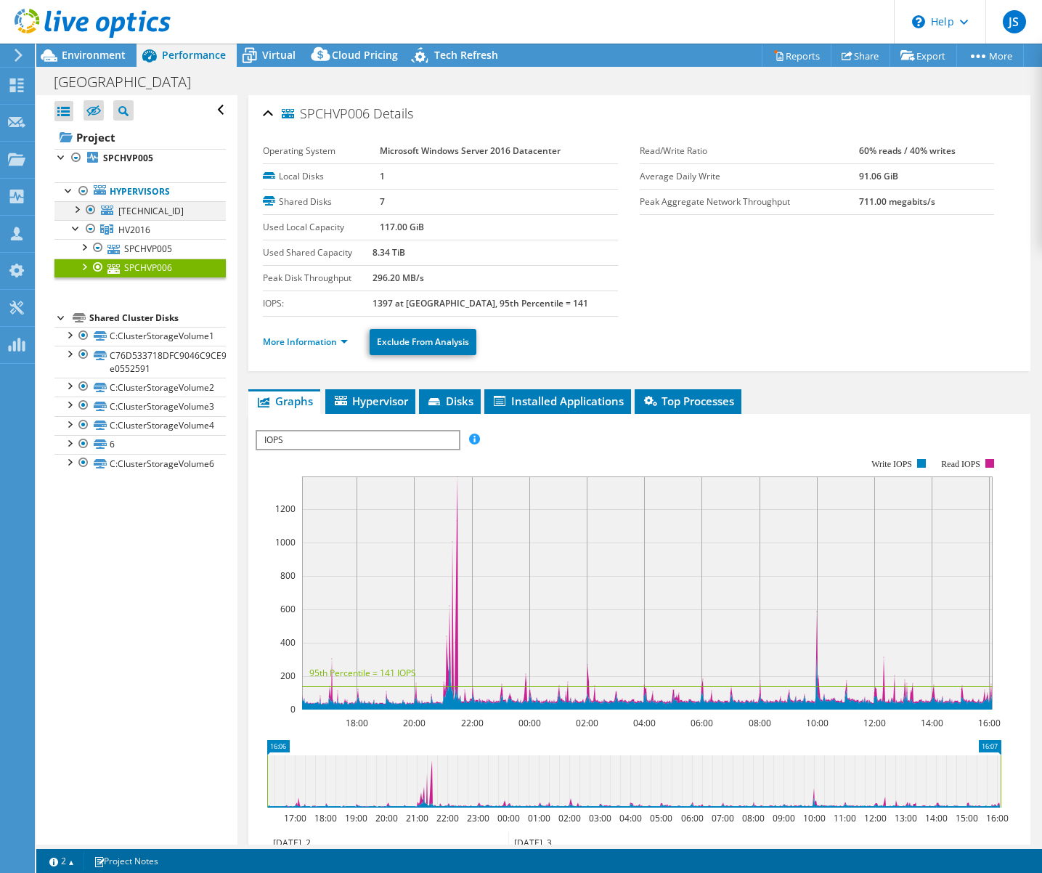
click at [78, 207] on div at bounding box center [76, 208] width 15 height 15
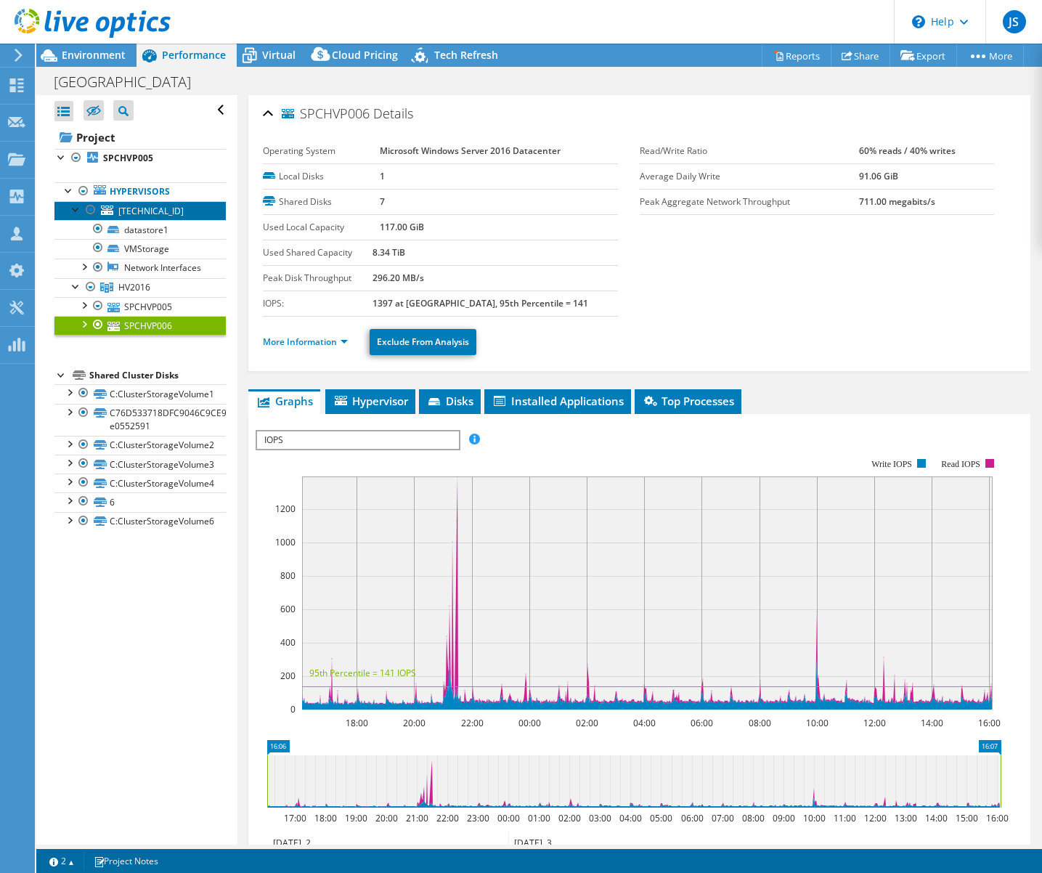
click at [145, 210] on span "[TECHNICAL_ID]" at bounding box center [150, 211] width 65 height 12
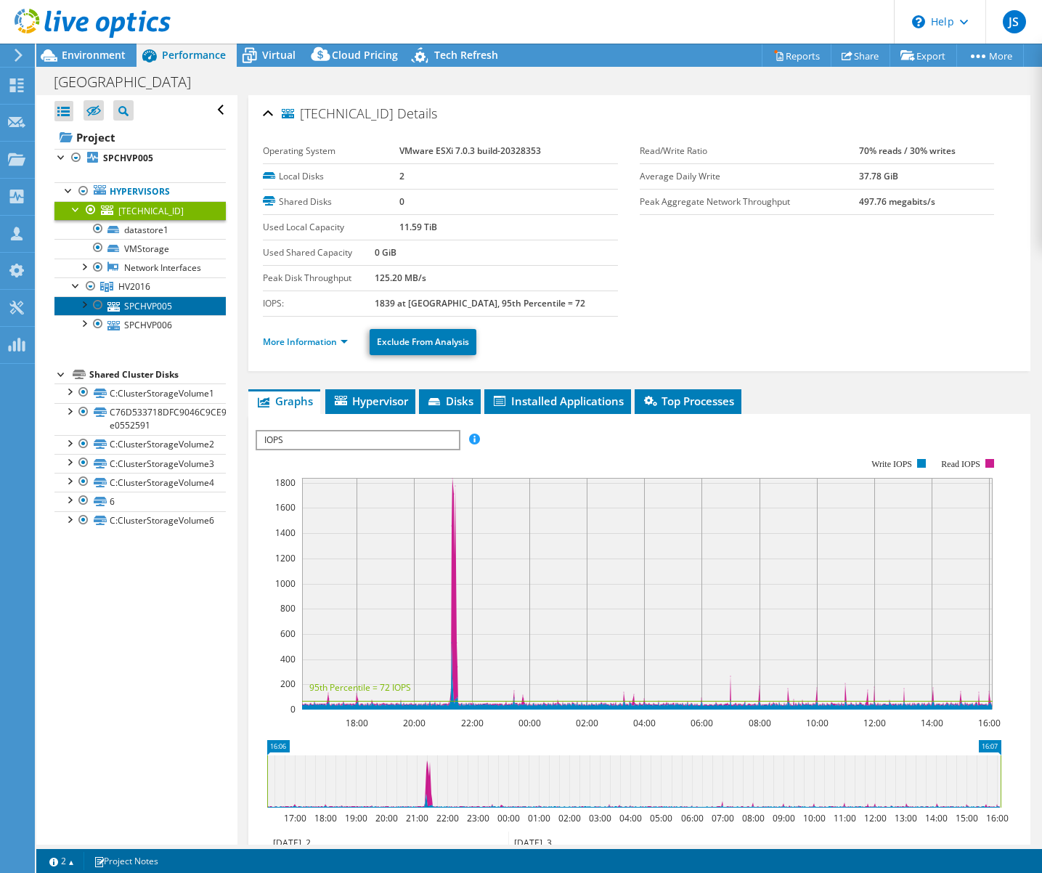
click at [143, 315] on link "SPCHVP005" at bounding box center [139, 305] width 171 height 19
